Goal: Task Accomplishment & Management: Manage account settings

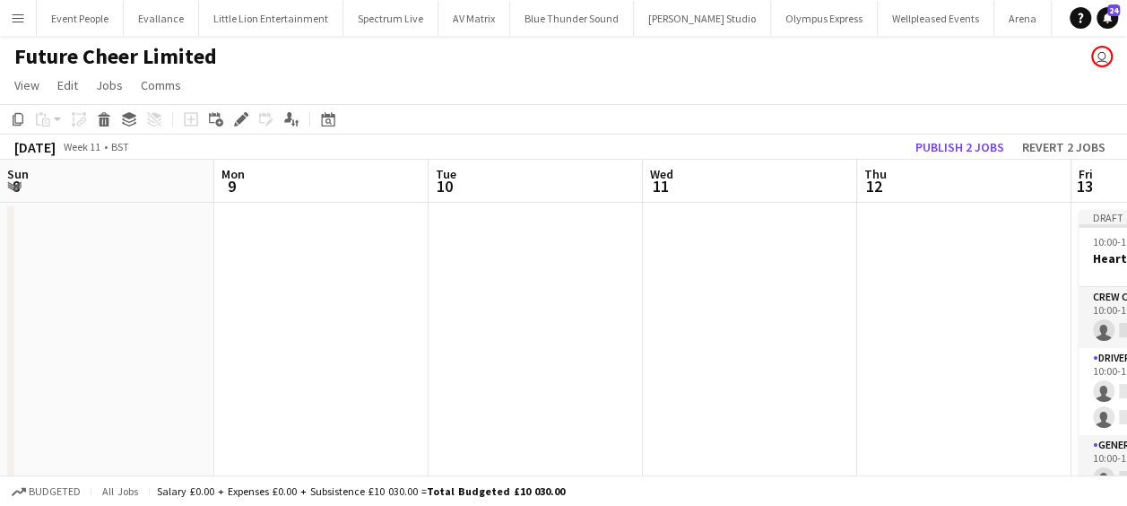
scroll to position [0, 758]
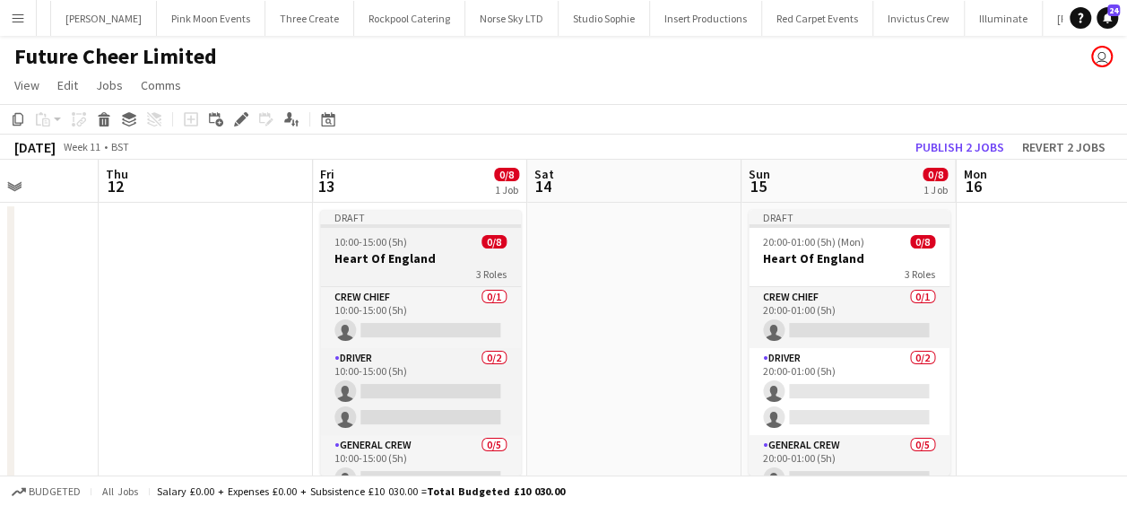
click at [412, 259] on h3 "Heart Of England" at bounding box center [420, 258] width 201 height 16
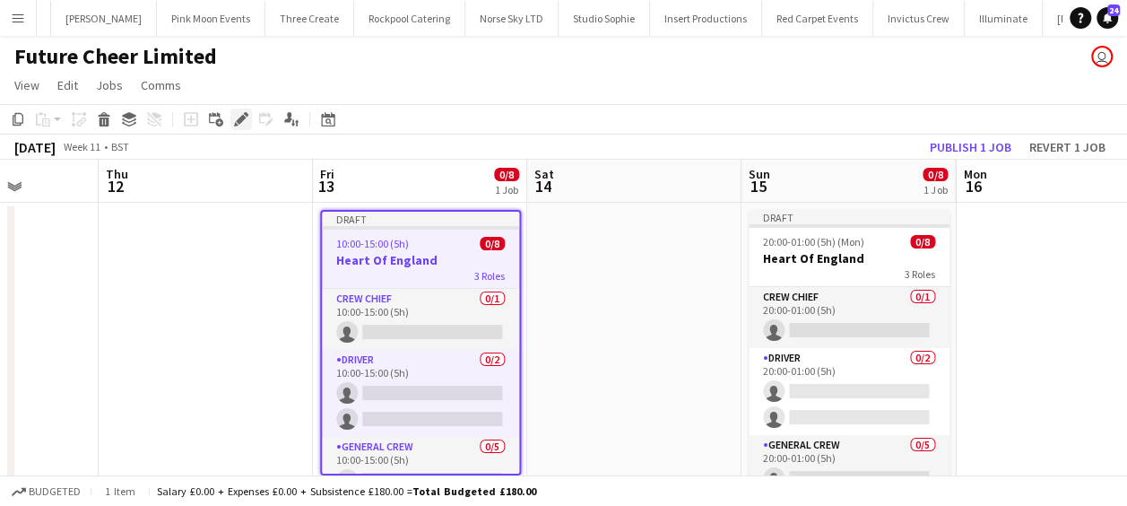
click at [235, 117] on icon "Edit" at bounding box center [241, 119] width 14 height 14
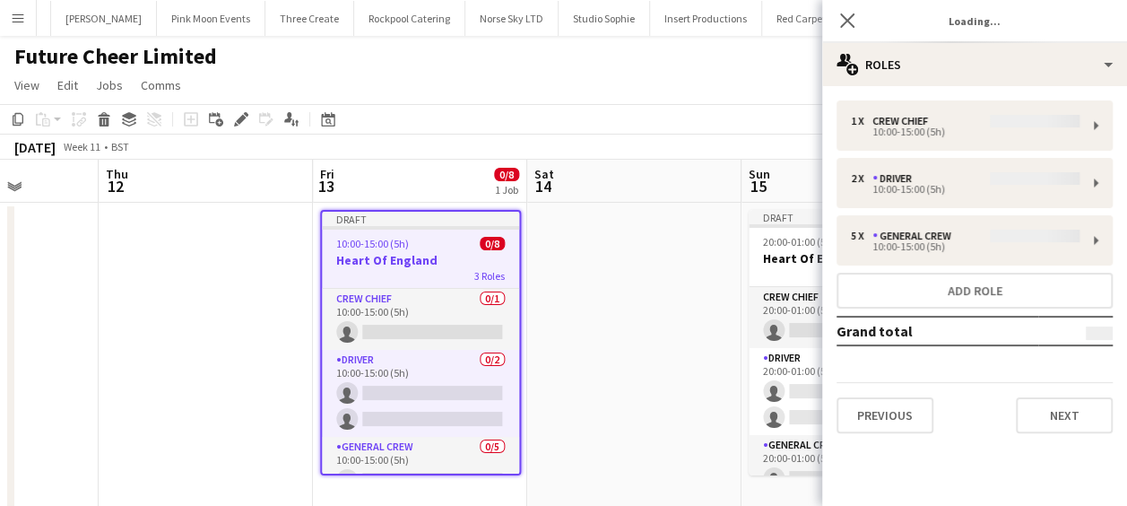
type input "*******"
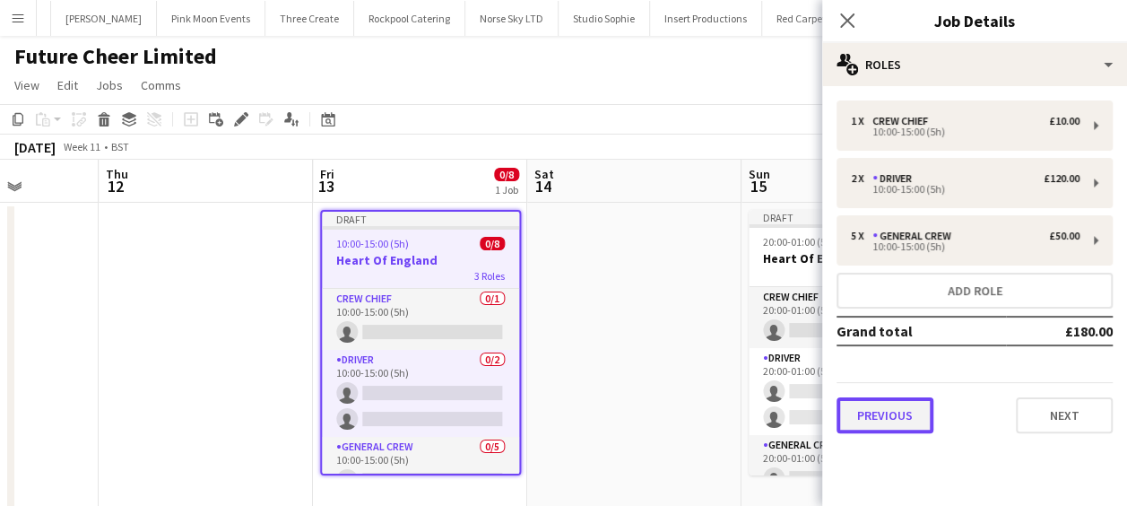
click at [870, 418] on button "Previous" at bounding box center [884, 415] width 97 height 36
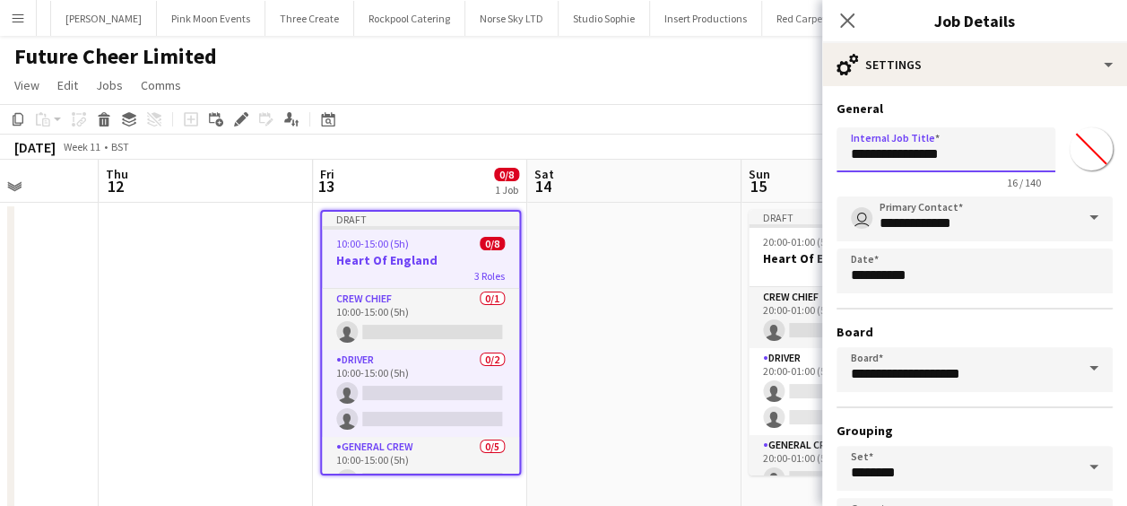
drag, startPoint x: 963, startPoint y: 160, endPoint x: 789, endPoint y: 160, distance: 173.9
click at [789, 160] on body "Menu Boards Boards Boards All jobs Status Workforce Workforce My Workforce Recr…" at bounding box center [563, 270] width 1127 height 541
type input "**********"
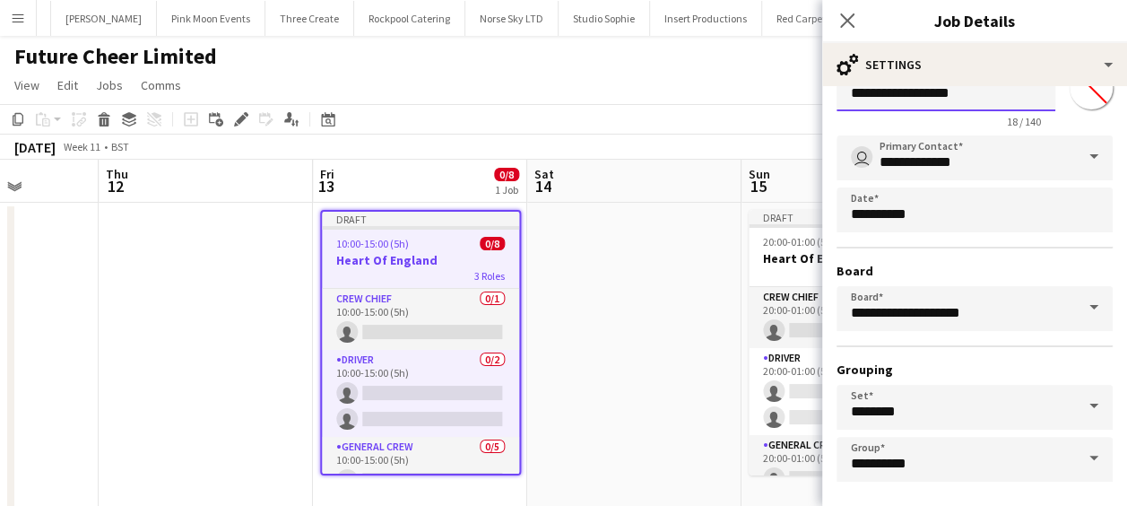
scroll to position [138, 0]
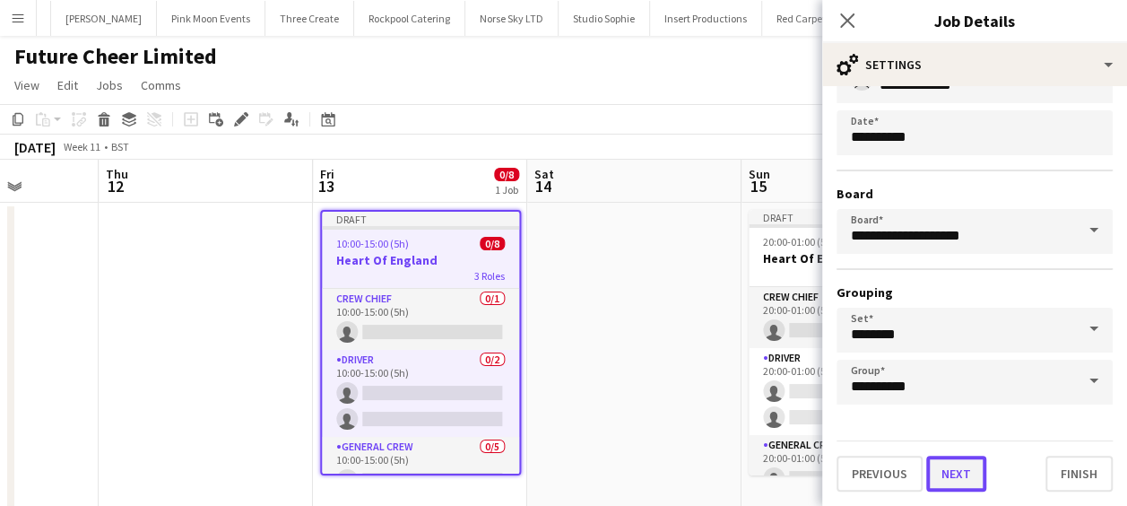
click at [957, 484] on button "Next" at bounding box center [956, 473] width 60 height 36
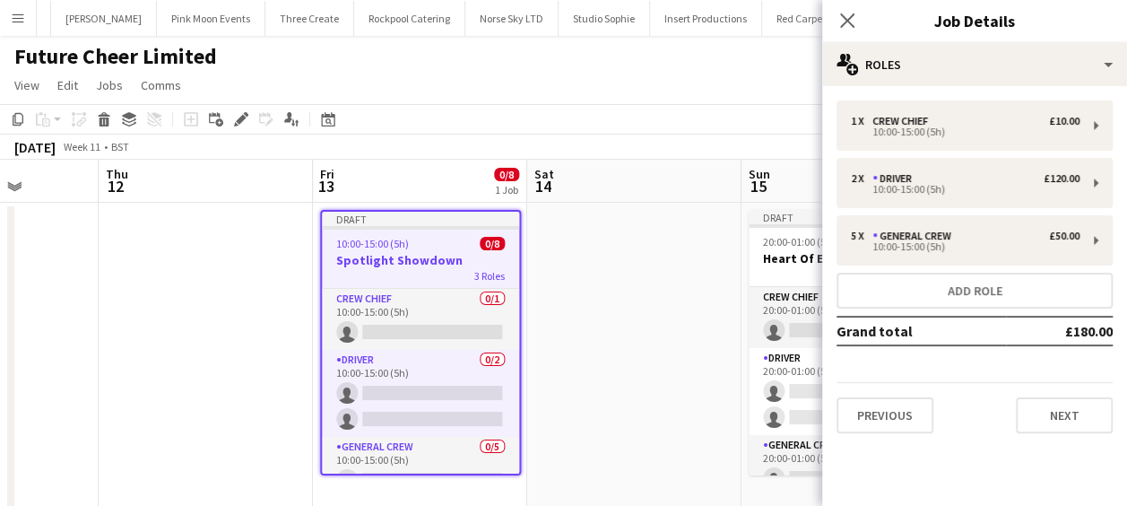
click at [958, 474] on mat-expansion-panel "pencil3 General details 1 x Crew Chief £10.00 10:00-15:00 (5h) 2 x Driver £120.…" at bounding box center [974, 296] width 305 height 420
click at [1073, 405] on button "Next" at bounding box center [1064, 415] width 97 height 36
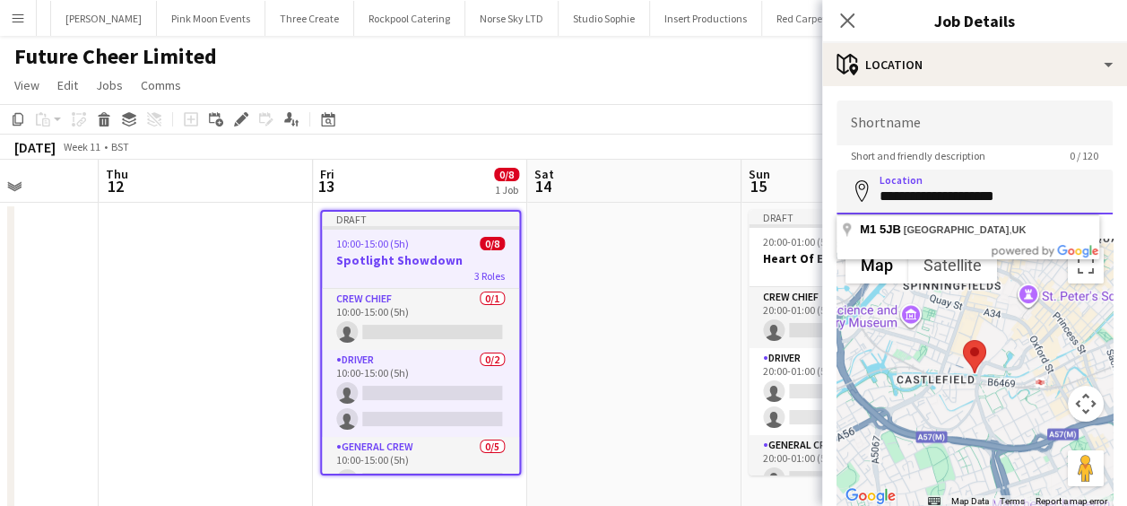
drag, startPoint x: 1041, startPoint y: 183, endPoint x: 834, endPoint y: 186, distance: 207.1
click at [834, 186] on form "**********" at bounding box center [974, 359] width 305 height 518
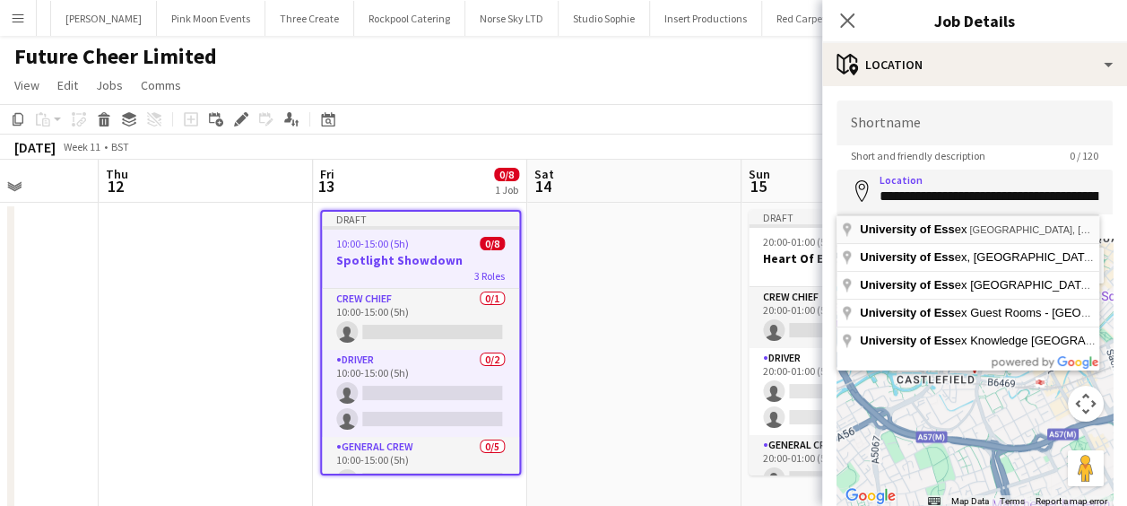
type input "**********"
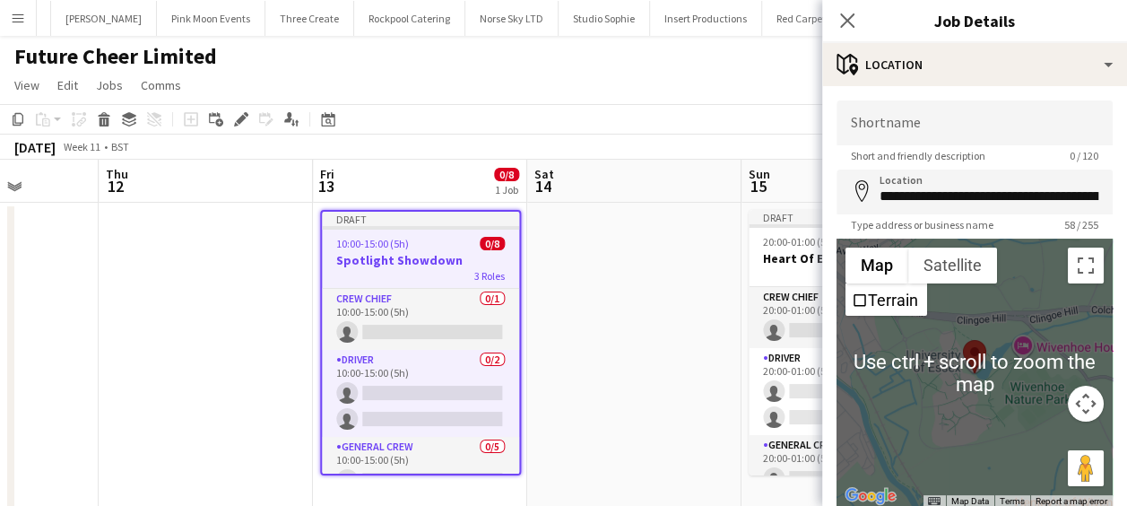
scroll to position [127, 0]
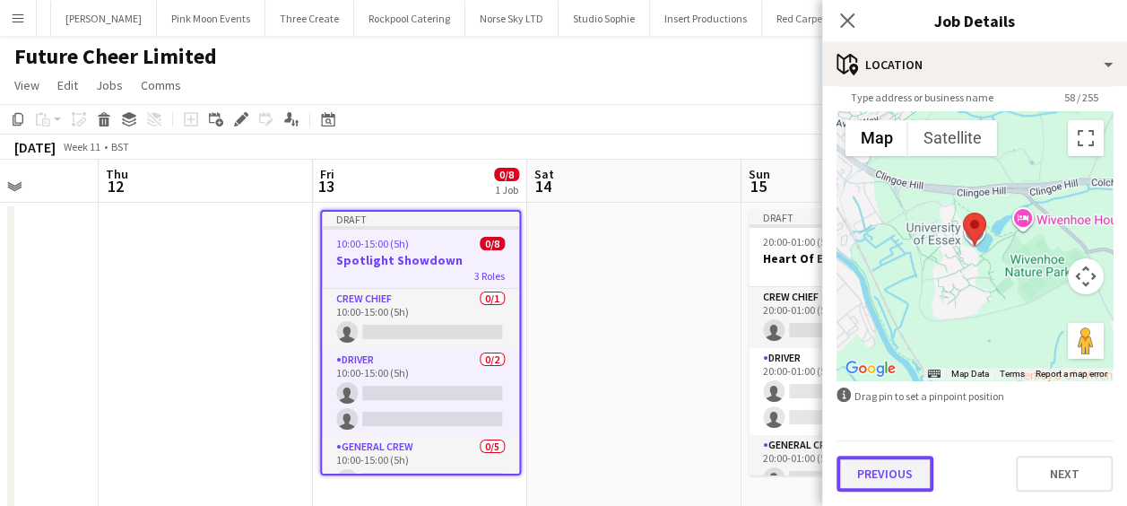
click at [912, 469] on button "Previous" at bounding box center [884, 473] width 97 height 36
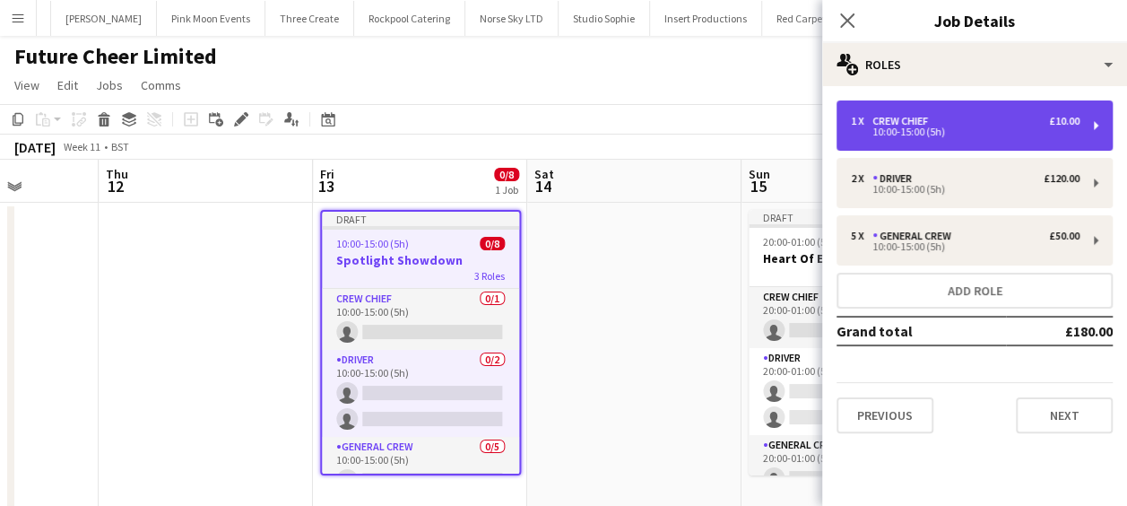
click at [957, 117] on div "1 x Crew Chief £10.00" at bounding box center [965, 121] width 229 height 13
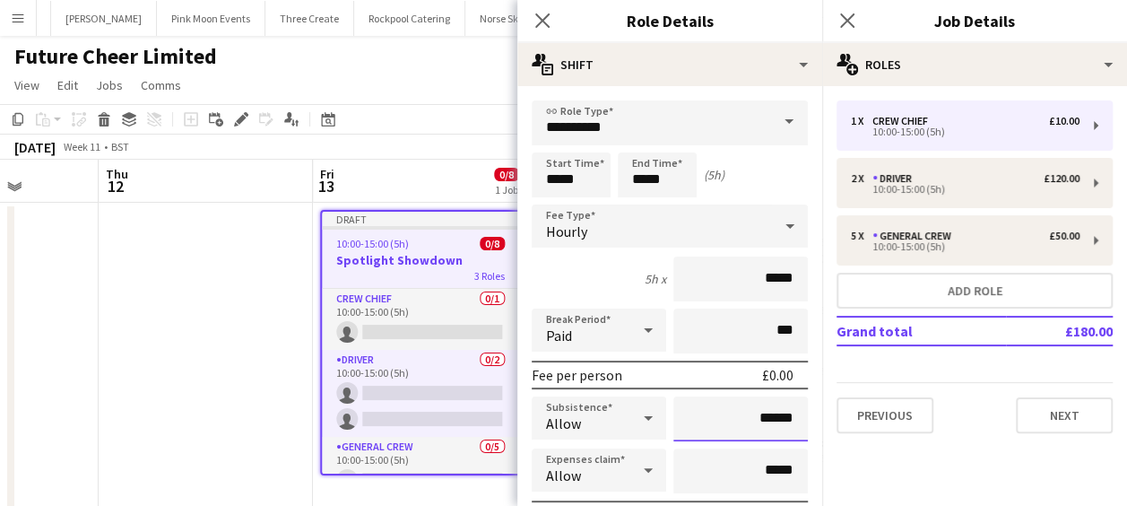
drag, startPoint x: 784, startPoint y: 413, endPoint x: 685, endPoint y: 414, distance: 98.6
click at [685, 414] on input "******" at bounding box center [740, 418] width 134 height 45
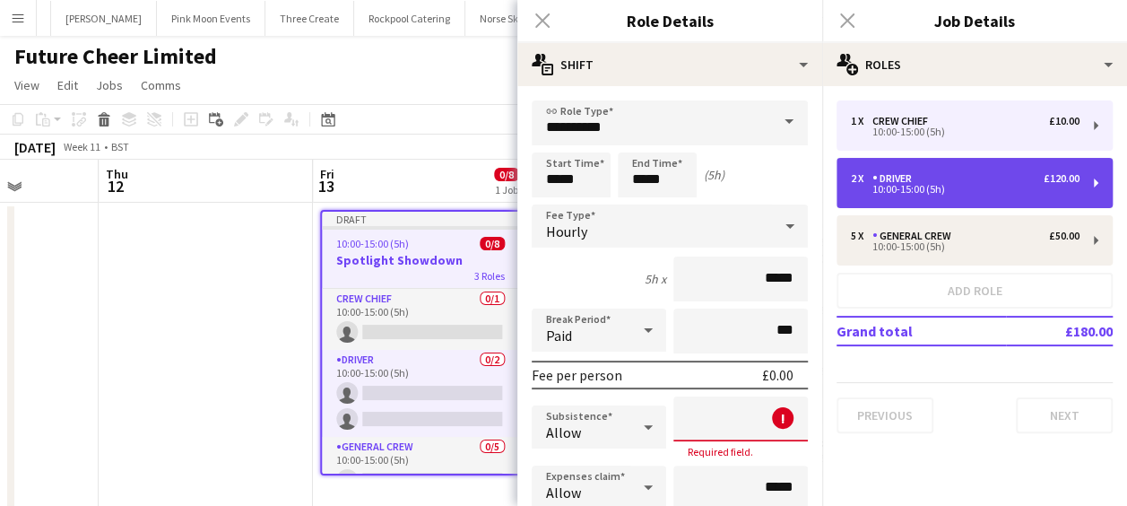
click at [910, 179] on div "Driver" at bounding box center [895, 178] width 47 height 13
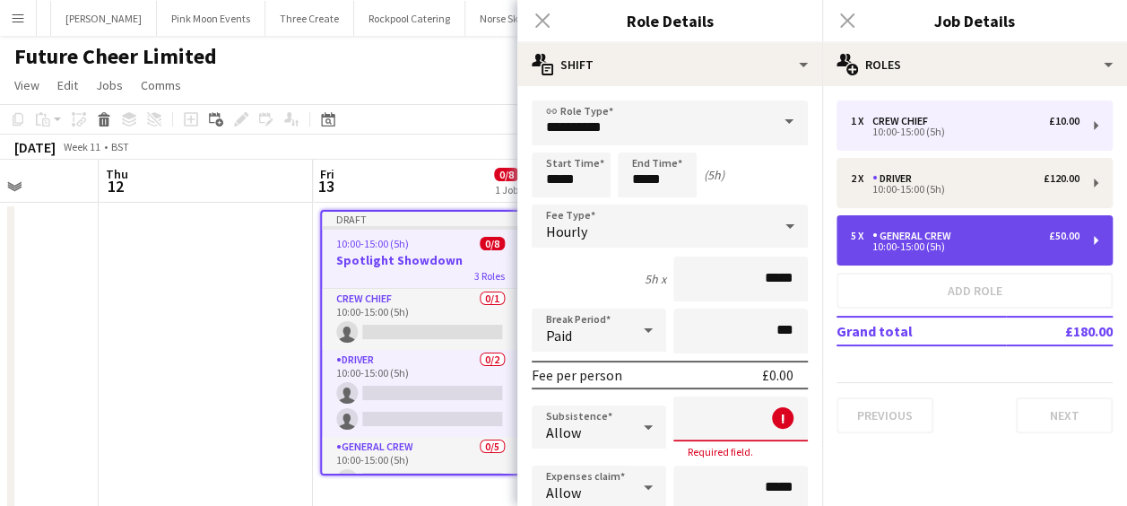
click at [920, 237] on div "General Crew" at bounding box center [915, 235] width 86 height 13
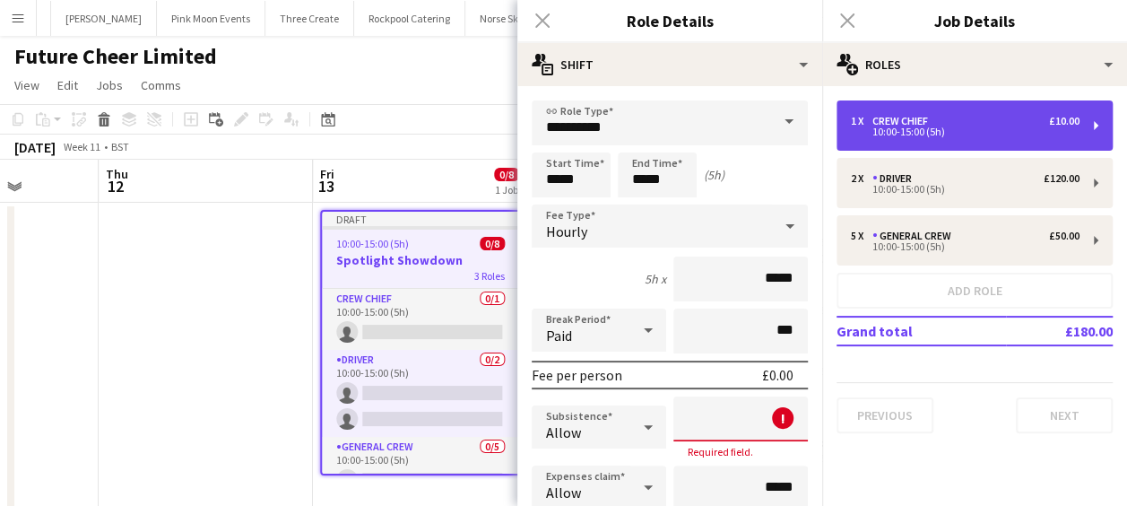
click at [924, 116] on div "Crew Chief" at bounding box center [903, 121] width 63 height 13
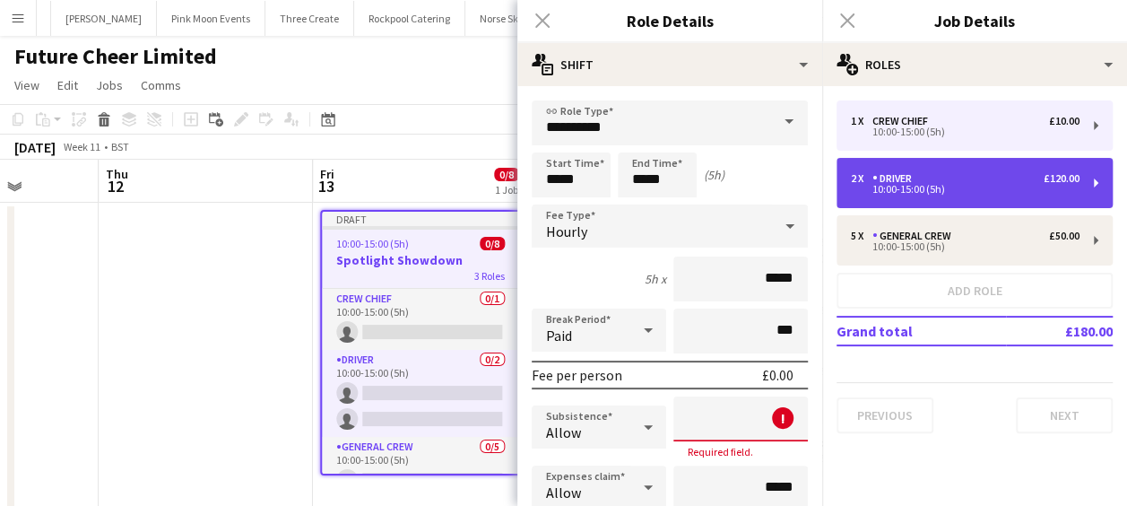
click at [931, 185] on div "10:00-15:00 (5h)" at bounding box center [965, 189] width 229 height 9
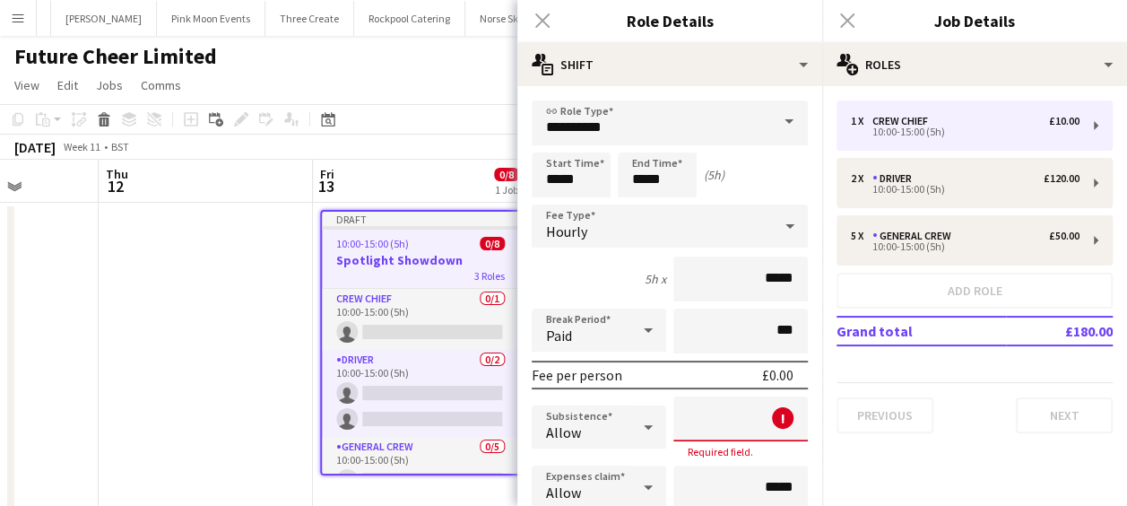
click at [541, 18] on div "Close pop-in" at bounding box center [542, 20] width 50 height 41
click at [541, 22] on div "Close pop-in" at bounding box center [542, 20] width 50 height 41
click at [472, 145] on div "[DATE] Week 11 • BST Publish 1 job Revert 1 job" at bounding box center [563, 146] width 1127 height 25
click at [304, 260] on app-date-cell at bounding box center [206, 357] width 214 height 308
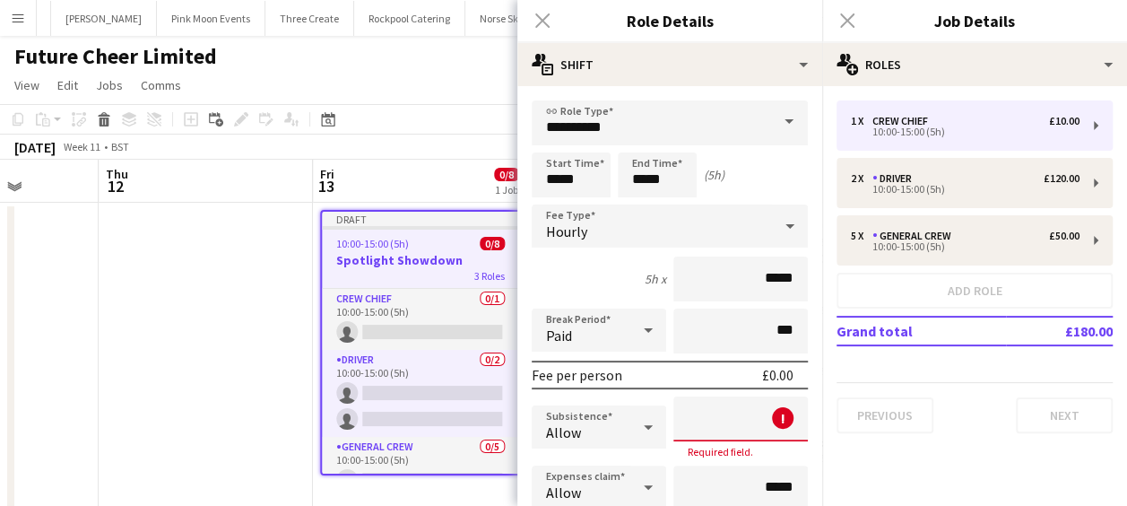
drag, startPoint x: 540, startPoint y: 16, endPoint x: 694, endPoint y: 93, distance: 172.4
click at [541, 16] on div "Close pop-in" at bounding box center [542, 20] width 50 height 41
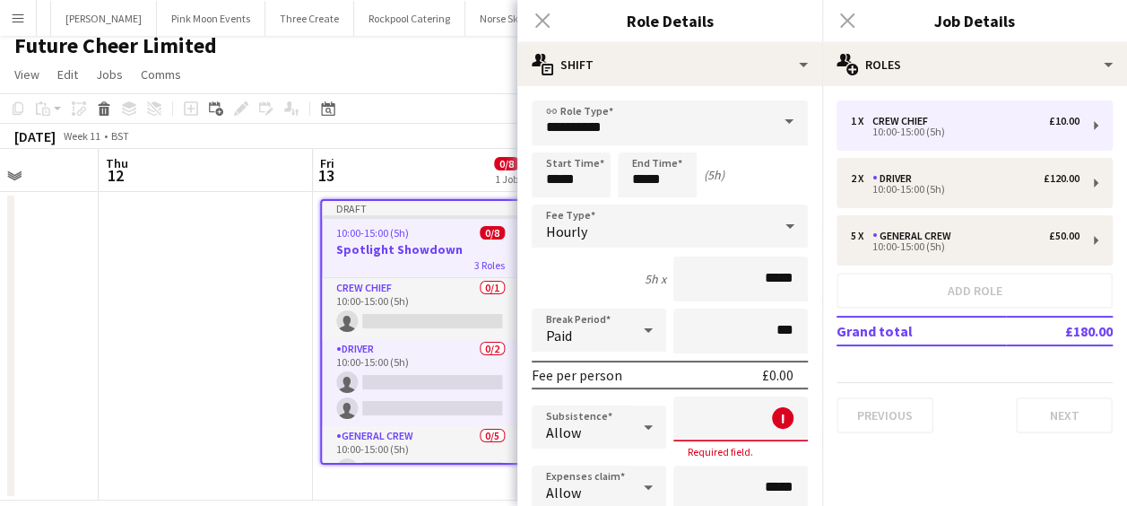
scroll to position [0, 0]
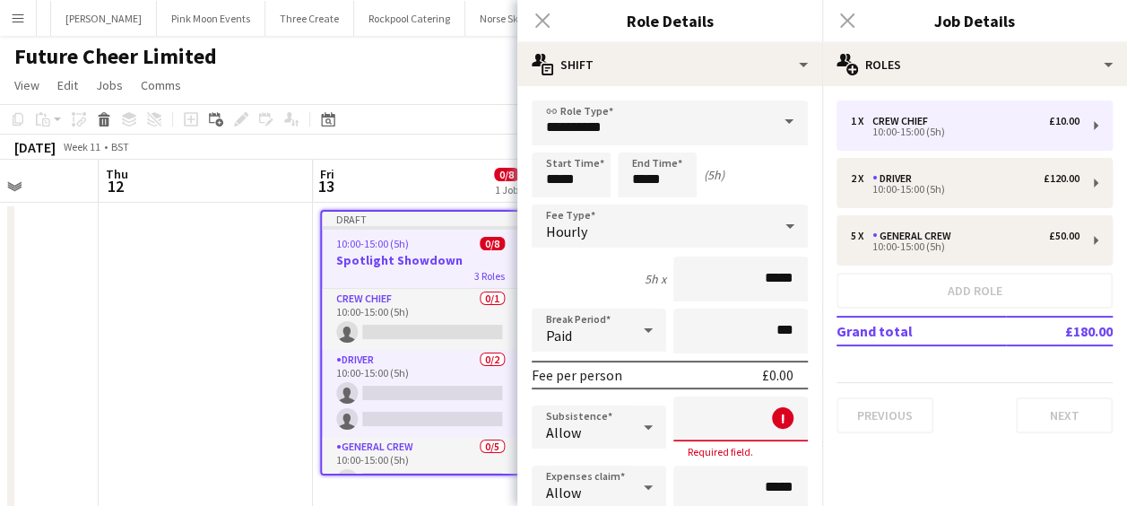
click at [1052, 394] on div "Previous Next" at bounding box center [974, 407] width 276 height 51
click at [732, 416] on input at bounding box center [740, 418] width 134 height 45
click at [638, 423] on icon at bounding box center [648, 427] width 22 height 36
click at [620, 378] on span "Don't allow" at bounding box center [595, 375] width 99 height 17
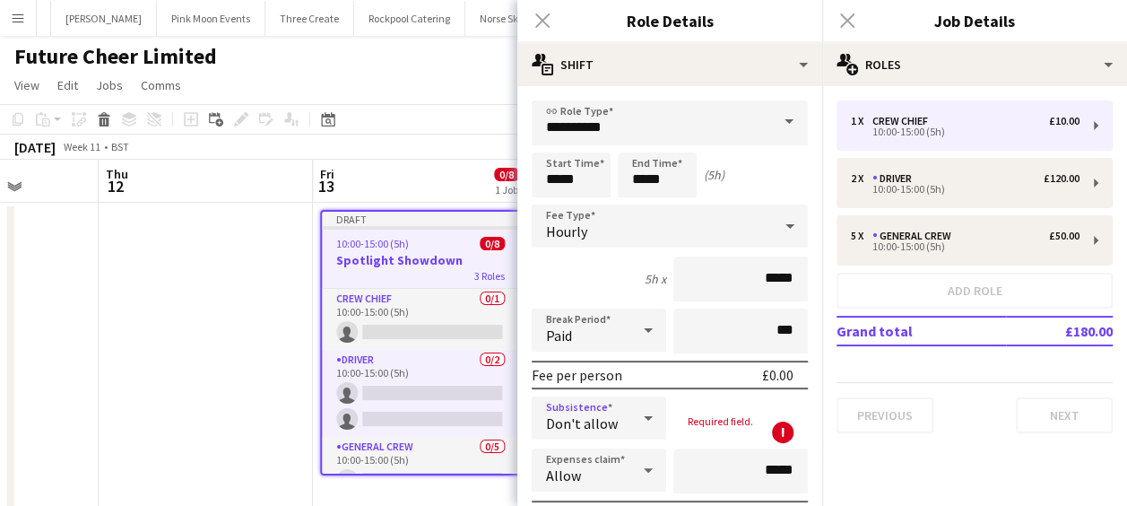
click at [539, 22] on div "Close pop-in" at bounding box center [542, 20] width 50 height 41
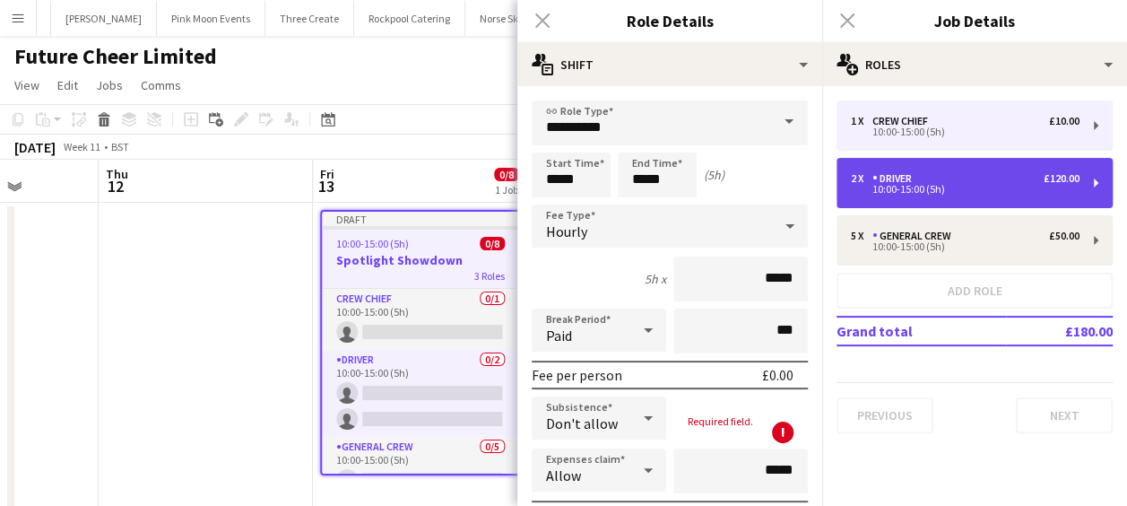
click at [934, 179] on div "2 x Driver £120.00" at bounding box center [965, 178] width 229 height 13
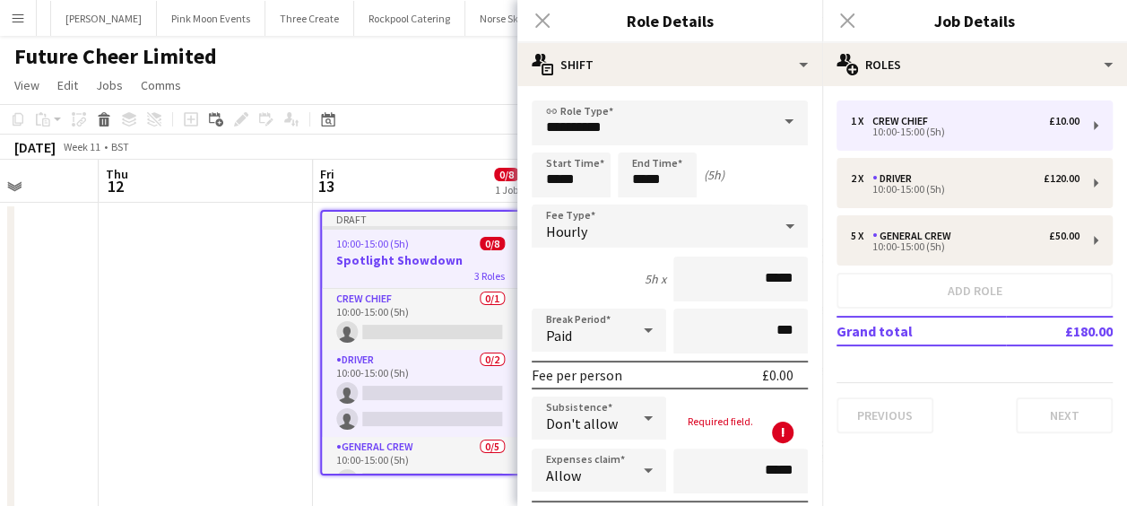
click at [850, 16] on div "Close pop-in" at bounding box center [847, 20] width 50 height 41
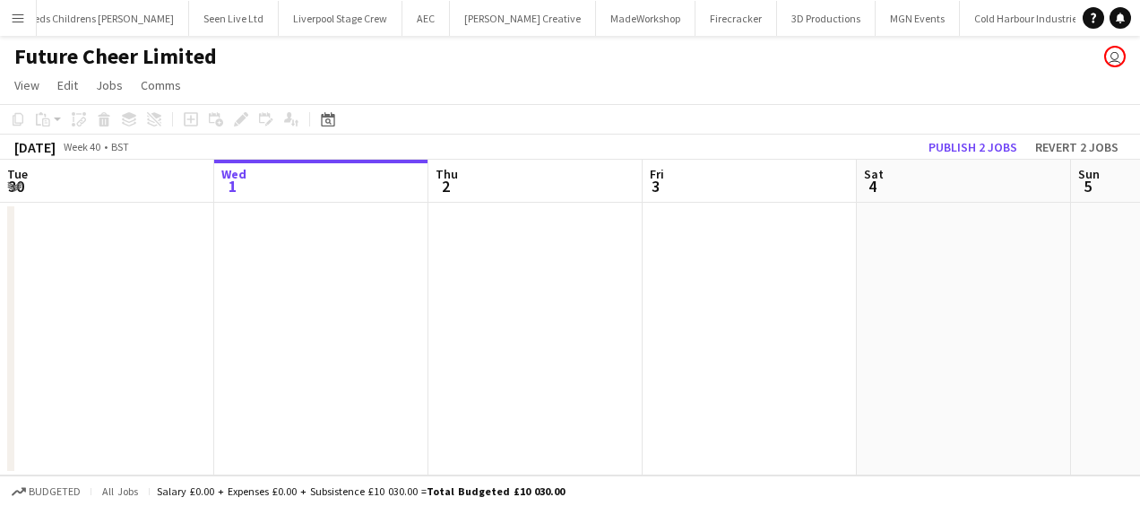
scroll to position [0, 5164]
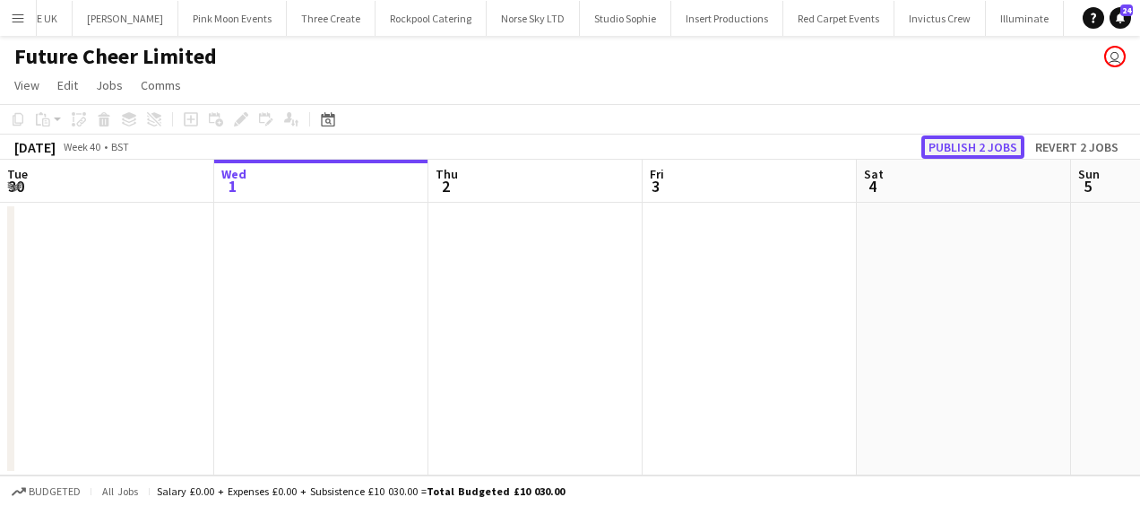
click at [975, 143] on button "Publish 2 jobs" at bounding box center [973, 146] width 103 height 23
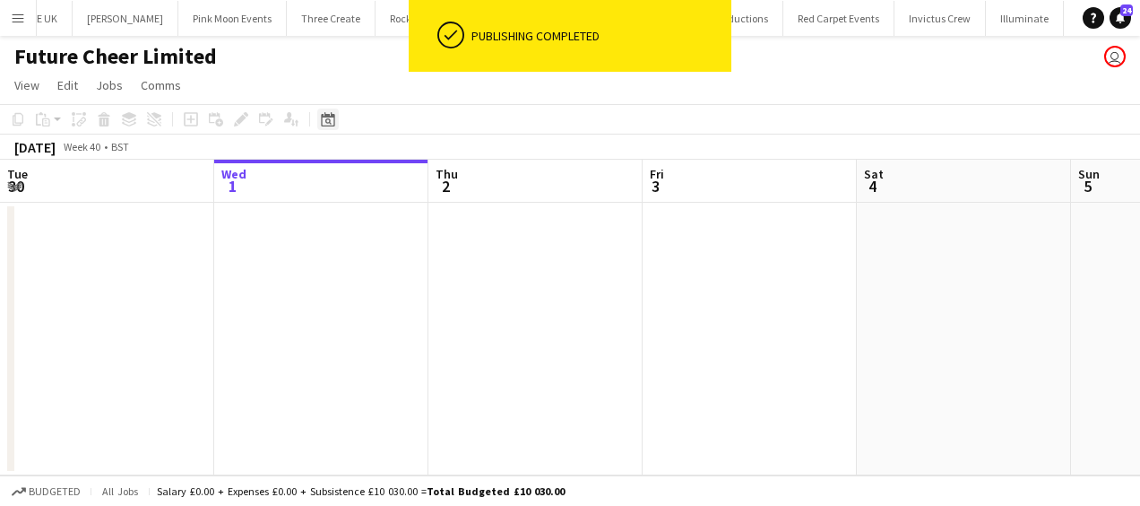
click at [330, 121] on icon "Date picker" at bounding box center [328, 119] width 14 height 14
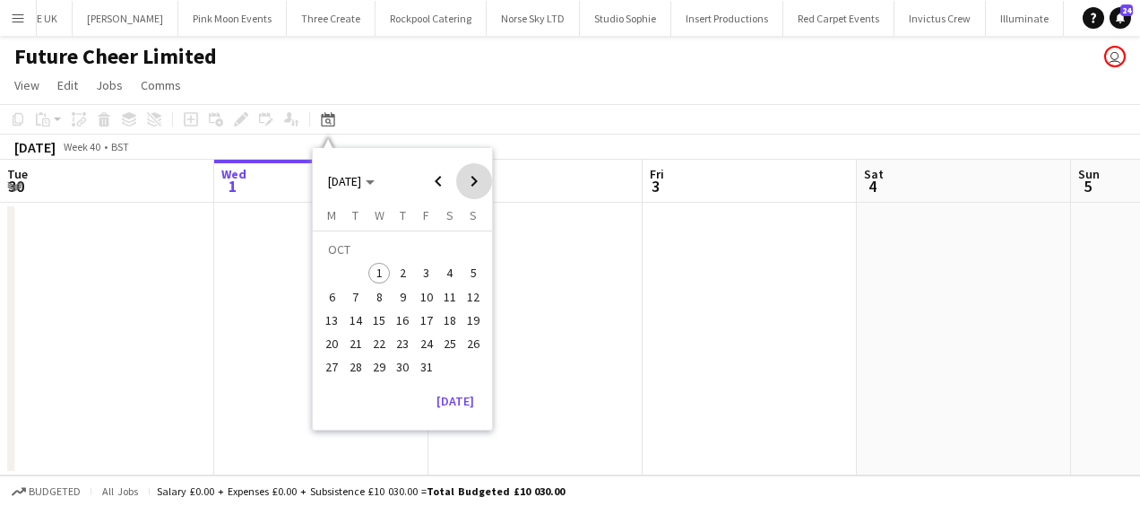
click at [472, 179] on span "Next month" at bounding box center [474, 181] width 36 height 36
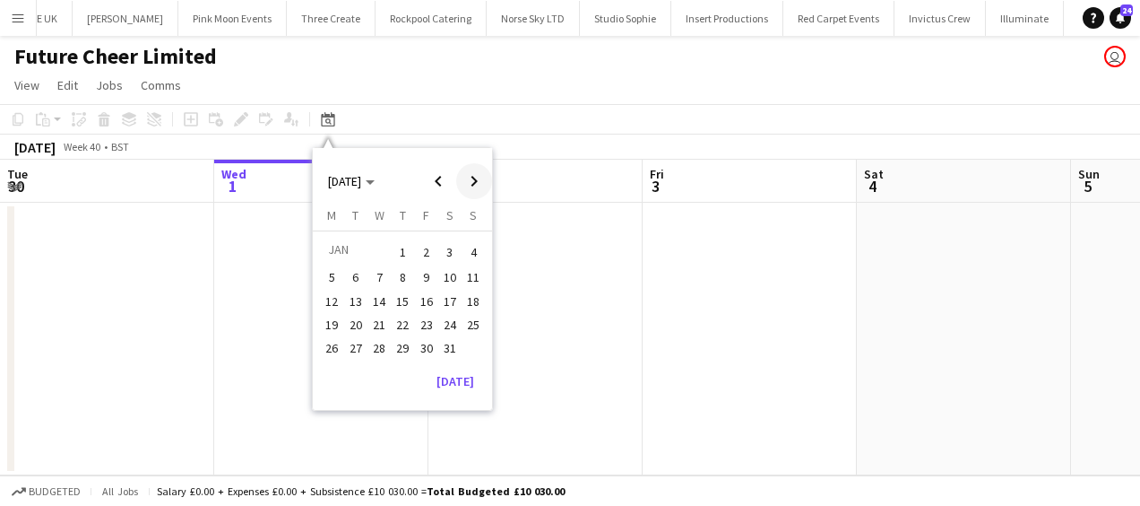
click at [472, 179] on span "Next month" at bounding box center [474, 181] width 36 height 36
click at [445, 307] on span "14" at bounding box center [450, 301] width 22 height 22
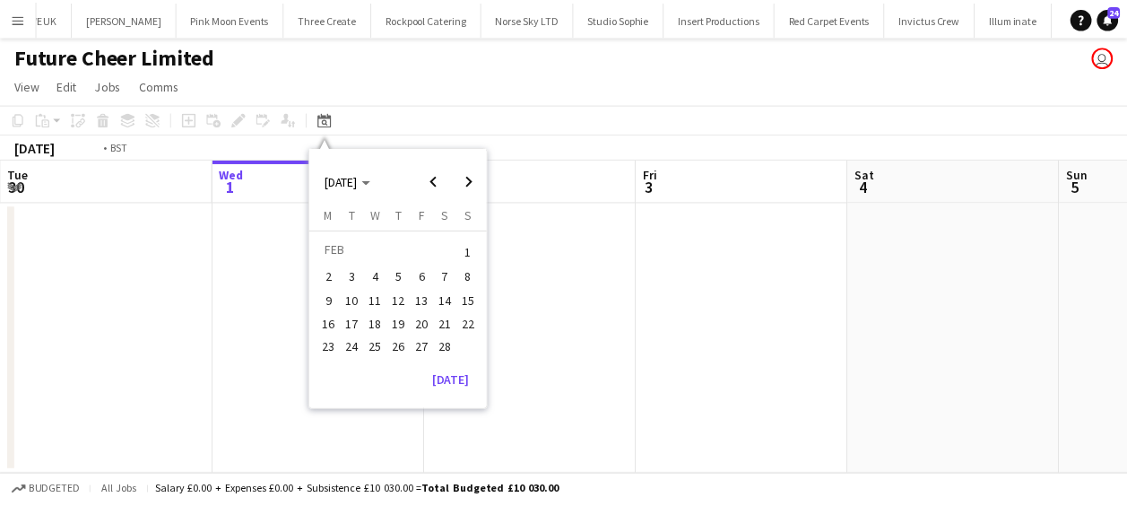
scroll to position [0, 617]
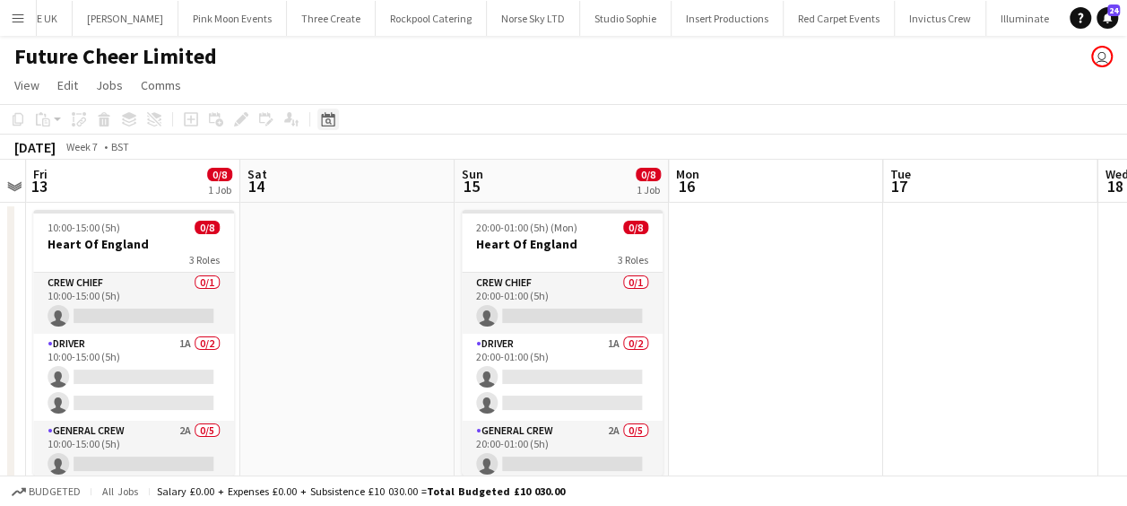
click at [329, 118] on icon at bounding box center [328, 121] width 6 height 6
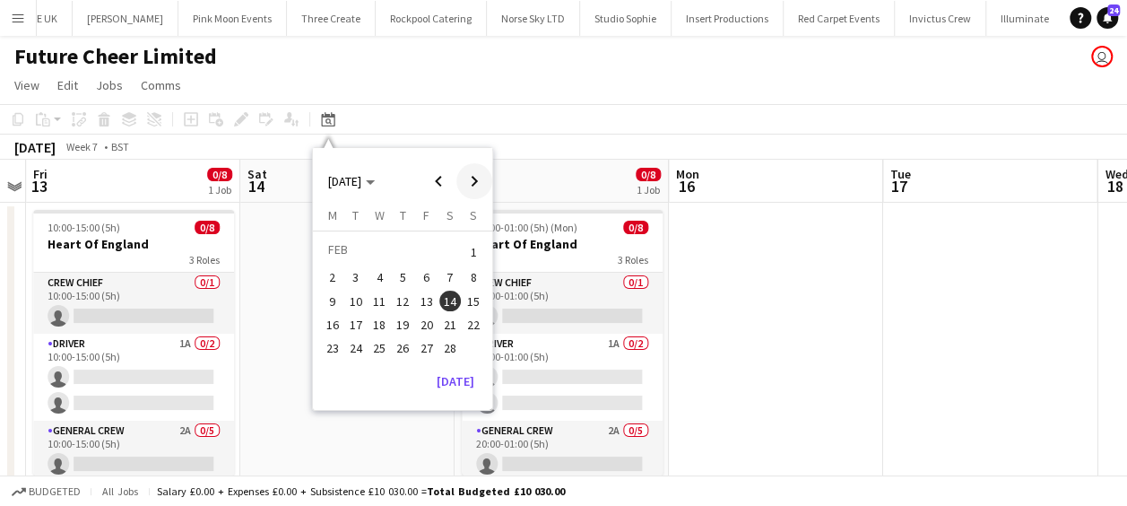
click at [473, 178] on span "Next month" at bounding box center [474, 181] width 36 height 36
click at [425, 291] on span "13" at bounding box center [427, 301] width 22 height 22
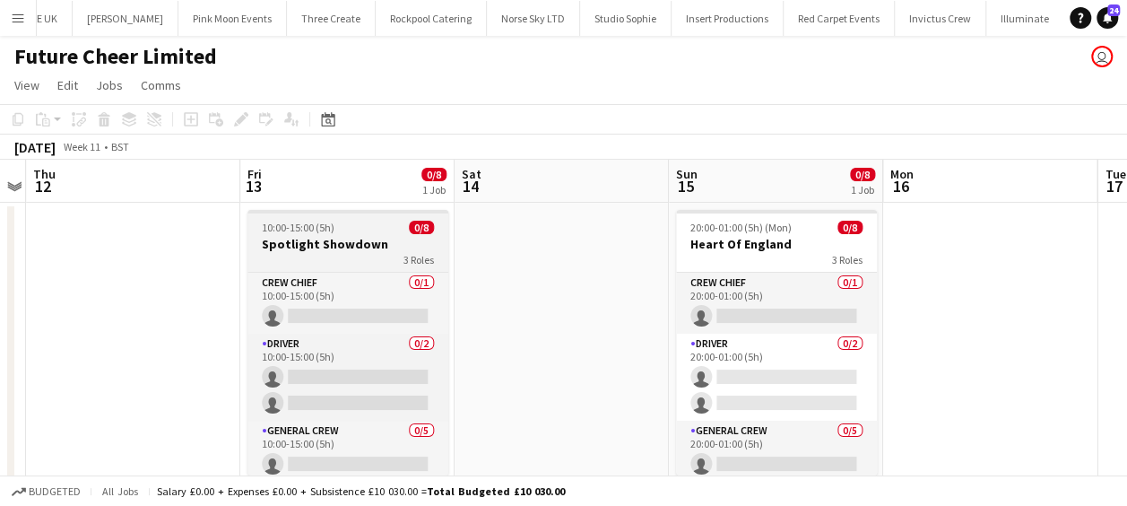
click at [303, 215] on app-job-card "10:00-15:00 (5h) 0/8 Spotlight Showdown 3 Roles Crew Chief 0/1 10:00-15:00 (5h)…" at bounding box center [347, 342] width 201 height 265
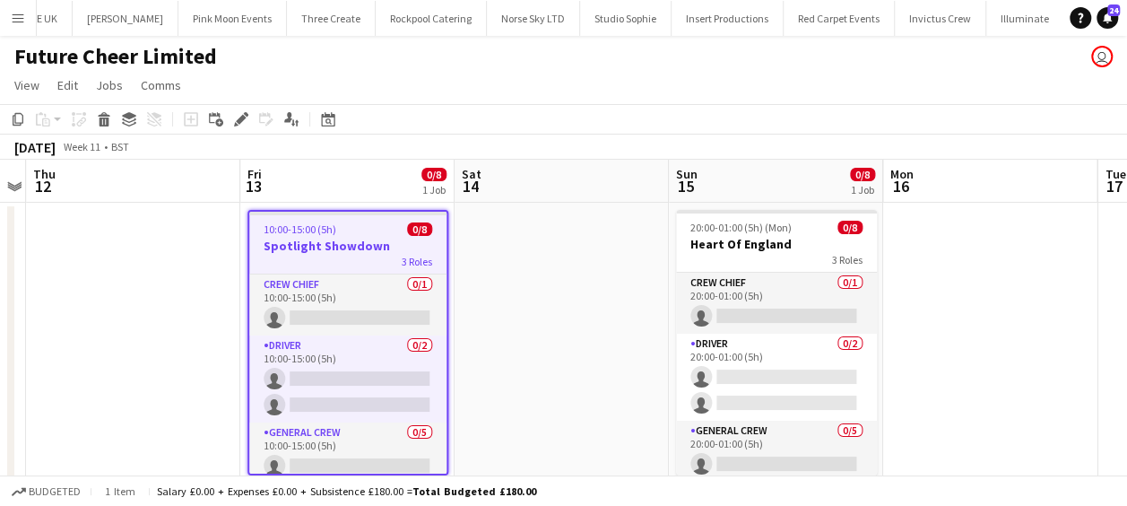
drag, startPoint x: 246, startPoint y: 113, endPoint x: 368, endPoint y: 133, distance: 123.5
click at [246, 113] on icon at bounding box center [246, 114] width 4 height 4
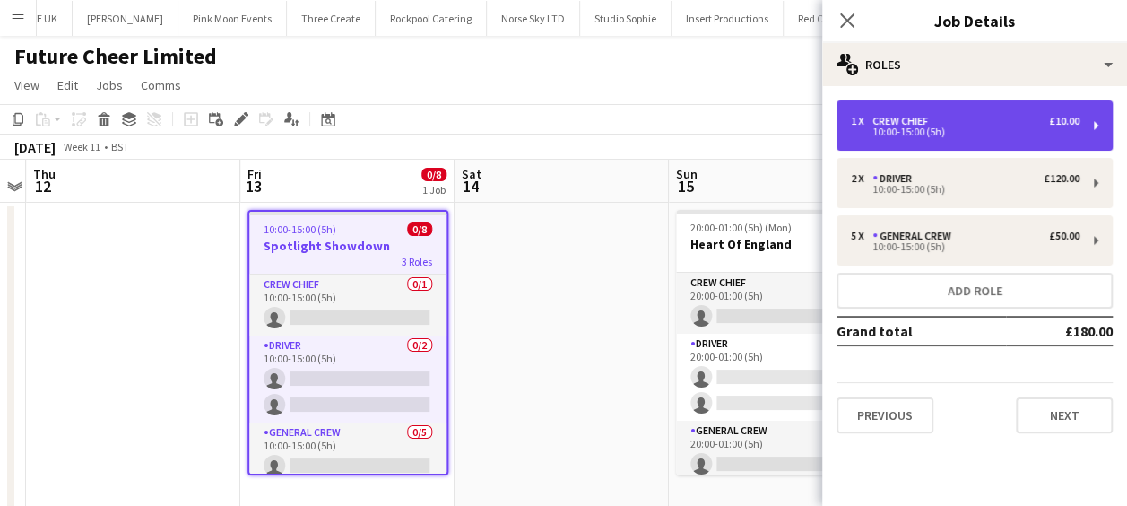
click at [943, 132] on div "10:00-15:00 (5h)" at bounding box center [965, 131] width 229 height 9
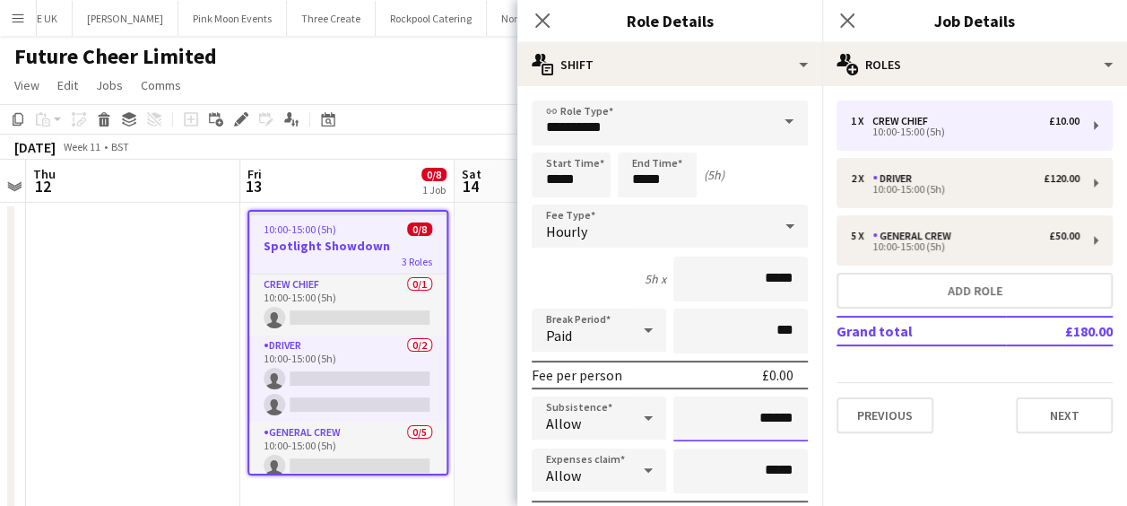
click at [784, 421] on input "******" at bounding box center [740, 418] width 134 height 45
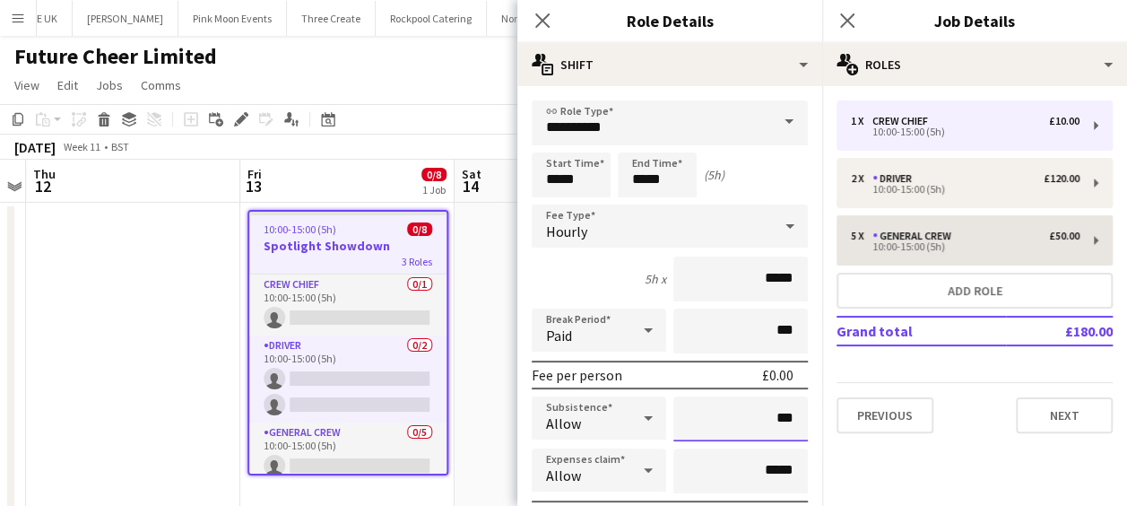
type input "**"
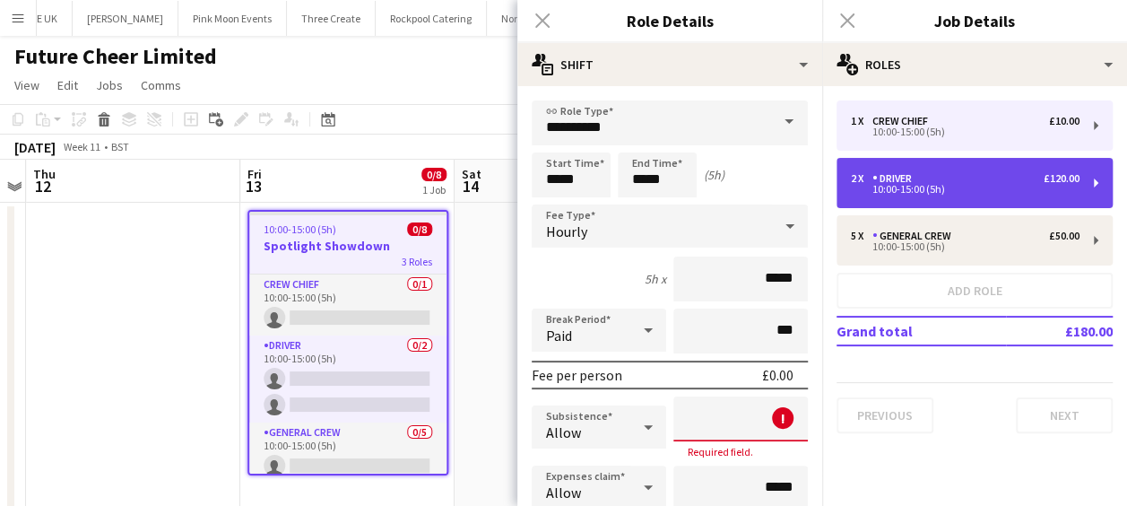
click at [900, 181] on div "Driver" at bounding box center [895, 178] width 47 height 13
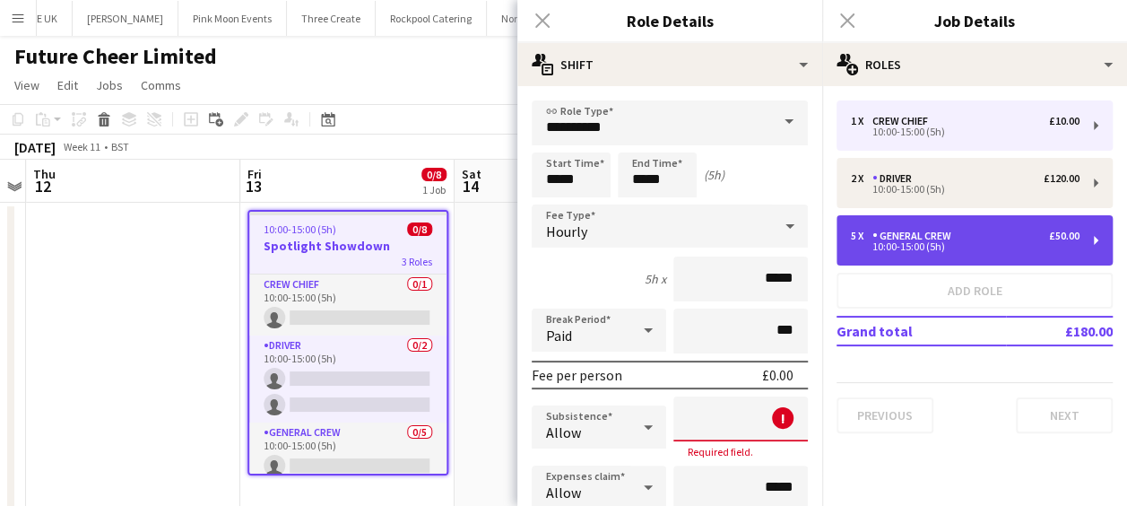
click at [907, 226] on div "5 x General Crew £50.00 10:00-15:00 (5h)" at bounding box center [974, 240] width 276 height 50
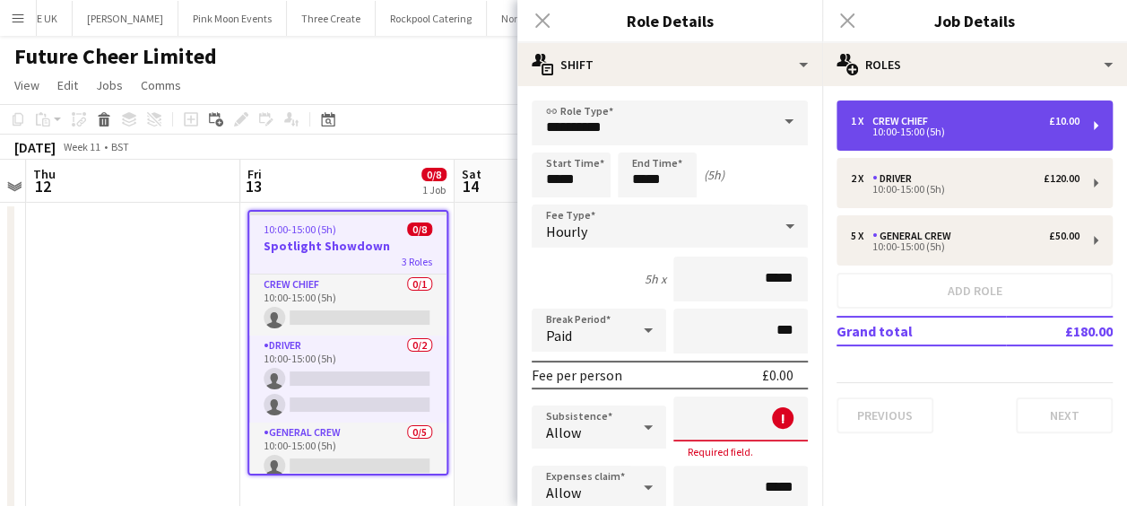
click at [909, 142] on div "1 x Crew Chief £10.00 10:00-15:00 (5h)" at bounding box center [974, 125] width 276 height 50
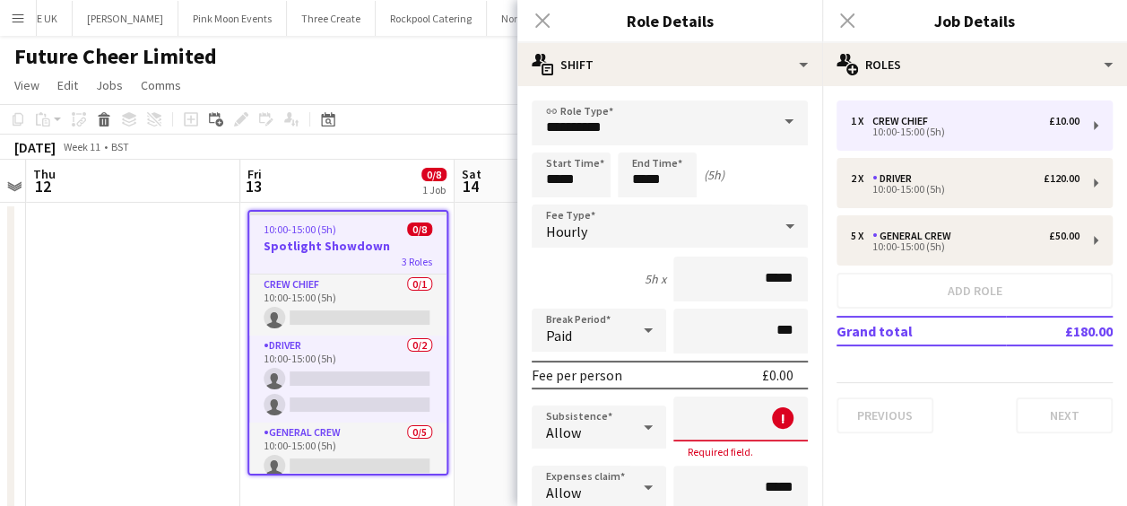
click at [541, 23] on div "Close pop-in" at bounding box center [542, 20] width 50 height 41
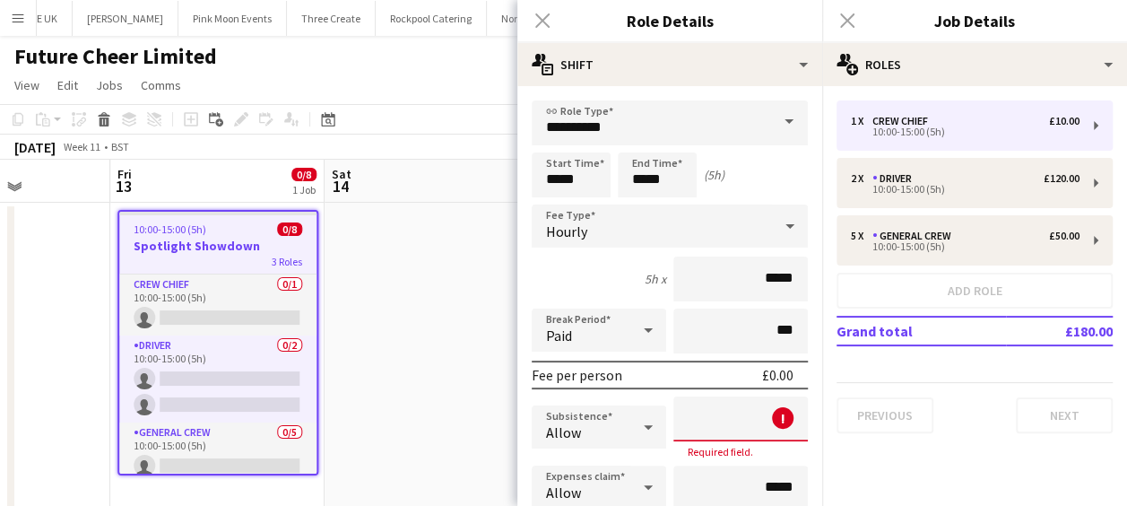
scroll to position [0, 578]
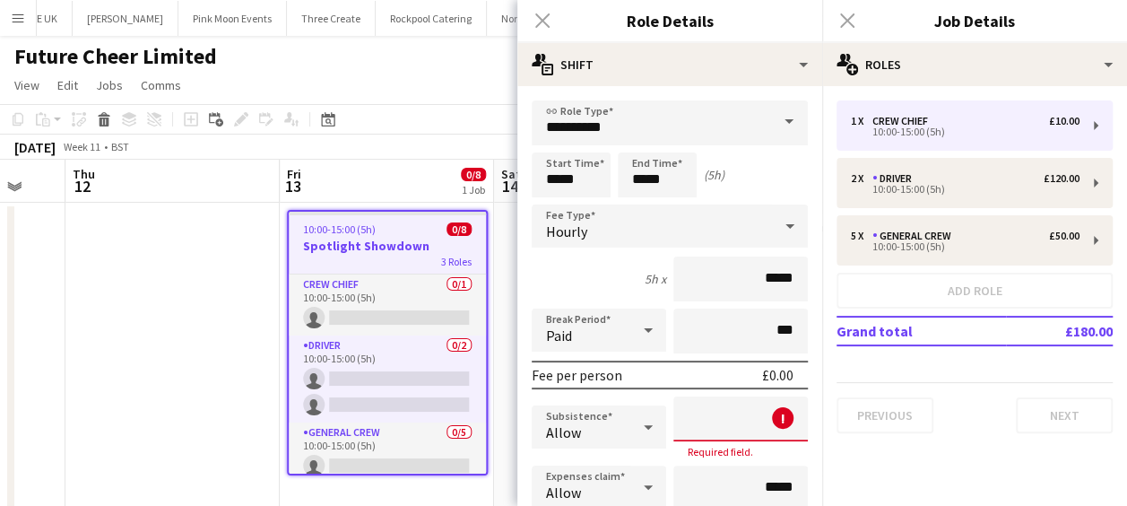
drag, startPoint x: 470, startPoint y: 319, endPoint x: 100, endPoint y: 292, distance: 370.3
click at [80, 298] on app-calendar-viewport "Mon 9 Tue 10 Wed 11 Thu 12 Fri 13 0/8 1 Job Sat 14 Sun 15 0/8 1 Job Mon 16 Tue …" at bounding box center [563, 335] width 1127 height 351
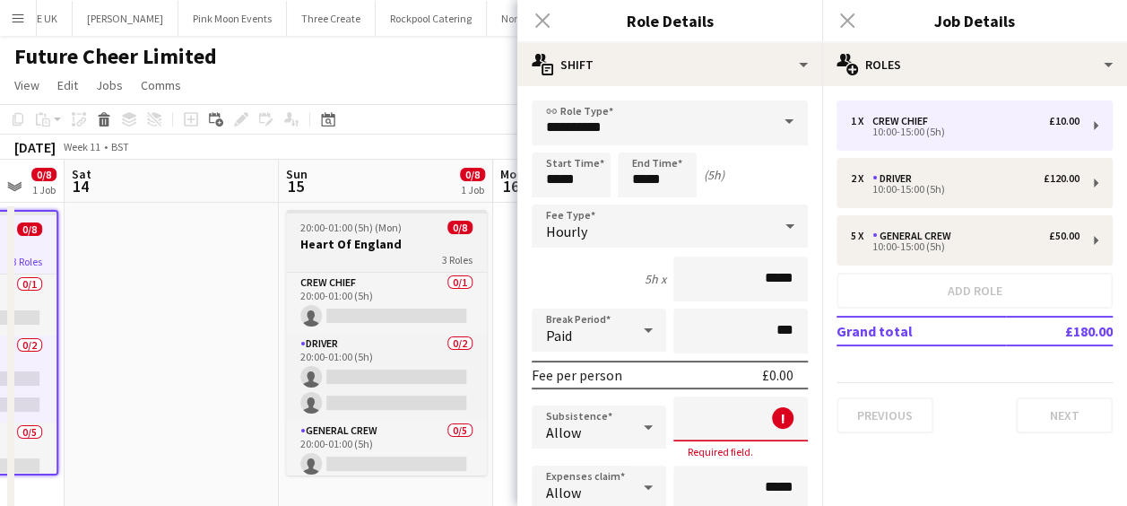
click at [420, 234] on app-job-card "20:00-01:00 (5h) (Mon) 0/8 Heart Of England 3 Roles Crew Chief 0/1 20:00-01:00 …" at bounding box center [386, 342] width 201 height 265
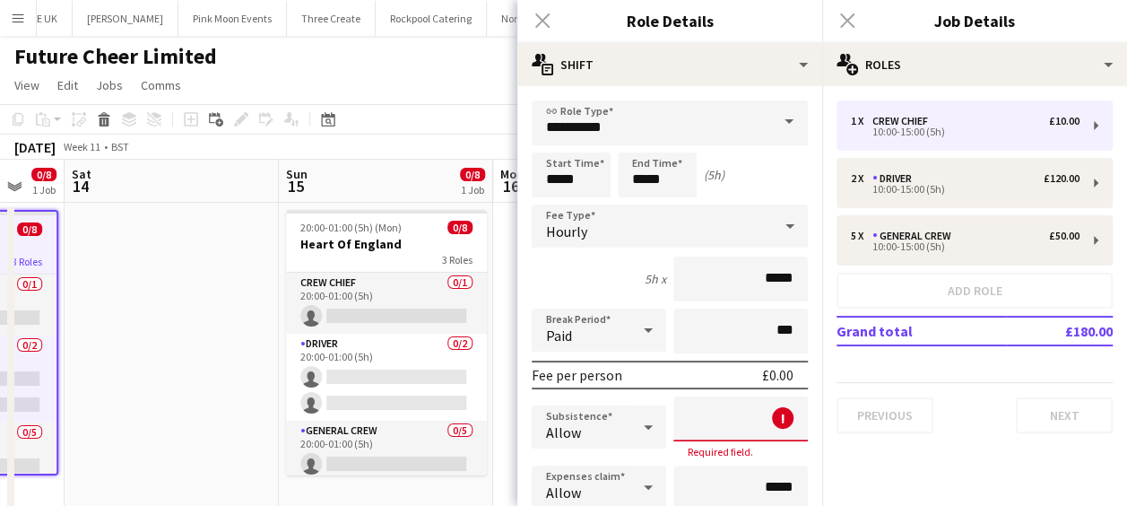
click at [541, 14] on div "Close pop-in" at bounding box center [542, 20] width 50 height 41
click at [170, 265] on app-date-cell at bounding box center [172, 357] width 214 height 308
click at [176, 233] on app-date-cell at bounding box center [172, 357] width 214 height 308
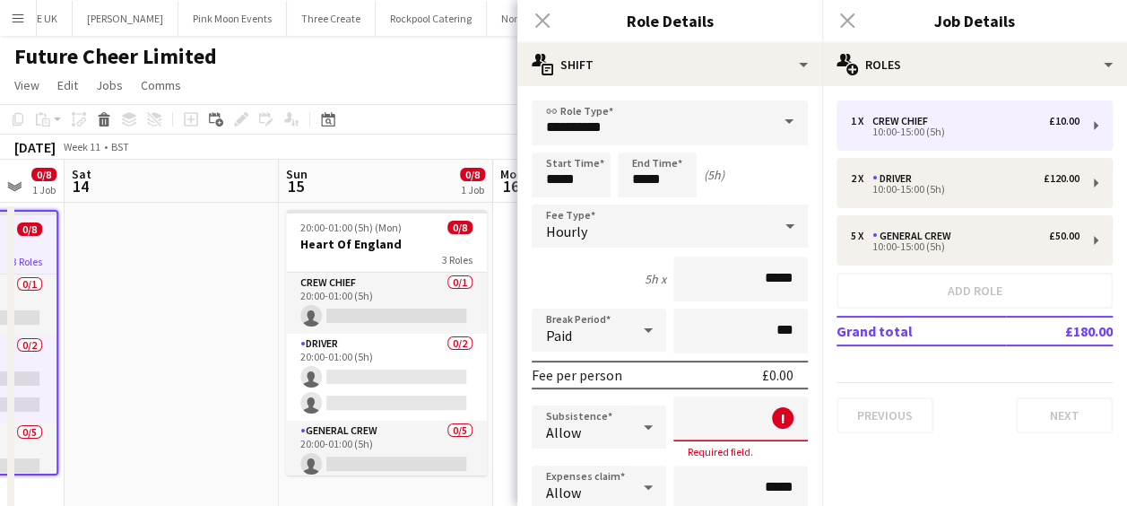
click at [176, 233] on app-date-cell at bounding box center [172, 357] width 214 height 308
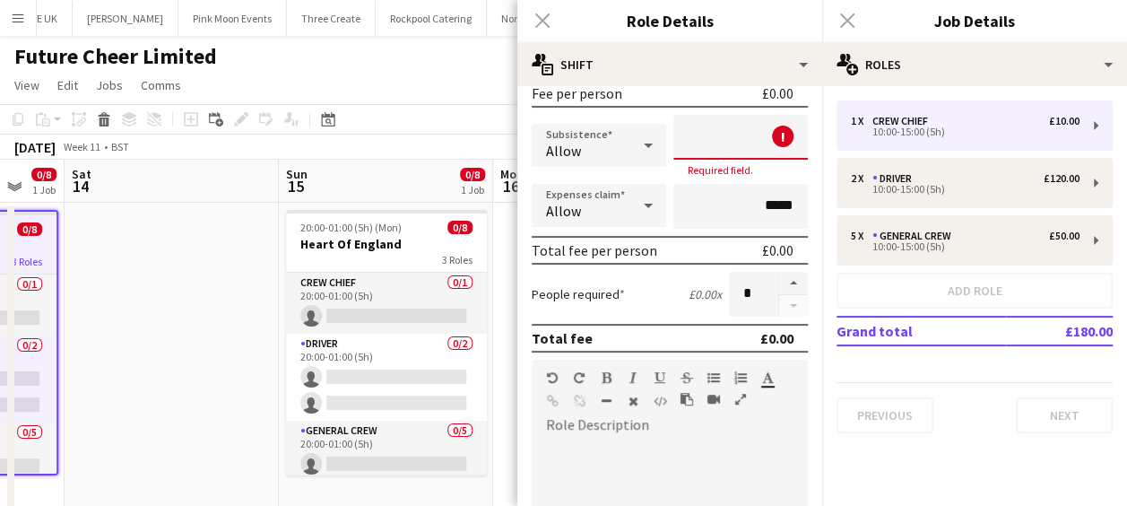
scroll to position [274, 0]
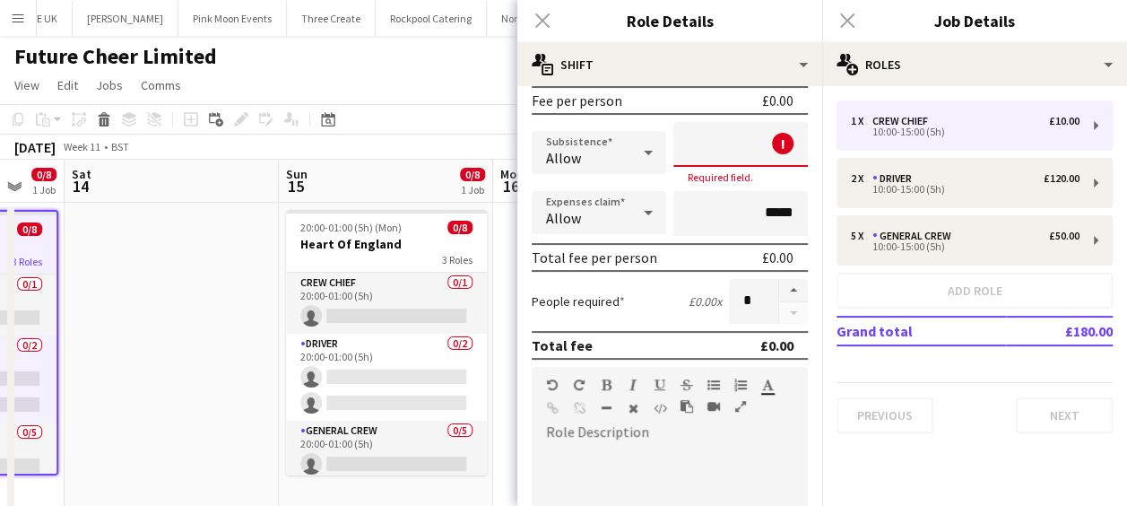
click at [540, 20] on div "Close pop-in" at bounding box center [542, 20] width 50 height 41
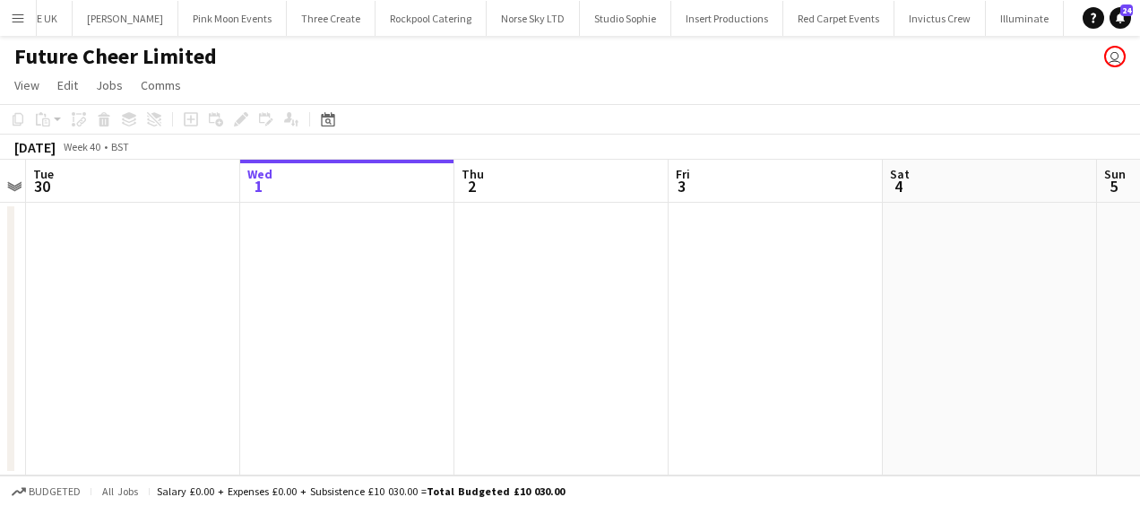
scroll to position [0, 456]
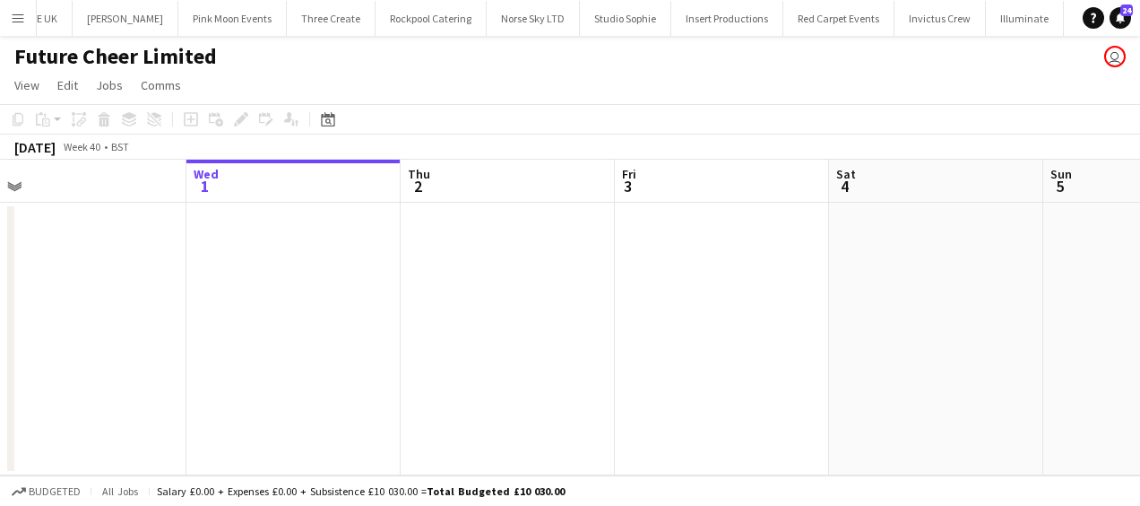
drag, startPoint x: 310, startPoint y: 264, endPoint x: 495, endPoint y: 274, distance: 184.9
click at [495, 274] on app-calendar-viewport "Sun 28 Mon 29 Tue 30 Wed 1 Thu 2 Fri 3 Sat 4 Sun 5 Mon 6 Tue 7 Wed 8" at bounding box center [570, 318] width 1140 height 316
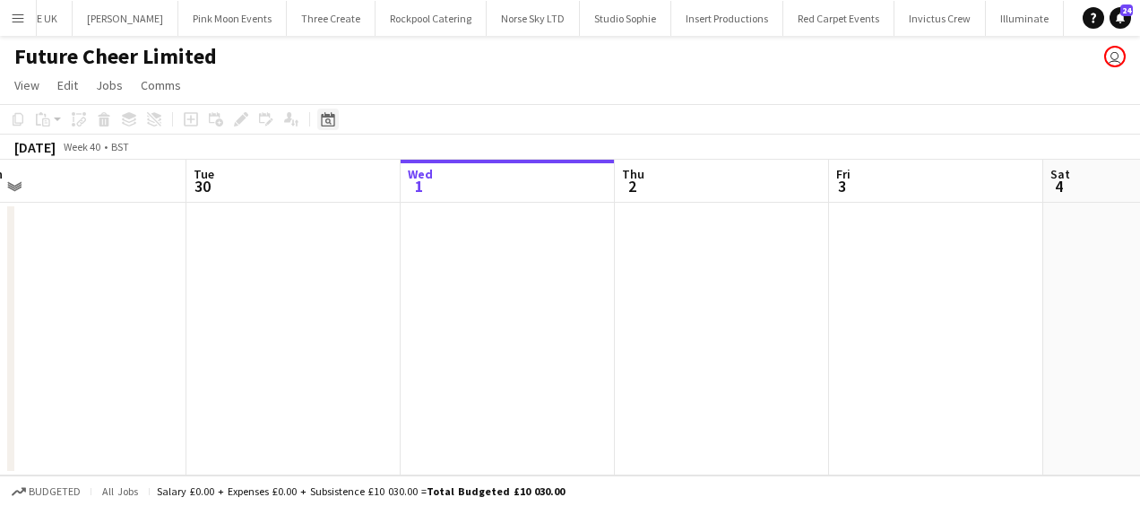
click at [329, 116] on icon at bounding box center [327, 119] width 13 height 14
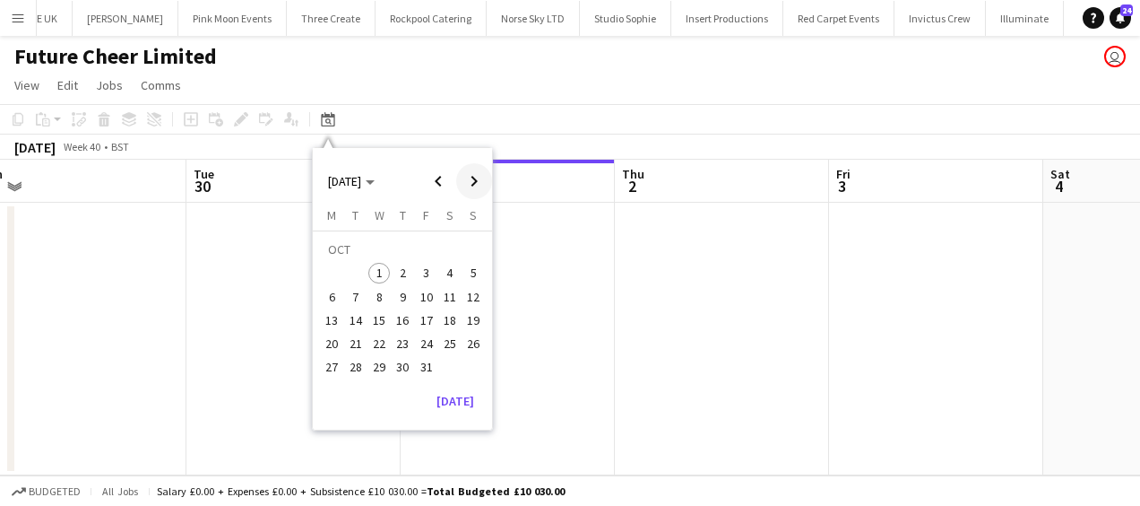
click at [476, 170] on span "Next month" at bounding box center [474, 181] width 36 height 36
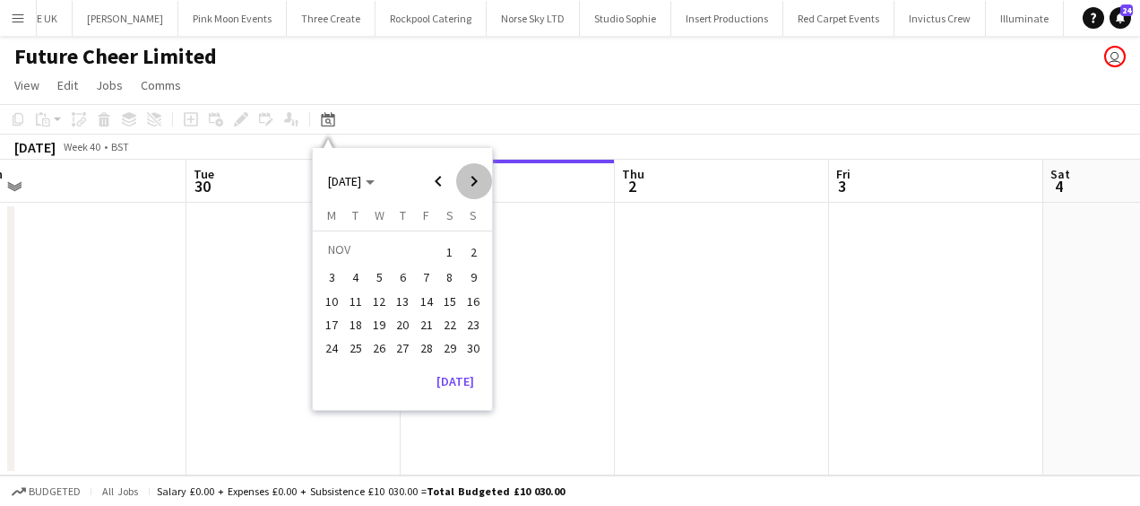
click at [476, 170] on span "Next month" at bounding box center [474, 181] width 36 height 36
click at [476, 171] on span "Next month" at bounding box center [474, 181] width 36 height 36
click at [429, 298] on span "13" at bounding box center [427, 301] width 22 height 22
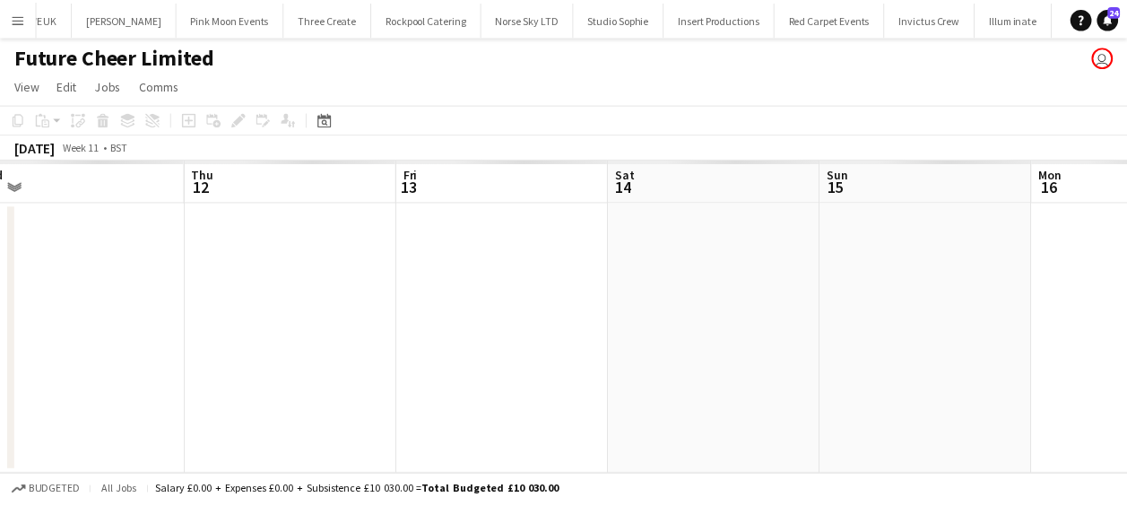
scroll to position [0, 617]
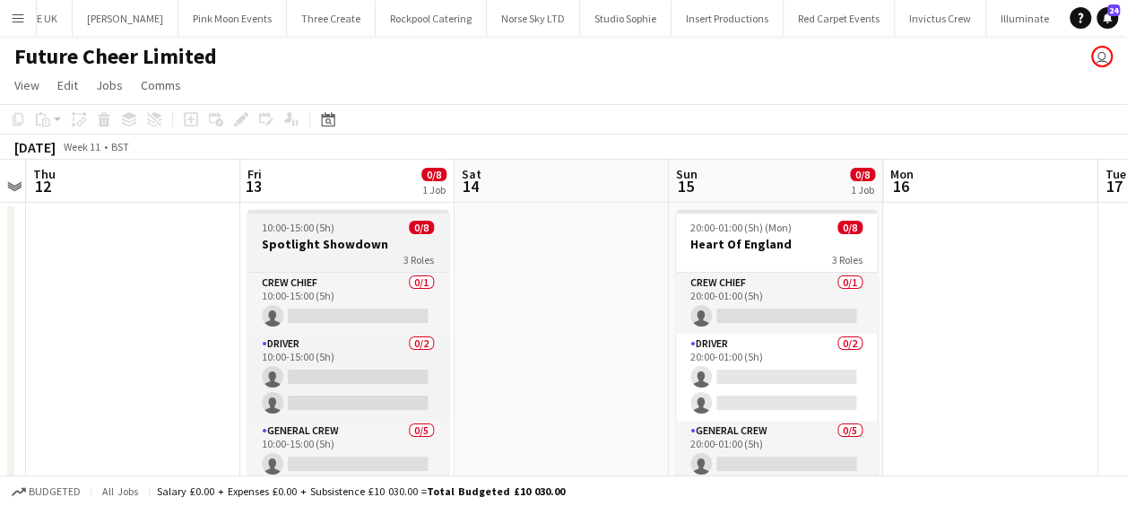
click at [375, 237] on h3 "Spotlight Showdown" at bounding box center [347, 244] width 201 height 16
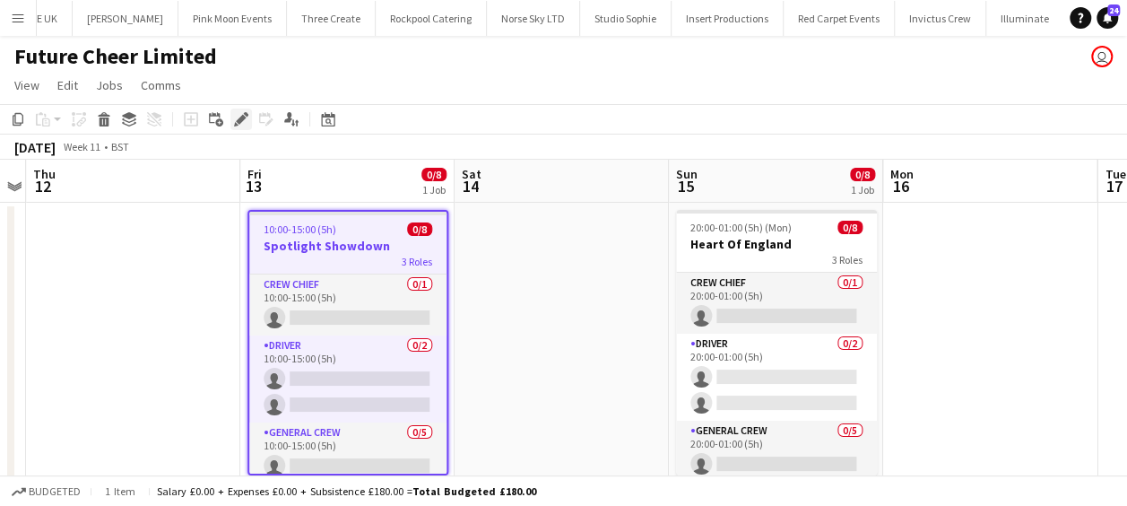
click at [246, 114] on icon at bounding box center [246, 114] width 4 height 4
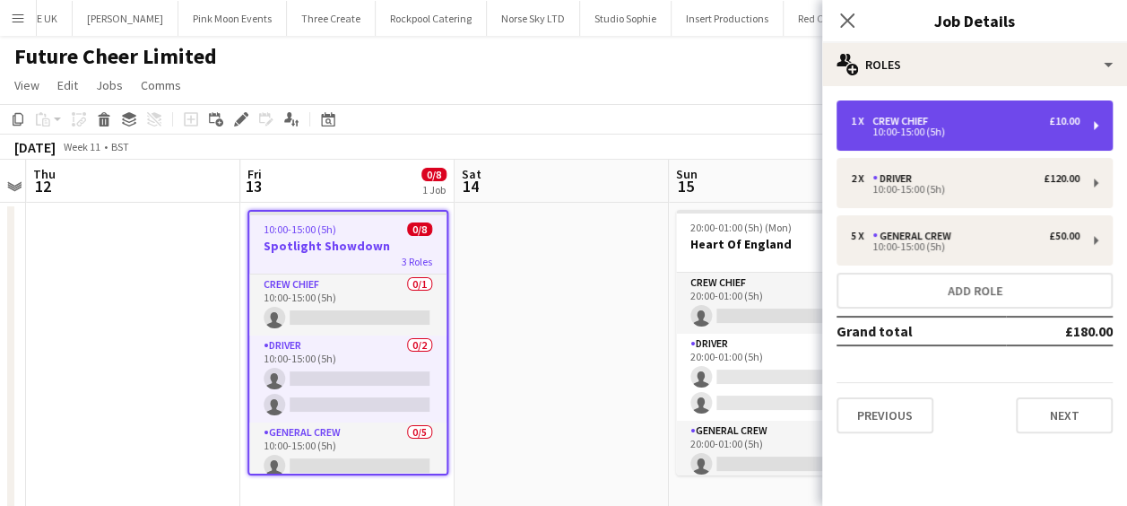
click at [961, 122] on div "1 x Crew Chief £10.00" at bounding box center [965, 121] width 229 height 13
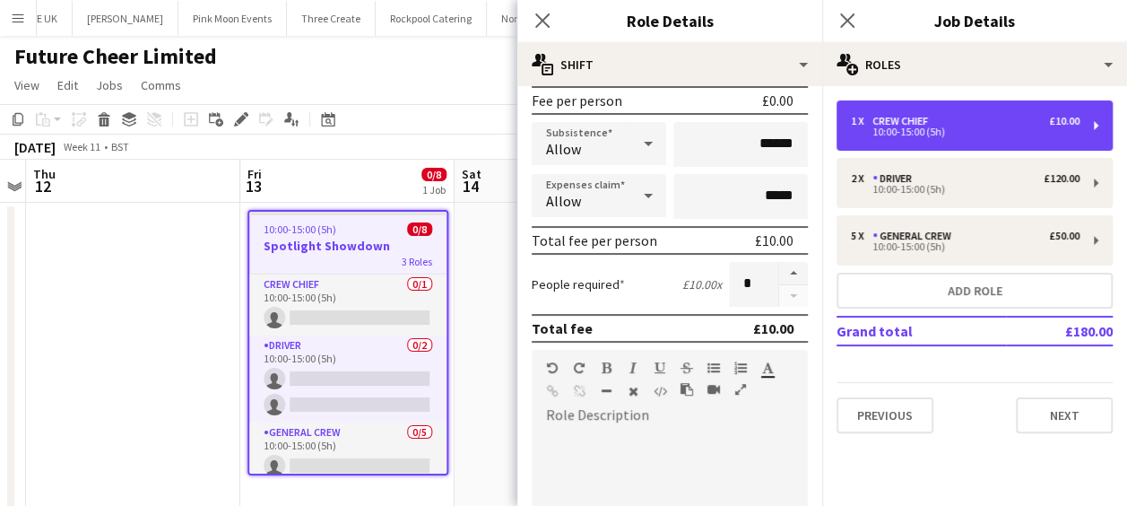
scroll to position [359, 0]
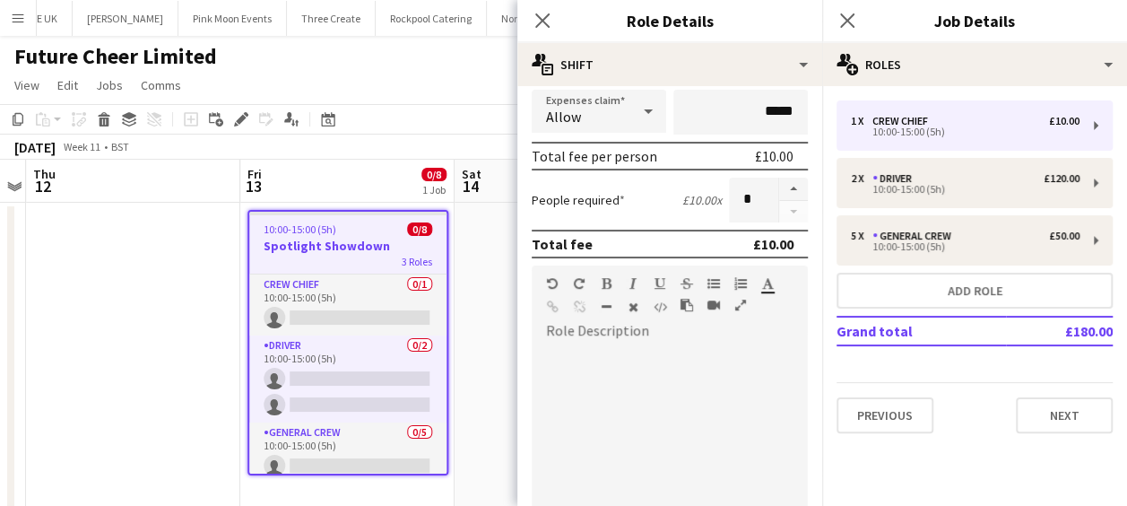
click at [481, 280] on app-date-cell at bounding box center [562, 357] width 214 height 308
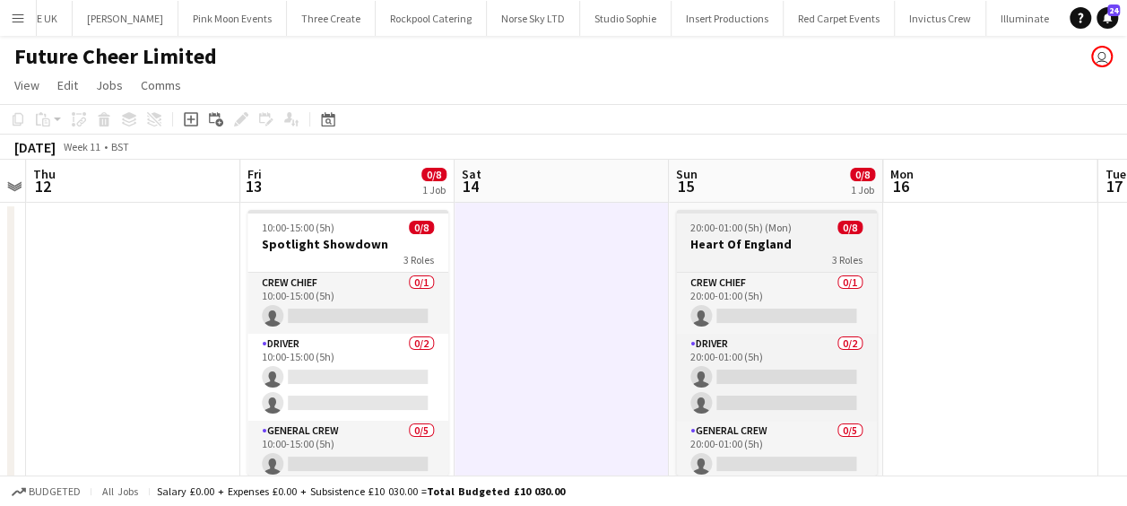
click at [776, 233] on span "20:00-01:00 (5h) (Mon)" at bounding box center [740, 227] width 101 height 13
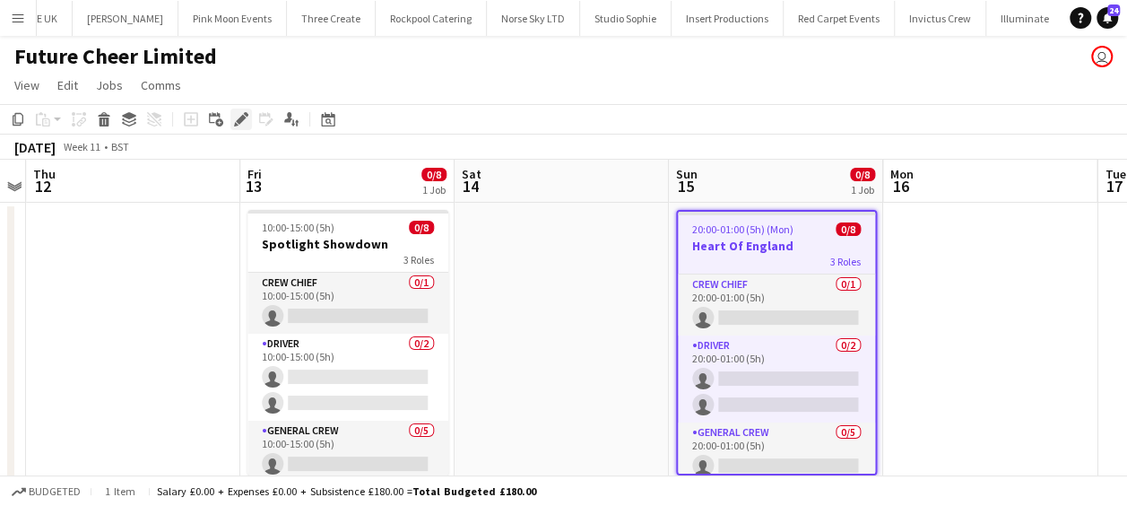
click at [239, 117] on icon "Edit" at bounding box center [241, 119] width 14 height 14
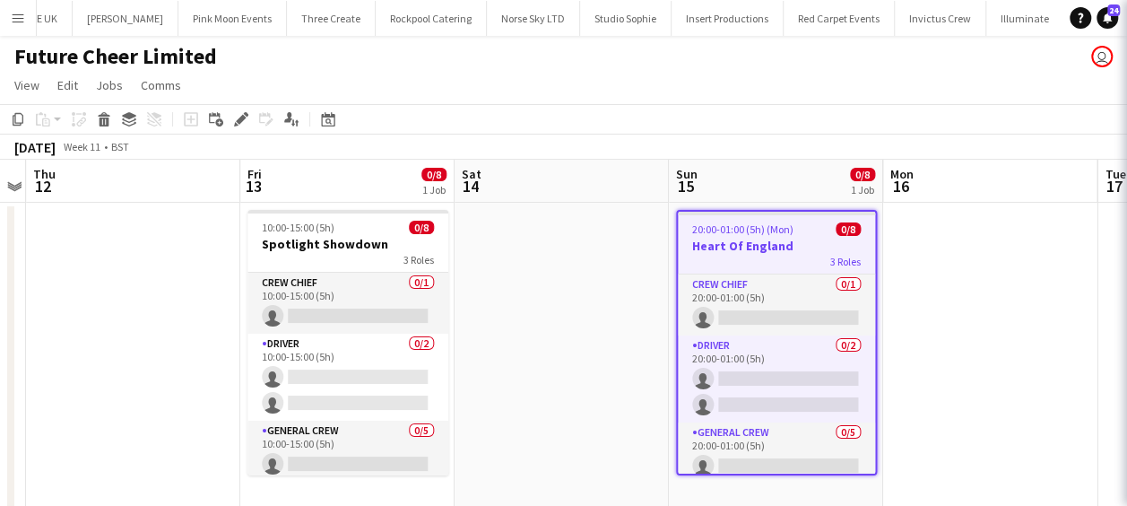
type input "*******"
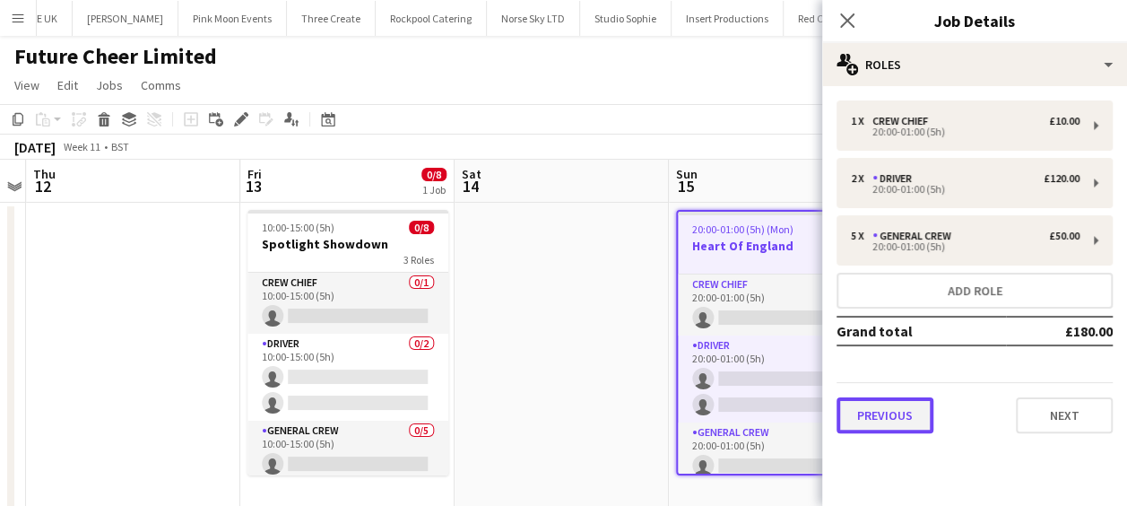
click at [900, 412] on button "Previous" at bounding box center [884, 415] width 97 height 36
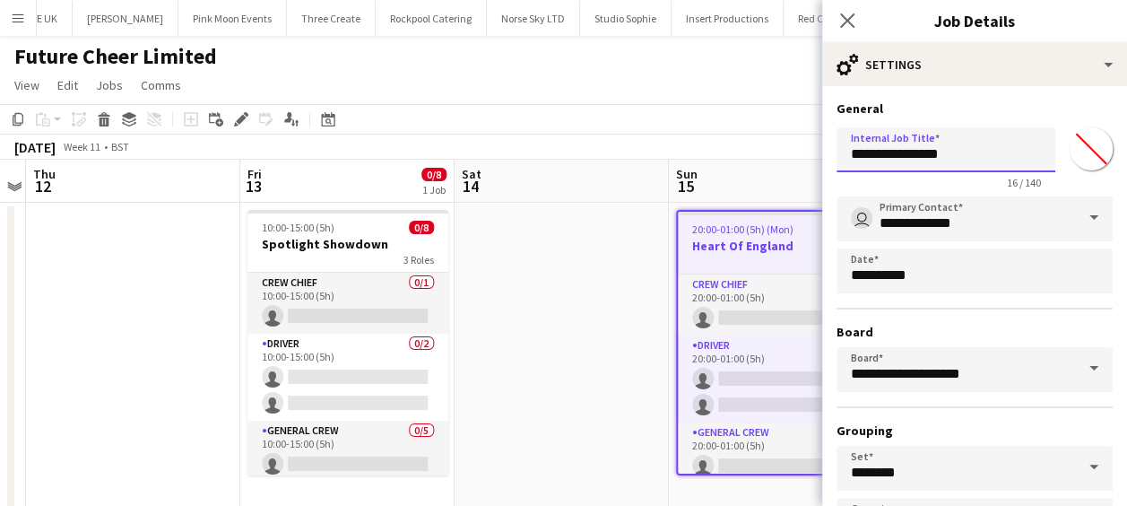
drag, startPoint x: 954, startPoint y: 151, endPoint x: 794, endPoint y: 160, distance: 159.9
click at [794, 160] on body "Menu Boards Boards Boards All jobs Status Workforce Workforce My Workforce Recr…" at bounding box center [563, 270] width 1127 height 541
type input "**********"
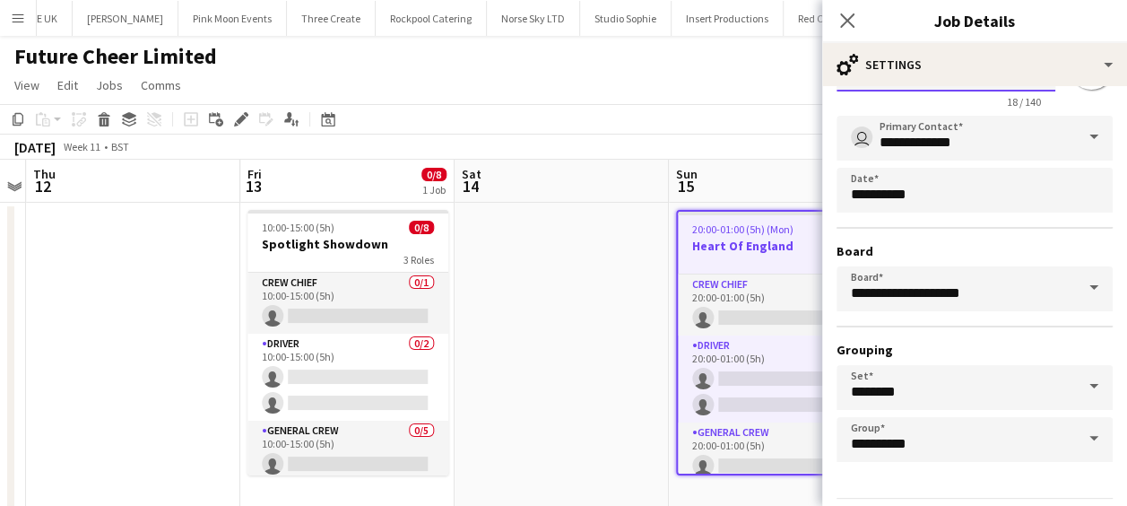
scroll to position [138, 0]
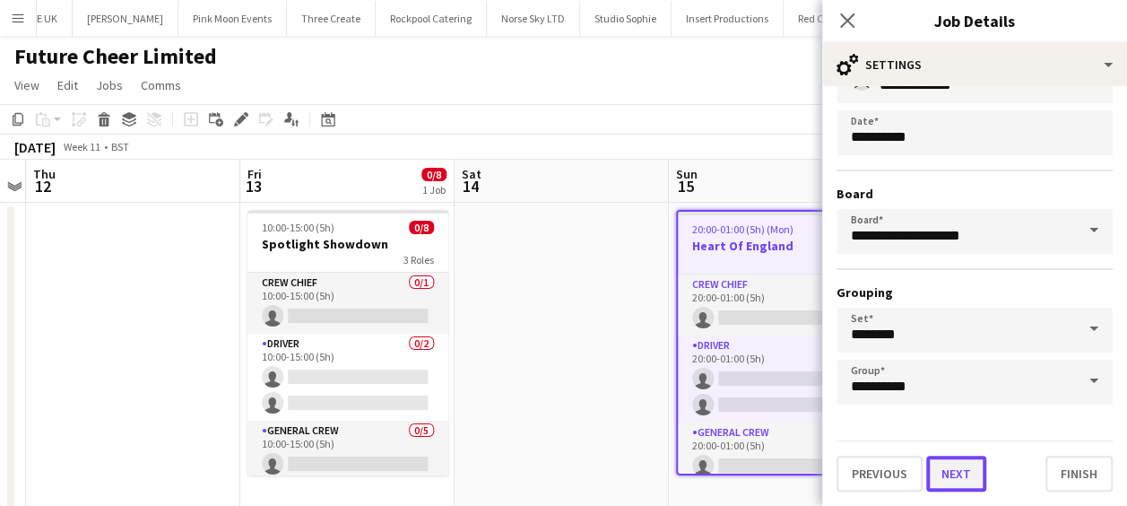
click at [964, 475] on button "Next" at bounding box center [956, 473] width 60 height 36
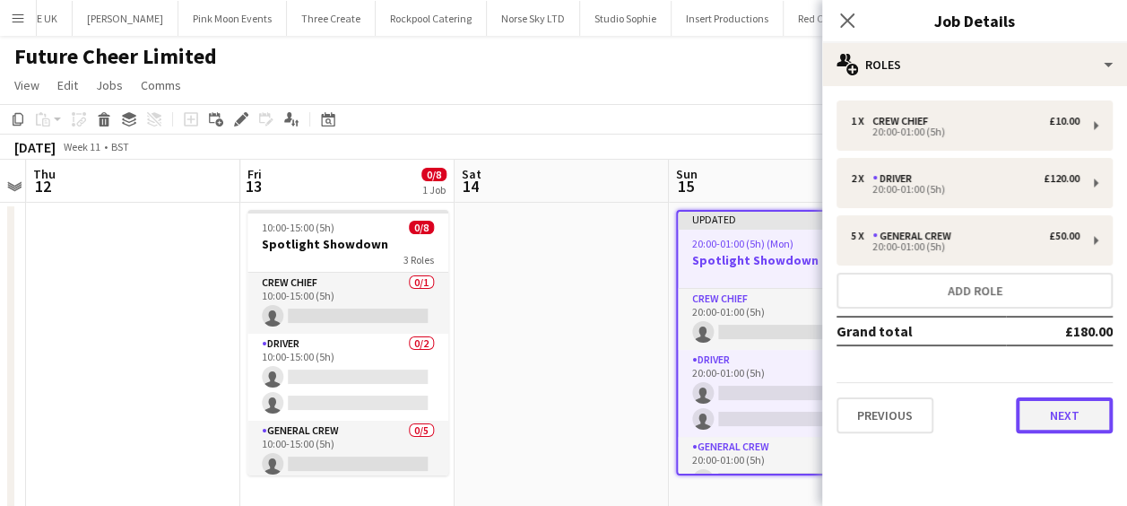
click at [1061, 427] on button "Next" at bounding box center [1064, 415] width 97 height 36
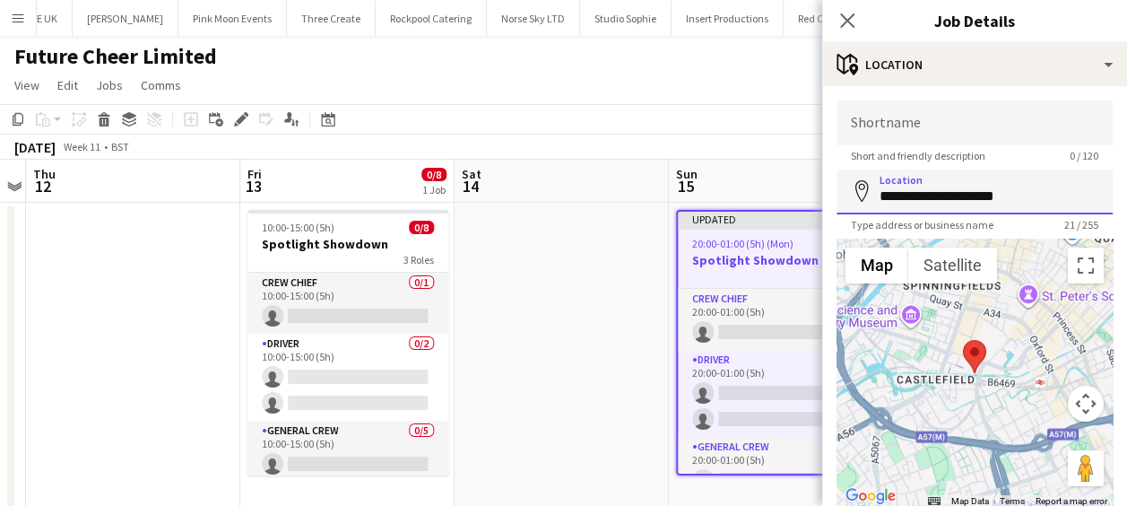
drag, startPoint x: 1027, startPoint y: 201, endPoint x: 776, endPoint y: 201, distance: 251.0
click at [776, 201] on body "Menu Boards Boards Boards All jobs Status Workforce Workforce My Workforce Recr…" at bounding box center [563, 270] width 1127 height 541
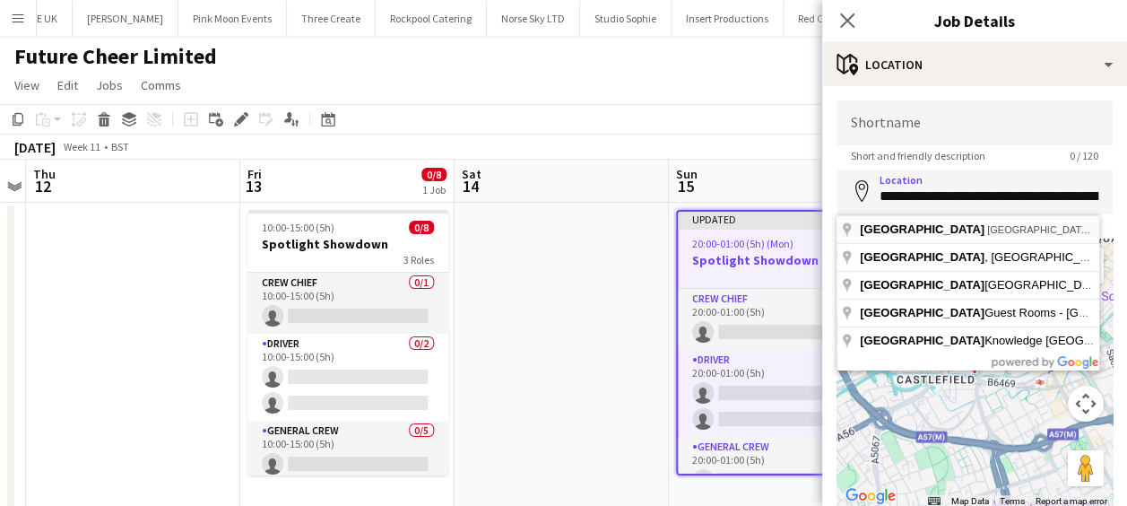
type input "**********"
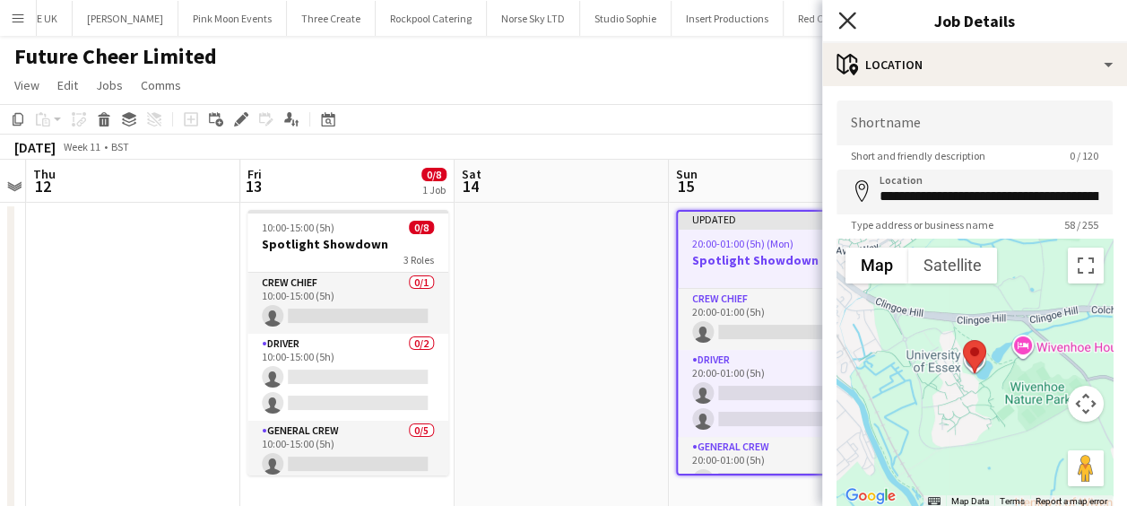
click at [846, 19] on icon "Close pop-in" at bounding box center [846, 20] width 17 height 17
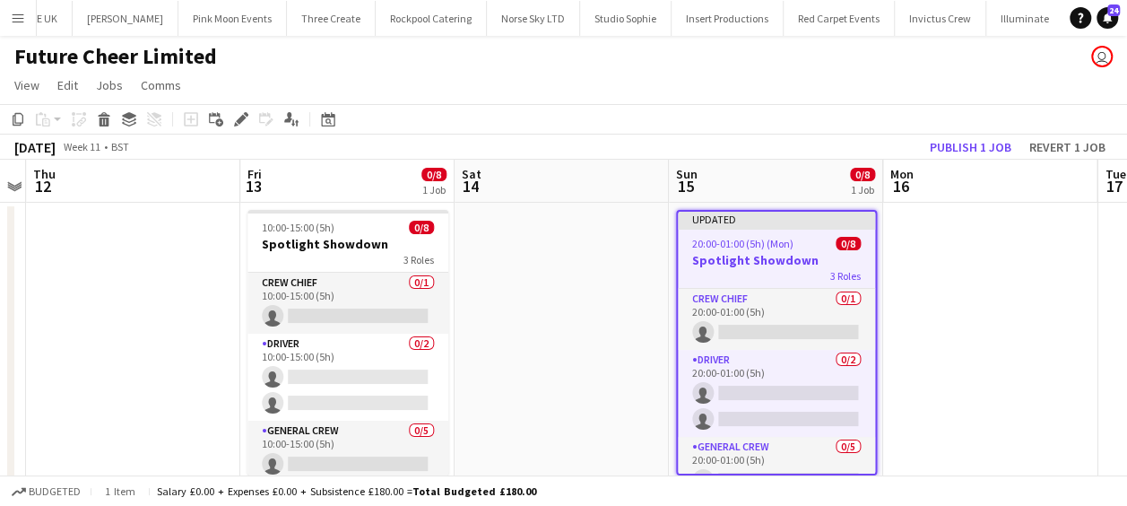
click at [927, 256] on app-date-cell at bounding box center [990, 357] width 214 height 308
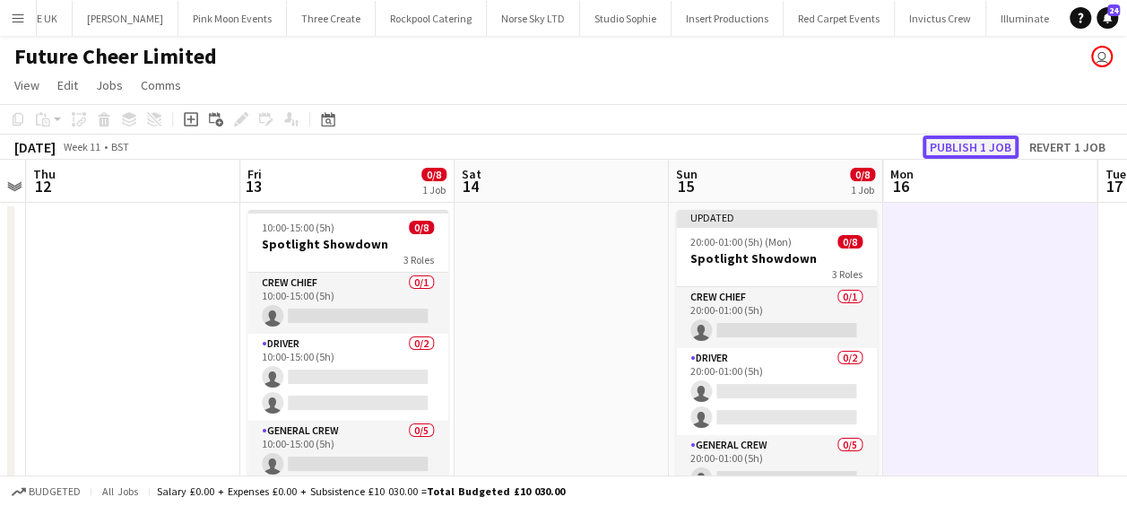
click at [979, 142] on button "Publish 1 job" at bounding box center [970, 146] width 96 height 23
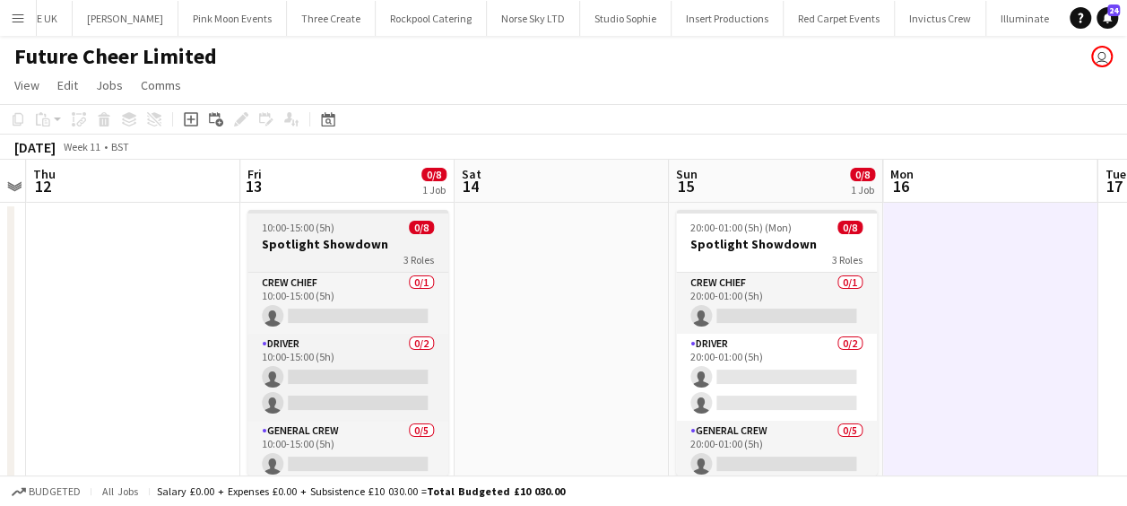
drag, startPoint x: 398, startPoint y: 240, endPoint x: 391, endPoint y: 233, distance: 10.1
click at [398, 239] on h3 "Spotlight Showdown" at bounding box center [347, 244] width 201 height 16
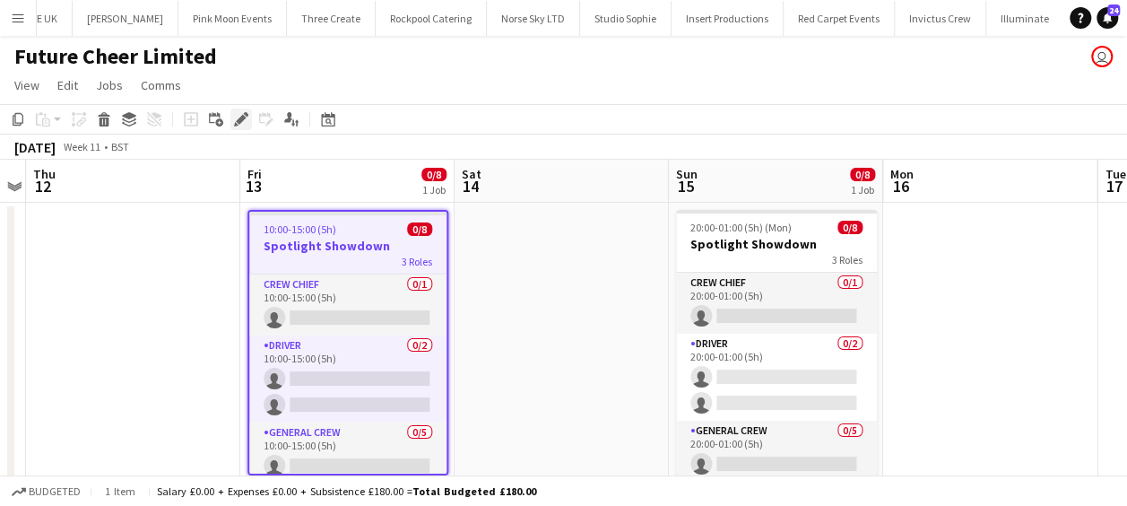
click at [242, 118] on icon at bounding box center [241, 120] width 10 height 10
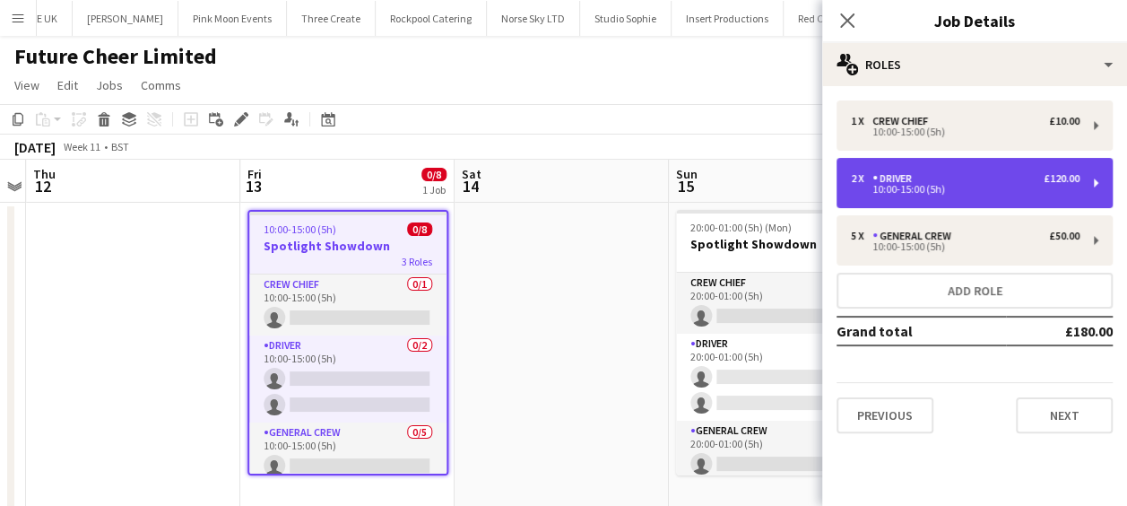
click at [993, 172] on div "2 x Driver £120.00" at bounding box center [965, 178] width 229 height 13
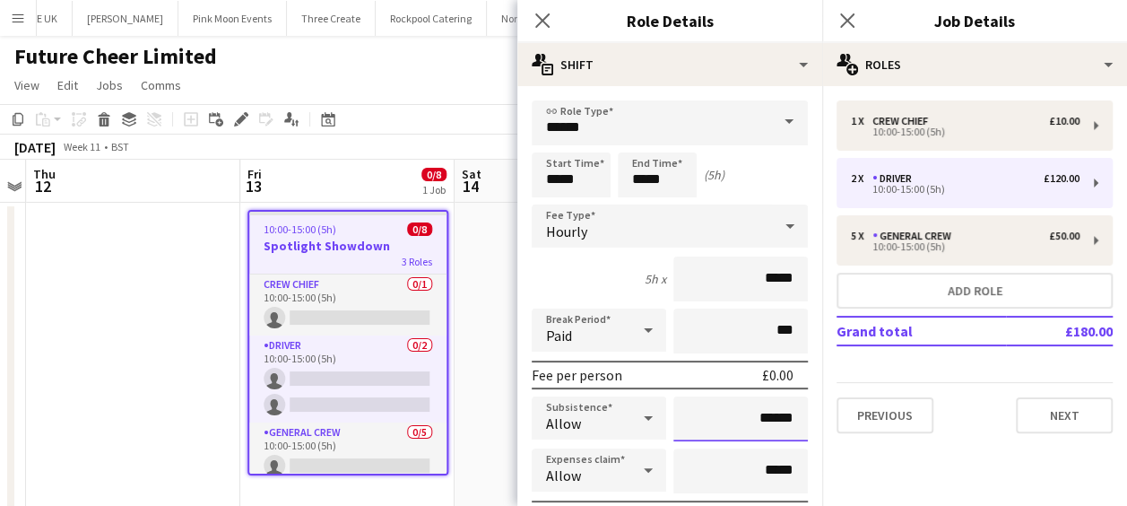
click at [761, 418] on input "******" at bounding box center [740, 418] width 134 height 45
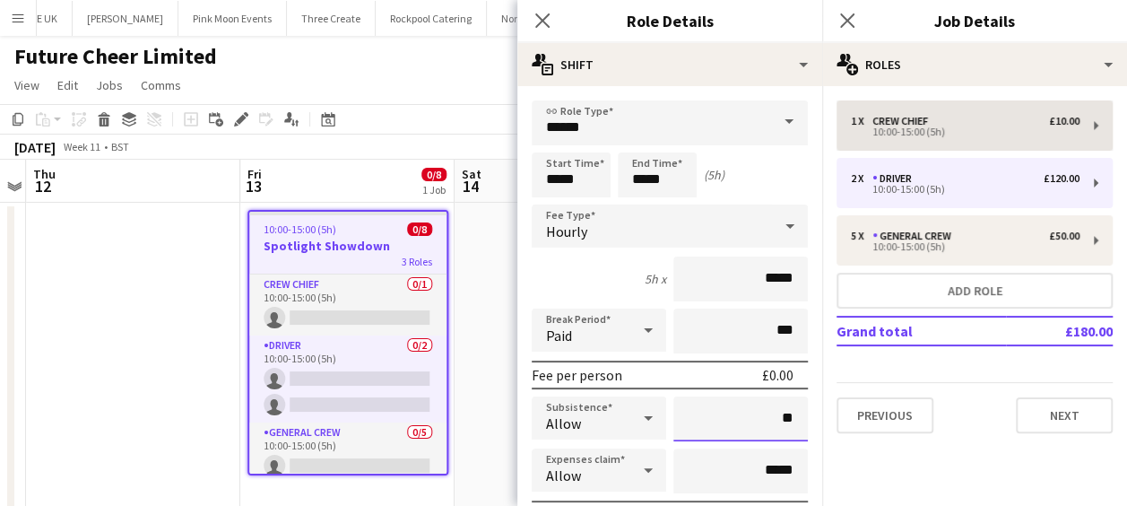
type input "**"
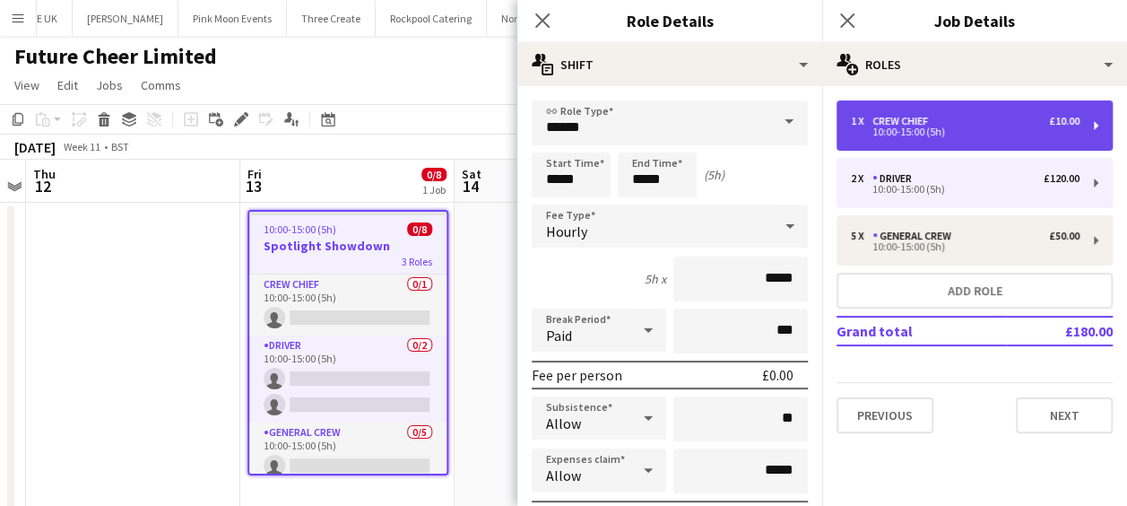
click at [918, 133] on div "10:00-15:00 (5h)" at bounding box center [965, 131] width 229 height 9
type input "**********"
type input "******"
type input "*"
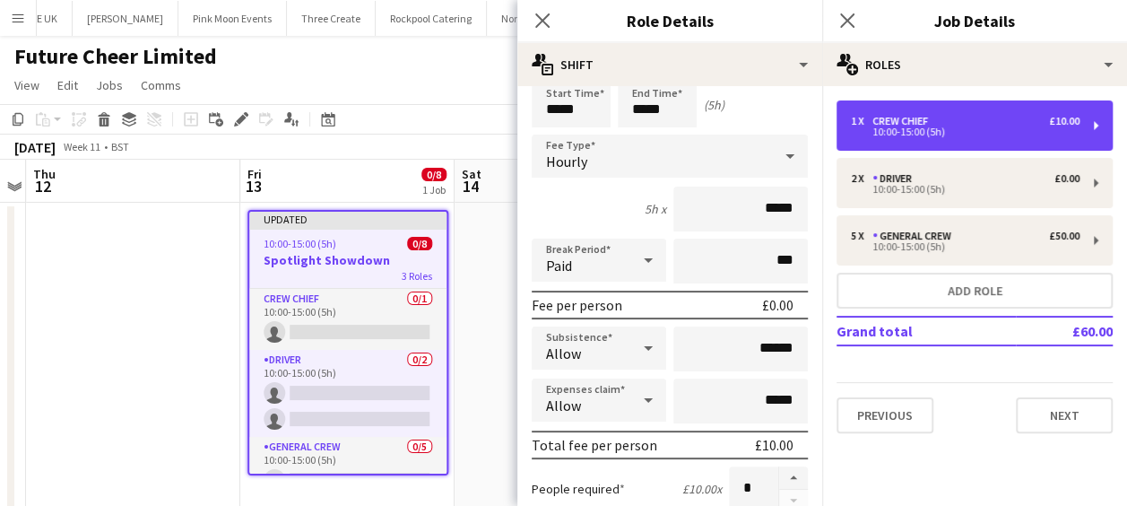
scroll to position [179, 0]
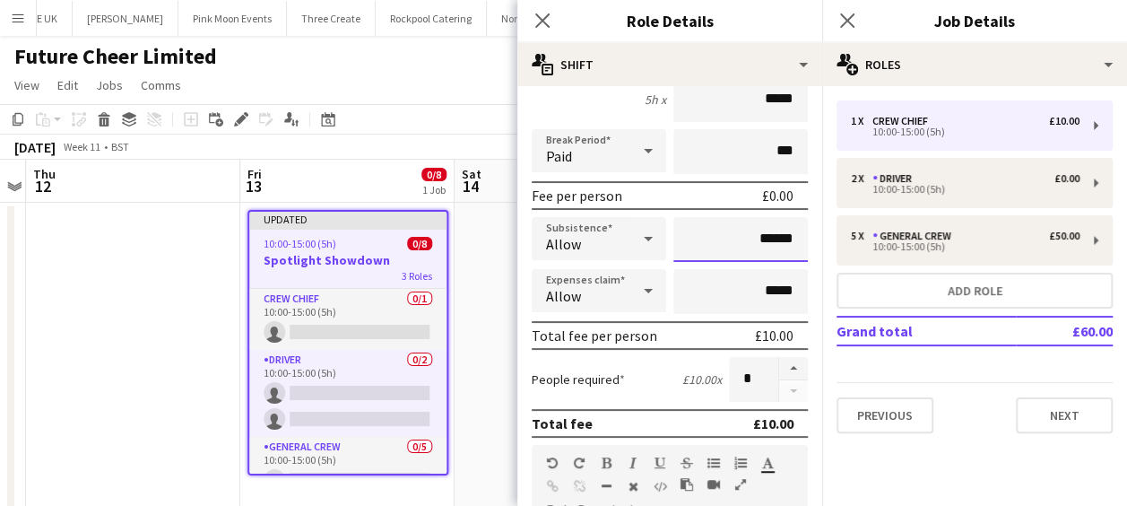
click at [760, 238] on input "******" at bounding box center [740, 239] width 134 height 45
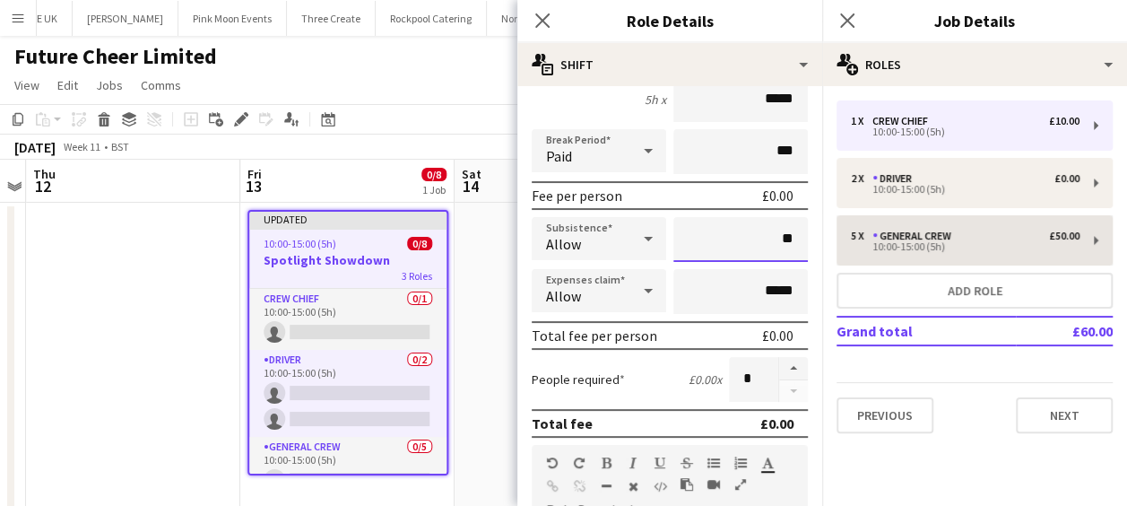
type input "**"
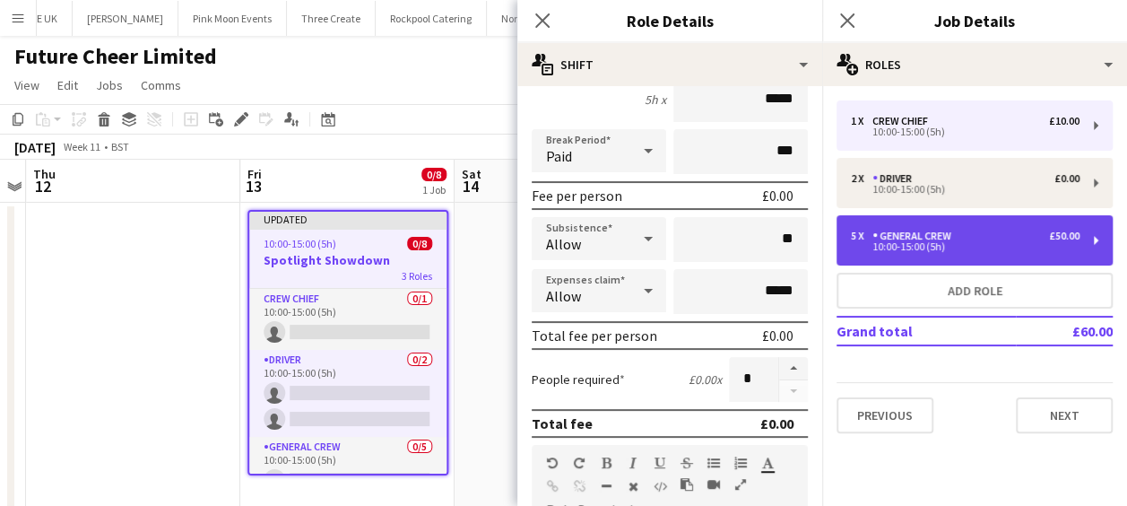
click at [918, 238] on div "General Crew" at bounding box center [915, 235] width 86 height 13
type input "**********"
type input "******"
type input "*"
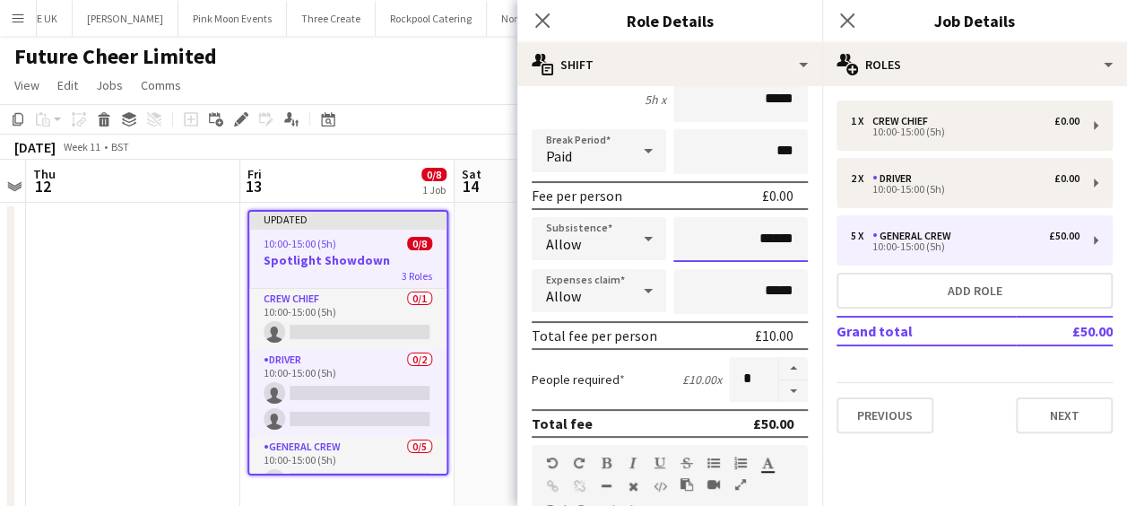
click at [758, 240] on input "******" at bounding box center [740, 239] width 134 height 45
click at [764, 239] on input "******" at bounding box center [740, 239] width 134 height 45
type input "****"
click at [541, 17] on icon "Close pop-in" at bounding box center [541, 20] width 17 height 17
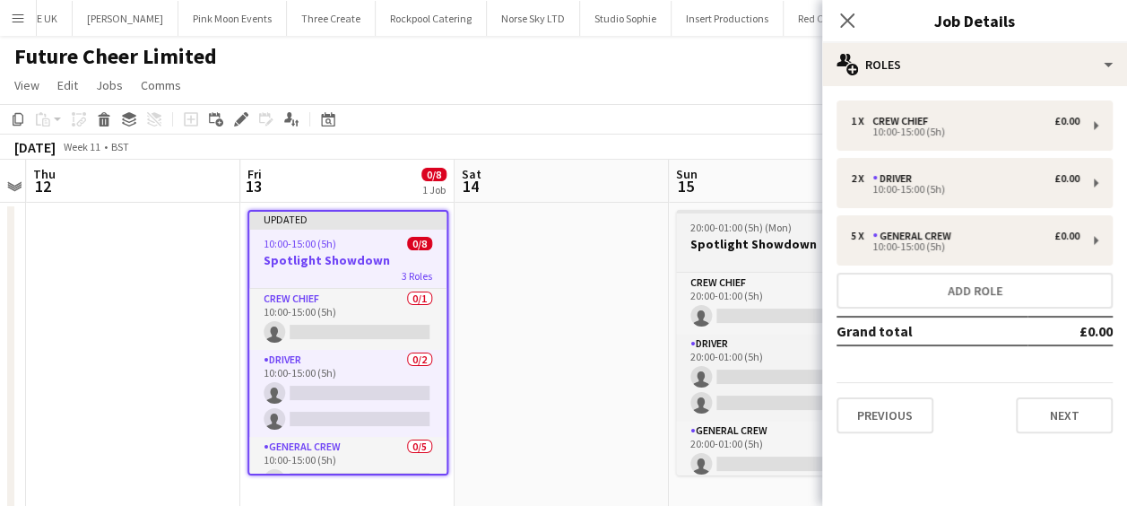
click at [716, 237] on h3 "Spotlight Showdown" at bounding box center [776, 244] width 201 height 16
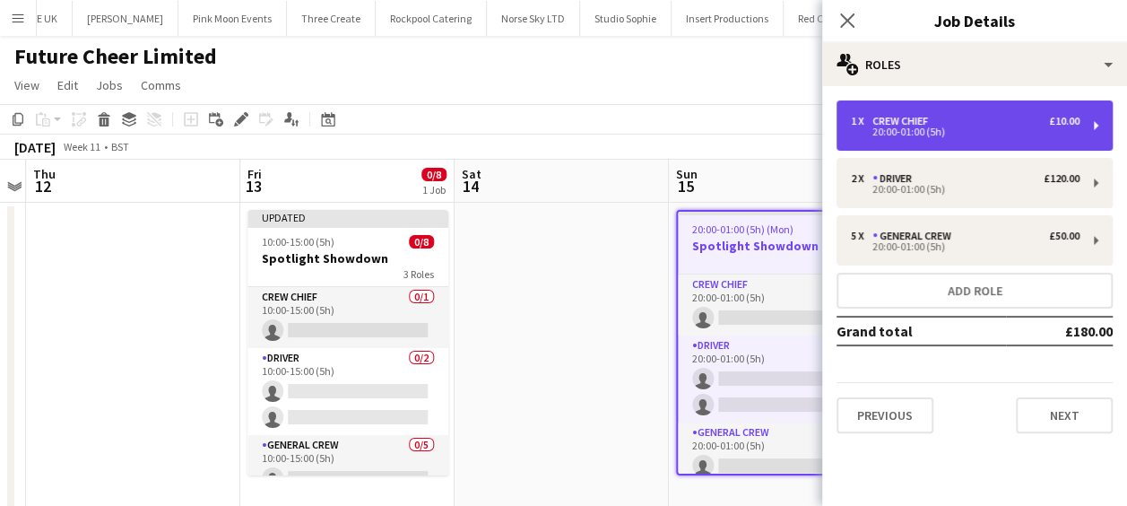
click at [1002, 117] on div "1 x Crew Chief £10.00" at bounding box center [965, 121] width 229 height 13
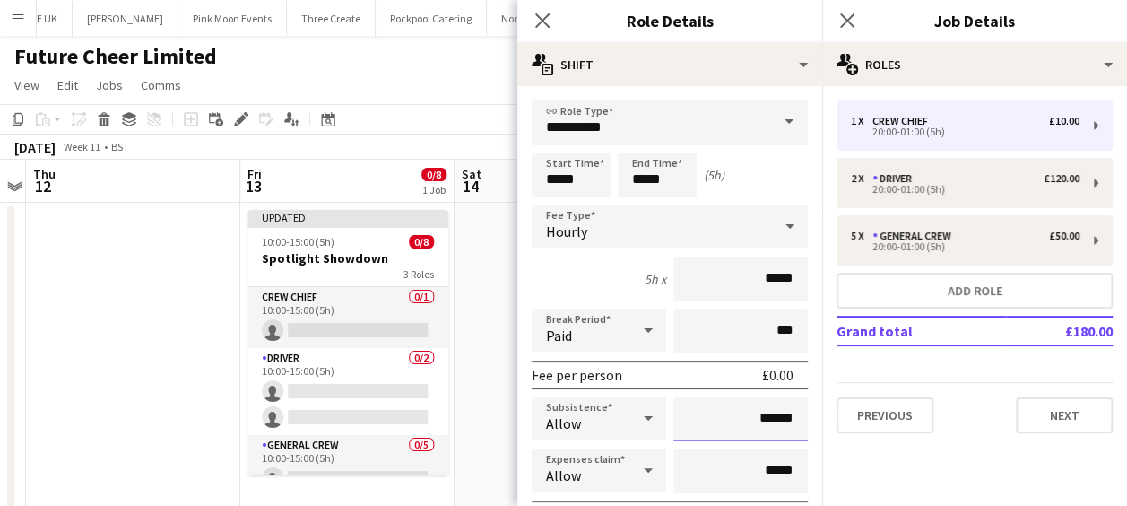
click at [779, 418] on input "******" at bounding box center [740, 418] width 134 height 45
type input "**"
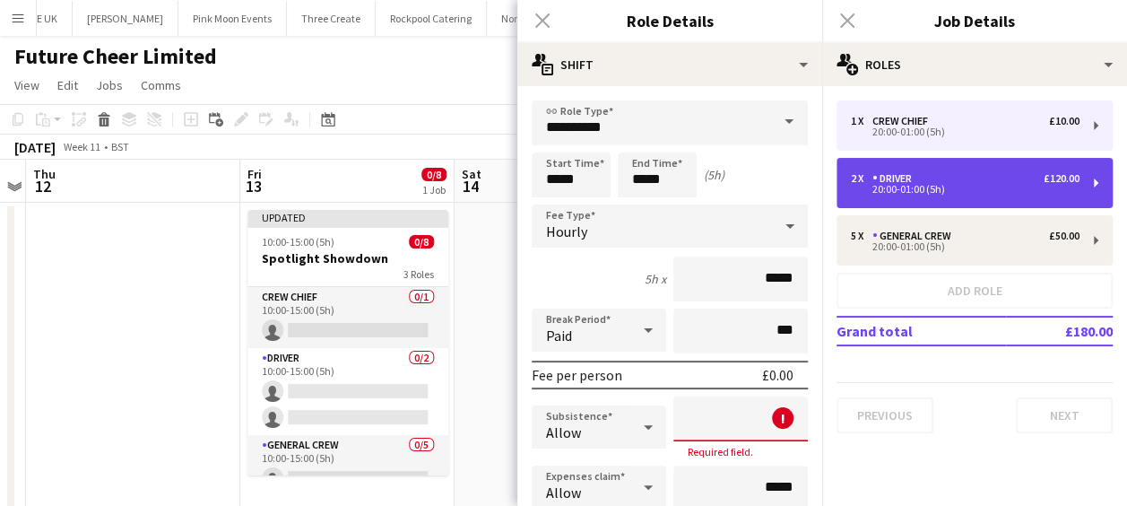
click at [938, 180] on div "2 x Driver £120.00" at bounding box center [965, 178] width 229 height 13
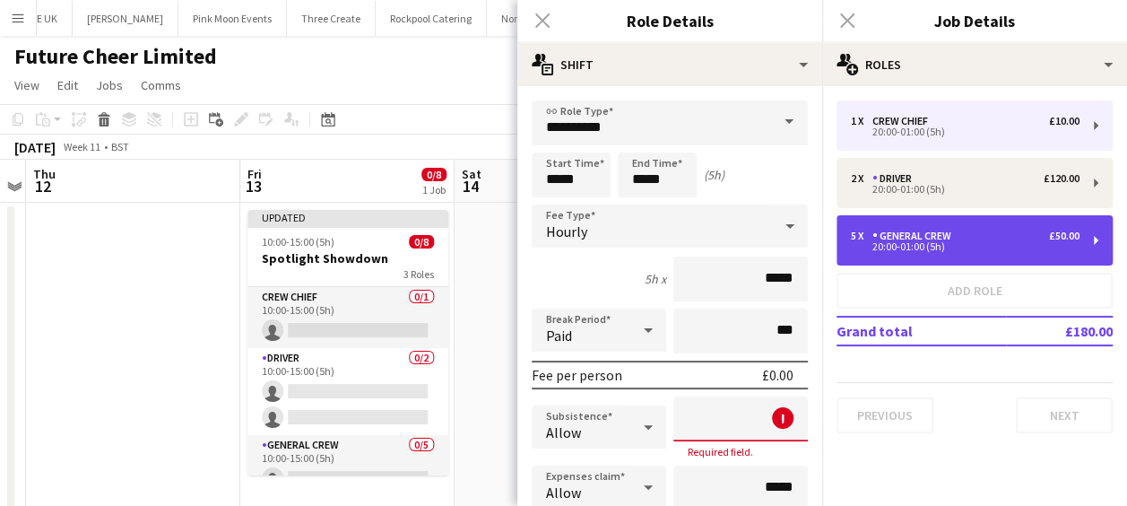
click at [891, 230] on div "General Crew" at bounding box center [915, 235] width 86 height 13
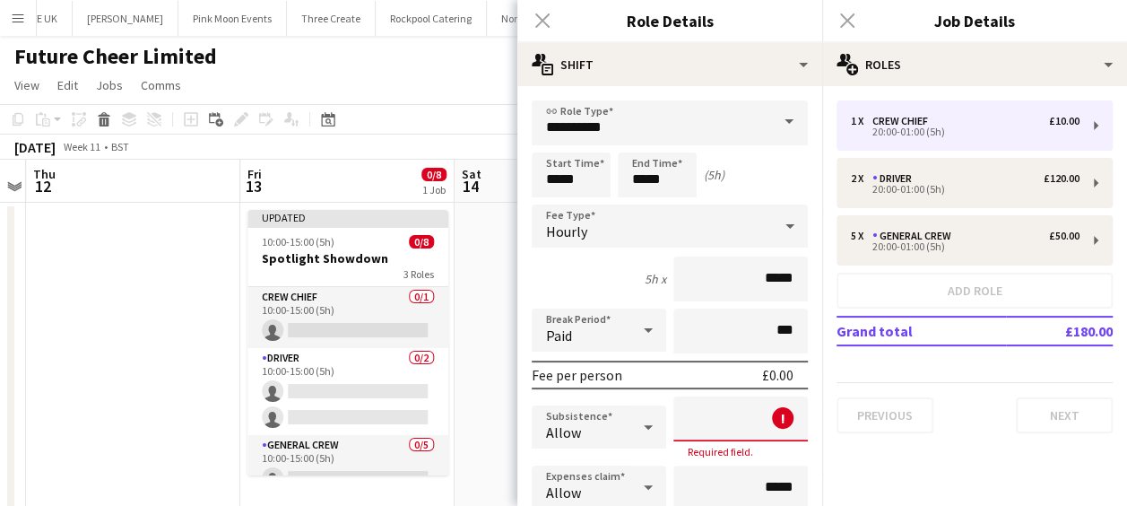
click at [541, 19] on div "Close pop-in" at bounding box center [542, 20] width 50 height 41
click at [490, 247] on app-date-cell at bounding box center [562, 357] width 214 height 308
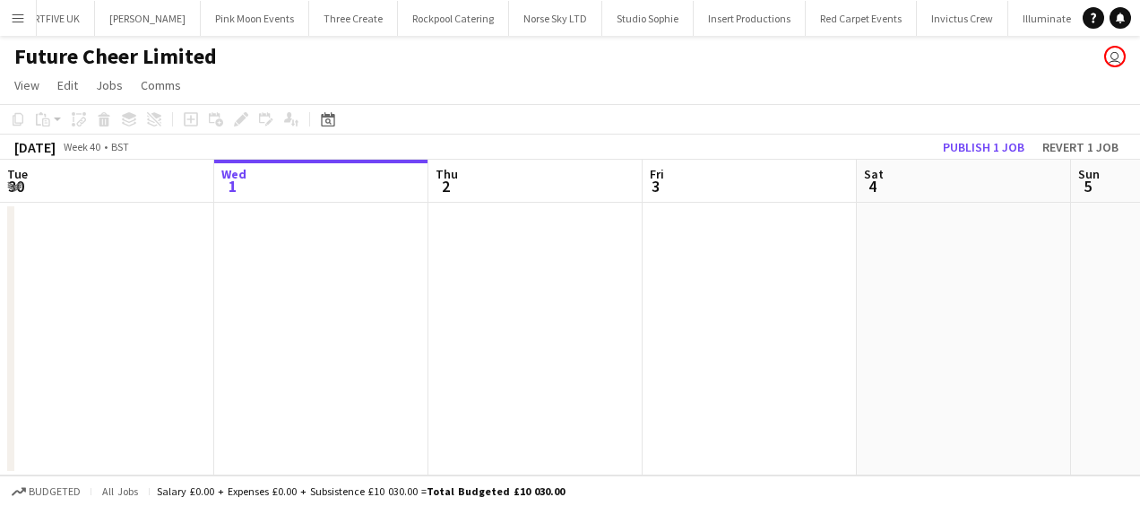
scroll to position [0, 5164]
click at [336, 119] on div "Date picker" at bounding box center [328, 119] width 22 height 22
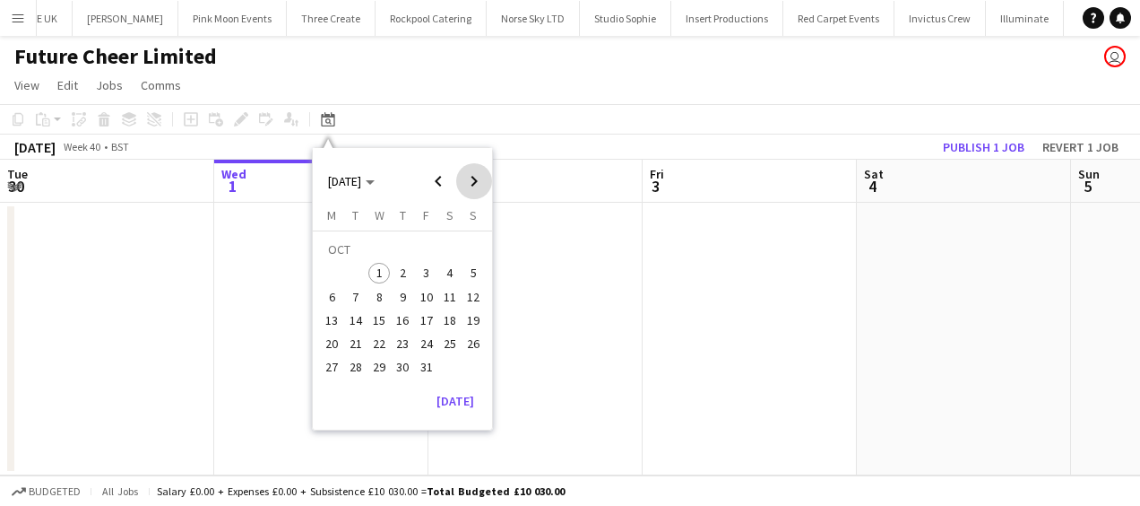
click at [475, 178] on span "Next month" at bounding box center [474, 181] width 36 height 36
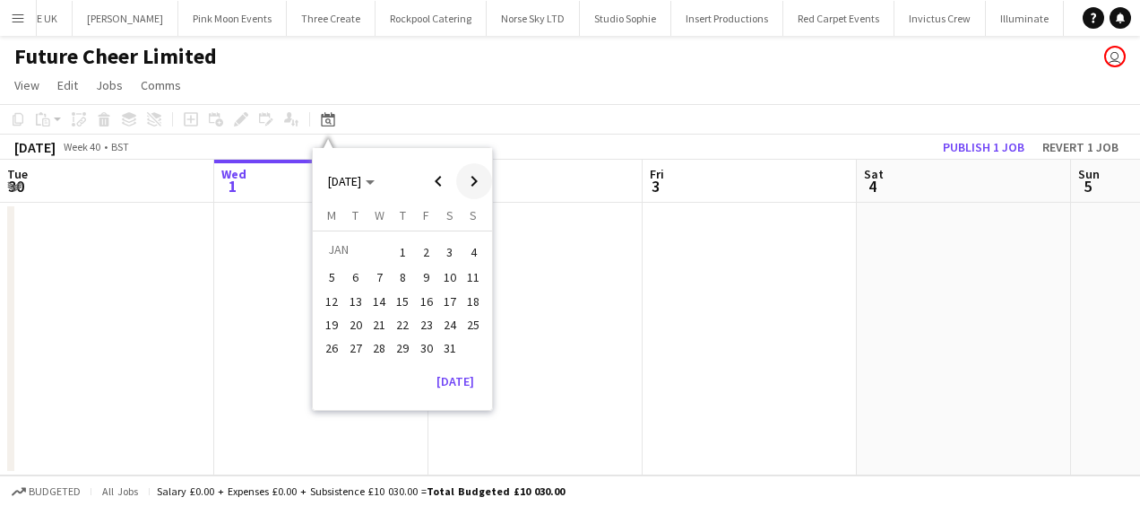
click at [475, 178] on span "Next month" at bounding box center [474, 181] width 36 height 36
click at [443, 305] on span "14" at bounding box center [450, 301] width 22 height 22
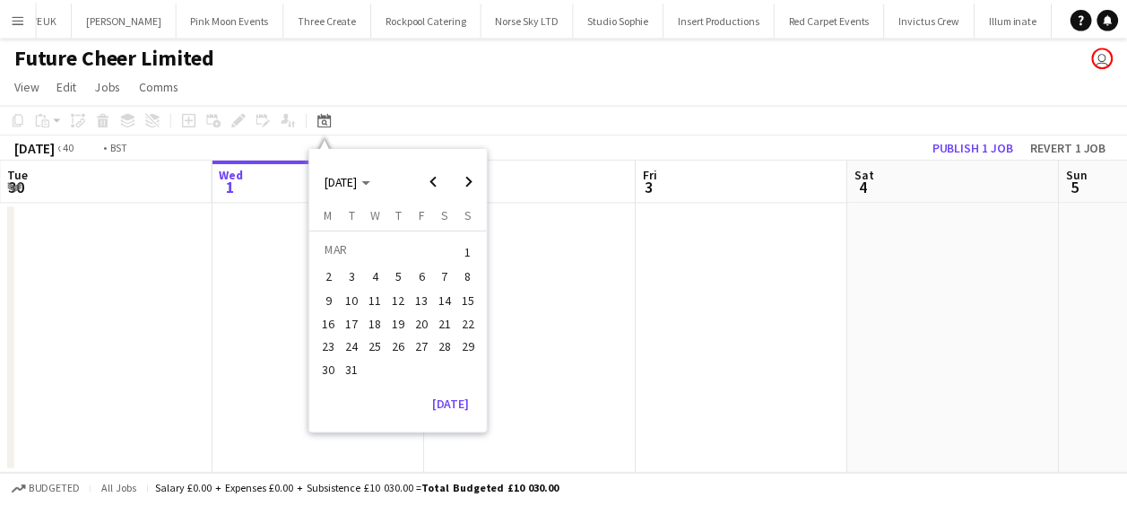
scroll to position [0, 617]
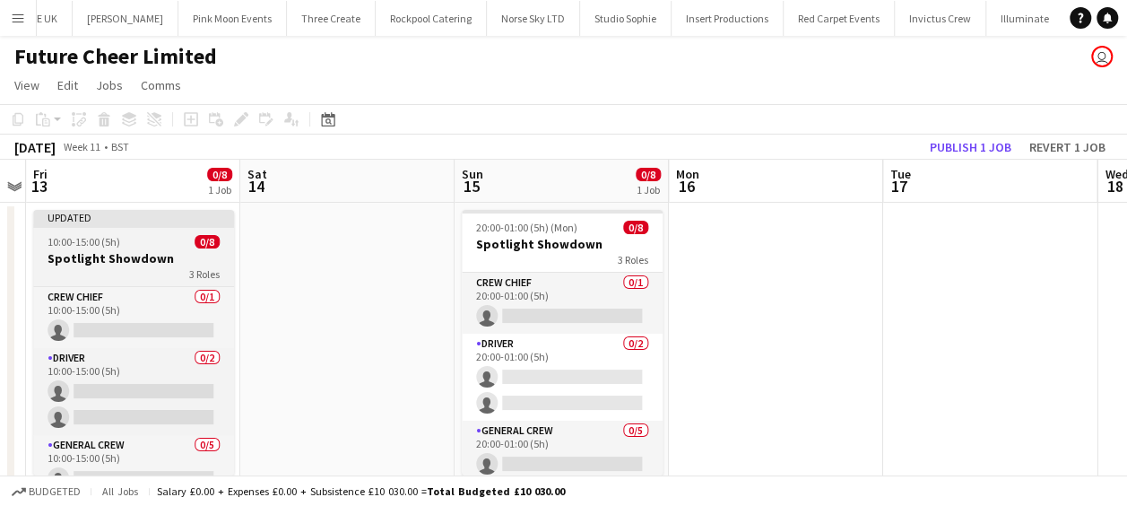
click at [153, 249] on app-job-card "Updated 10:00-15:00 (5h) 0/8 Spotlight Showdown 3 Roles Crew Chief 0/1 10:00-15…" at bounding box center [133, 342] width 201 height 265
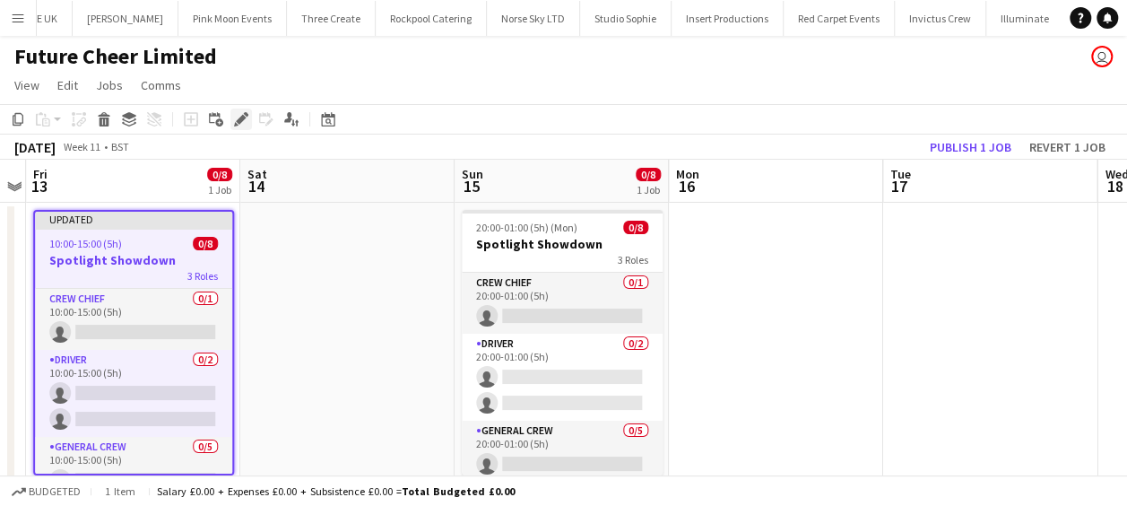
click at [237, 120] on icon at bounding box center [241, 120] width 10 height 10
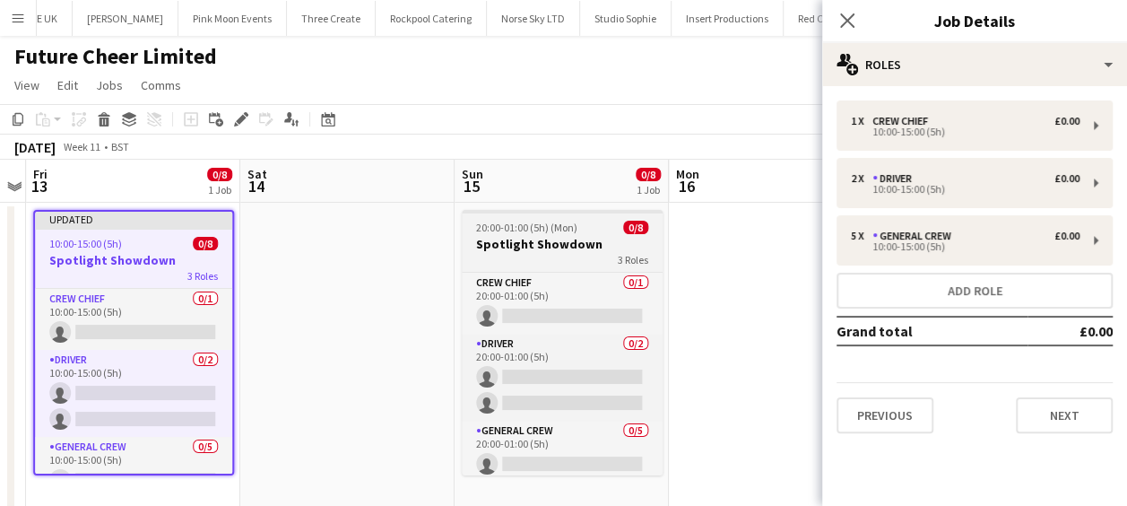
click at [589, 238] on h3 "Spotlight Showdown" at bounding box center [562, 244] width 201 height 16
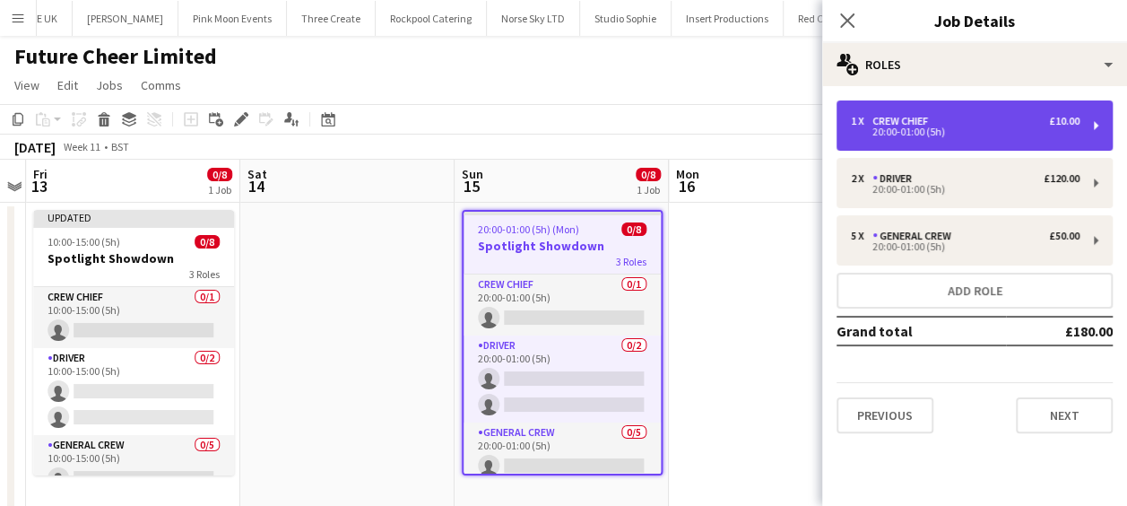
click at [999, 121] on div "1 x Crew Chief £10.00" at bounding box center [965, 121] width 229 height 13
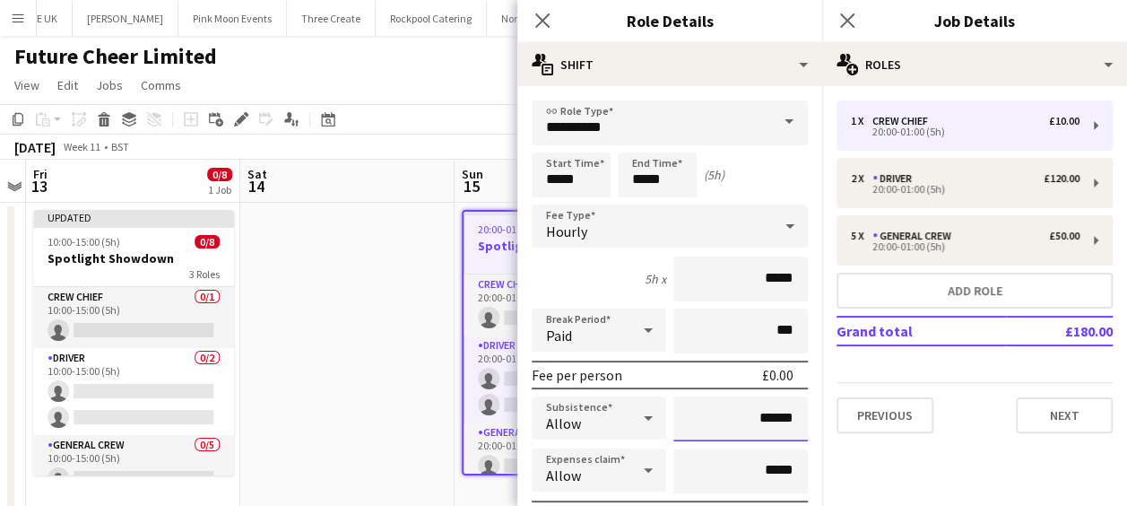
click at [780, 418] on input "******" at bounding box center [740, 418] width 134 height 45
type input "**"
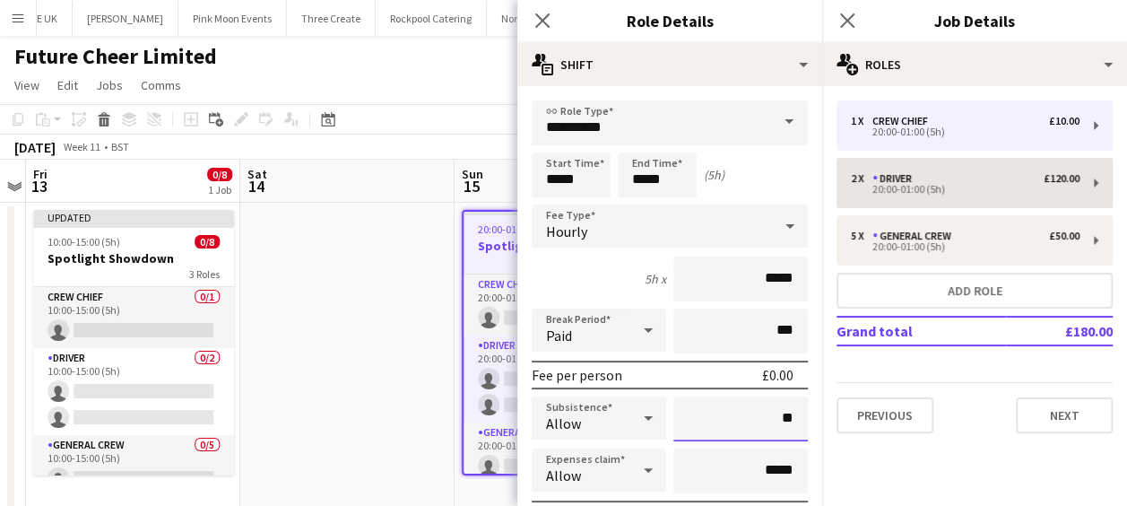
type input "**"
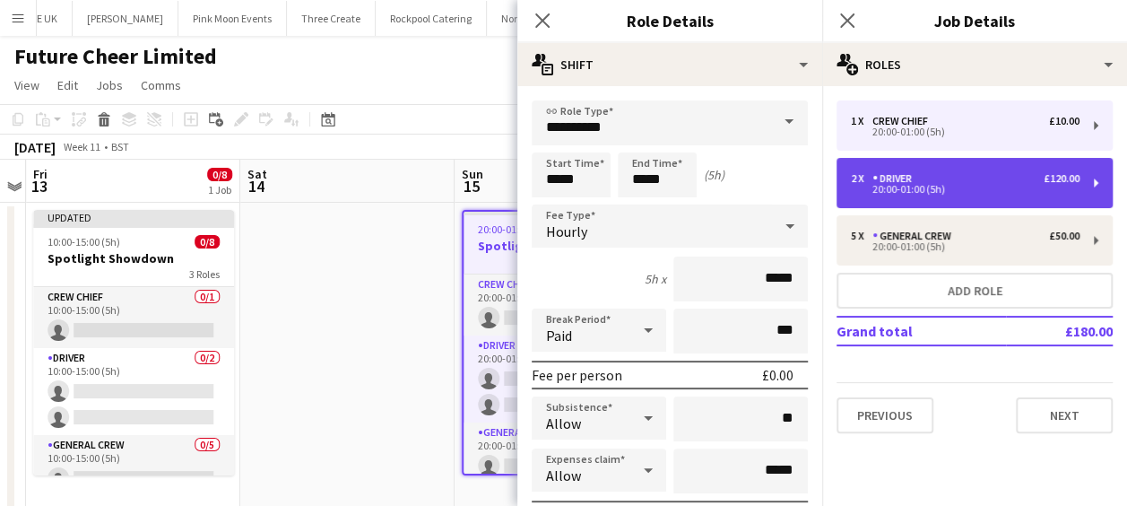
click at [931, 178] on div "2 x Driver £120.00" at bounding box center [965, 178] width 229 height 13
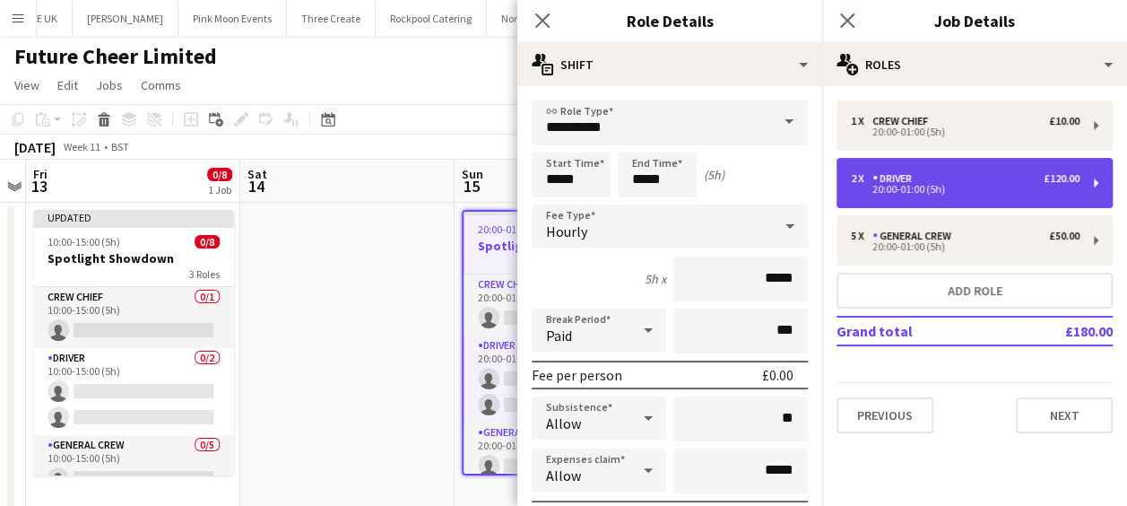
type input "******"
type input "*"
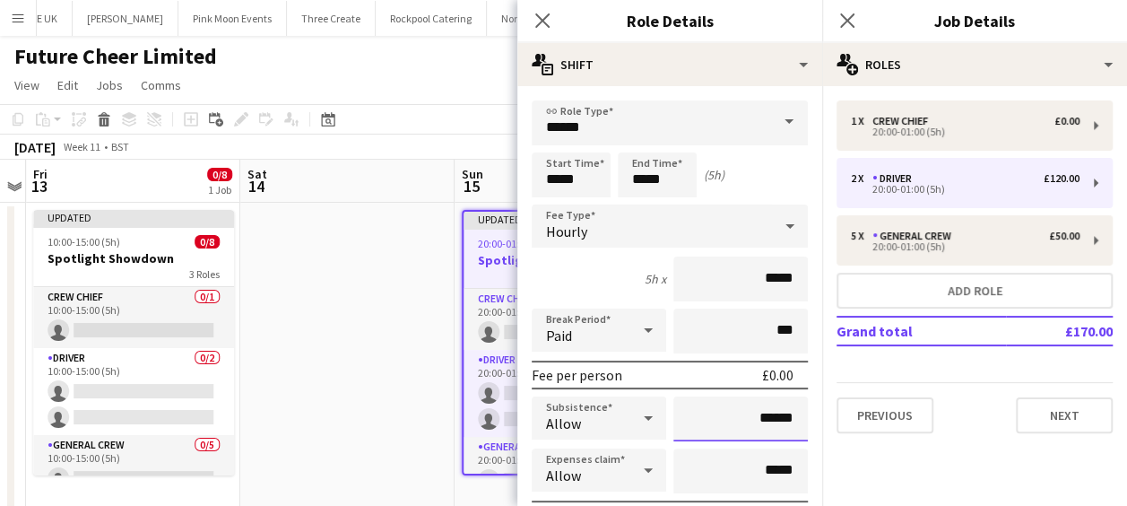
click at [780, 415] on input "******" at bounding box center [740, 418] width 134 height 45
type input "**"
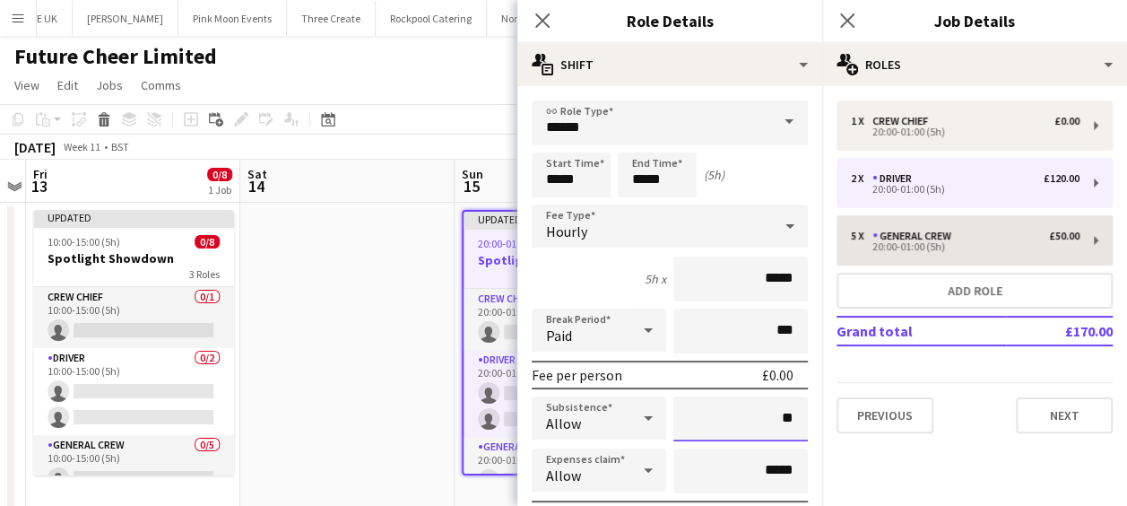
type input "**"
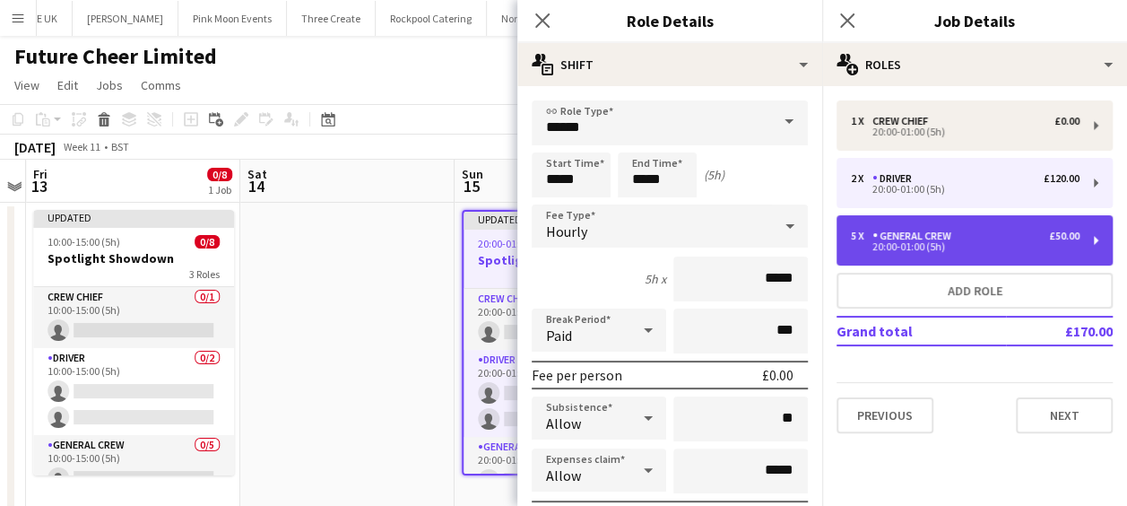
click at [931, 229] on div "5 x General Crew £50.00 20:00-01:00 (5h)" at bounding box center [974, 240] width 276 height 50
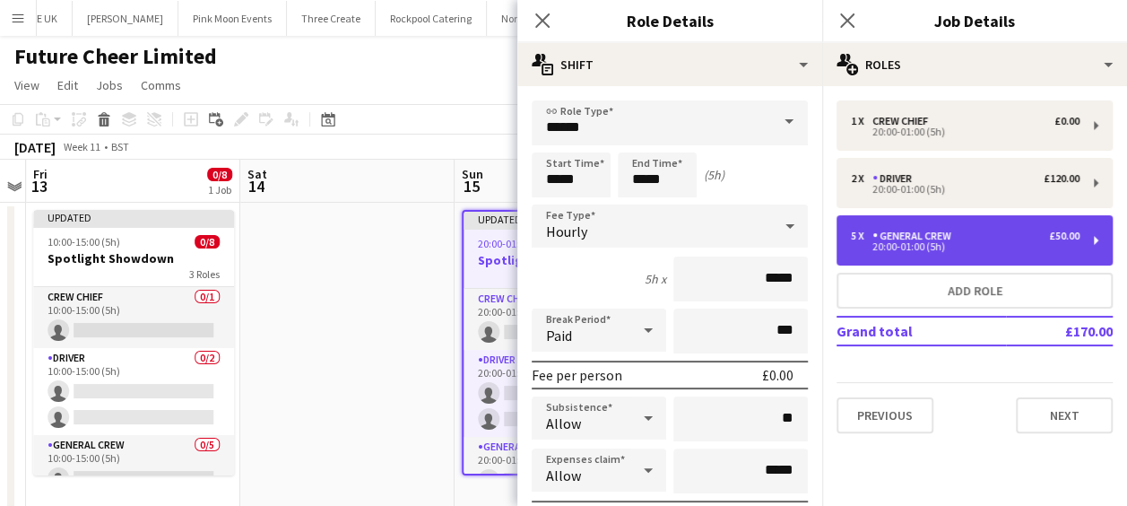
type input "**********"
type input "******"
type input "*"
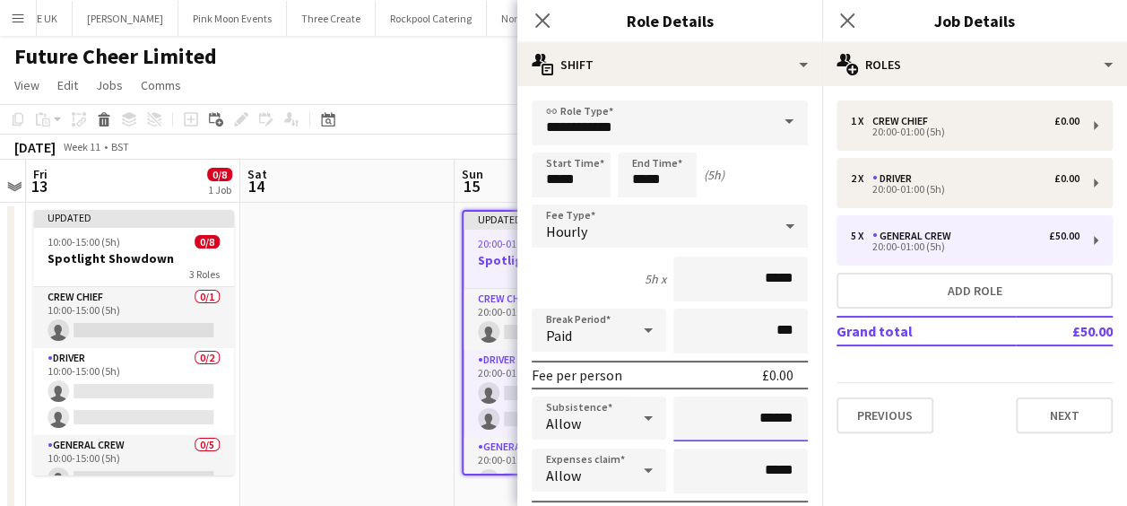
click at [776, 422] on input "******" at bounding box center [740, 418] width 134 height 45
type input "**"
click at [543, 20] on icon at bounding box center [541, 20] width 17 height 17
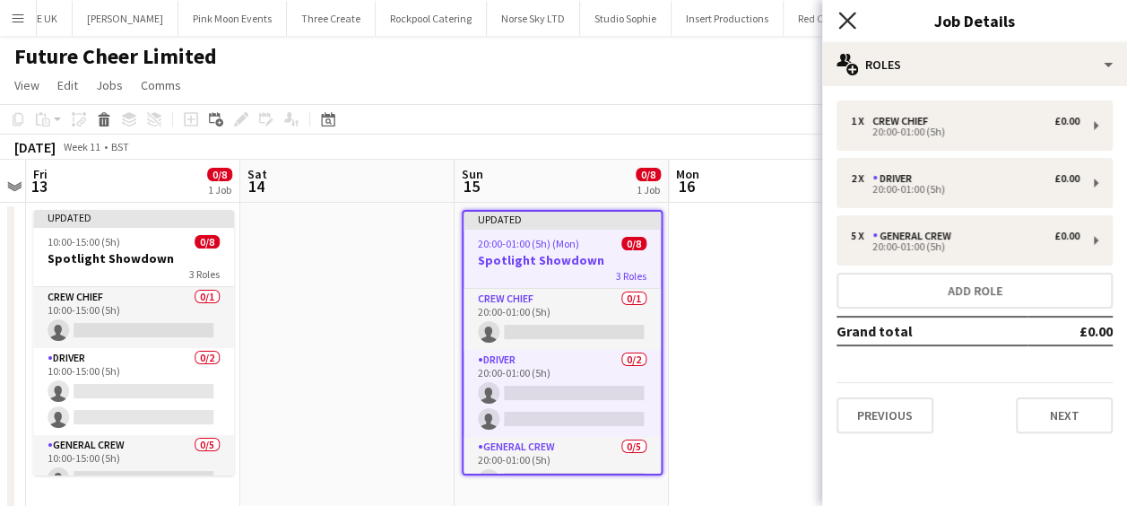
click at [848, 23] on icon "Close pop-in" at bounding box center [846, 20] width 17 height 17
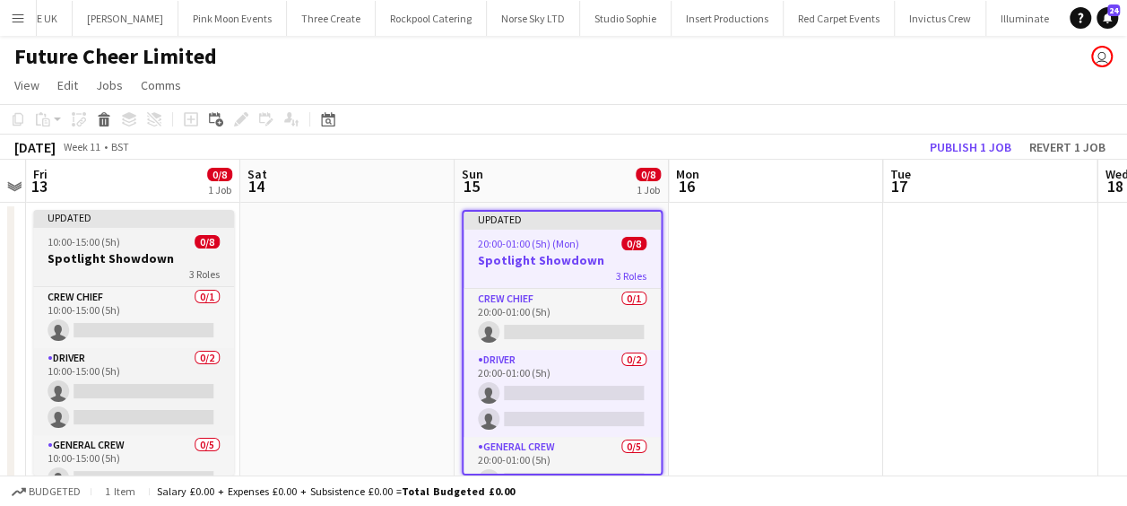
click at [104, 242] on span "10:00-15:00 (5h)" at bounding box center [84, 241] width 73 height 13
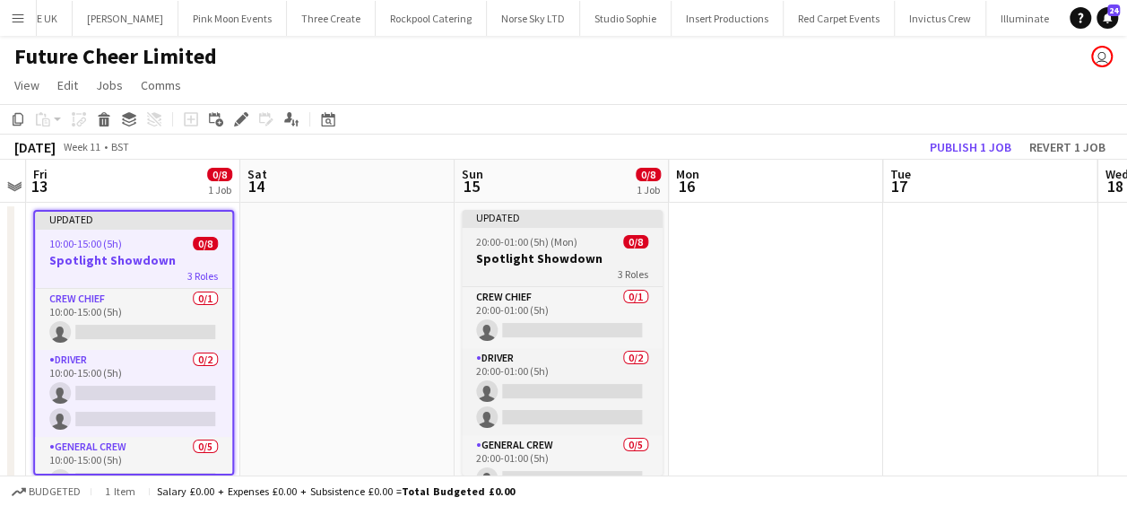
click at [560, 251] on h3 "Spotlight Showdown" at bounding box center [562, 258] width 201 height 16
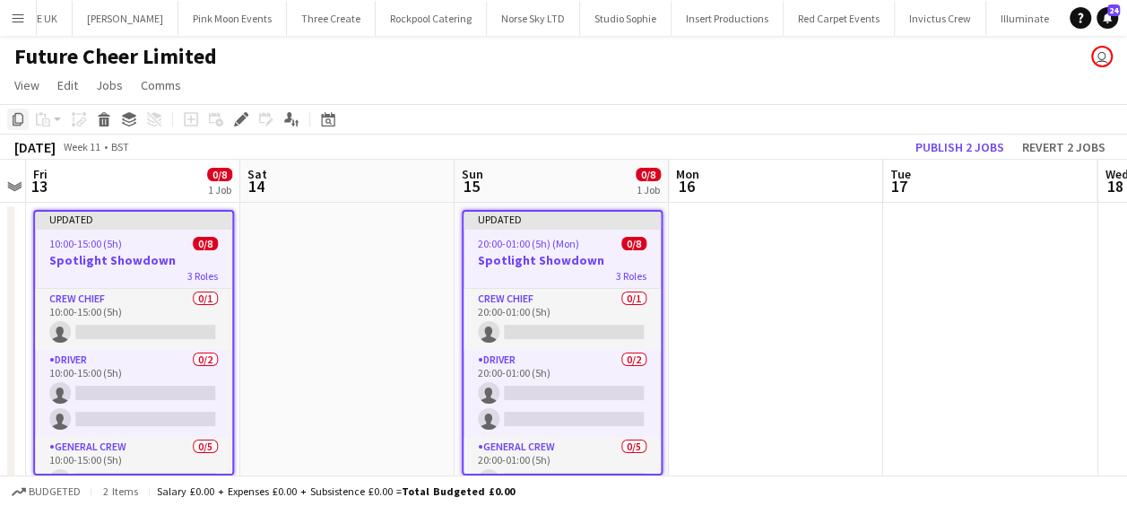
click at [13, 116] on icon at bounding box center [18, 119] width 11 height 13
click at [959, 142] on button "Publish 2 jobs" at bounding box center [959, 146] width 103 height 23
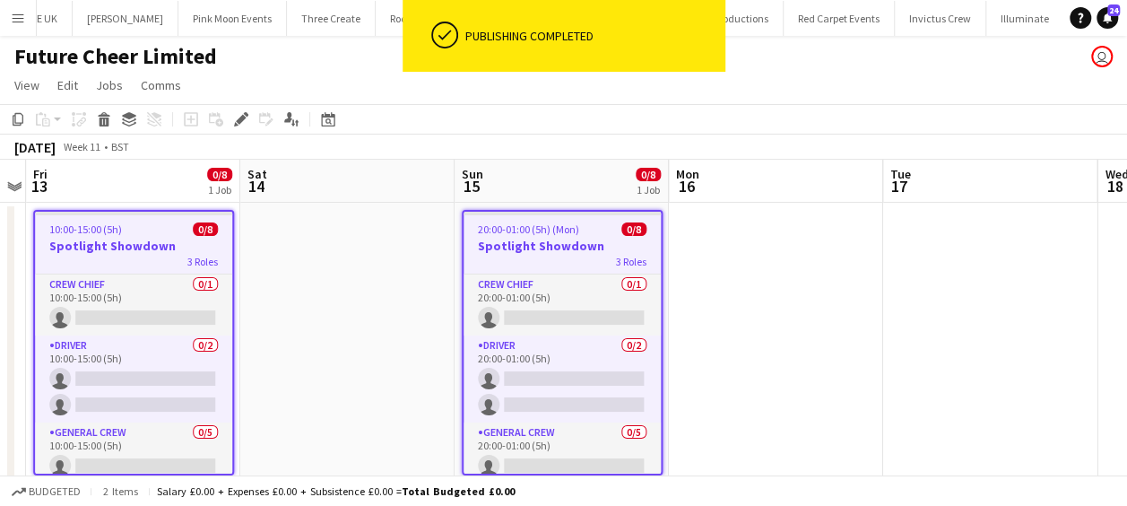
click at [126, 221] on app-job-card "10:00-15:00 (5h) 0/8 Spotlight Showdown 3 Roles Crew Chief 0/1 10:00-15:00 (5h)…" at bounding box center [133, 342] width 201 height 265
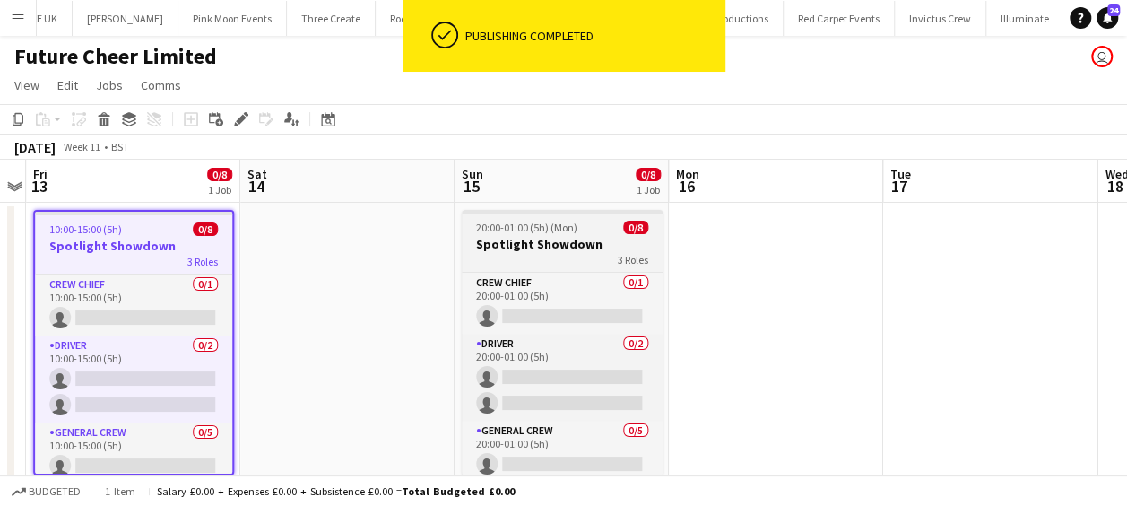
click at [529, 242] on h3 "Spotlight Showdown" at bounding box center [562, 244] width 201 height 16
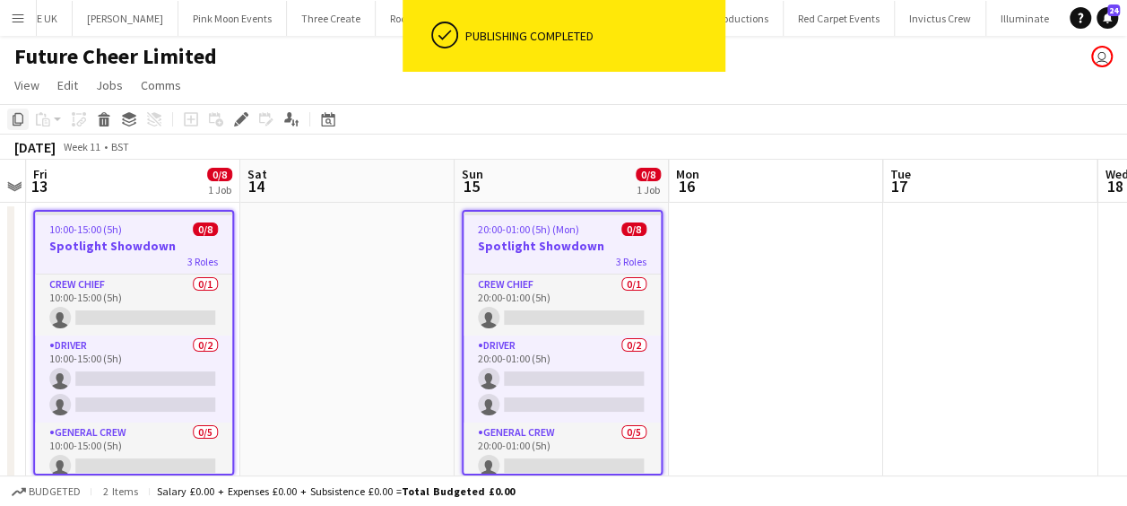
click at [18, 112] on icon "Copy" at bounding box center [18, 119] width 14 height 14
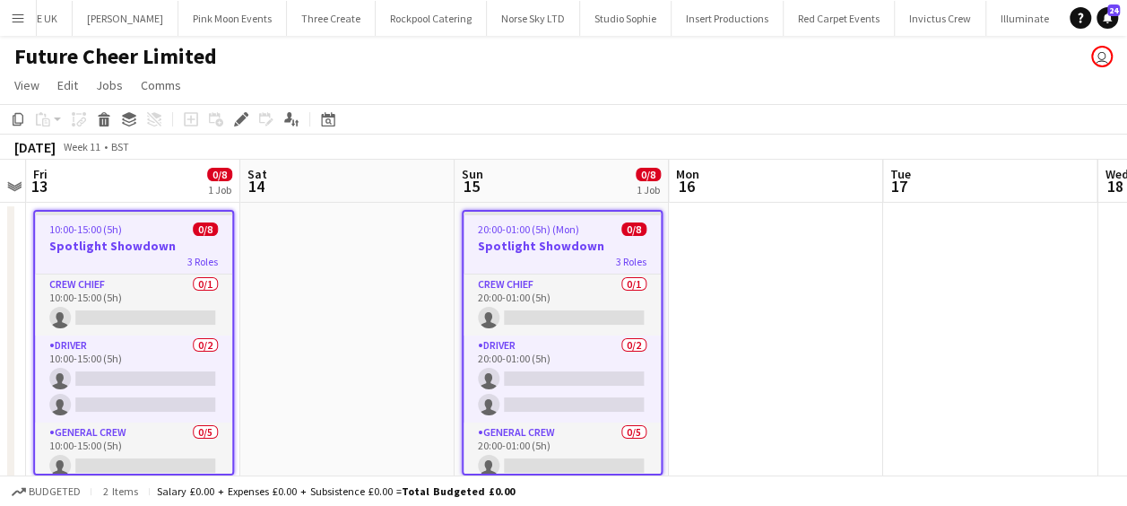
click at [420, 314] on app-calendar-viewport "Tue 10 Wed 11 Thu 12 Fri 13 0/8 1 Job Sat 14 Sun 15 0/8 1 Job Mon 16 Tue 17 Wed…" at bounding box center [563, 335] width 1127 height 351
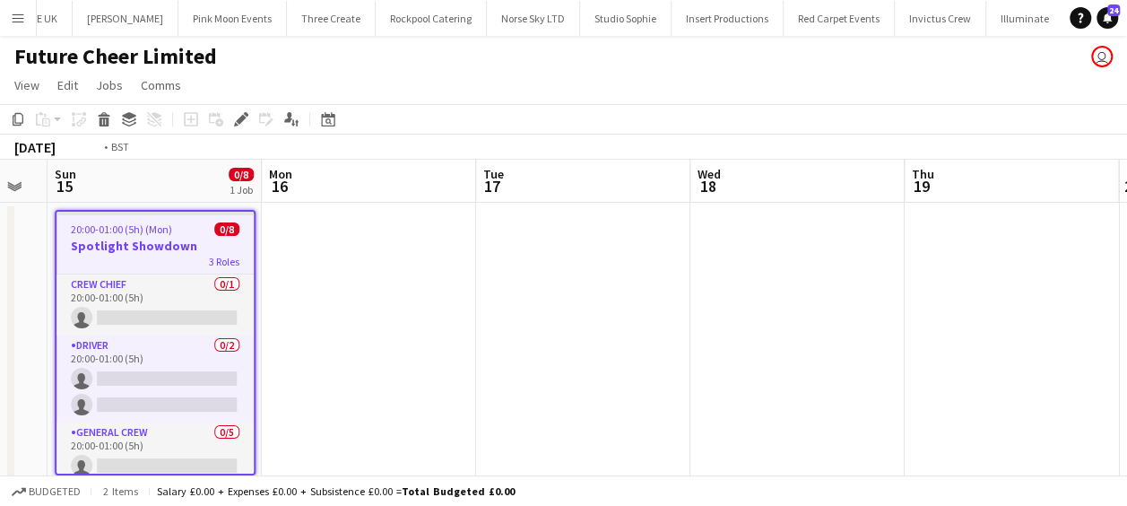
click at [391, 299] on app-calendar-viewport "Thu 12 Fri 13 0/8 1 Job Sat 14 Sun 15 0/8 1 Job Mon 16 Tue 17 Wed 18 Thu 19 Fri…" at bounding box center [563, 335] width 1127 height 351
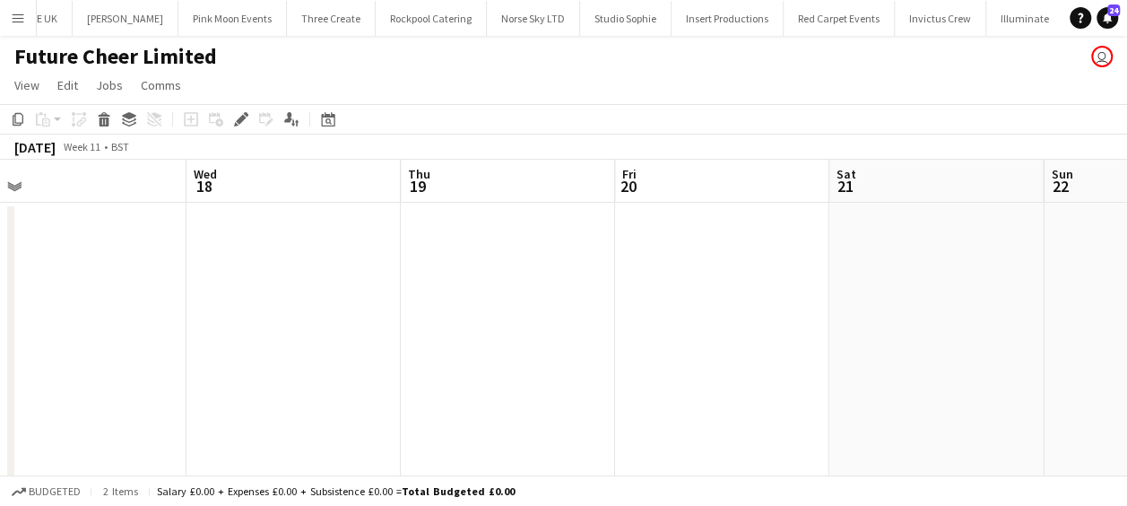
drag, startPoint x: 510, startPoint y: 308, endPoint x: 281, endPoint y: 282, distance: 230.1
click at [247, 285] on app-calendar-viewport "Sat 14 Sun 15 0/8 1 Job Mon 16 Tue 17 Wed 18 Thu 19 Fri 20 Sat 21 Sun 22 Mon 23…" at bounding box center [563, 335] width 1127 height 351
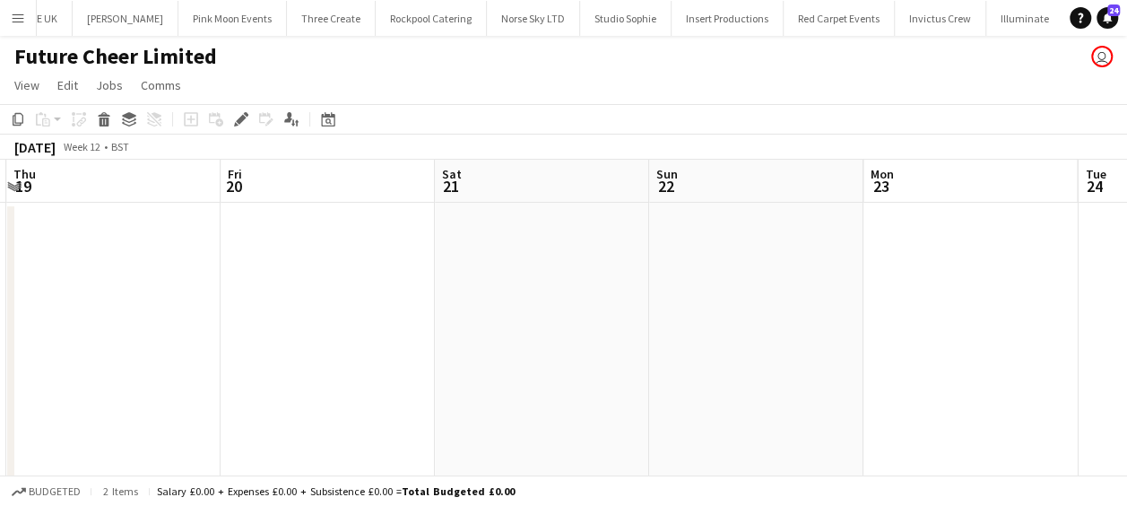
drag, startPoint x: 762, startPoint y: 292, endPoint x: 435, endPoint y: 290, distance: 327.2
click at [420, 294] on app-calendar-viewport "Mon 16 Tue 17 Wed 18 Thu 19 Fri 20 Sat 21 Sun 22 Mon 23 Tue 24 Wed 25 Thu 26" at bounding box center [563, 335] width 1127 height 351
click at [306, 280] on app-calendar-viewport "Wed 18 Thu 19 Fri 20 Sat 21 Sun 22 Mon 23 Tue 24 Wed 25 Thu 26 Fri 27 Sat 28" at bounding box center [563, 335] width 1127 height 351
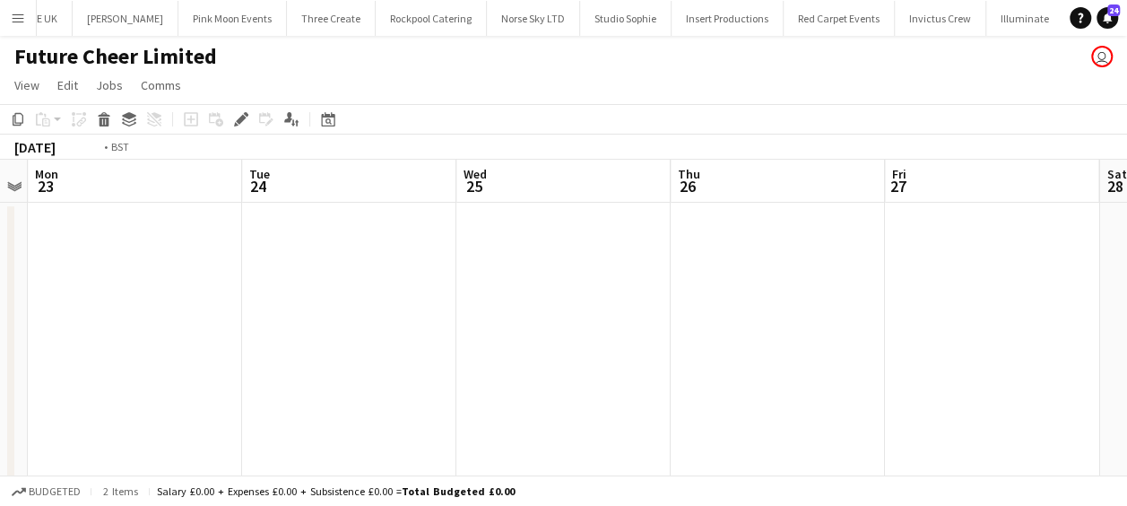
click at [241, 273] on app-calendar-viewport "Fri 20 Sat 21 Sun 22 Mon 23 Tue 24 Wed 25 Thu 26 Fri 27 Sat 28 Sun 29 Mon 30" at bounding box center [563, 335] width 1127 height 351
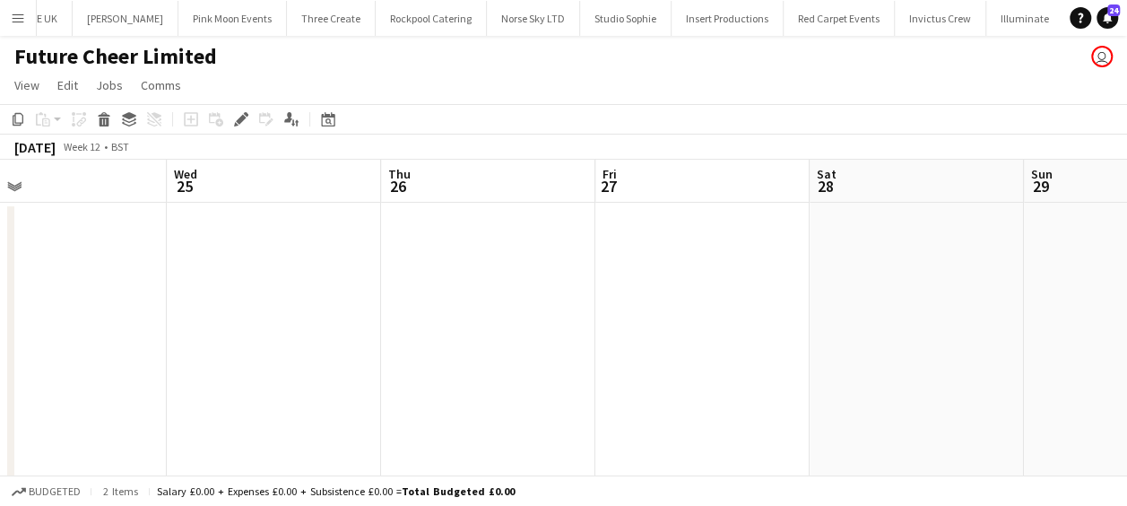
drag, startPoint x: 600, startPoint y: 297, endPoint x: 278, endPoint y: 274, distance: 322.6
click at [275, 276] on app-calendar-viewport "Sun 22 Mon 23 Tue 24 Wed 25 Thu 26 Fri 27 Sat 28 Sun 29 Mon 30 Tue 31 Wed 1" at bounding box center [563, 335] width 1127 height 351
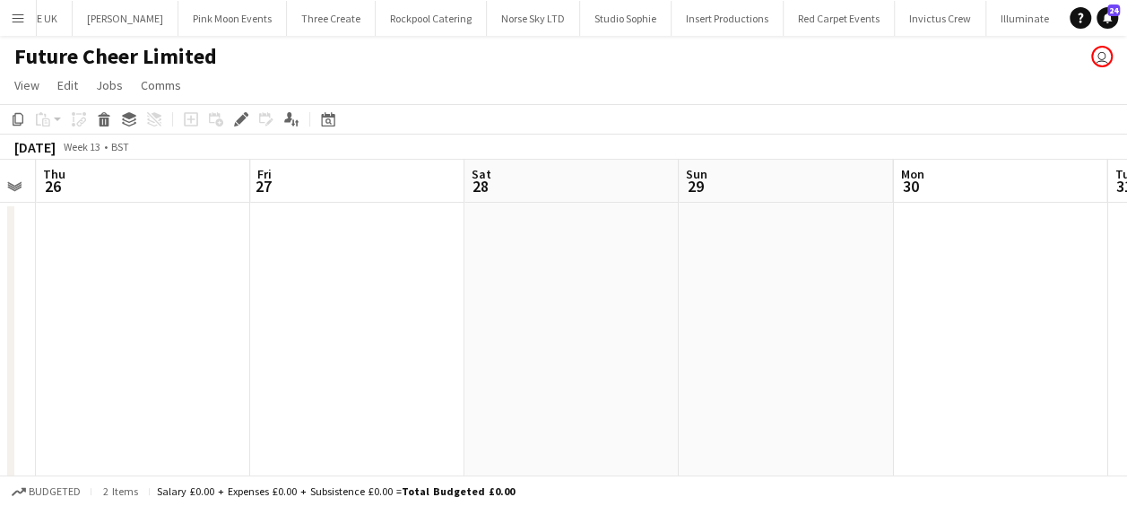
click at [538, 271] on app-date-cell at bounding box center [571, 357] width 214 height 308
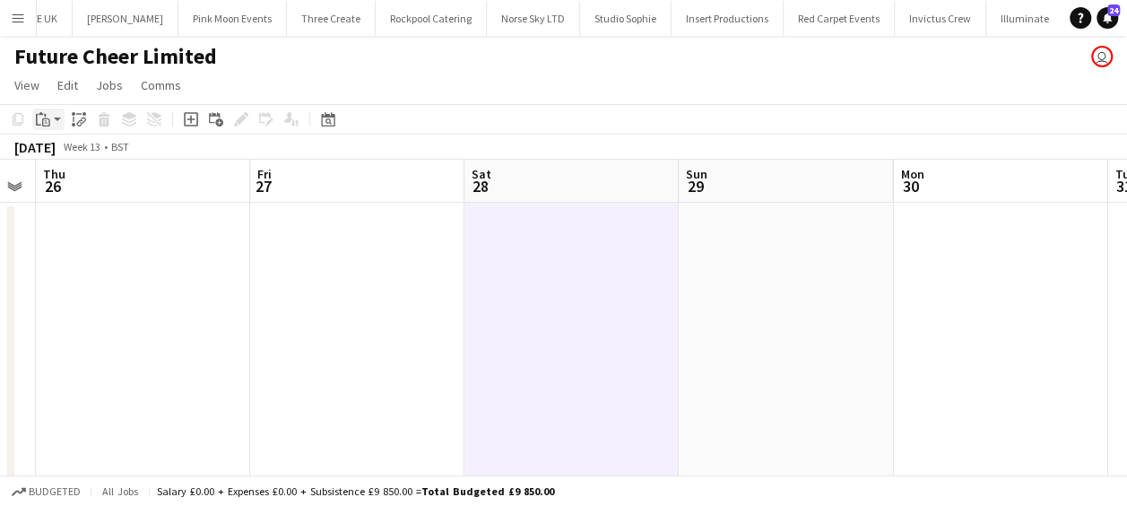
click at [47, 119] on icon "Paste" at bounding box center [43, 119] width 14 height 14
click at [66, 149] on link "Paste Ctrl+V" at bounding box center [132, 153] width 169 height 16
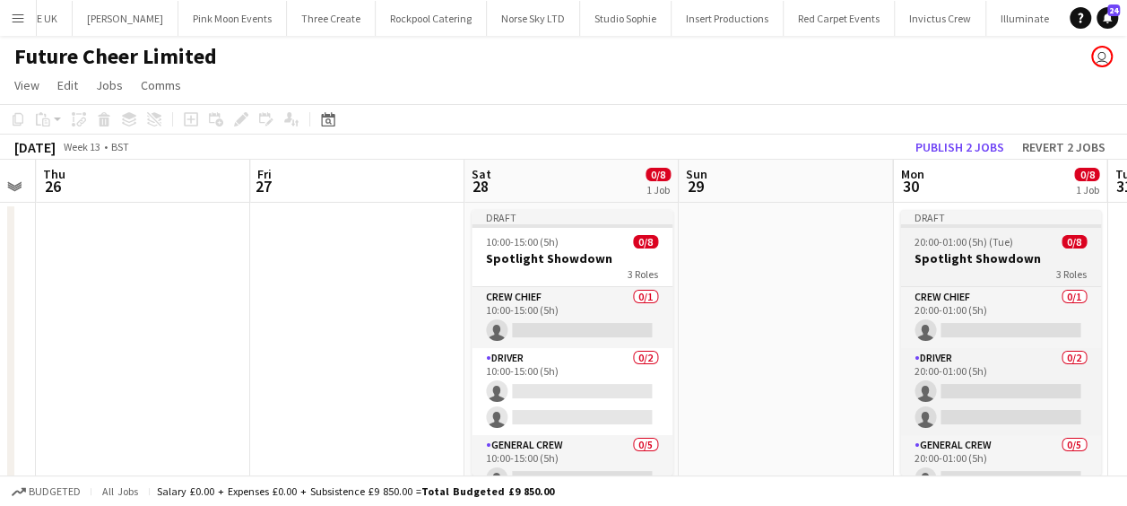
click at [946, 273] on div "3 Roles" at bounding box center [1000, 273] width 201 height 14
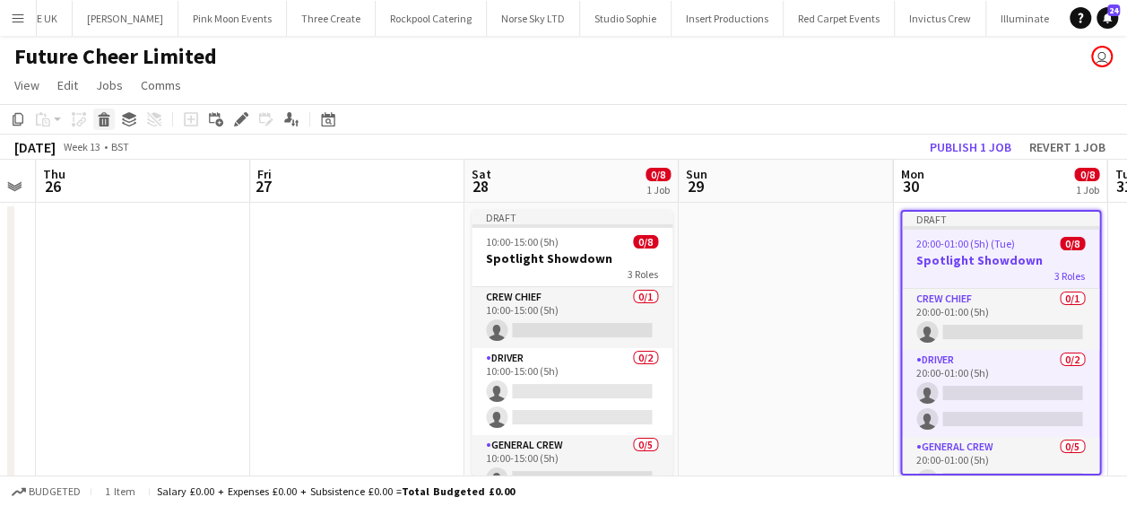
click at [104, 117] on icon "Delete" at bounding box center [104, 119] width 14 height 14
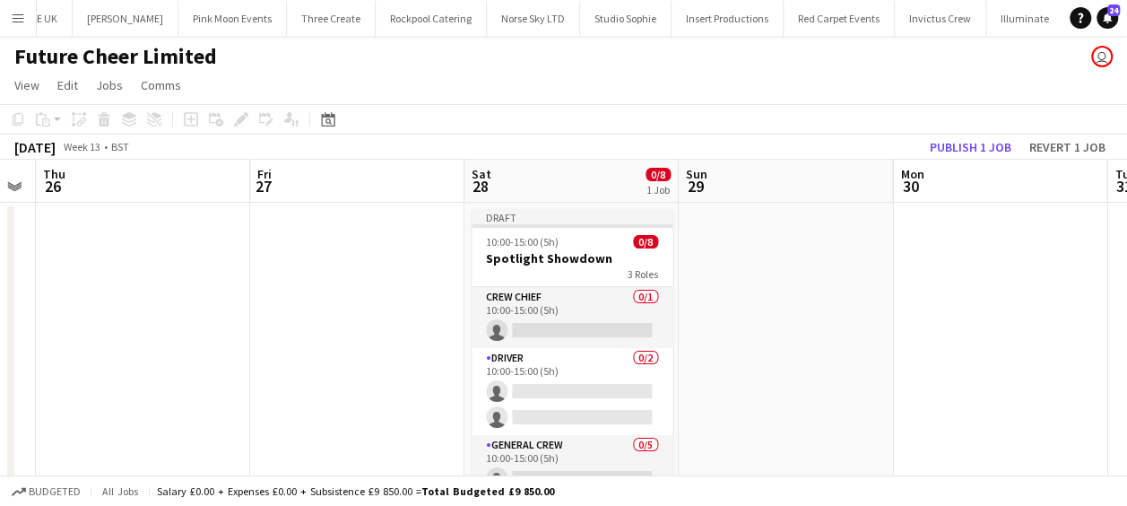
click at [715, 277] on app-date-cell at bounding box center [786, 357] width 214 height 308
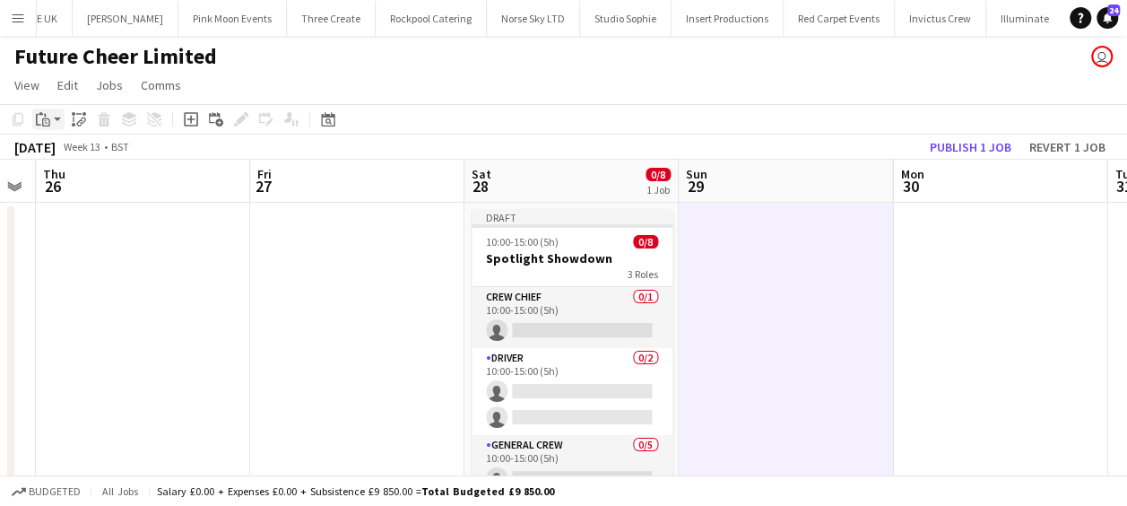
click at [56, 115] on app-action-btn "Paste" at bounding box center [48, 119] width 32 height 22
click at [62, 151] on link "Paste Ctrl+V" at bounding box center [132, 153] width 169 height 16
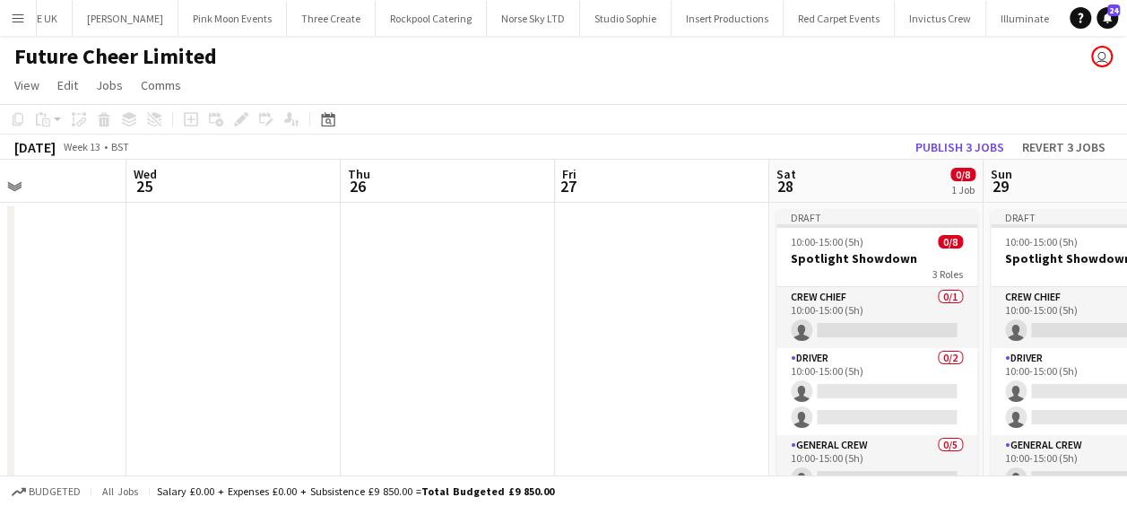
drag, startPoint x: 1031, startPoint y: 299, endPoint x: 862, endPoint y: 303, distance: 168.6
click at [862, 303] on app-calendar-viewport "Sun 22 Mon 23 Tue 24 Wed 25 Thu 26 Fri 27 Sat 28 0/8 1 Job Sun 29 0/8 1 Job Mon…" at bounding box center [563, 335] width 1127 height 351
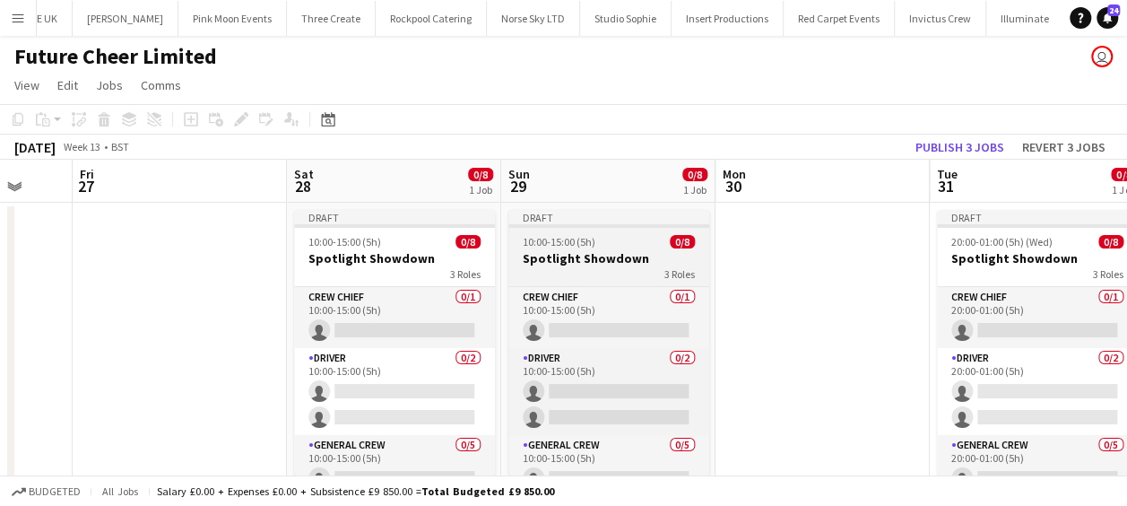
click at [563, 252] on h3 "Spotlight Showdown" at bounding box center [608, 258] width 201 height 16
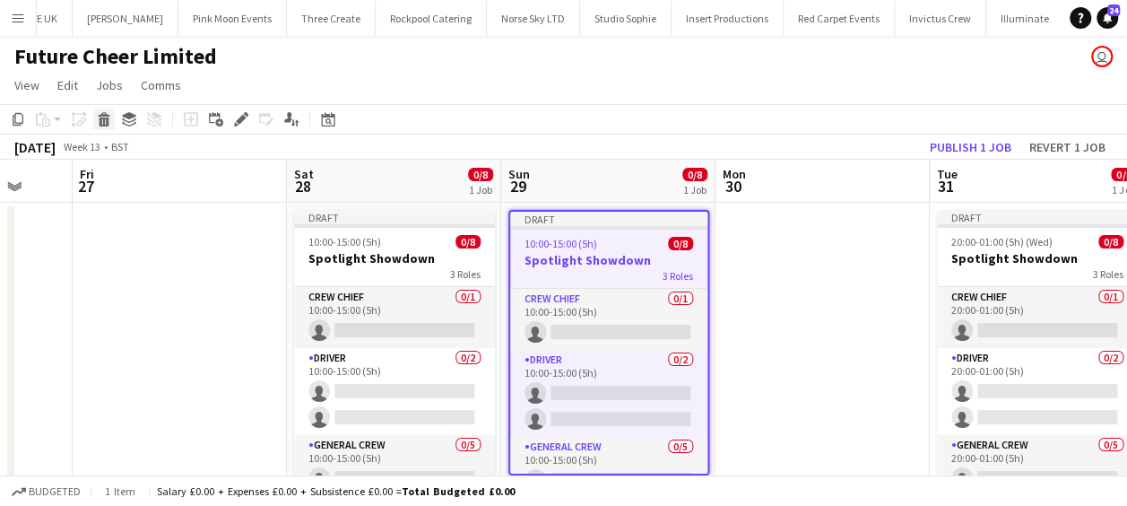
click at [103, 121] on icon at bounding box center [105, 121] width 10 height 9
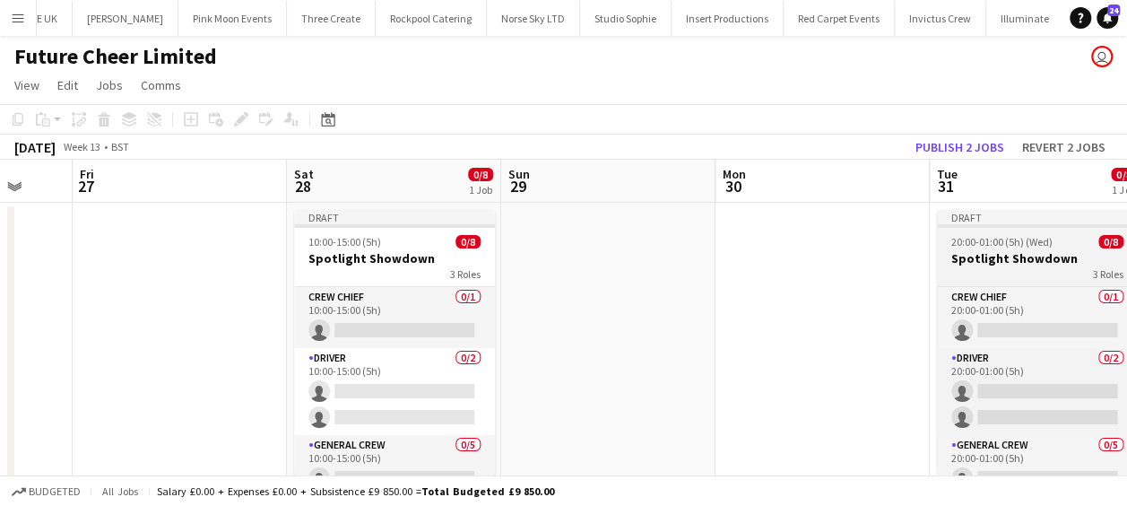
drag, startPoint x: 983, startPoint y: 255, endPoint x: 947, endPoint y: 248, distance: 36.4
click at [981, 255] on h3 "Spotlight Showdown" at bounding box center [1037, 258] width 201 height 16
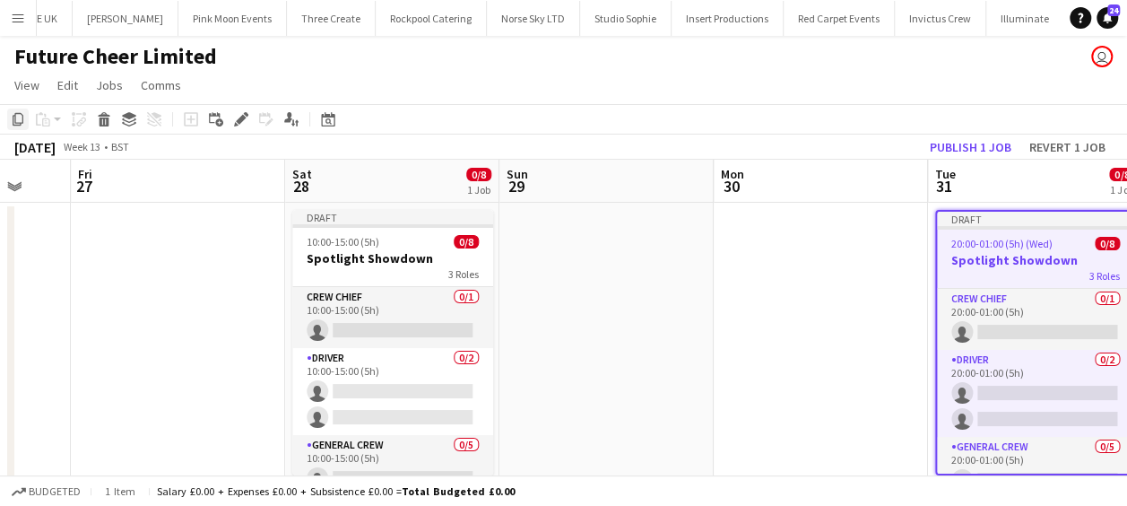
click at [16, 113] on icon "Copy" at bounding box center [18, 119] width 14 height 14
drag, startPoint x: 585, startPoint y: 267, endPoint x: 388, endPoint y: 174, distance: 217.3
click at [585, 267] on app-date-cell at bounding box center [606, 357] width 214 height 308
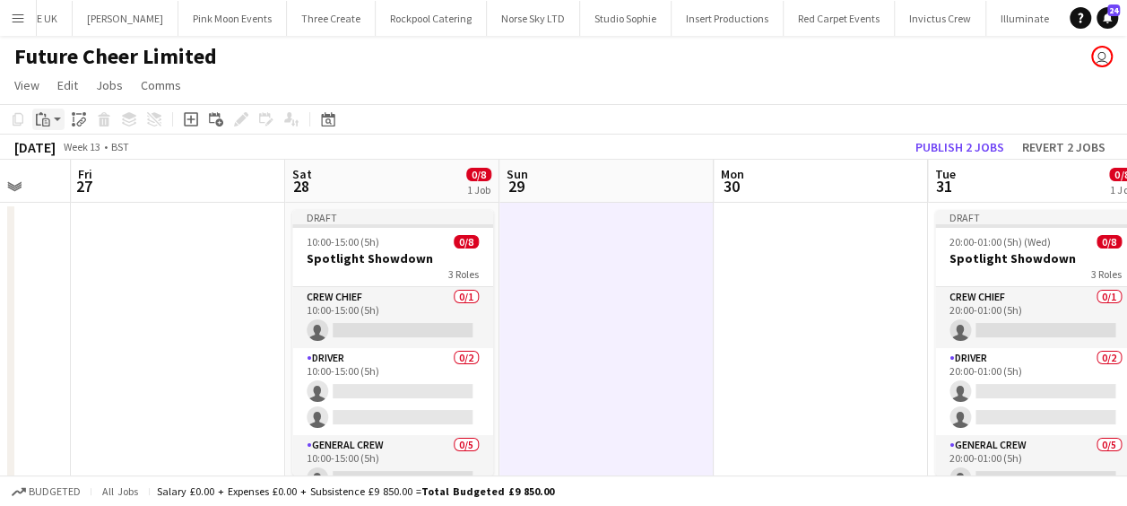
click at [51, 119] on div "Paste" at bounding box center [43, 119] width 22 height 22
drag, startPoint x: 74, startPoint y: 154, endPoint x: 122, endPoint y: 169, distance: 50.5
click at [74, 154] on link "Paste Ctrl+V" at bounding box center [132, 153] width 169 height 16
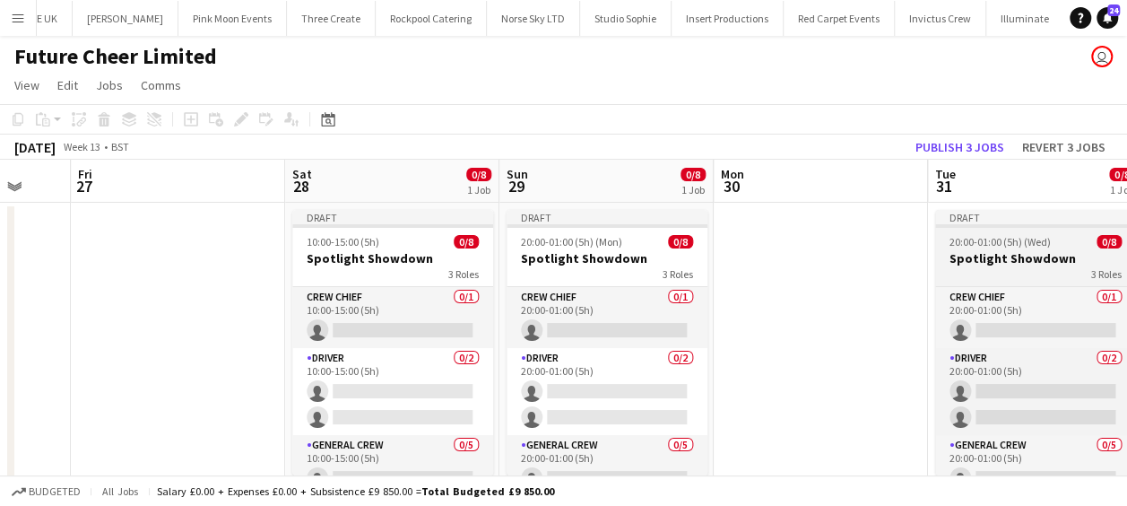
click at [992, 264] on h3 "Spotlight Showdown" at bounding box center [1035, 258] width 201 height 16
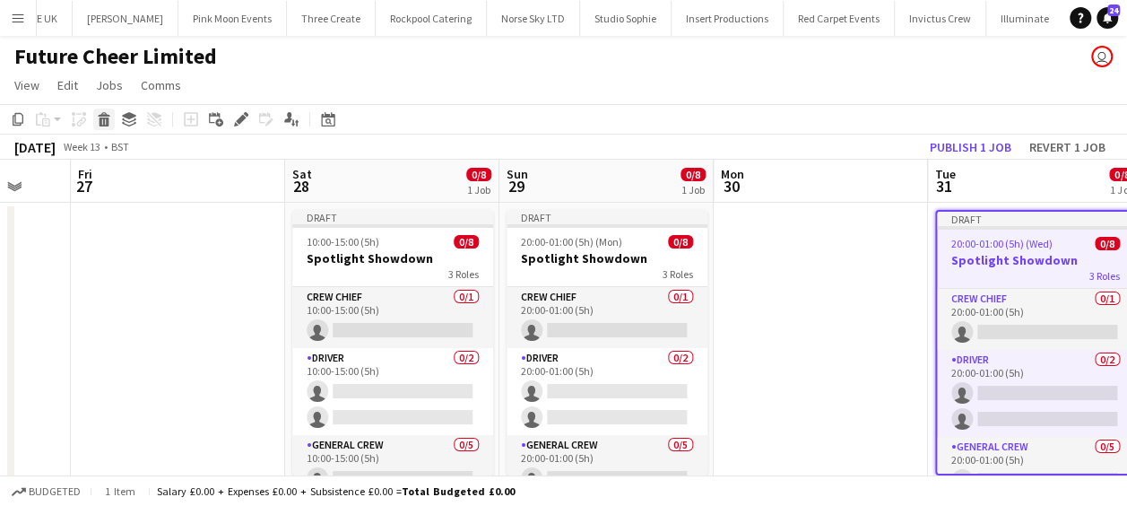
click at [99, 118] on icon "Delete" at bounding box center [104, 119] width 14 height 14
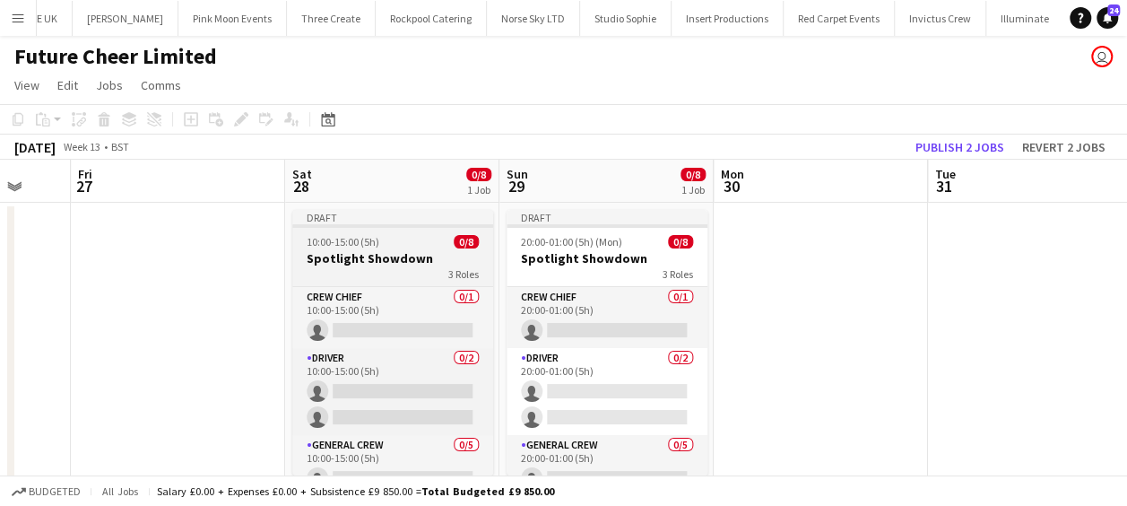
click at [405, 247] on div "10:00-15:00 (5h) 0/8" at bounding box center [392, 241] width 201 height 13
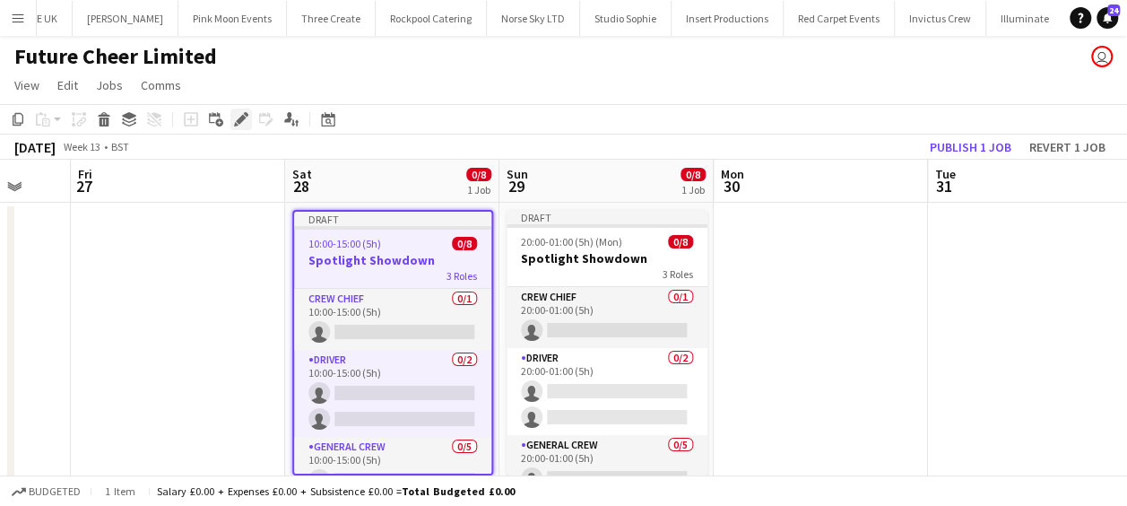
click at [244, 118] on icon at bounding box center [241, 120] width 10 height 10
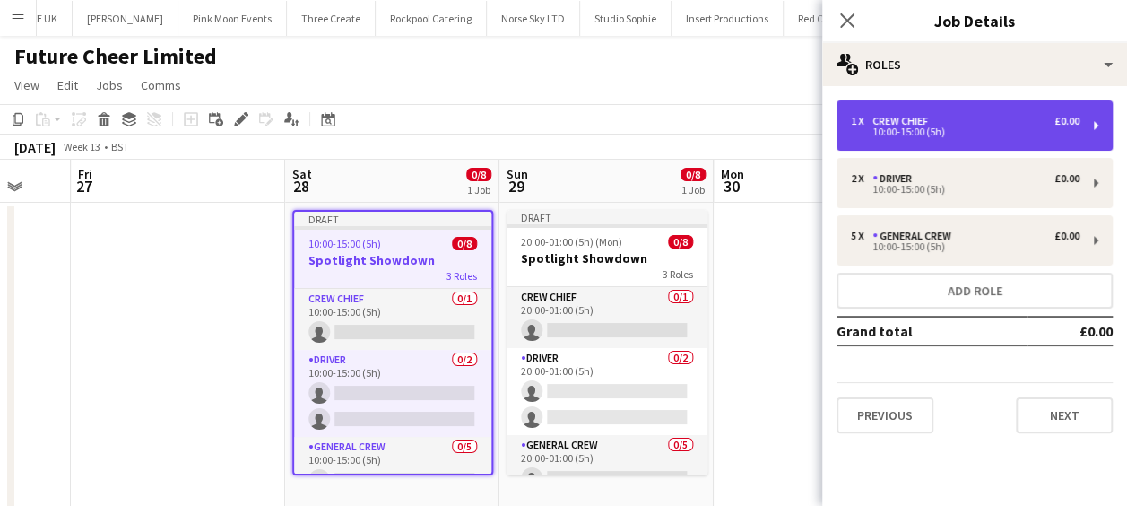
click at [898, 136] on div "10:00-15:00 (5h)" at bounding box center [965, 131] width 229 height 9
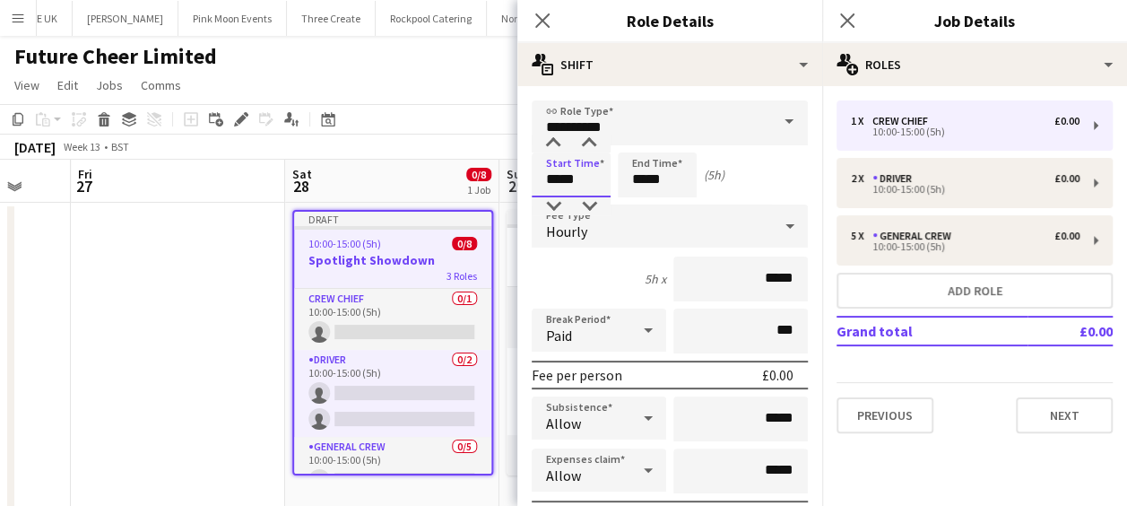
click at [535, 185] on input "*****" at bounding box center [571, 174] width 79 height 45
click at [554, 203] on div at bounding box center [553, 206] width 36 height 18
type input "*****"
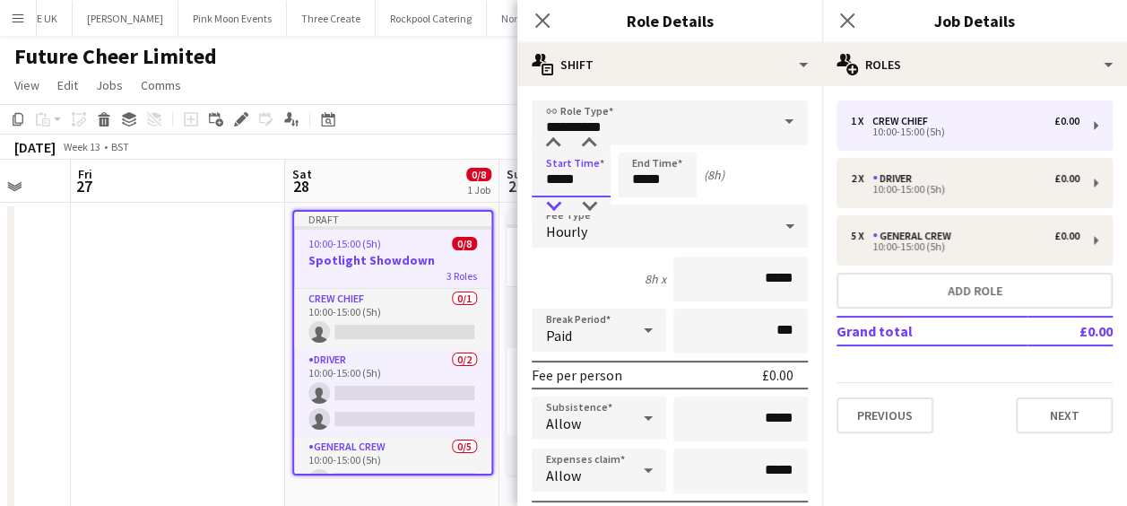
click at [554, 203] on div at bounding box center [553, 206] width 36 height 18
click at [649, 186] on input "*****" at bounding box center [657, 174] width 79 height 45
click at [637, 206] on div at bounding box center [639, 206] width 36 height 18
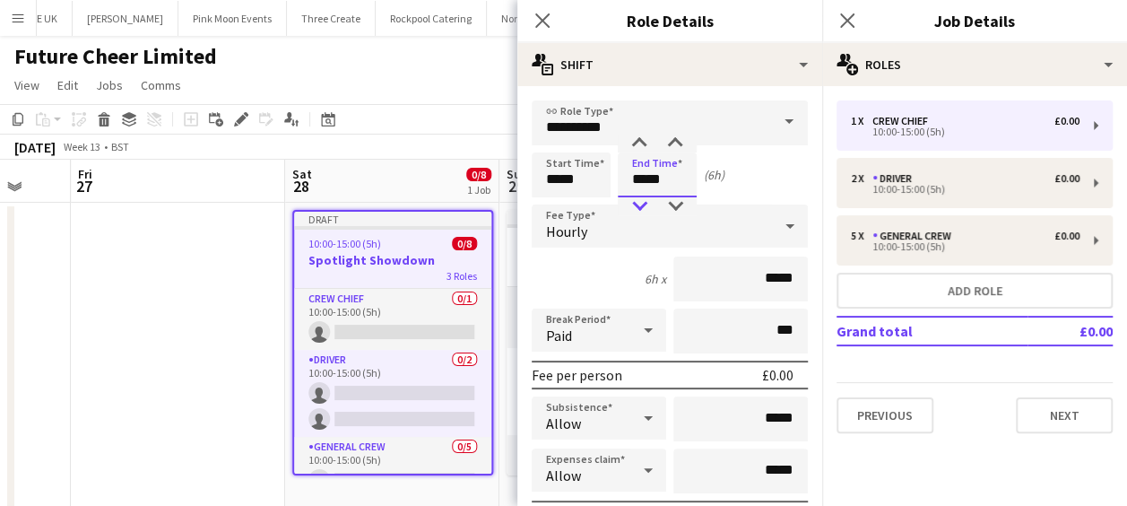
type input "*****"
click at [637, 206] on div at bounding box center [639, 206] width 36 height 18
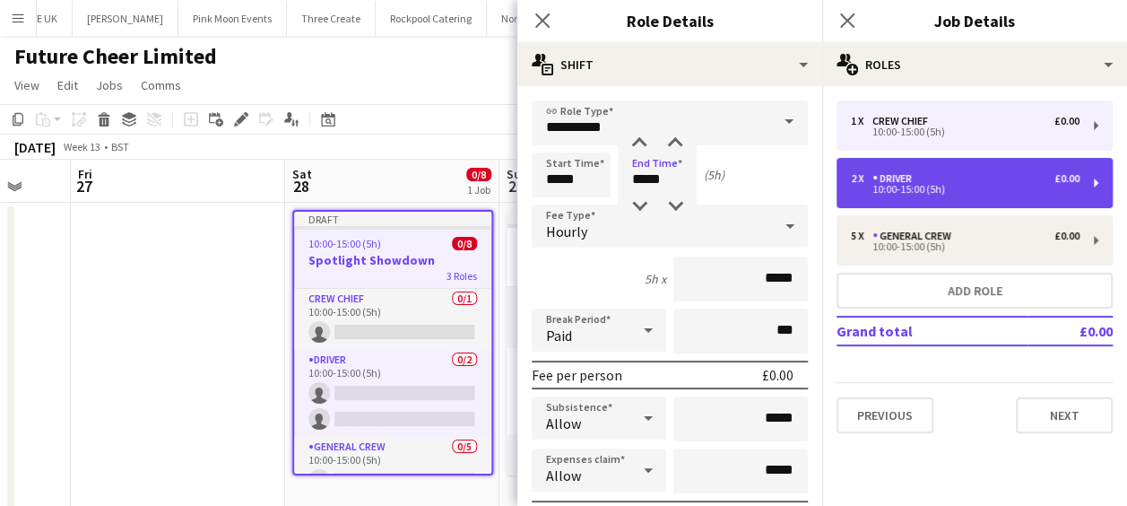
click at [922, 178] on div "2 x Driver £0.00" at bounding box center [965, 178] width 229 height 13
type input "******"
type input "*****"
type input "*"
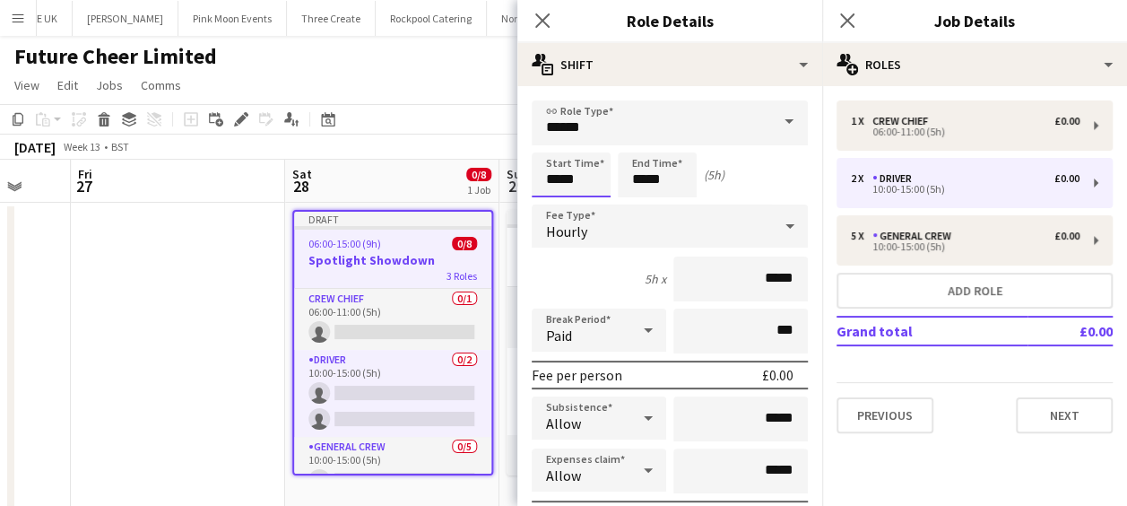
click at [574, 175] on input "*****" at bounding box center [571, 174] width 79 height 45
drag, startPoint x: 582, startPoint y: 176, endPoint x: 528, endPoint y: 183, distance: 54.3
click at [532, 183] on input "*****" at bounding box center [571, 174] width 79 height 45
type input "*****"
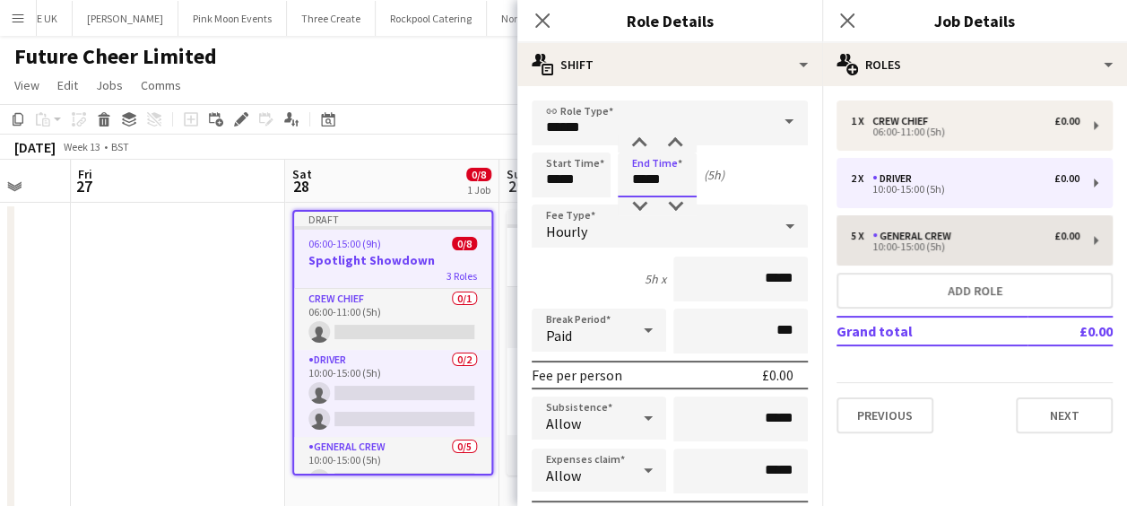
type input "*****"
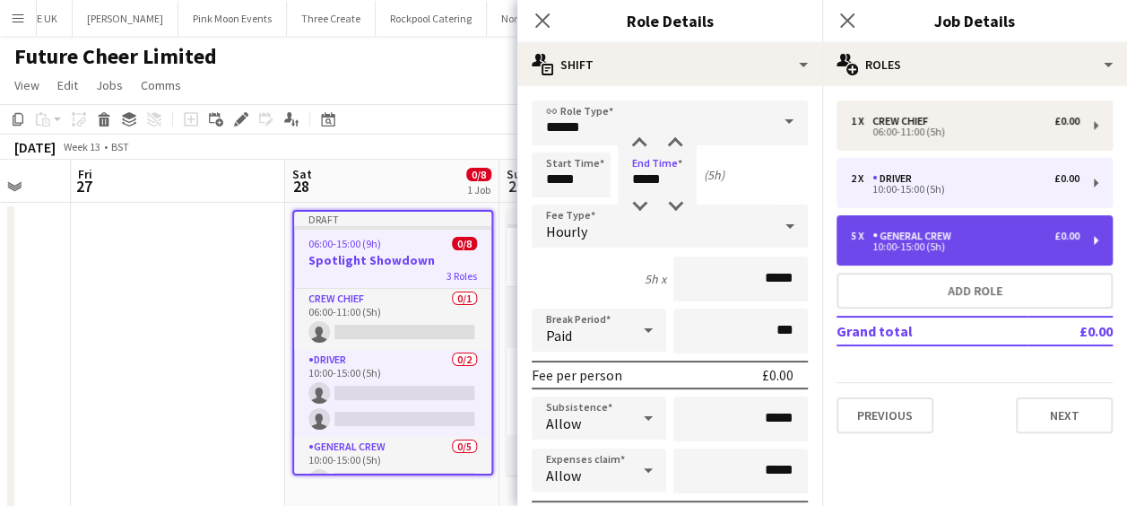
click at [892, 241] on div "General Crew" at bounding box center [915, 235] width 86 height 13
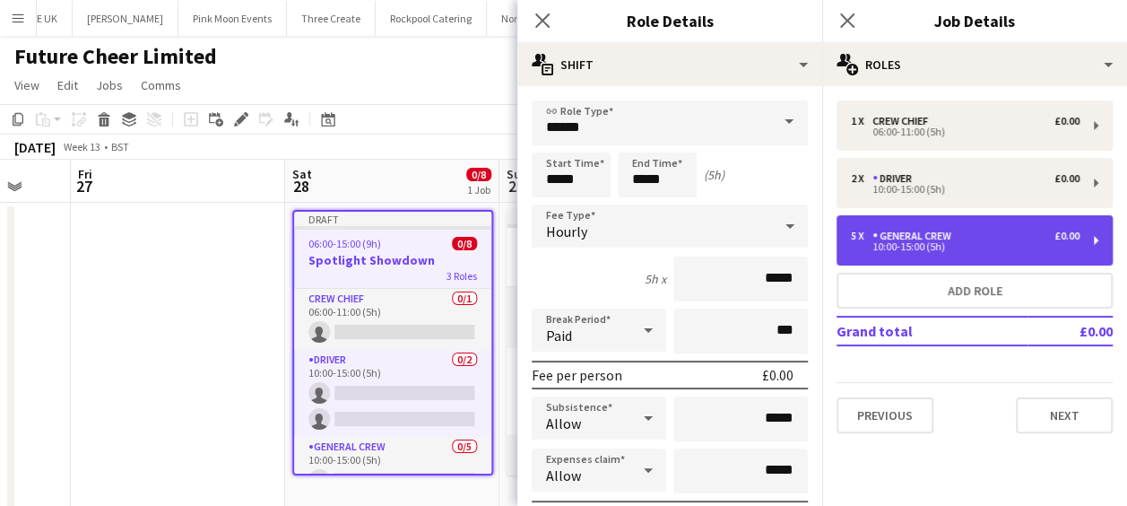
type input "**********"
type input "*****"
type input "*"
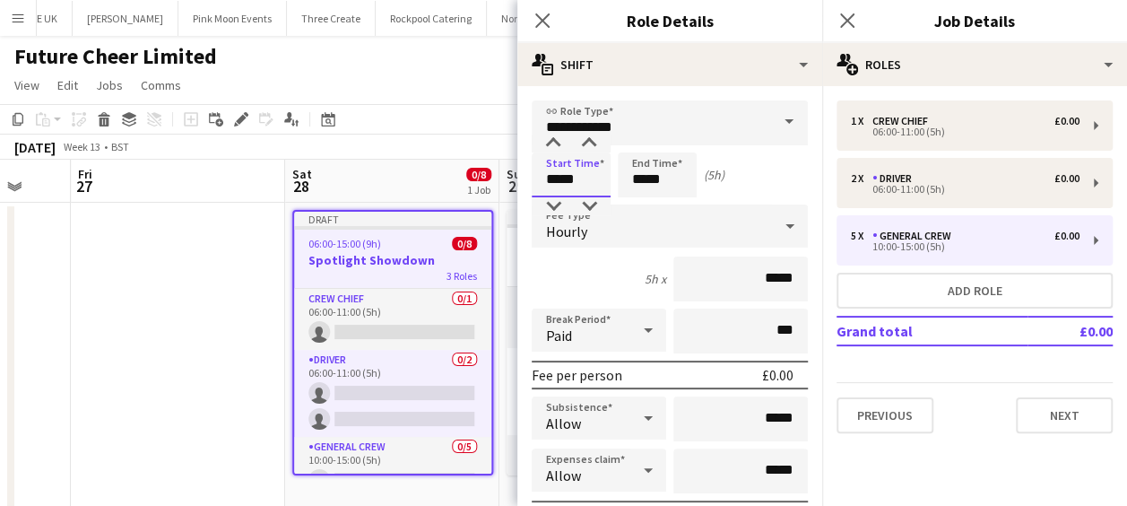
drag, startPoint x: 577, startPoint y: 181, endPoint x: 493, endPoint y: 179, distance: 84.3
click at [491, 181] on body "Menu Boards Boards Boards All jobs Status Workforce Workforce My Workforce Recr…" at bounding box center [563, 270] width 1127 height 541
type input "*****"
click at [546, 16] on icon at bounding box center [541, 20] width 17 height 17
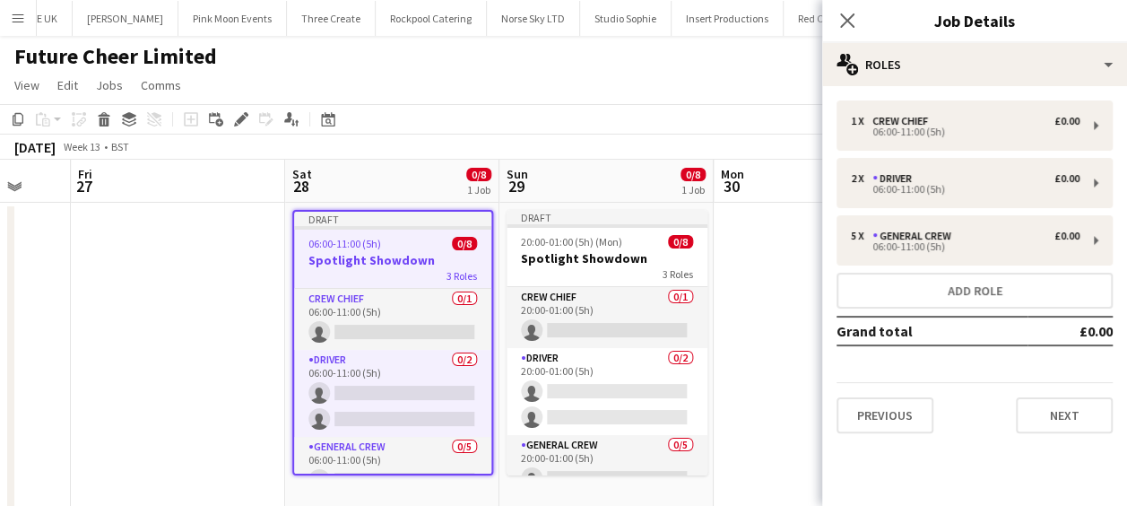
click at [746, 301] on app-date-cell at bounding box center [821, 357] width 214 height 308
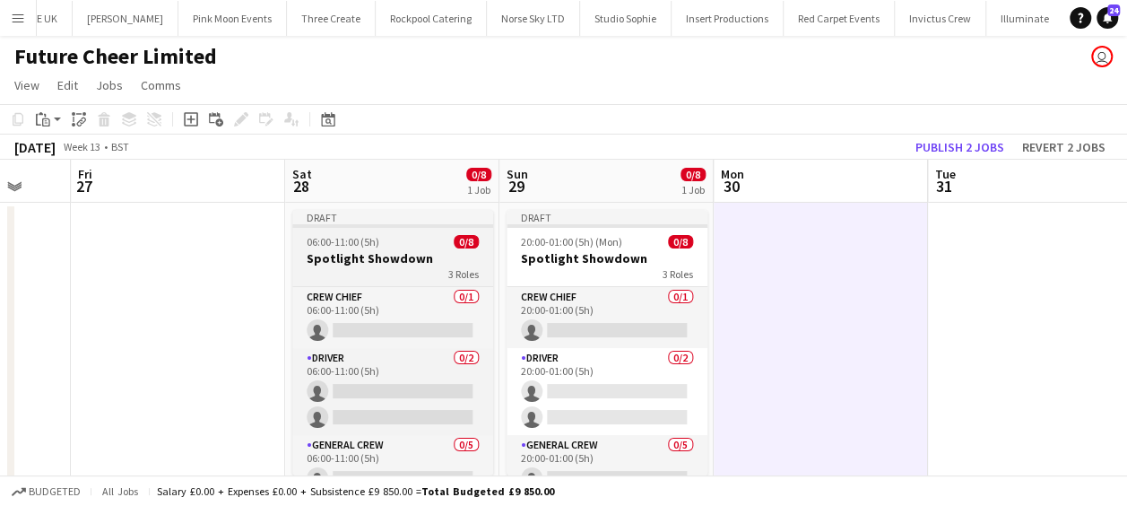
click at [377, 251] on h3 "Spotlight Showdown" at bounding box center [392, 258] width 201 height 16
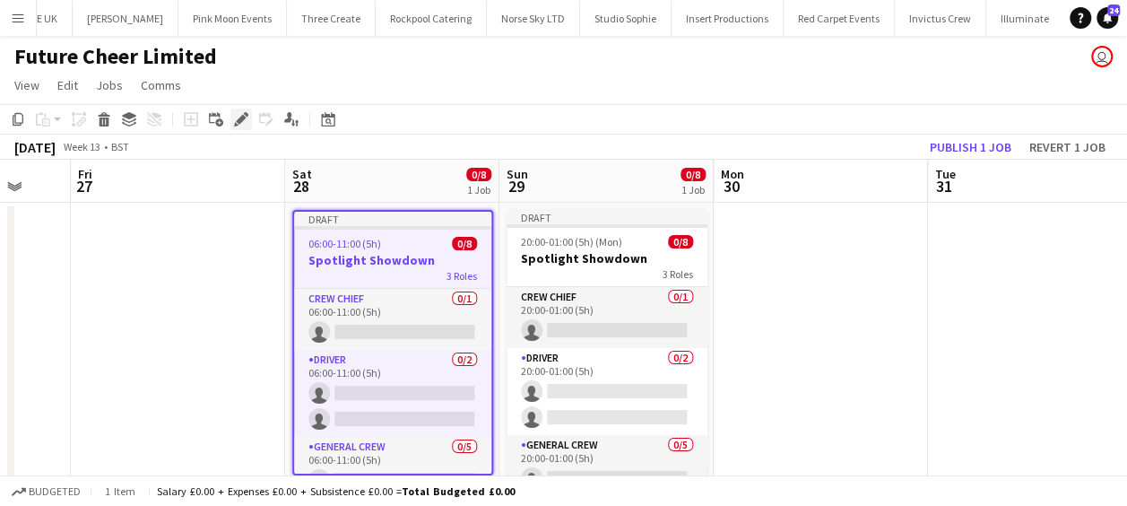
click at [235, 117] on icon "Edit" at bounding box center [241, 119] width 14 height 14
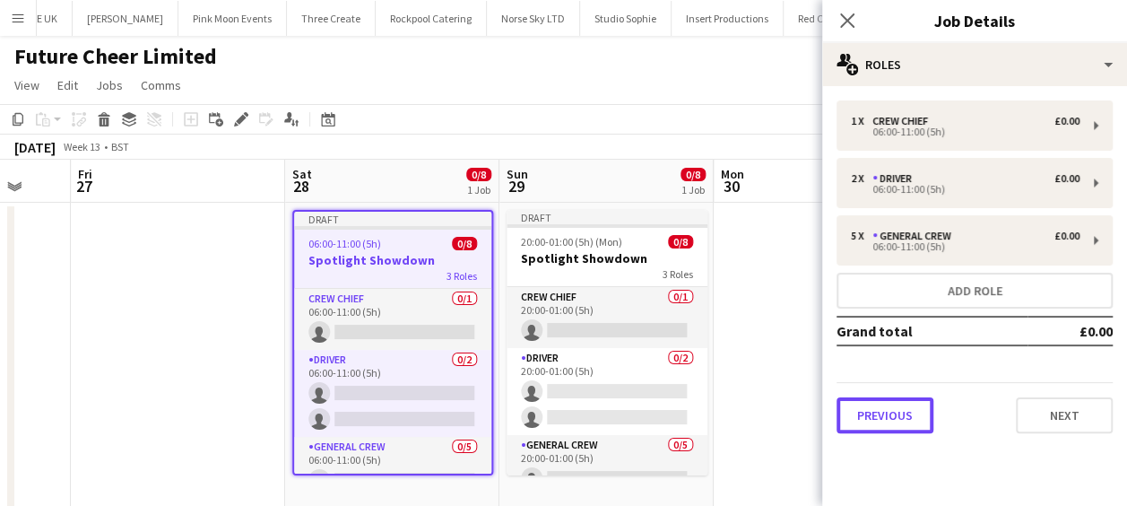
drag, startPoint x: 882, startPoint y: 424, endPoint x: 893, endPoint y: 366, distance: 59.3
click at [882, 425] on button "Previous" at bounding box center [884, 415] width 97 height 36
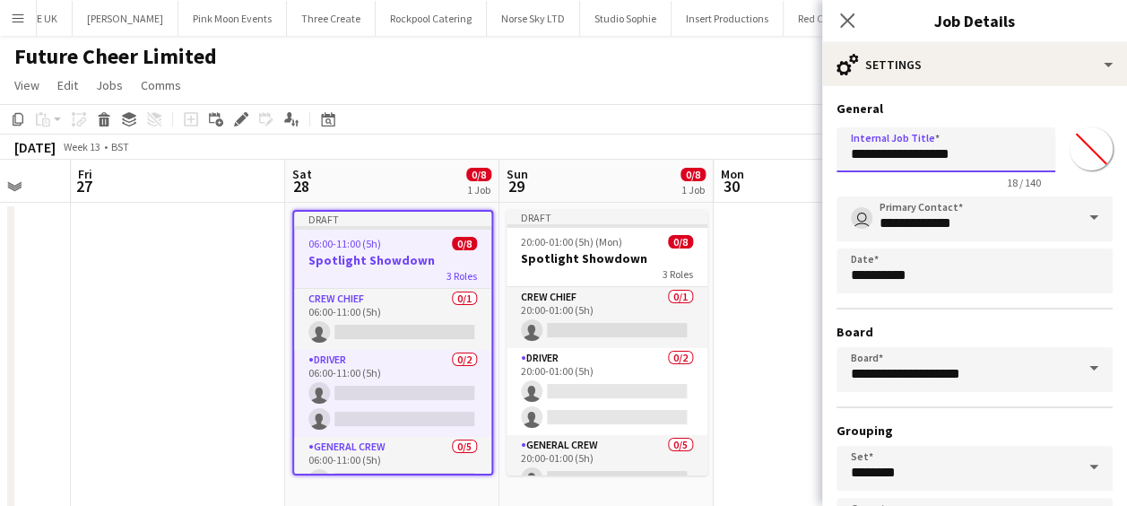
drag, startPoint x: 981, startPoint y: 153, endPoint x: 671, endPoint y: 186, distance: 311.9
click at [674, 185] on body "Menu Boards Boards Boards All jobs Status Workforce Workforce My Workforce Recr…" at bounding box center [563, 270] width 1127 height 541
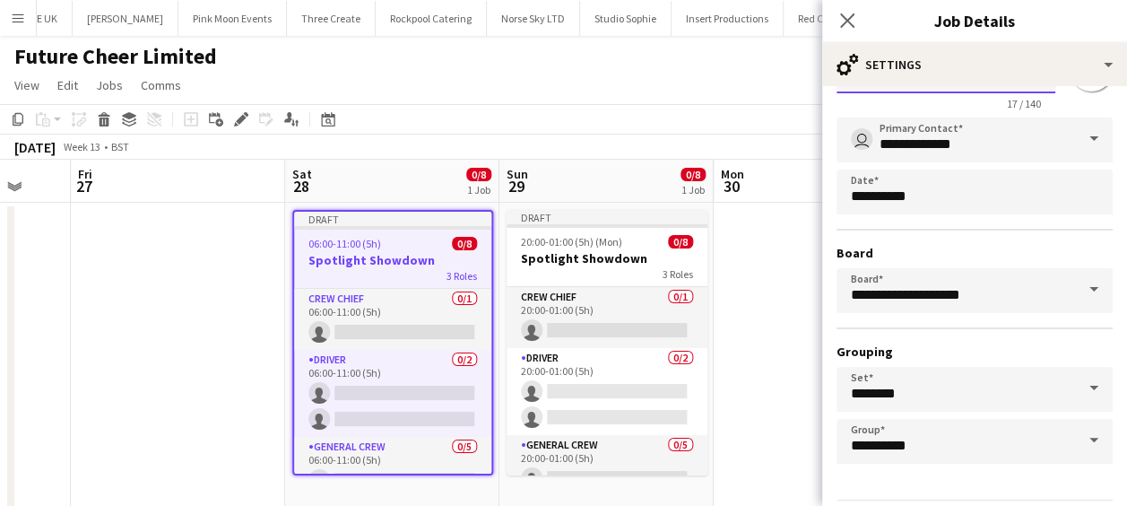
scroll to position [138, 0]
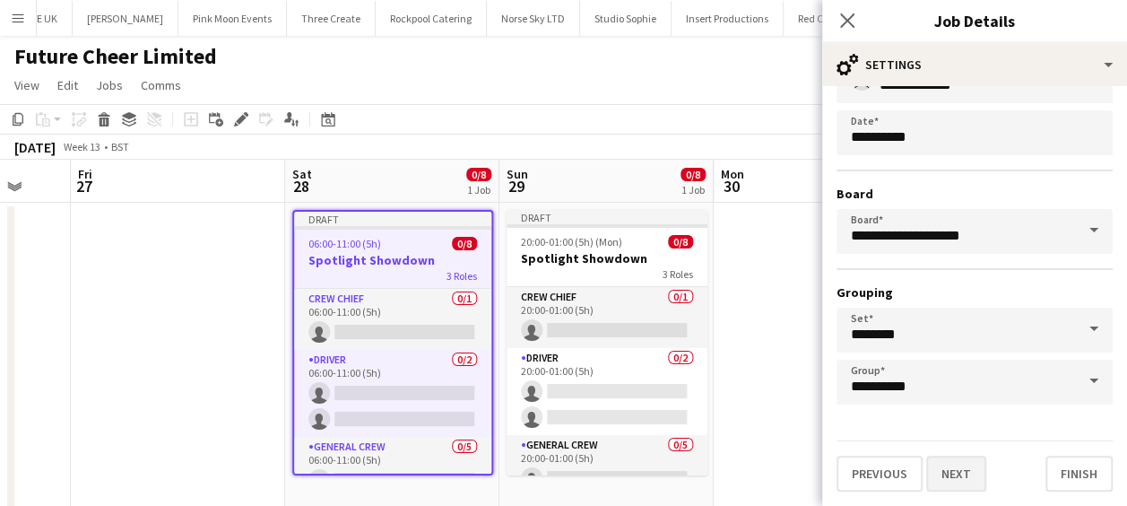
type input "**********"
click at [945, 463] on button "Next" at bounding box center [956, 473] width 60 height 36
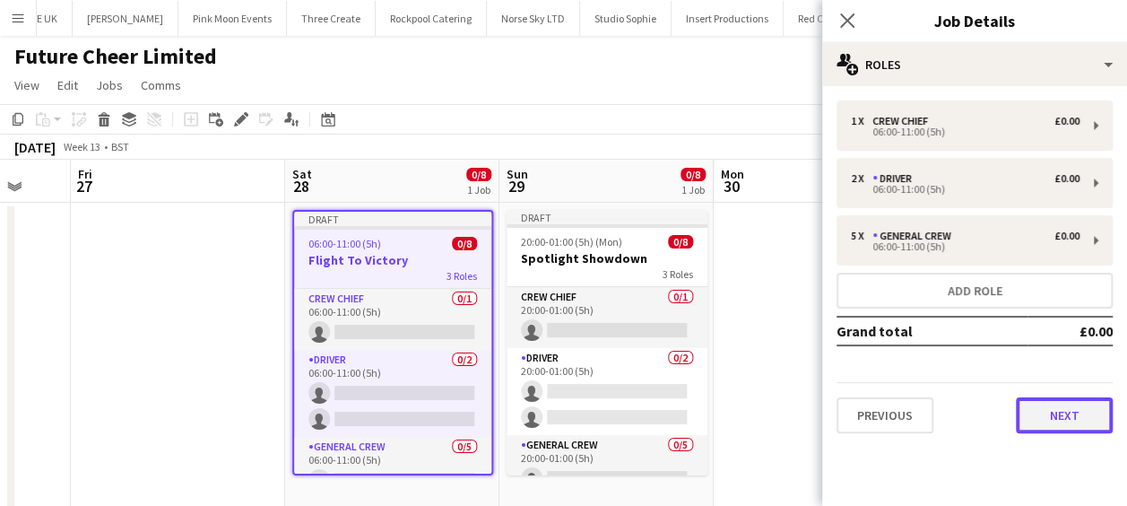
click at [1078, 411] on button "Next" at bounding box center [1064, 415] width 97 height 36
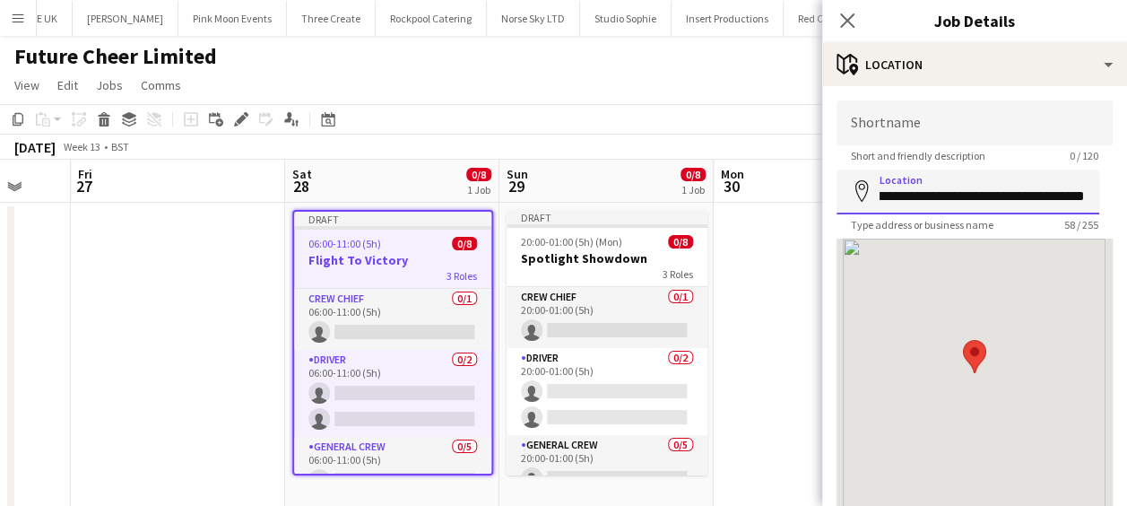
scroll to position [0, 150]
drag, startPoint x: 878, startPoint y: 192, endPoint x: 1143, endPoint y: 188, distance: 265.4
click at [1127, 188] on html "Menu Boards Boards Boards All jobs Status Workforce Workforce My Workforce Recr…" at bounding box center [563, 270] width 1127 height 541
type input "*"
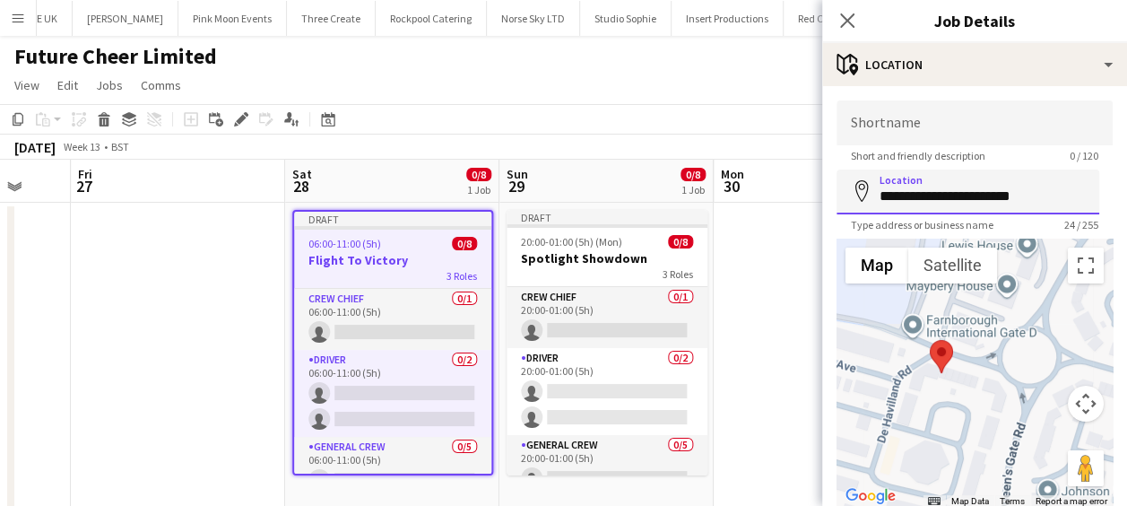
drag, startPoint x: 1039, startPoint y: 199, endPoint x: 864, endPoint y: 215, distance: 175.6
click at [864, 215] on app-form-group "**********" at bounding box center [974, 200] width 276 height 62
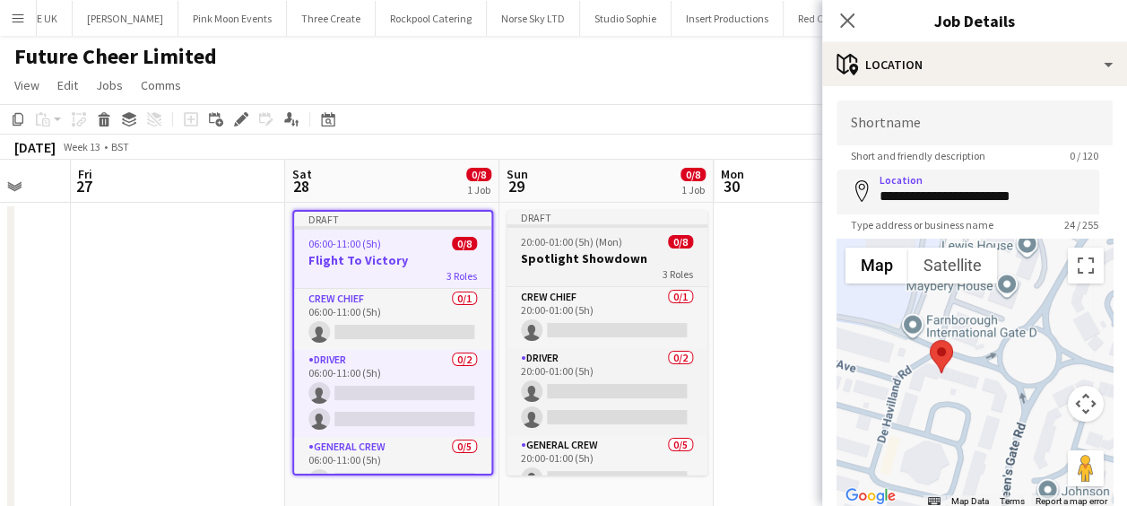
click at [677, 247] on span "0/8" at bounding box center [680, 241] width 25 height 13
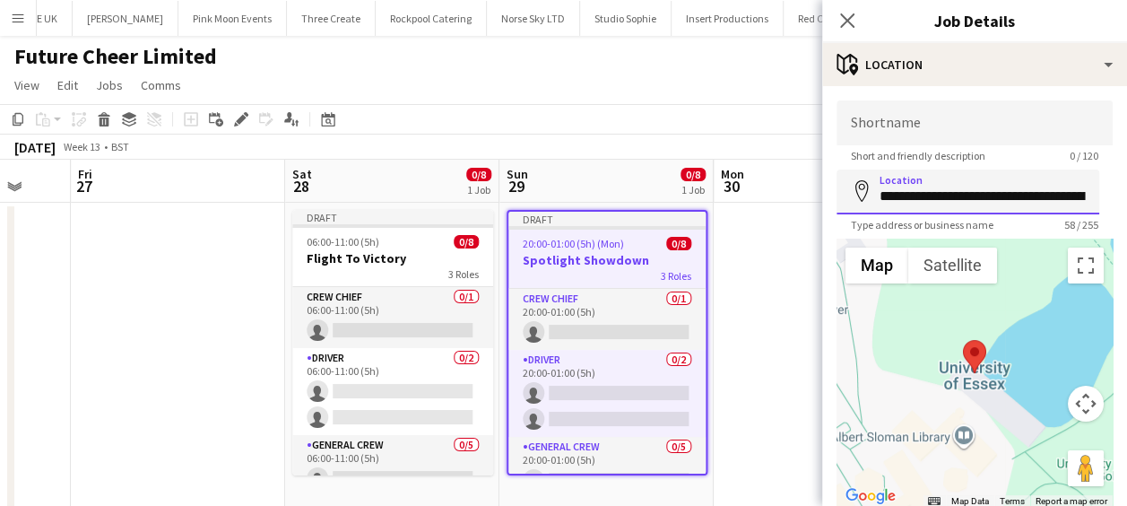
click at [1088, 199] on input "**********" at bounding box center [967, 191] width 263 height 45
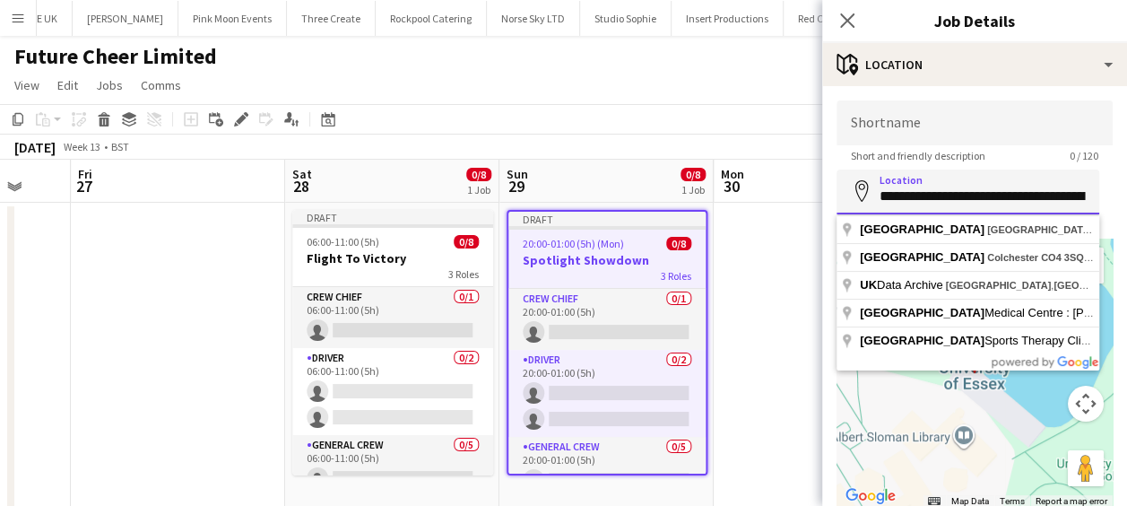
scroll to position [0, 150]
drag, startPoint x: 878, startPoint y: 195, endPoint x: 1143, endPoint y: 197, distance: 265.4
click at [1127, 197] on html "Menu Boards Boards Boards All jobs Status Workforce Workforce My Workforce Recr…" at bounding box center [563, 270] width 1127 height 541
paste input
type input "**********"
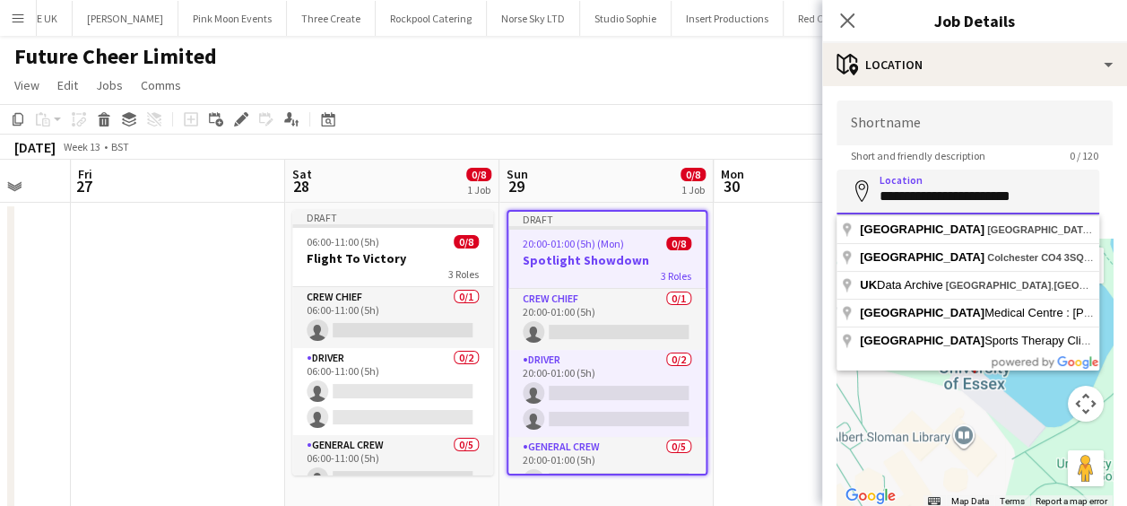
scroll to position [0, 0]
click at [1058, 195] on input "**********" at bounding box center [967, 191] width 263 height 45
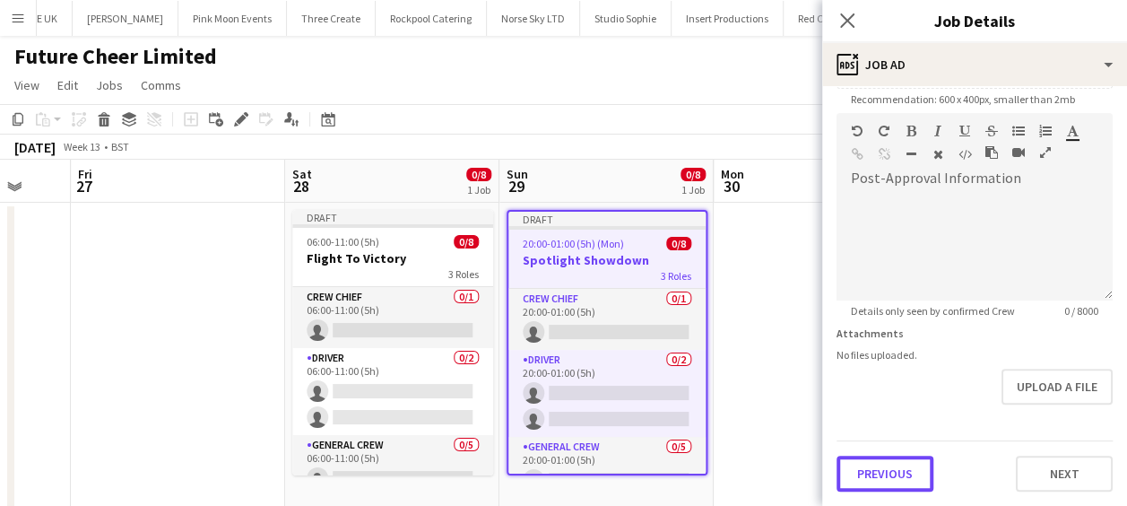
click at [888, 398] on form "**********" at bounding box center [974, 105] width 305 height 772
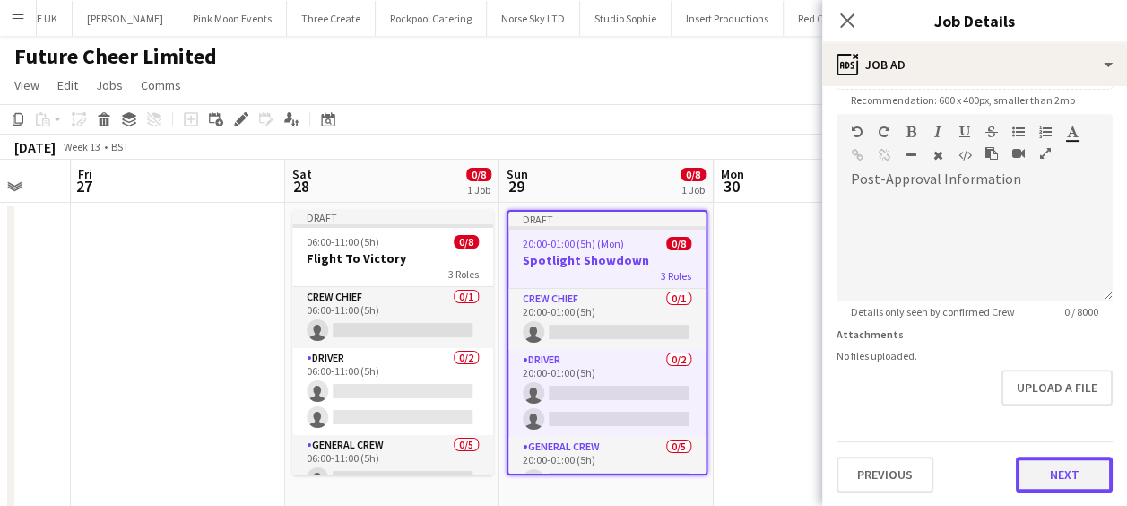
click at [1044, 462] on button "Next" at bounding box center [1064, 474] width 97 height 36
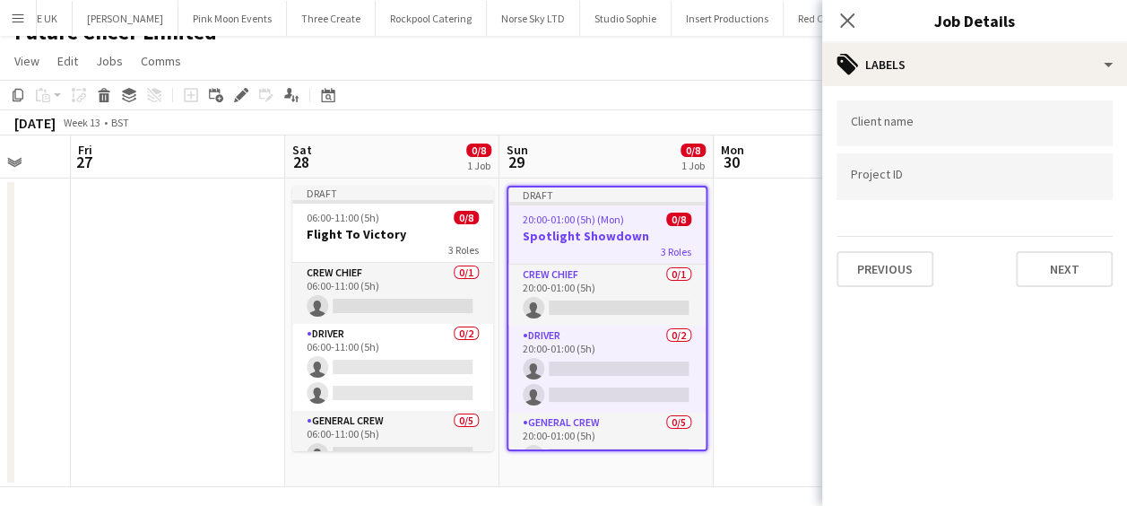
scroll to position [36, 0]
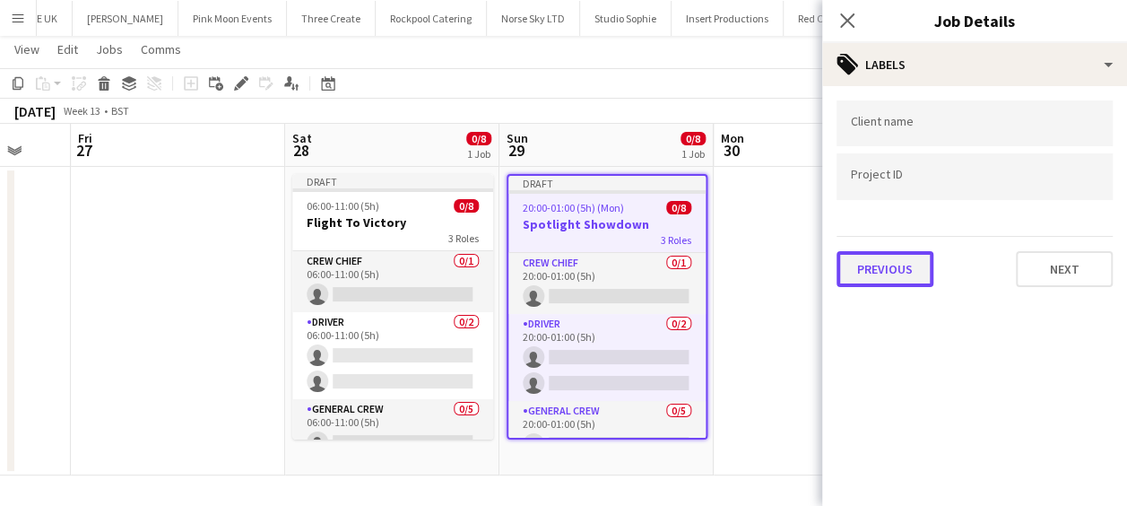
click at [896, 271] on button "Previous" at bounding box center [884, 269] width 97 height 36
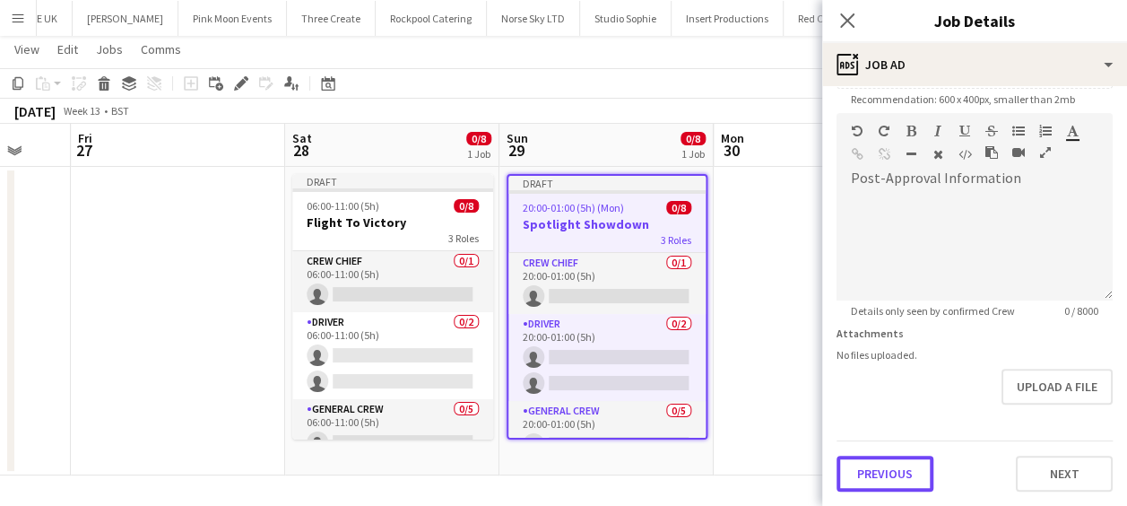
click at [888, 412] on form "**********" at bounding box center [974, 105] width 305 height 772
click at [909, 465] on button "Previous" at bounding box center [884, 474] width 97 height 36
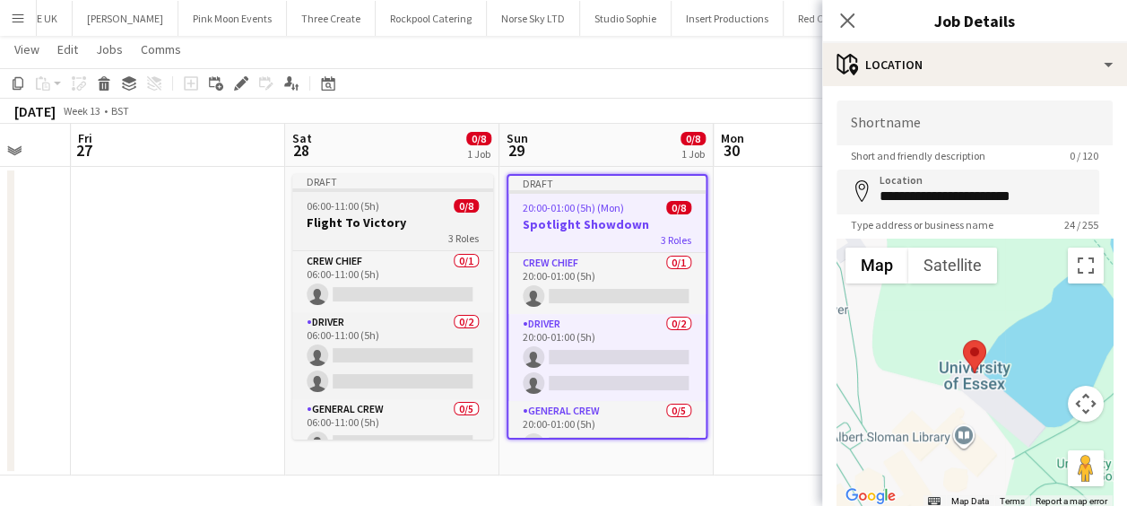
click at [441, 205] on div "06:00-11:00 (5h) 0/8" at bounding box center [392, 205] width 201 height 13
type input "**********"
type input "*******"
type input "**********"
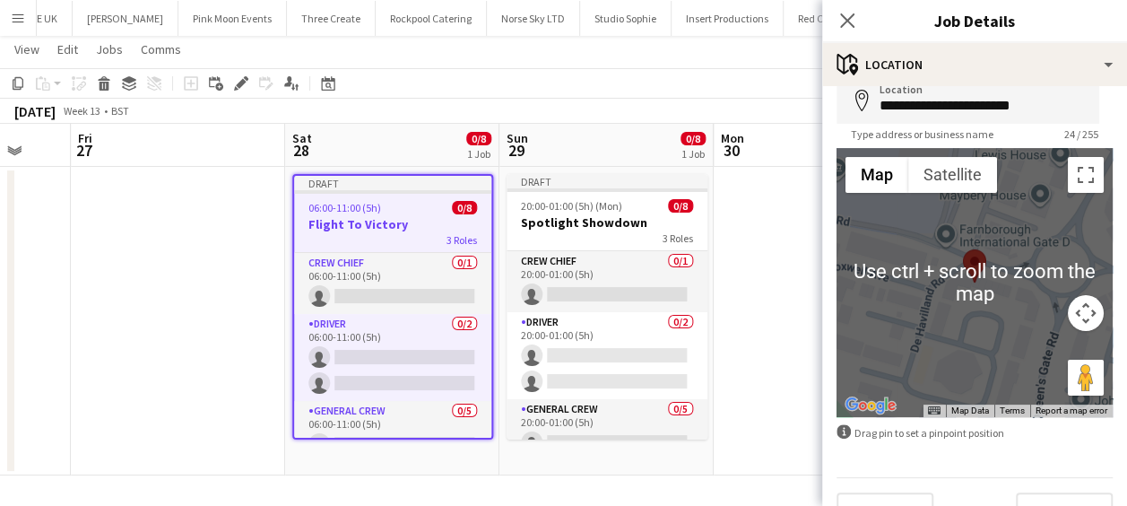
scroll to position [127, 0]
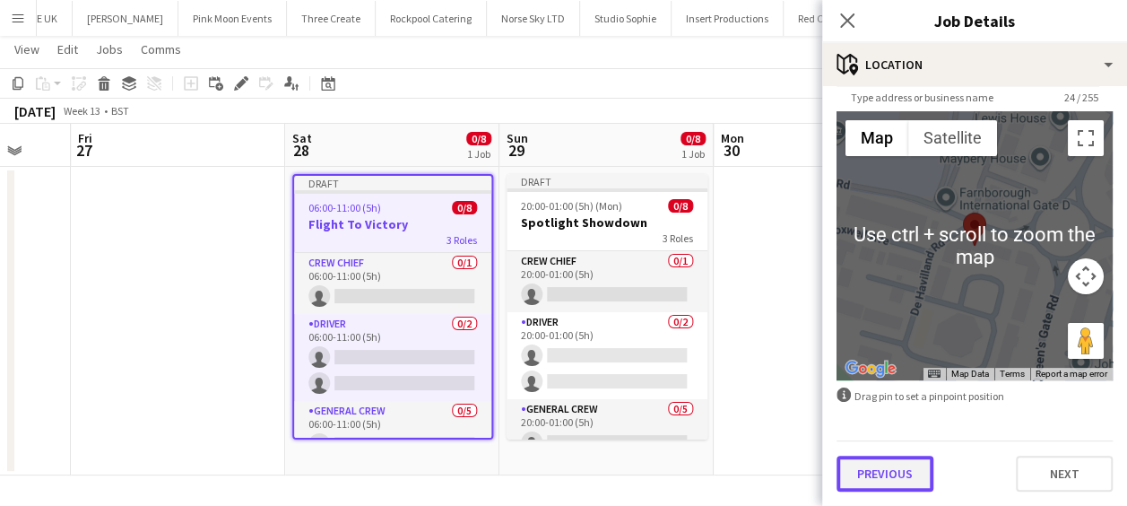
click at [896, 481] on button "Previous" at bounding box center [884, 473] width 97 height 36
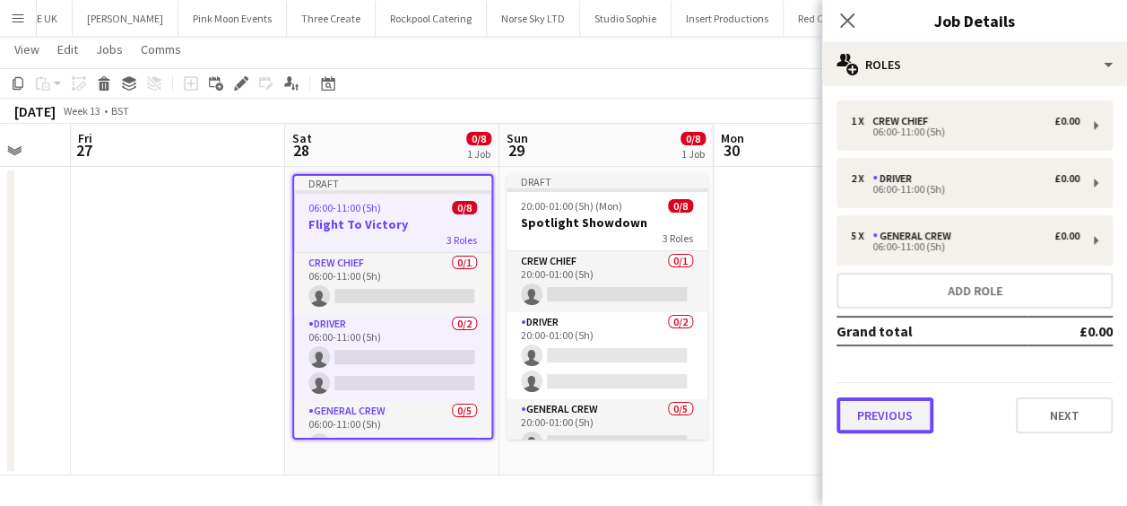
click at [891, 406] on button "Previous" at bounding box center [884, 415] width 97 height 36
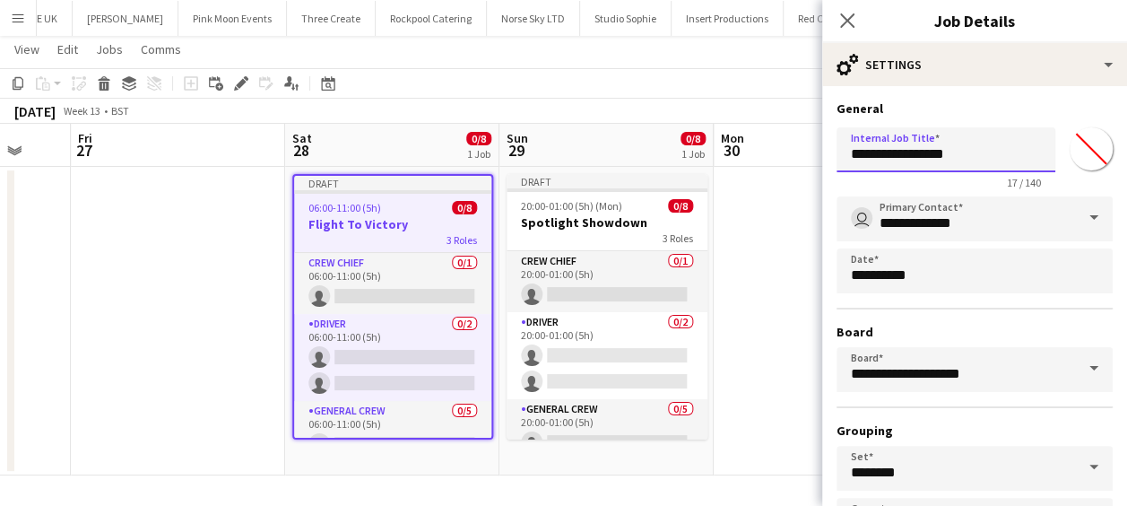
drag, startPoint x: 950, startPoint y: 152, endPoint x: 803, endPoint y: 153, distance: 147.0
click at [803, 153] on body "Menu Boards Boards Boards All jobs Status Workforce Workforce My Workforce Recr…" at bounding box center [563, 234] width 1127 height 541
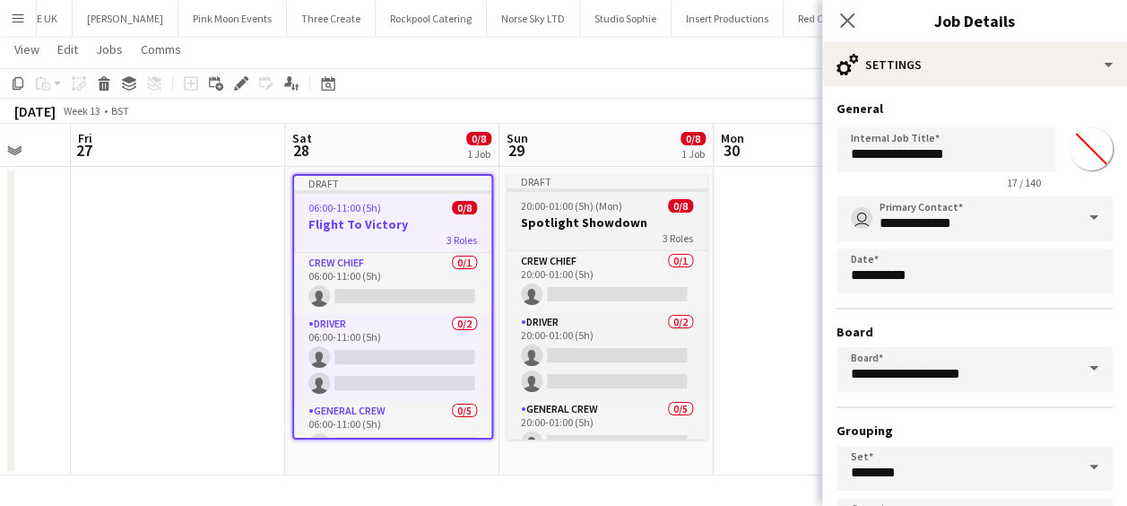
click at [637, 223] on h3 "Spotlight Showdown" at bounding box center [607, 222] width 201 height 16
type input "**********"
type input "*******"
type input "**********"
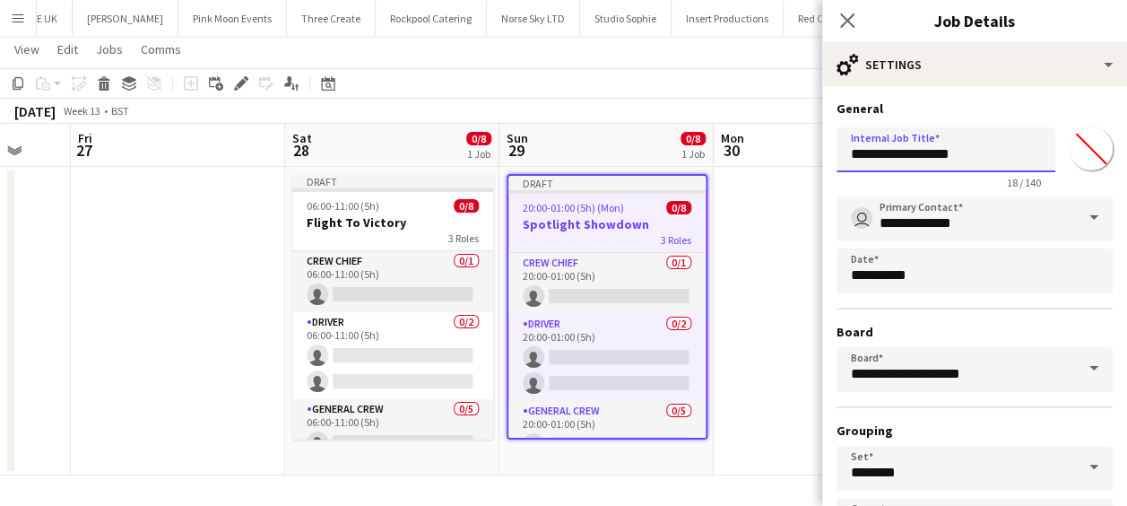
drag, startPoint x: 1027, startPoint y: 159, endPoint x: 798, endPoint y: 162, distance: 229.5
click at [798, 162] on body "Menu Boards Boards Boards All jobs Status Workforce Workforce My Workforce Recr…" at bounding box center [563, 234] width 1127 height 541
paste input "text"
type input "**********"
click at [841, 16] on icon at bounding box center [846, 20] width 17 height 17
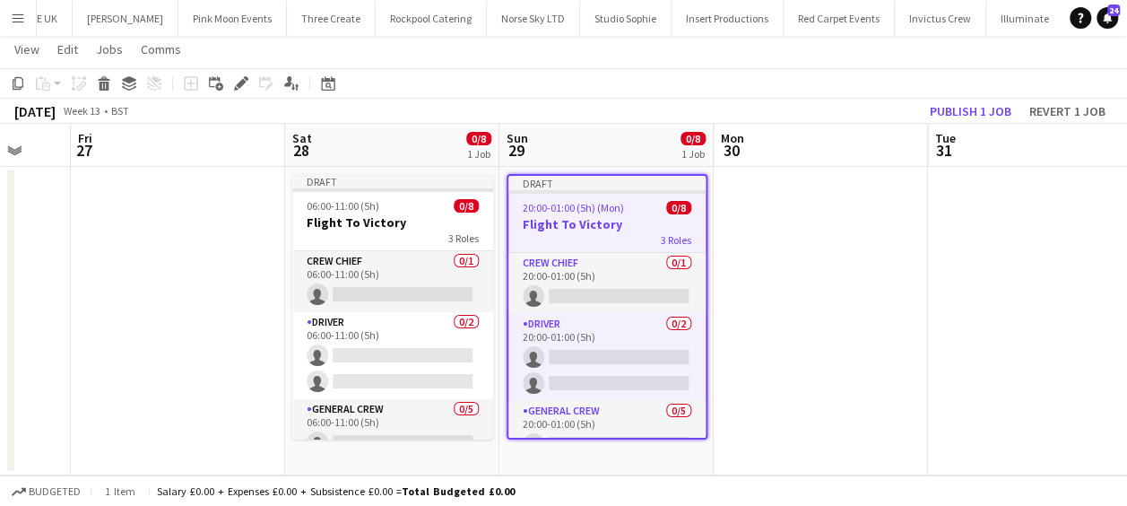
click at [807, 192] on app-date-cell at bounding box center [821, 321] width 214 height 308
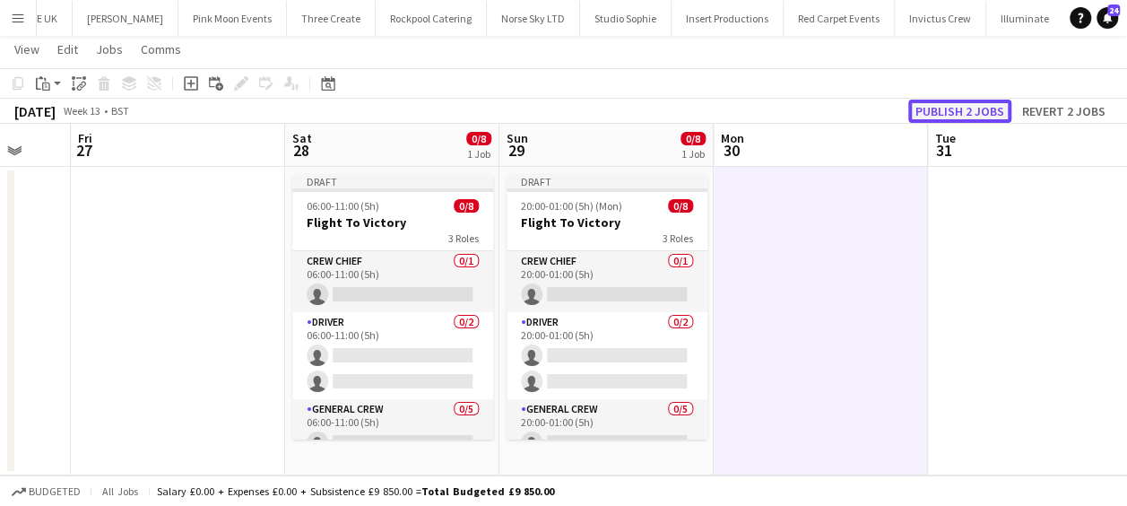
click at [965, 107] on button "Publish 2 jobs" at bounding box center [959, 111] width 103 height 23
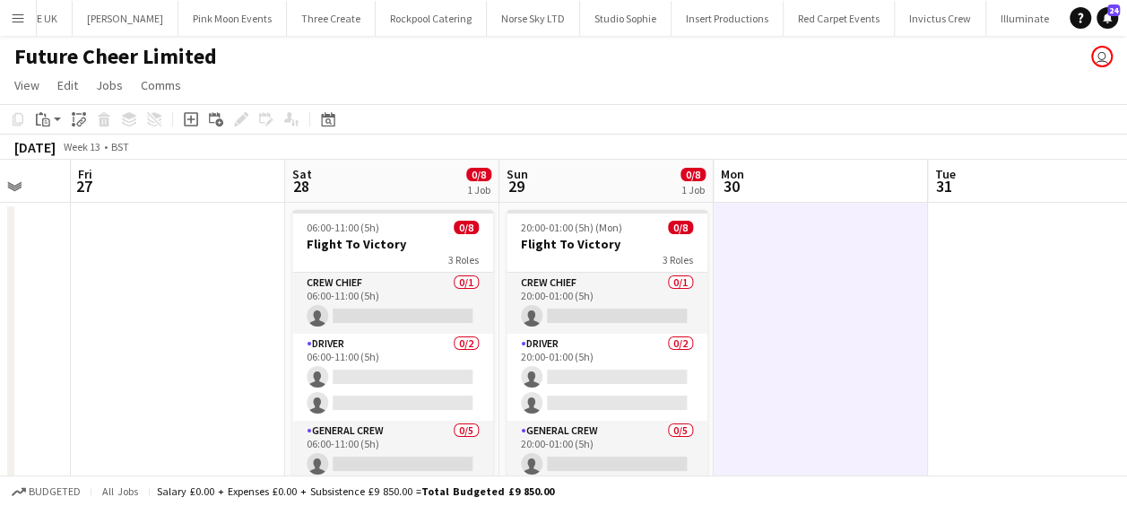
click at [775, 299] on app-date-cell at bounding box center [821, 357] width 214 height 308
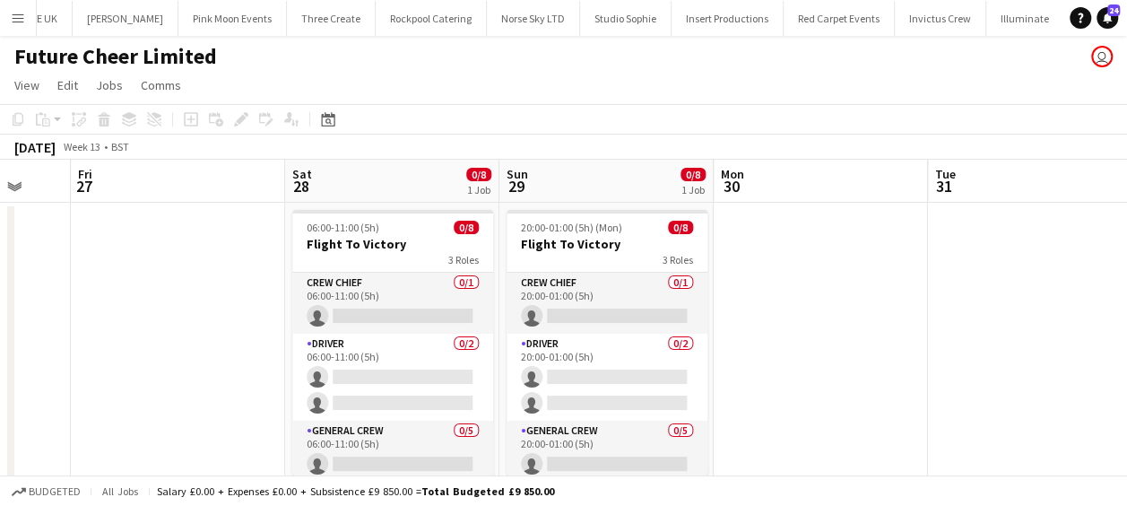
drag, startPoint x: 251, startPoint y: 291, endPoint x: 678, endPoint y: 296, distance: 426.7
click at [780, 295] on app-calendar-viewport "Tue 24 Wed 25 Thu 26 Fri 27 Sat 28 0/8 1 Job Sun 29 0/8 1 Job Mon 30 Tue 31 Wed…" at bounding box center [563, 335] width 1127 height 351
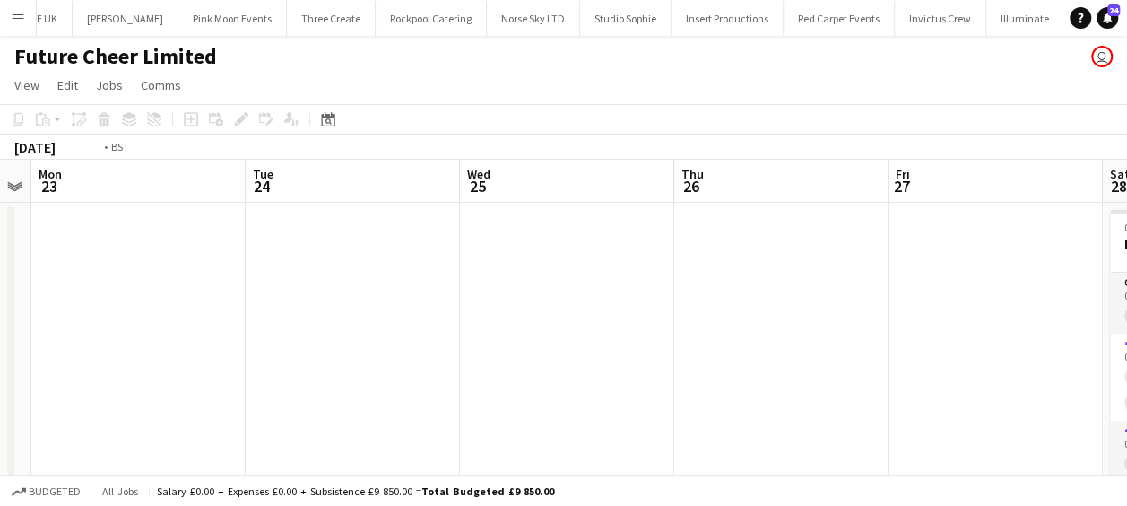
drag, startPoint x: 549, startPoint y: 295, endPoint x: 310, endPoint y: 301, distance: 238.5
click at [655, 300] on app-calendar-viewport "Sat 21 Sun 22 Mon 23 Tue 24 Wed 25 Thu 26 Fri 27 Sat 28 0/8 1 Job Sun 29 0/8 1 …" at bounding box center [563, 335] width 1127 height 351
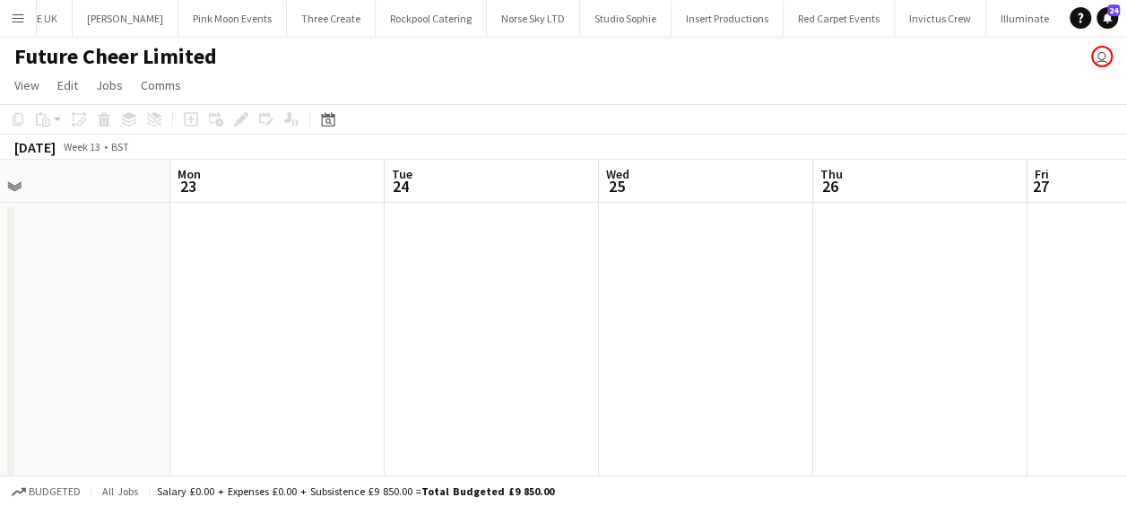
drag, startPoint x: 348, startPoint y: 301, endPoint x: 400, endPoint y: 307, distance: 52.3
click at [550, 301] on app-calendar-viewport "Fri 20 Sat 21 Sun 22 Mon 23 Tue 24 Wed 25 Thu 26 Fri 27 Sat 28 0/8 1 Job Sun 29…" at bounding box center [563, 335] width 1127 height 351
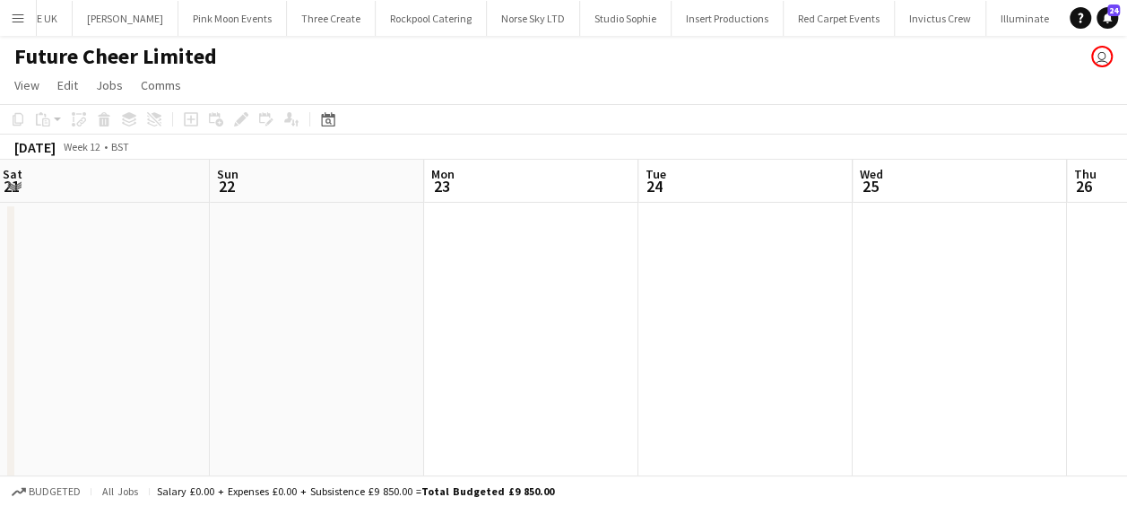
drag, startPoint x: 316, startPoint y: 307, endPoint x: 554, endPoint y: 303, distance: 238.5
click at [567, 305] on app-calendar-viewport "Thu 19 Fri 20 Sat 21 Sun 22 Mon 23 Tue 24 Wed 25 Thu 26 Fri 27 Sat 28 0/8 1 Job…" at bounding box center [563, 335] width 1127 height 351
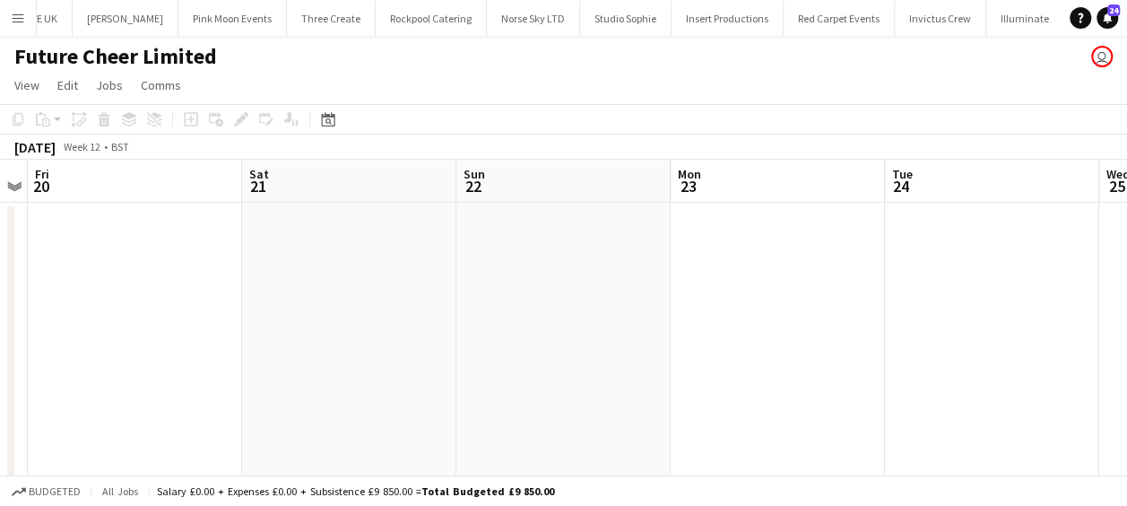
drag, startPoint x: 476, startPoint y: 301, endPoint x: 791, endPoint y: 310, distance: 314.8
click at [791, 310] on app-calendar-viewport "Wed 18 Thu 19 Fri 20 Sat 21 Sun 22 Mon 23 Tue 24 Wed 25 Thu 26 Fri 27 Sat 28 0/…" at bounding box center [563, 335] width 1127 height 351
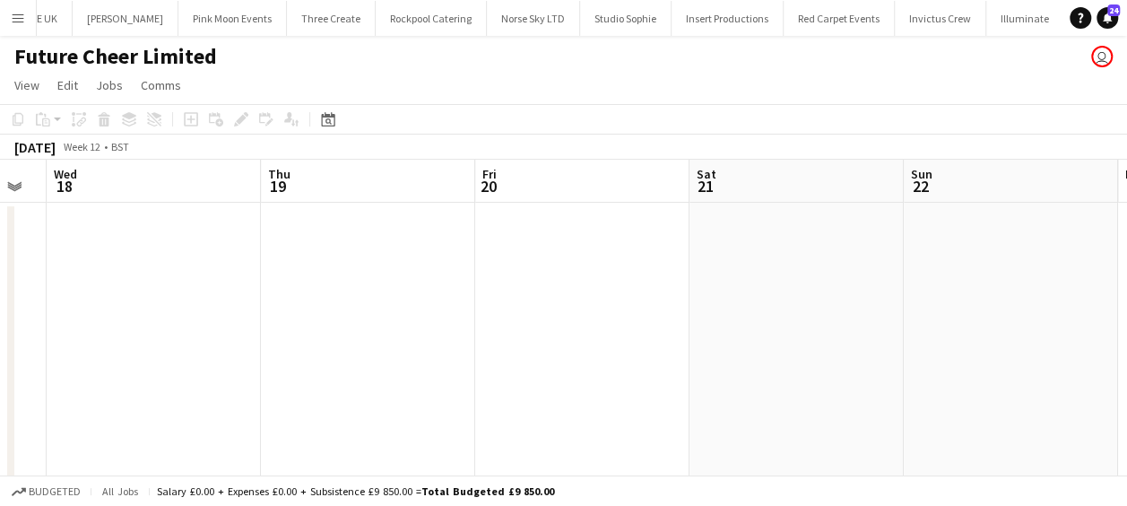
drag, startPoint x: 359, startPoint y: 315, endPoint x: 324, endPoint y: 315, distance: 35.9
click at [706, 315] on app-calendar-viewport "Mon 16 Tue 17 Wed 18 Thu 19 Fri 20 Sat 21 Sun 22 Mon 23 Tue 24 Wed 25 Thu 26" at bounding box center [563, 335] width 1127 height 351
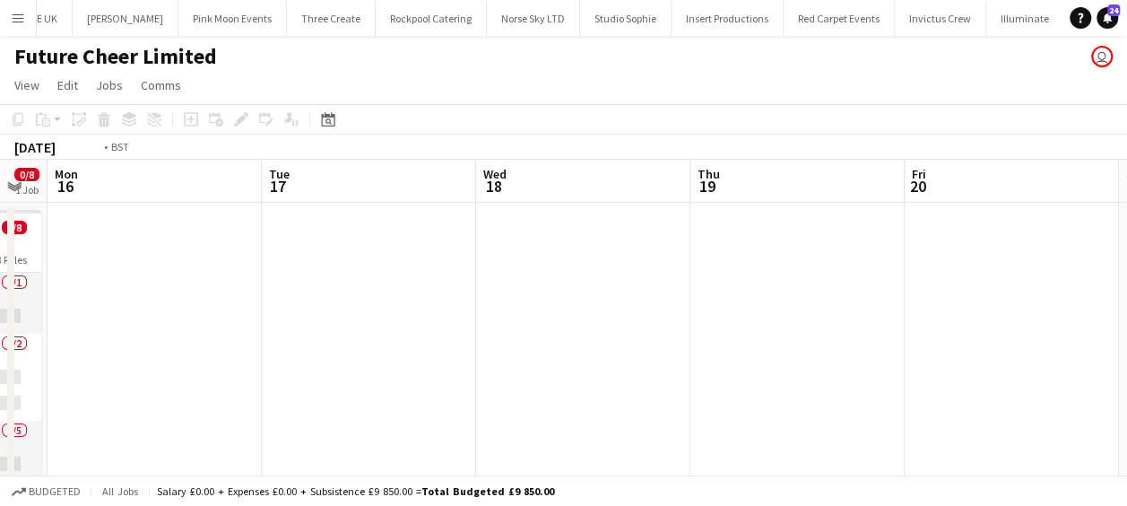
drag, startPoint x: 324, startPoint y: 315, endPoint x: 420, endPoint y: 321, distance: 96.1
click at [731, 325] on app-calendar-viewport "Sat 14 Sun 15 0/8 1 Job Mon 16 Tue 17 Wed 18 Thu 19 Fri 20 Sat 21 Sun 22 Mon 23…" at bounding box center [563, 335] width 1127 height 351
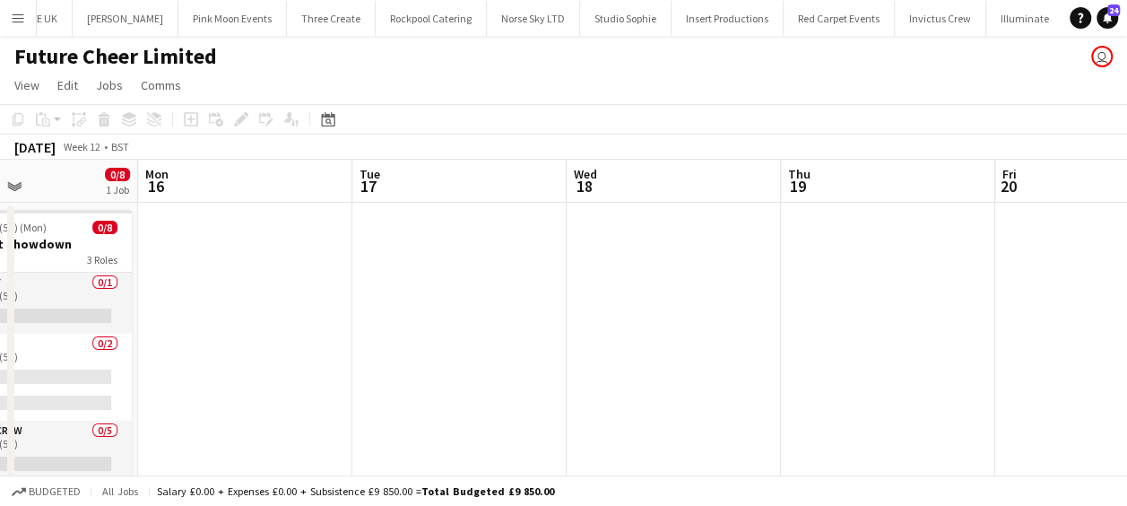
drag, startPoint x: 427, startPoint y: 321, endPoint x: 681, endPoint y: 321, distance: 254.6
click at [695, 321] on app-calendar-viewport "Fri 13 0/8 1 Job Sat 14 Sun 15 0/8 1 Job Mon 16 Tue 17 Wed 18 Thu 19 Fri 20 Sat…" at bounding box center [563, 335] width 1127 height 351
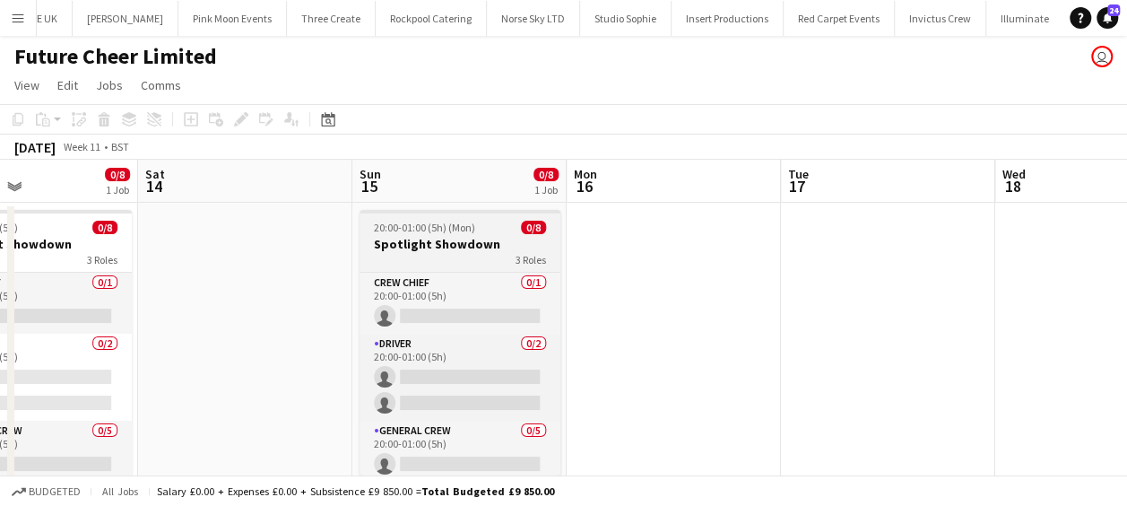
scroll to position [0, 509]
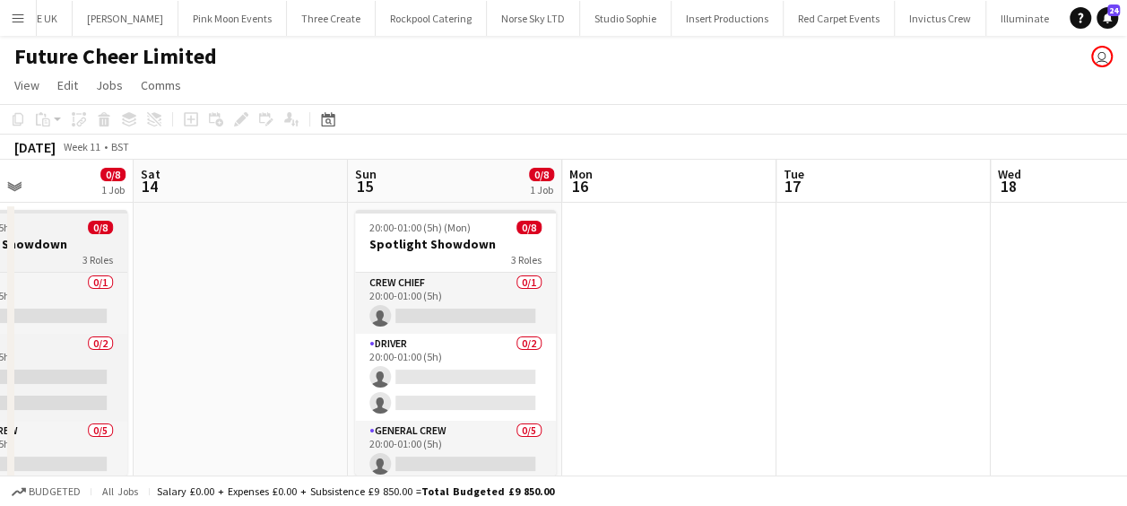
click at [59, 231] on div "10:00-15:00 (5h) 0/8" at bounding box center [26, 227] width 201 height 13
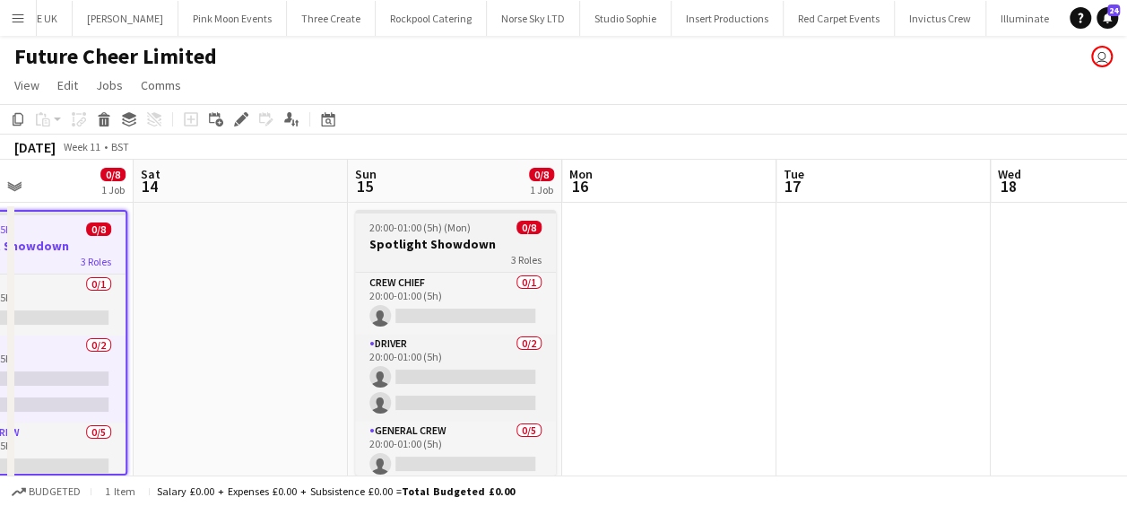
click at [451, 238] on h3 "Spotlight Showdown" at bounding box center [455, 244] width 201 height 16
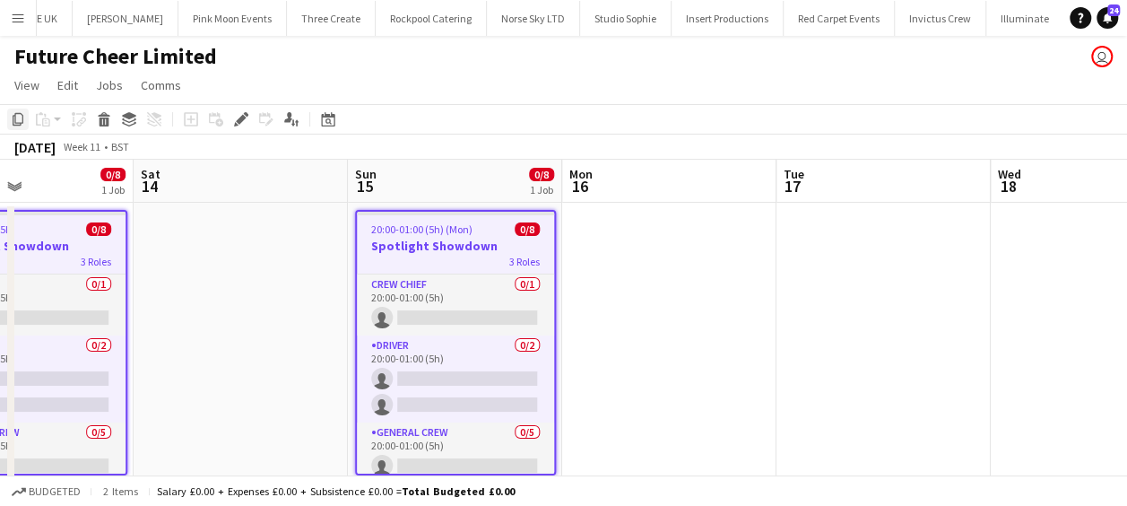
click at [22, 113] on icon at bounding box center [18, 119] width 11 height 13
drag, startPoint x: 803, startPoint y: 305, endPoint x: 385, endPoint y: 296, distance: 418.8
click at [359, 302] on app-calendar-viewport "Wed 11 Thu 12 Fri 13 0/8 1 Job Sat 14 Sun 15 0/8 1 Job Mon 16 Tue 17 Wed 18 Thu…" at bounding box center [563, 335] width 1127 height 351
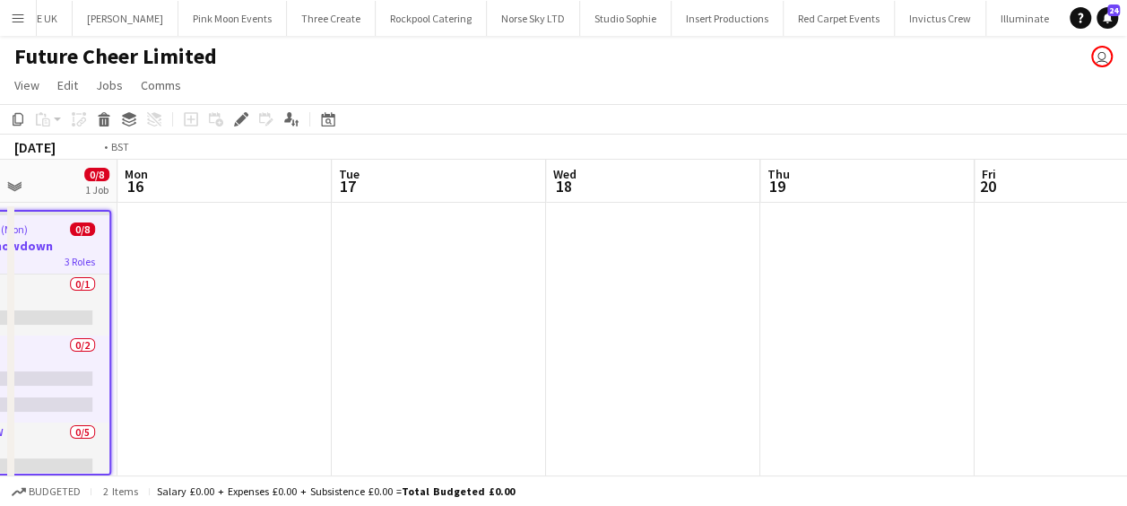
drag, startPoint x: 601, startPoint y: 325, endPoint x: 812, endPoint y: 289, distance: 214.6
click at [301, 297] on app-calendar-viewport "Fri 13 0/8 1 Job Sat 14 Sun 15 0/8 1 Job Mon 16 Tue 17 Wed 18 Thu 19 Fri 20 Sat…" at bounding box center [563, 335] width 1127 height 351
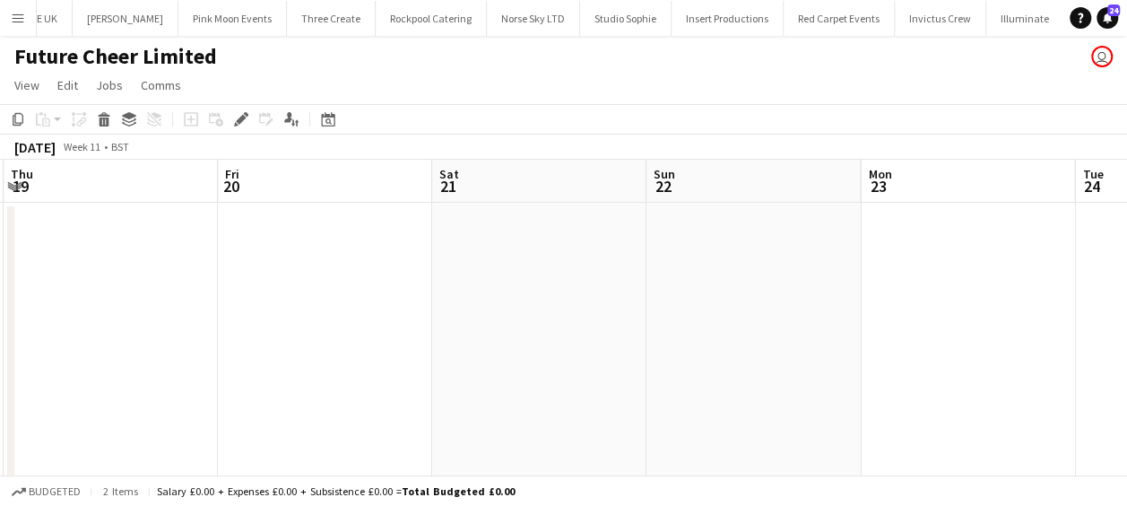
drag, startPoint x: 258, startPoint y: 305, endPoint x: 710, endPoint y: 278, distance: 452.6
click at [275, 298] on app-calendar-viewport "Sun 15 0/8 1 Job Mon 16 Tue 17 Wed 18 Thu 19 Fri 20 Sat 21 Sun 22 Mon 23 Tue 24…" at bounding box center [563, 335] width 1127 height 351
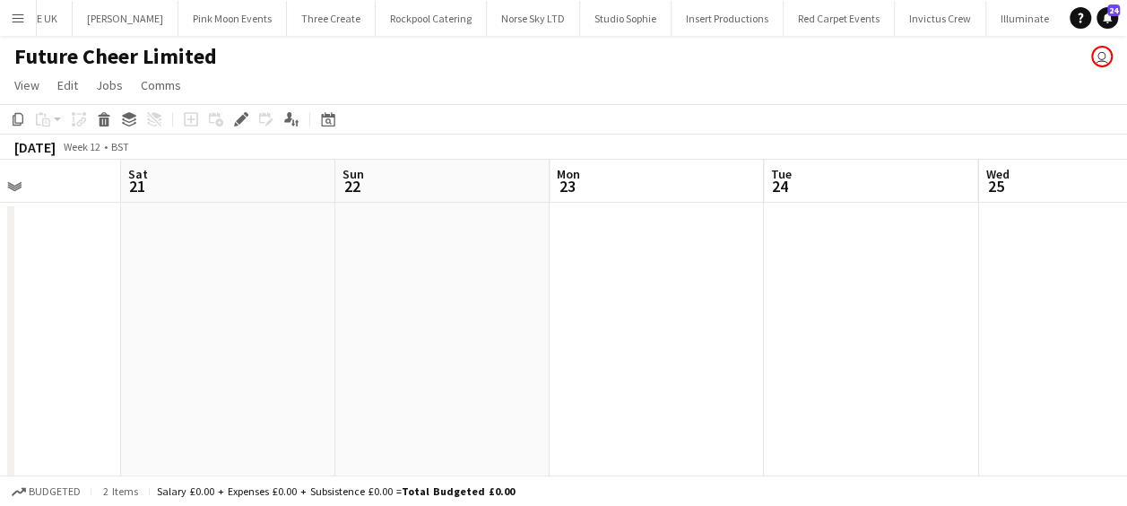
drag, startPoint x: 455, startPoint y: 285, endPoint x: 346, endPoint y: 279, distance: 109.6
click at [340, 283] on app-calendar-viewport "Tue 17 Wed 18 Thu 19 Fri 20 Sat 21 Sun 22 Mon 23 Tue 24 Wed 25 Thu 26 Fri 27" at bounding box center [563, 335] width 1127 height 351
drag, startPoint x: 459, startPoint y: 273, endPoint x: 199, endPoint y: 260, distance: 260.3
click at [236, 263] on app-calendar-viewport "Thu 19 Fri 20 Sat 21 Sun 22 Mon 23 Tue 24 Wed 25 Thu 26 Fri 27 Sat 28 0/8 1 Job…" at bounding box center [563, 335] width 1127 height 351
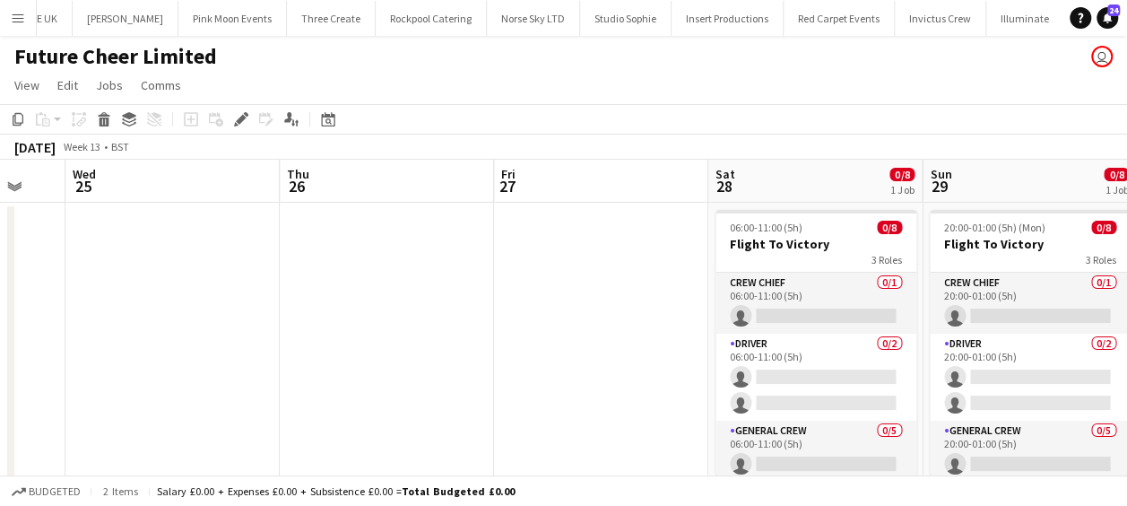
drag, startPoint x: 931, startPoint y: 285, endPoint x: 495, endPoint y: 278, distance: 435.7
click at [495, 278] on app-calendar-viewport "Sat 21 Sun 22 Mon 23 Tue 24 Wed 25 Thu 26 Fri 27 Sat 28 0/8 1 Job Sun 29 0/8 1 …" at bounding box center [563, 335] width 1127 height 351
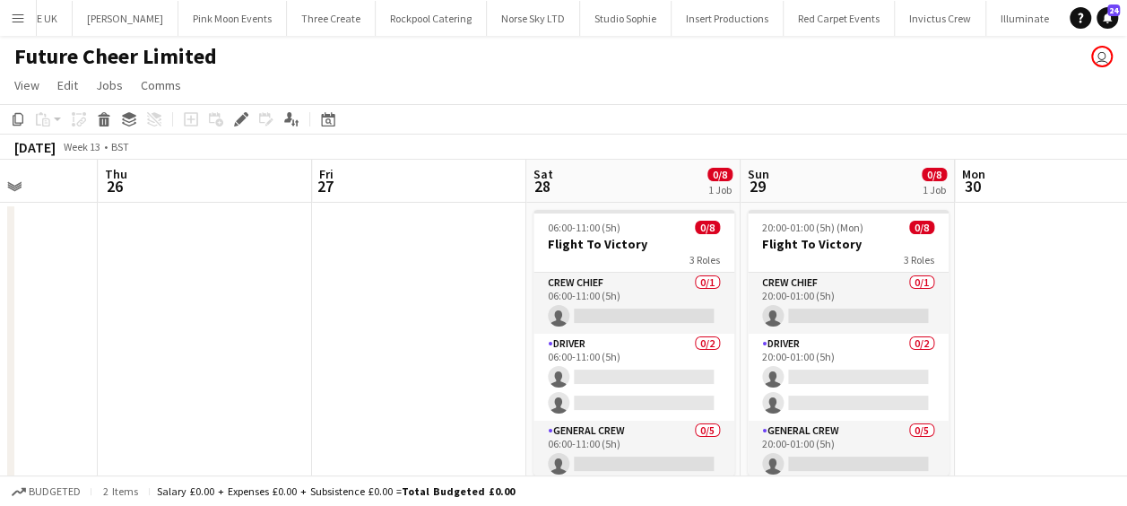
click at [475, 272] on app-calendar-viewport "Mon 23 Tue 24 Wed 25 Thu 26 Fri 27 Sat 28 0/8 1 Job Sun 29 0/8 1 Job Mon 30 Tue…" at bounding box center [563, 335] width 1127 height 351
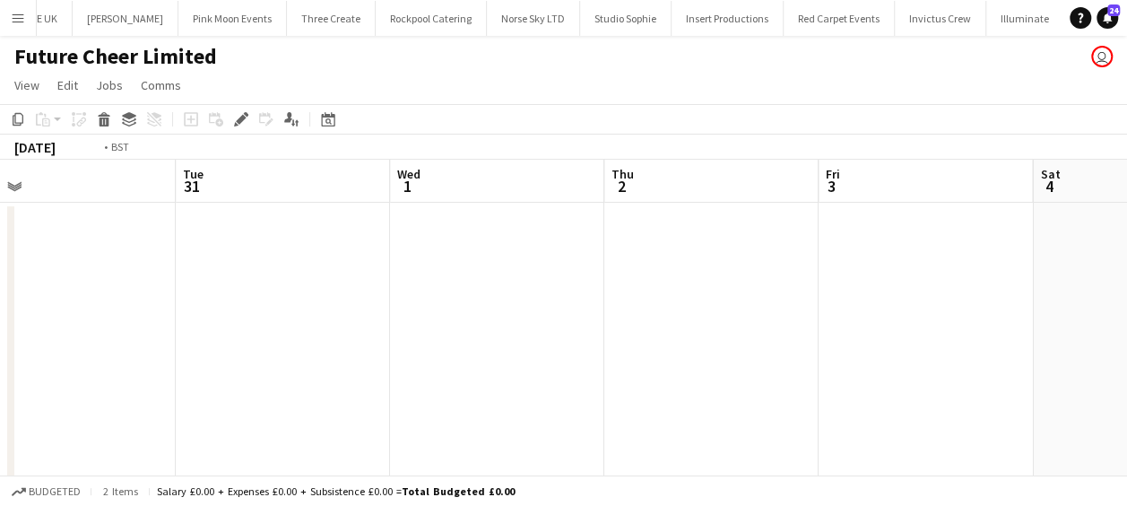
drag, startPoint x: 619, startPoint y: 273, endPoint x: 894, endPoint y: 241, distance: 276.1
click at [487, 255] on app-calendar-viewport "Fri 27 Sat 28 0/8 1 Job Sun 29 0/8 1 Job Mon 30 Tue 31 Wed 1 Thu 2 Fri 3 Sat 4 …" at bounding box center [563, 335] width 1127 height 351
drag, startPoint x: 1009, startPoint y: 251, endPoint x: 487, endPoint y: 246, distance: 522.7
click at [325, 253] on app-calendar-viewport "Sun 29 0/8 1 Job Mon 30 Tue 31 Wed 1 Thu 2 Fri 3 Sat 4 Sun 5 Mon 6 Tue 7 Wed 8 …" at bounding box center [563, 335] width 1127 height 351
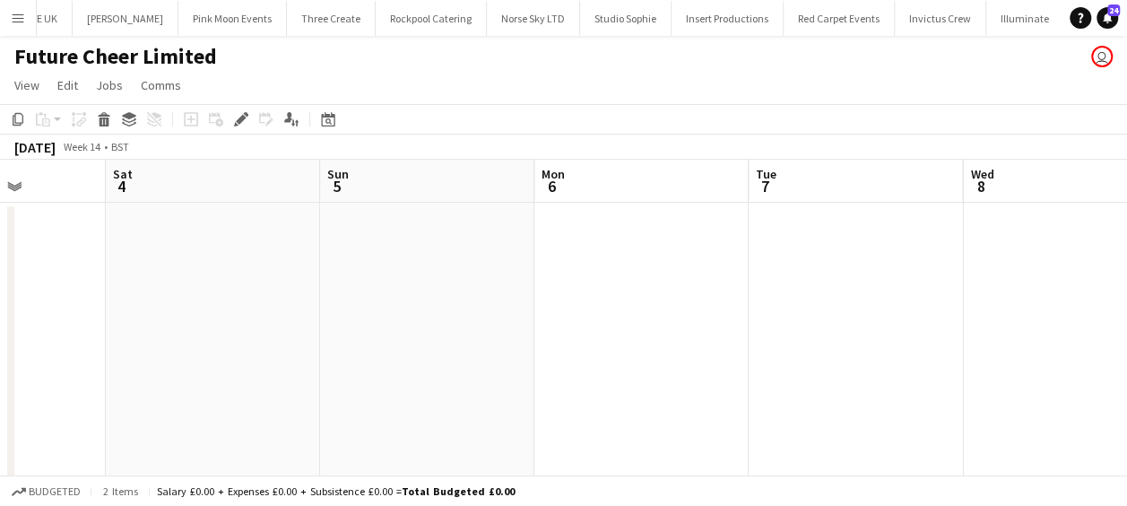
drag, startPoint x: 691, startPoint y: 276, endPoint x: 238, endPoint y: 264, distance: 453.8
click at [235, 264] on app-calendar-viewport "Tue 31 Wed 1 Thu 2 Fri 3 Sat 4 Sun 5 Mon 6 Tue 7 Wed 8 Thu 9 Fri 10" at bounding box center [563, 335] width 1127 height 351
drag, startPoint x: 253, startPoint y: 281, endPoint x: 358, endPoint y: 253, distance: 108.7
click at [60, 255] on app-calendar-viewport "Sat 4 Sun 5 Mon 6 Tue 7 Wed 8 Thu 9 Fri 10 Sat 11 Sun 12 Mon 13 Tue 14" at bounding box center [563, 335] width 1127 height 351
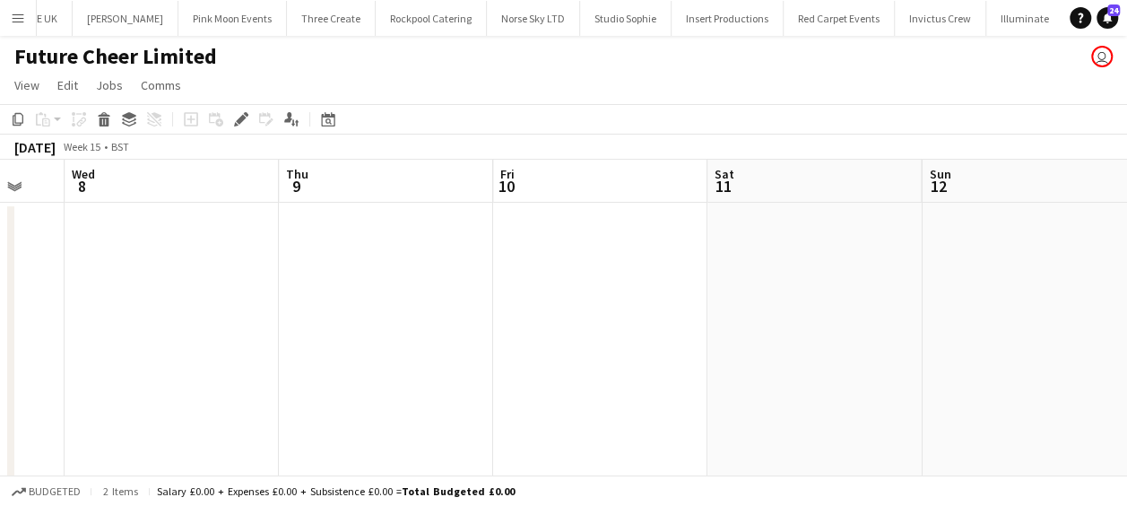
click at [513, 239] on app-date-cell at bounding box center [600, 357] width 214 height 308
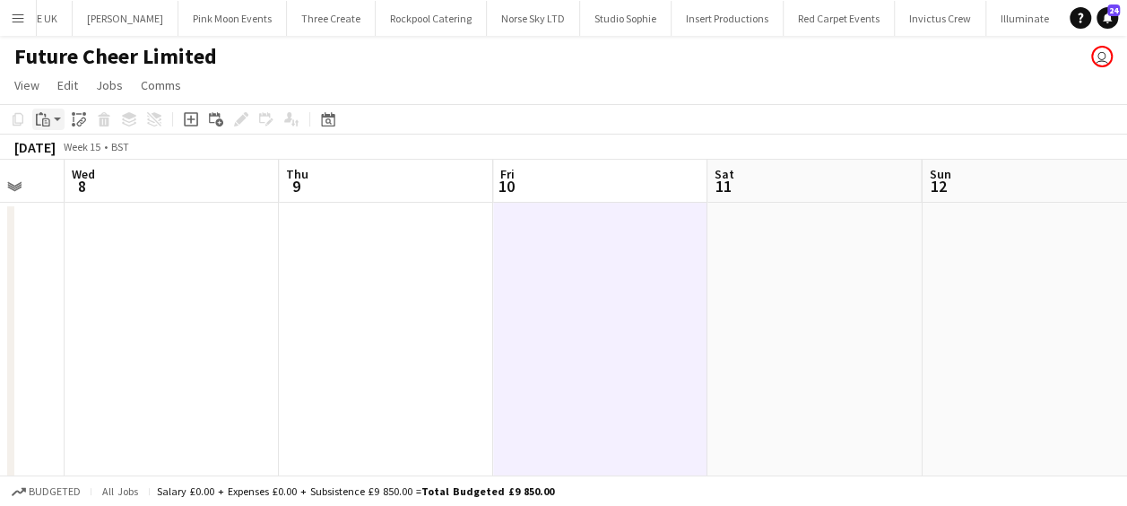
click at [43, 110] on div "Paste" at bounding box center [43, 119] width 22 height 22
click at [71, 151] on link "Paste Ctrl+V" at bounding box center [132, 153] width 169 height 16
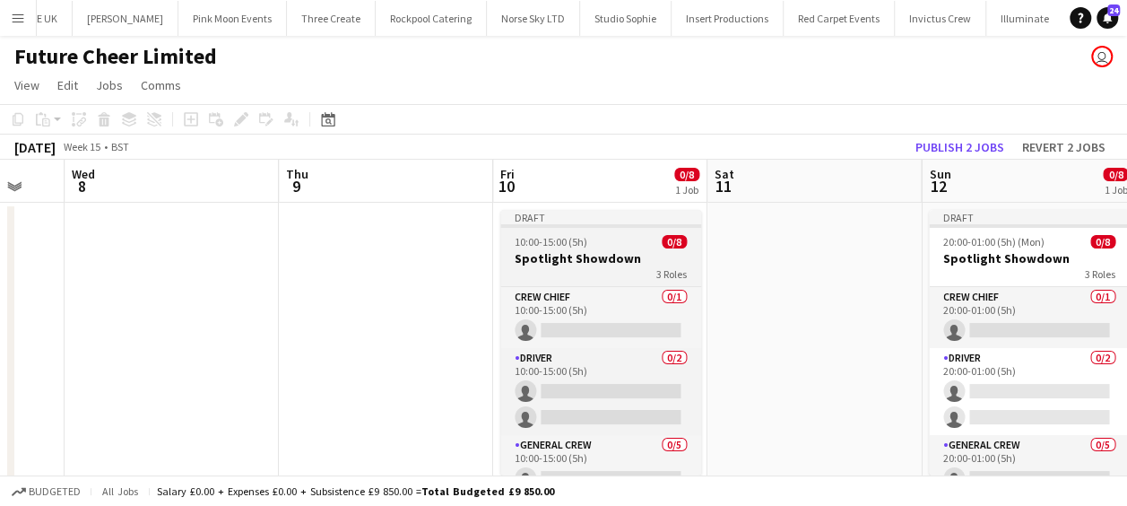
click at [607, 256] on h3 "Spotlight Showdown" at bounding box center [600, 258] width 201 height 16
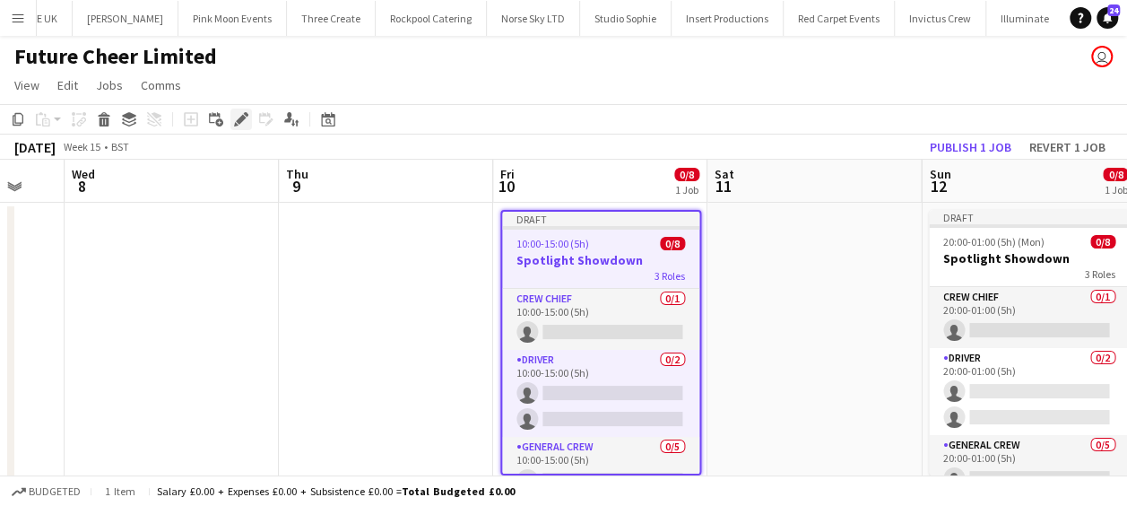
click at [235, 113] on icon "Edit" at bounding box center [241, 119] width 14 height 14
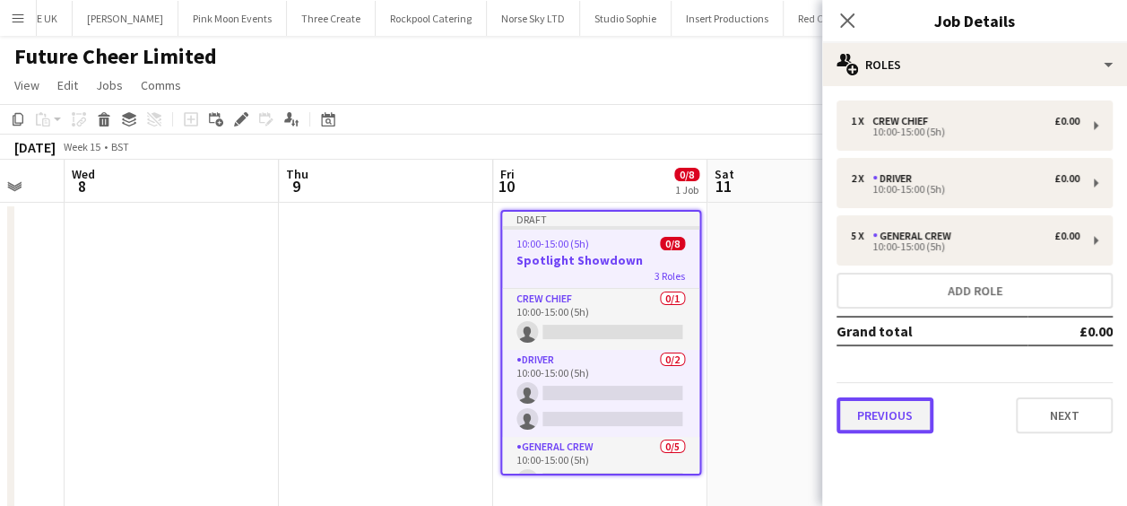
click at [877, 405] on button "Previous" at bounding box center [884, 415] width 97 height 36
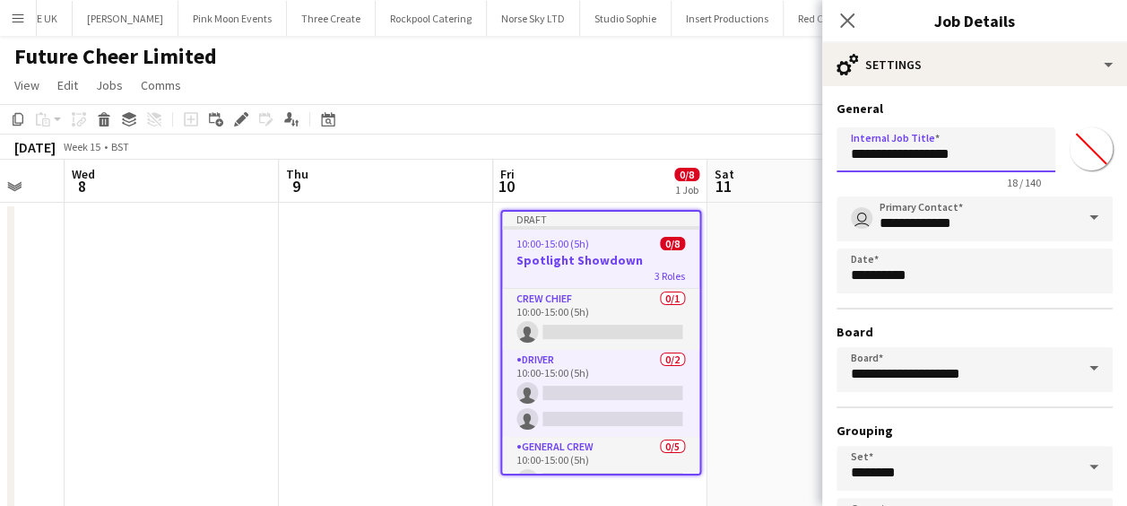
drag, startPoint x: 986, startPoint y: 149, endPoint x: 702, endPoint y: 152, distance: 284.2
click at [702, 152] on body "Menu Boards Boards Boards All jobs Status Workforce Workforce My Workforce Recr…" at bounding box center [563, 270] width 1127 height 541
drag, startPoint x: 1003, startPoint y: 156, endPoint x: 802, endPoint y: 161, distance: 200.9
click at [802, 161] on body "Menu Boards Boards Boards All jobs Status Workforce Workforce My Workforce Recr…" at bounding box center [563, 270] width 1127 height 541
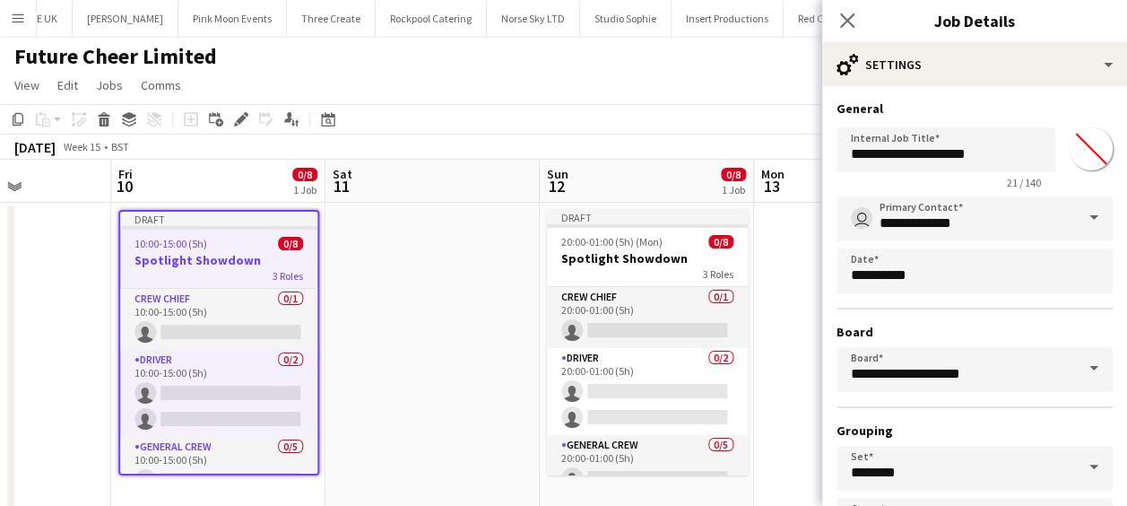
scroll to position [0, 764]
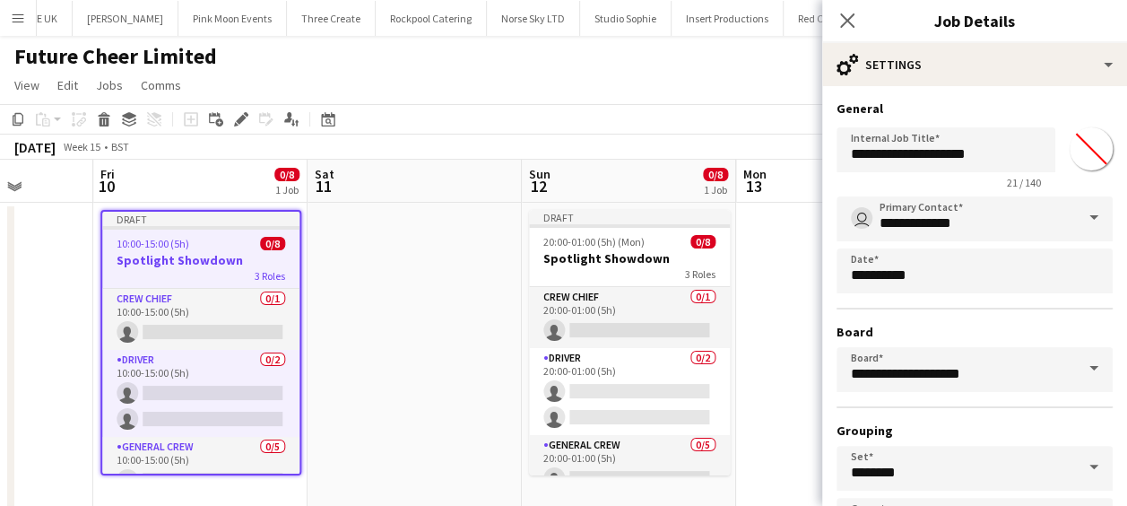
drag, startPoint x: 441, startPoint y: 299, endPoint x: 183, endPoint y: 271, distance: 259.7
click at [41, 288] on app-calendar-viewport "Mon 6 Tue 7 Wed 8 Thu 9 Fri 10 0/8 1 Job Sat 11 Sun 12 0/8 1 Job Mon 13 Tue 14 …" at bounding box center [563, 335] width 1127 height 351
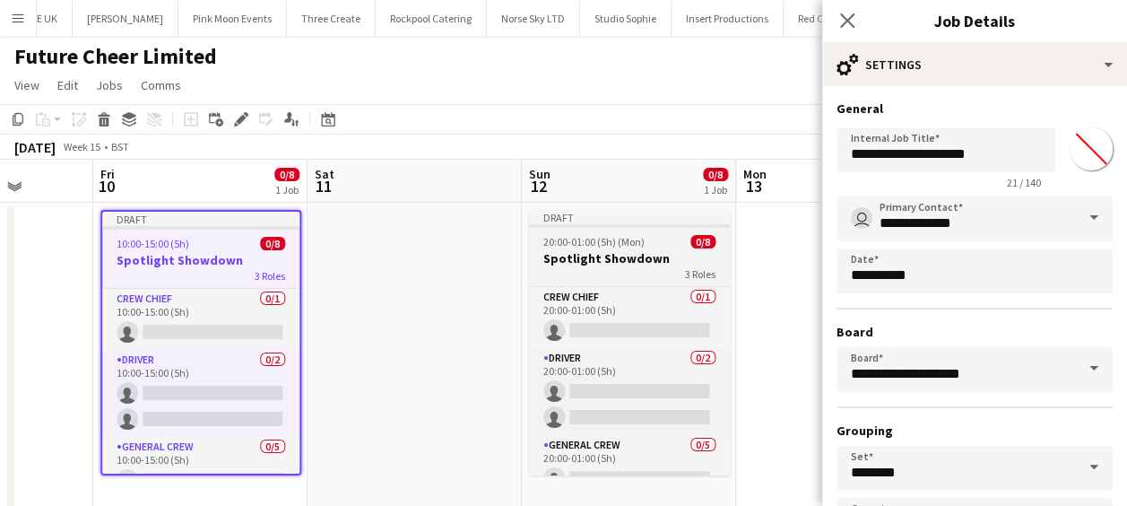
click at [591, 259] on h3 "Spotlight Showdown" at bounding box center [629, 258] width 201 height 16
type input "**********"
type input "*******"
type input "**********"
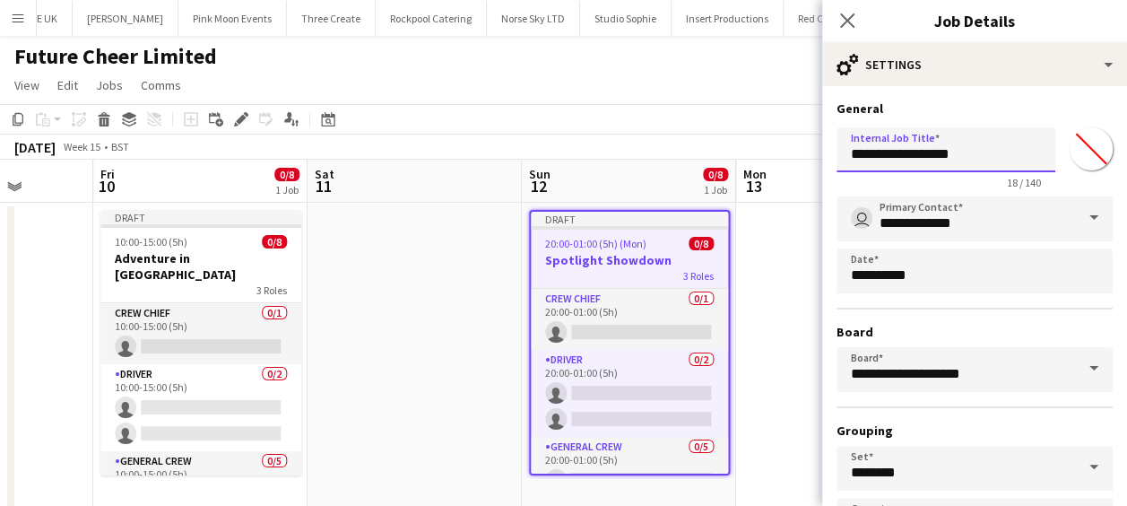
drag, startPoint x: 1003, startPoint y: 154, endPoint x: 698, endPoint y: 156, distance: 304.8
click at [698, 156] on body "Menu Boards Boards Boards All jobs Status Workforce Workforce My Workforce Recr…" at bounding box center [563, 270] width 1127 height 541
paste input "***"
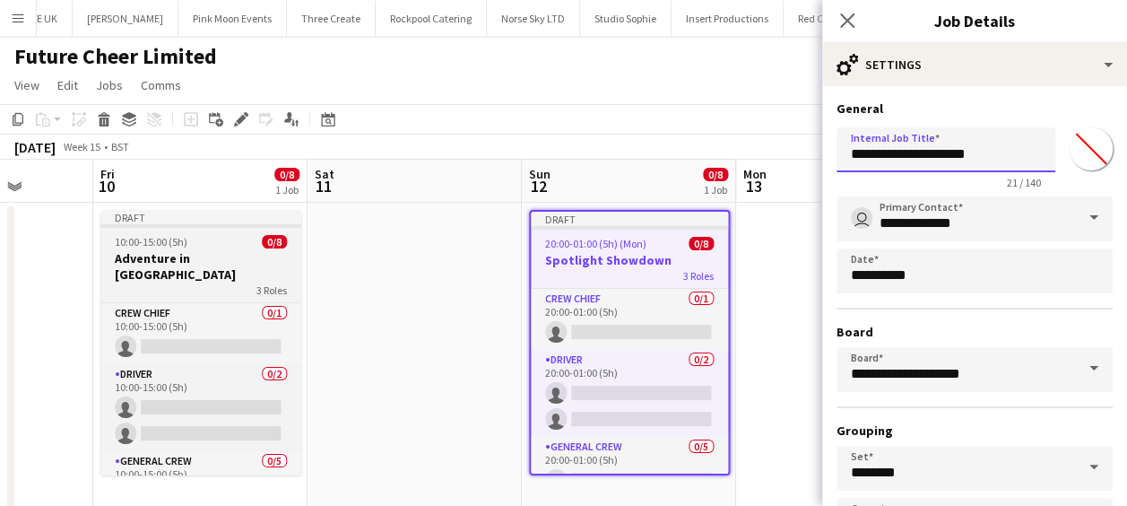
type input "**********"
click at [179, 244] on span "10:00-15:00 (5h)" at bounding box center [151, 241] width 73 height 13
type input "*******"
type input "**********"
type input "*******"
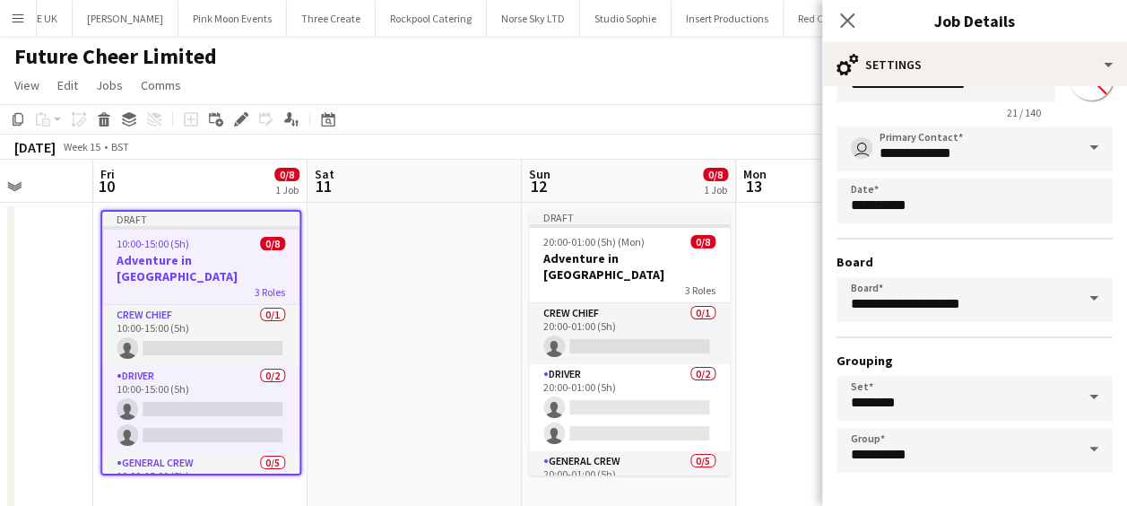
scroll to position [138, 0]
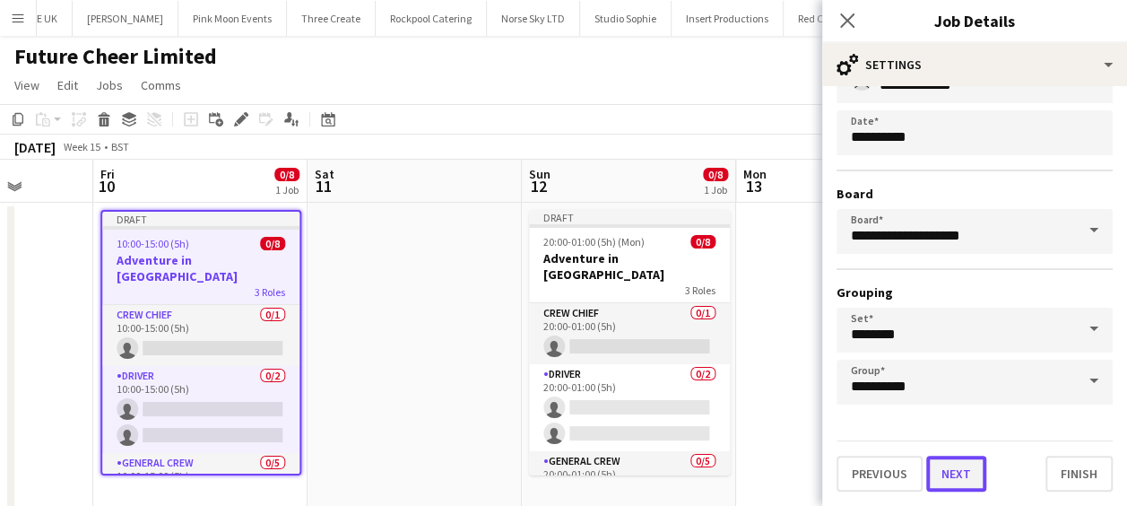
click at [955, 468] on button "Next" at bounding box center [956, 473] width 60 height 36
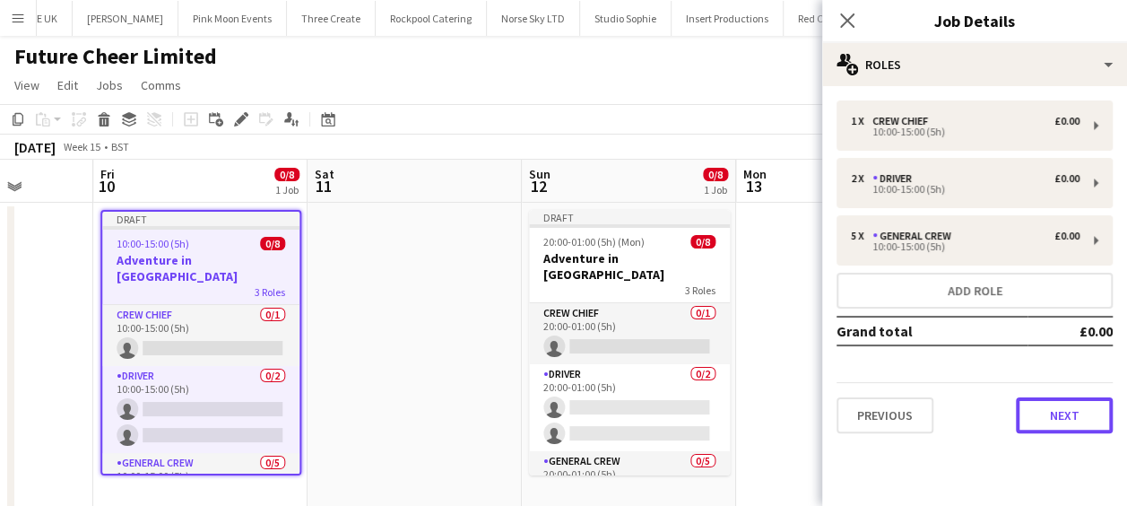
click at [1069, 411] on button "Next" at bounding box center [1064, 415] width 97 height 36
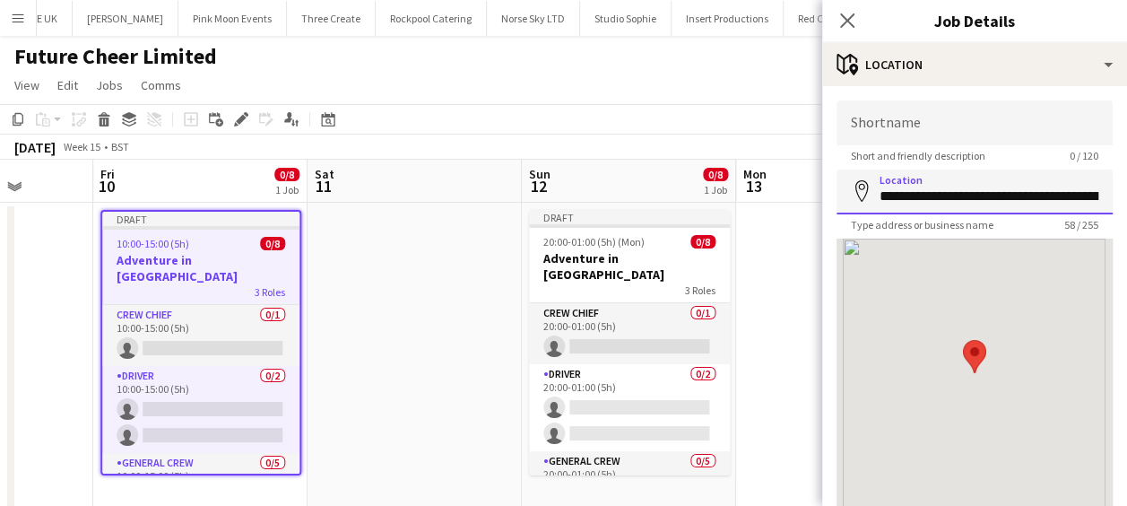
scroll to position [0, 150]
drag, startPoint x: 877, startPoint y: 196, endPoint x: 1143, endPoint y: 206, distance: 266.4
click at [1127, 206] on html "Menu Boards Boards Boards All jobs Status Workforce Workforce My Workforce Recr…" at bounding box center [563, 270] width 1127 height 541
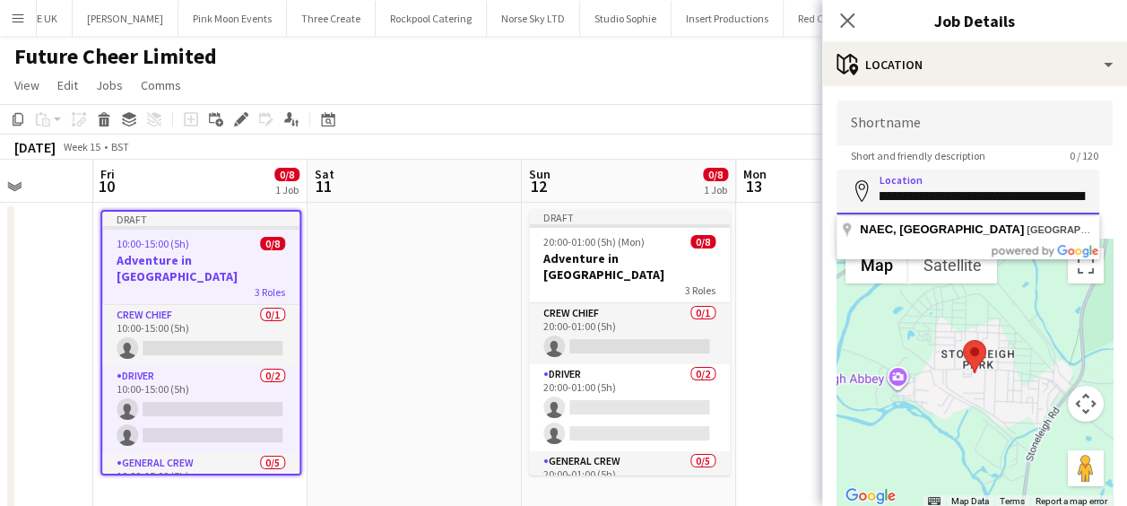
scroll to position [0, 215]
drag, startPoint x: 879, startPoint y: 195, endPoint x: 1143, endPoint y: 189, distance: 264.5
click at [1127, 189] on html "Menu Boards Boards Boards All jobs Status Workforce Workforce My Workforce Recr…" at bounding box center [563, 270] width 1127 height 541
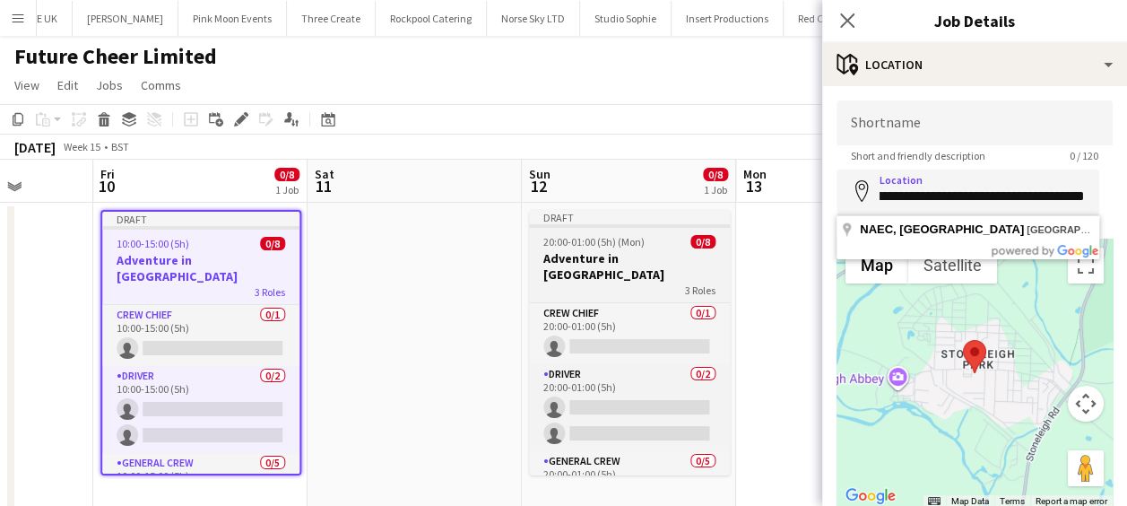
click at [592, 256] on h3 "Adventure in Atlantis" at bounding box center [629, 266] width 201 height 32
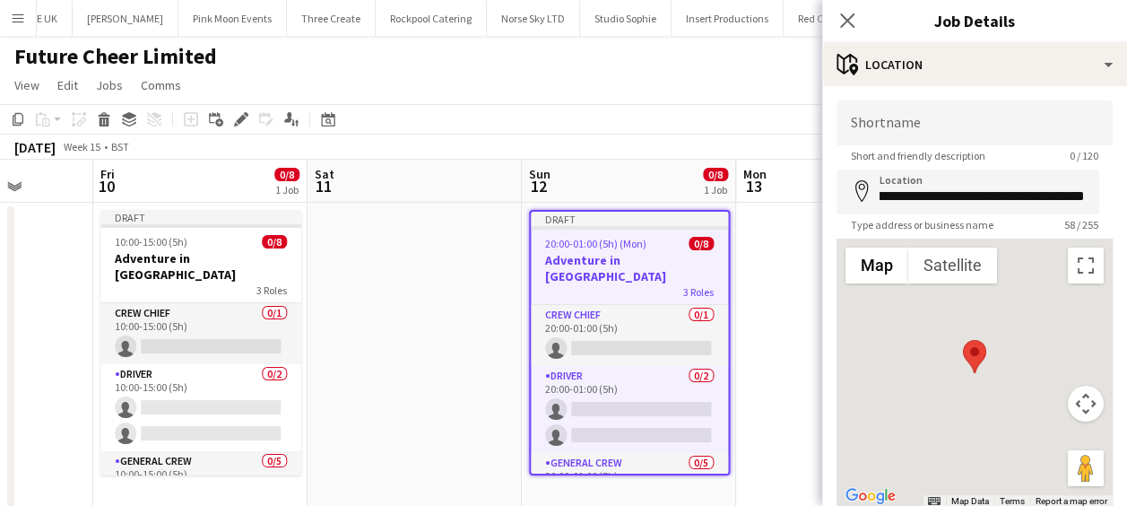
scroll to position [0, 0]
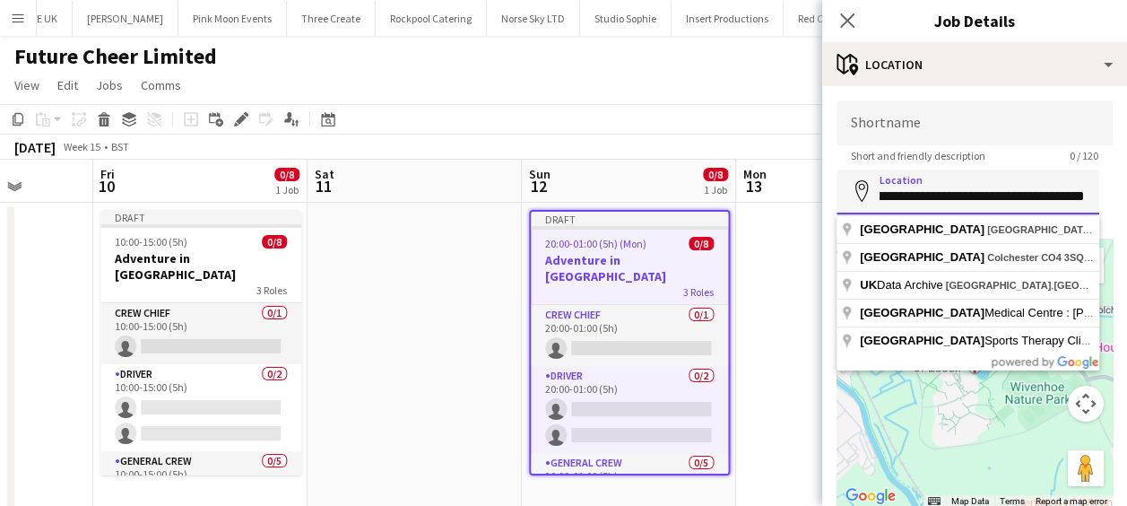
drag, startPoint x: 875, startPoint y: 196, endPoint x: 1143, endPoint y: 203, distance: 268.1
click at [1127, 203] on html "Menu Boards Boards Boards All jobs Status Workforce Workforce My Workforce Recr…" at bounding box center [563, 270] width 1127 height 541
paste input "**********"
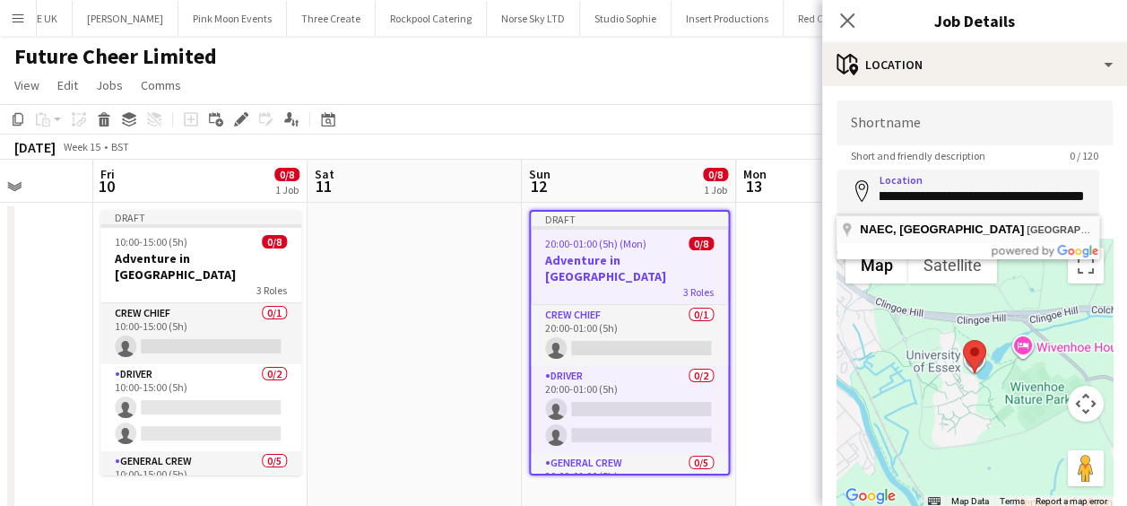
type input "**********"
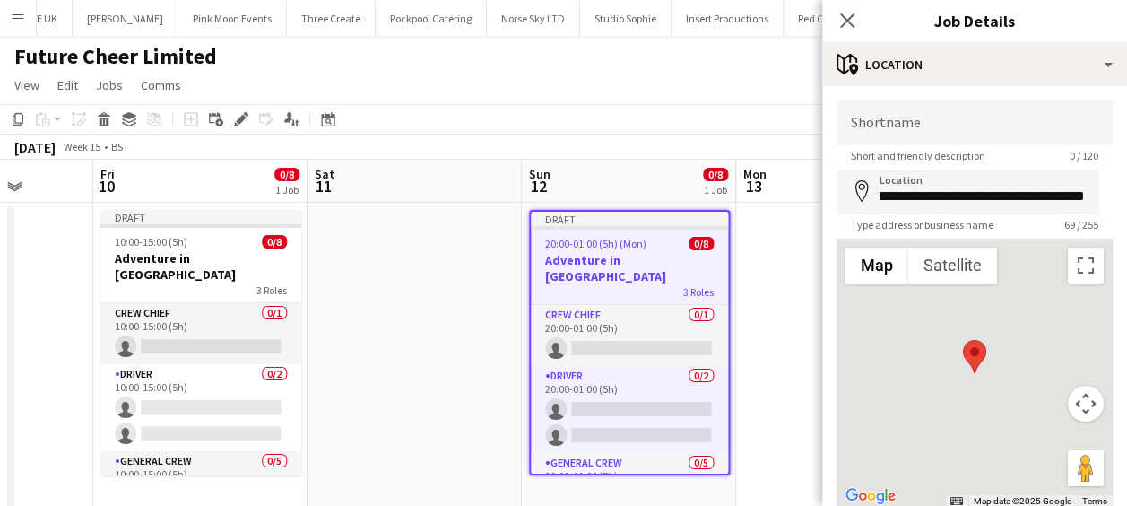
scroll to position [0, 0]
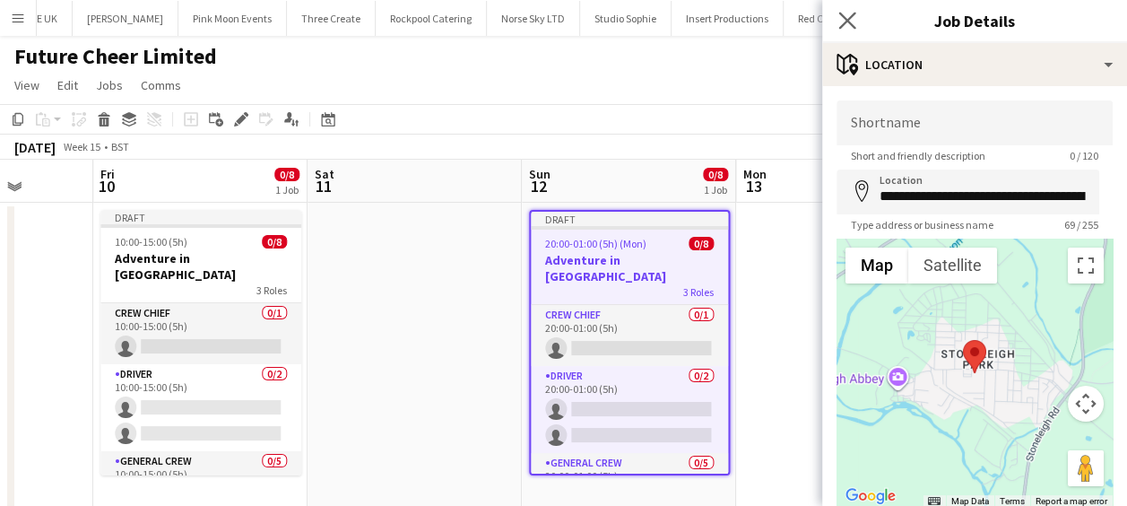
click at [852, 10] on app-icon "Close pop-in" at bounding box center [848, 21] width 26 height 26
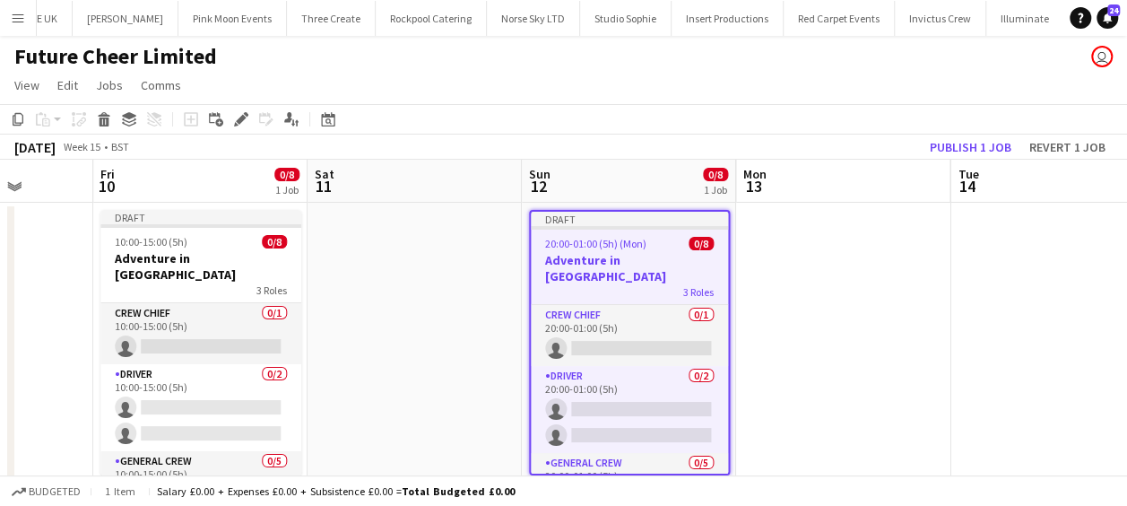
click at [822, 274] on app-date-cell at bounding box center [843, 357] width 214 height 308
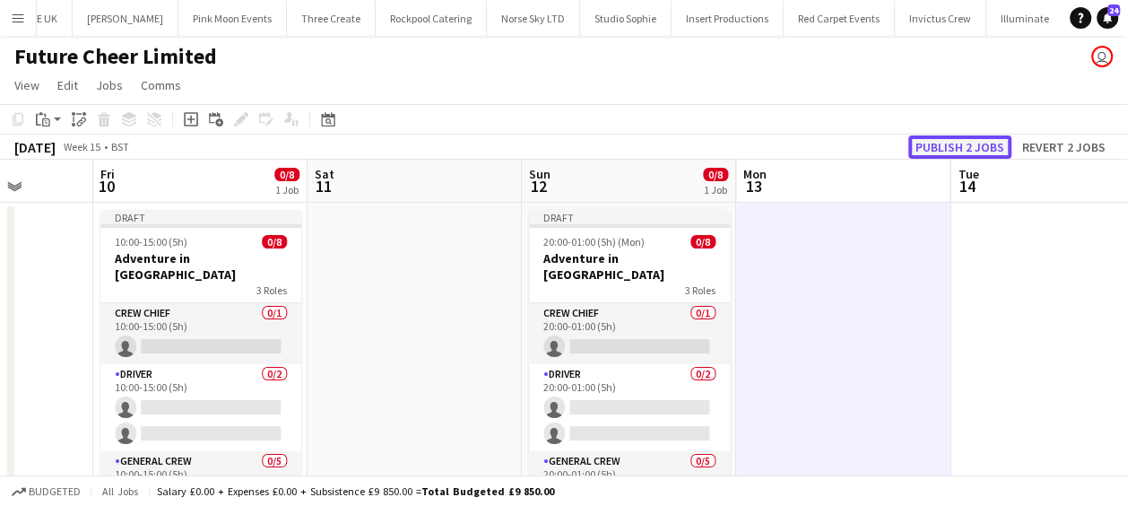
click at [963, 145] on button "Publish 2 jobs" at bounding box center [959, 146] width 103 height 23
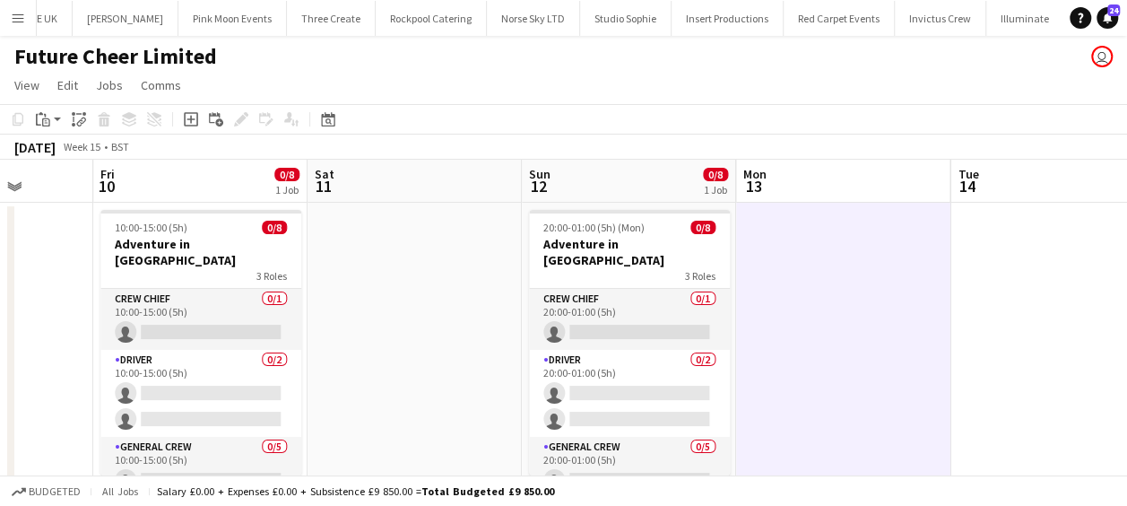
click at [807, 285] on app-date-cell at bounding box center [843, 357] width 214 height 308
